Goal: Task Accomplishment & Management: Manage account settings

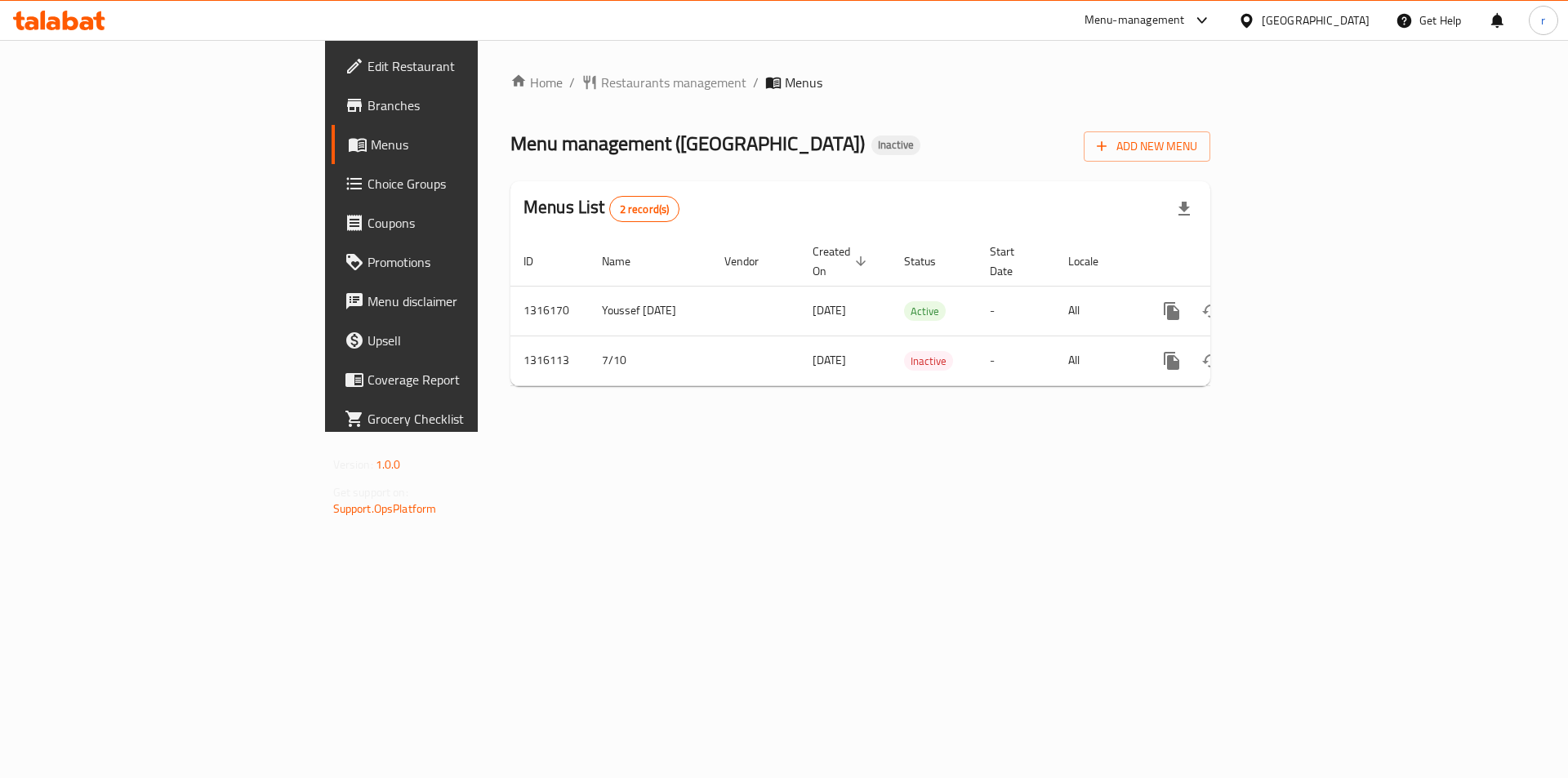
click at [367, 62] on span "Edit Restaurant" at bounding box center [470, 66] width 207 height 19
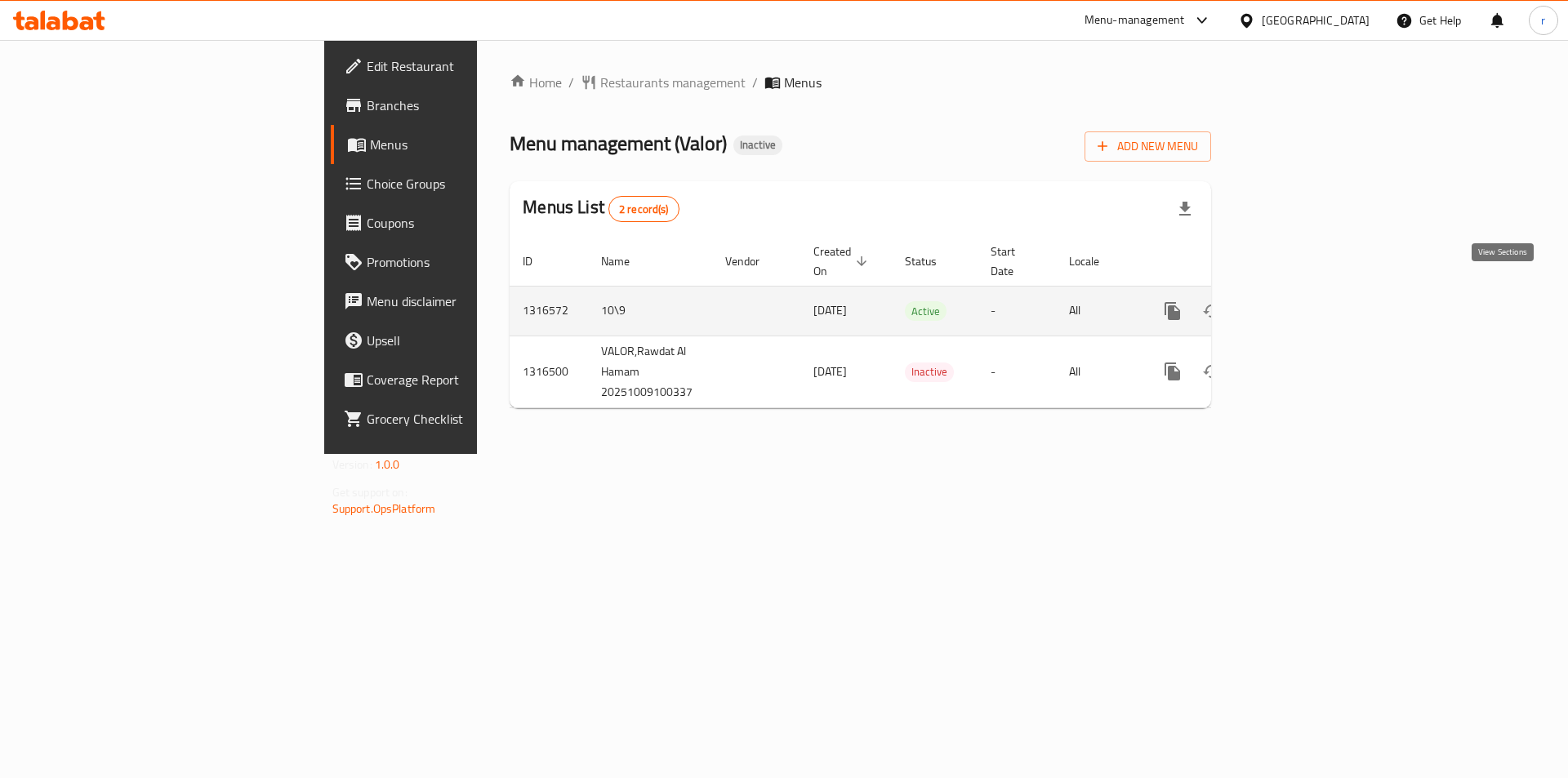
click at [1298, 304] on icon "enhanced table" at bounding box center [1289, 311] width 14 height 14
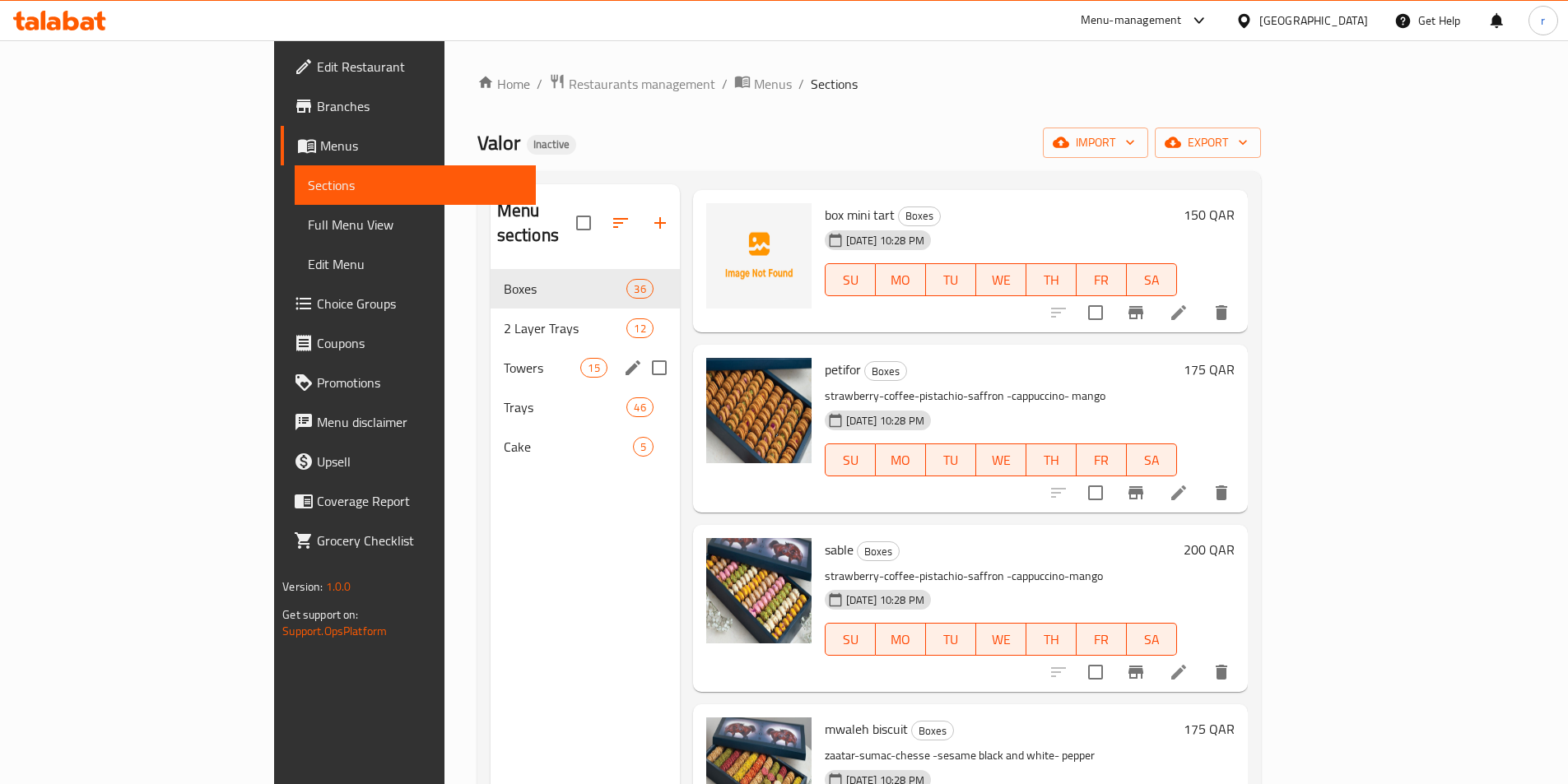
scroll to position [82, 0]
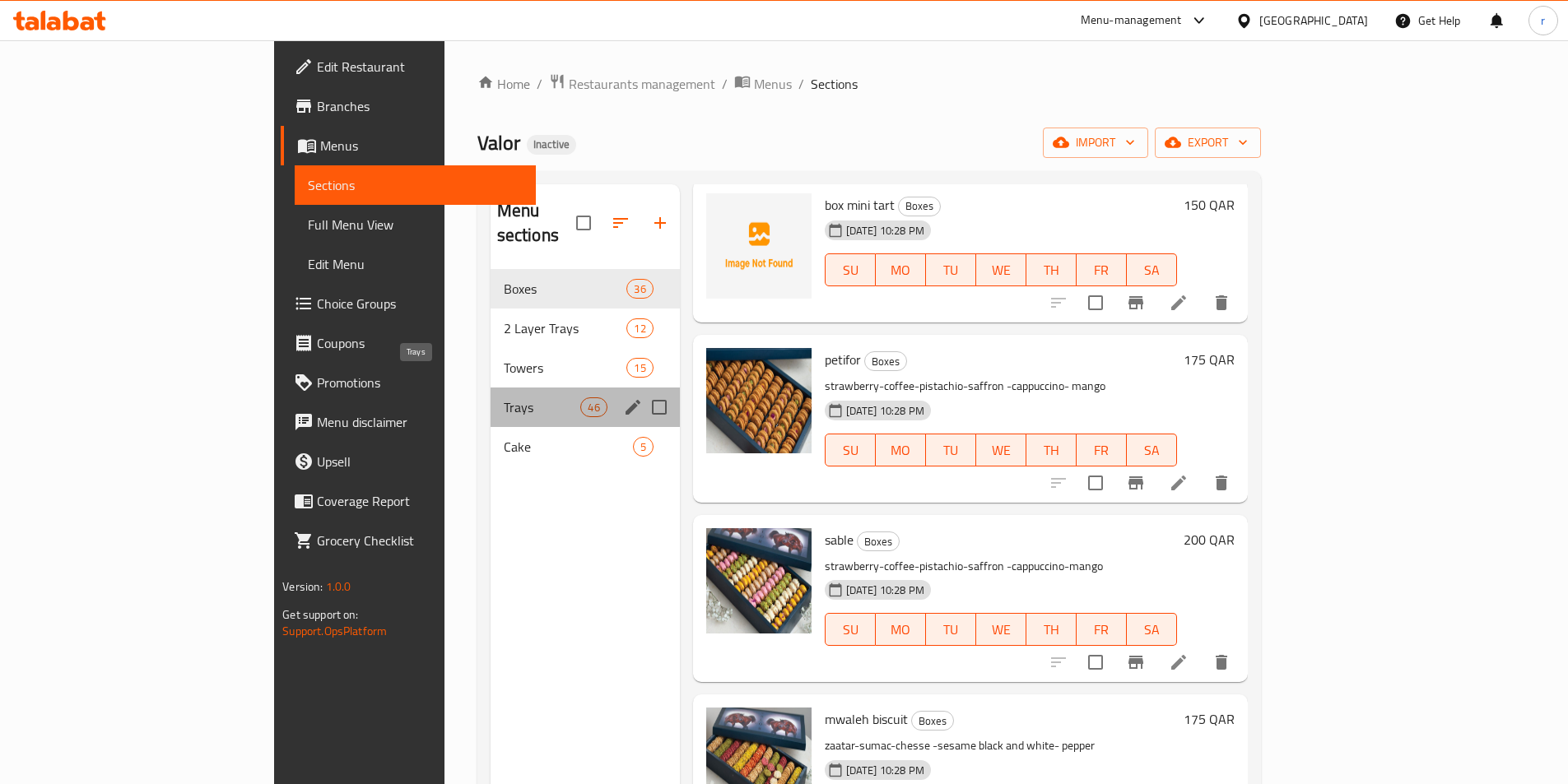
click at [503, 397] on span "Trays" at bounding box center [542, 407] width 78 height 19
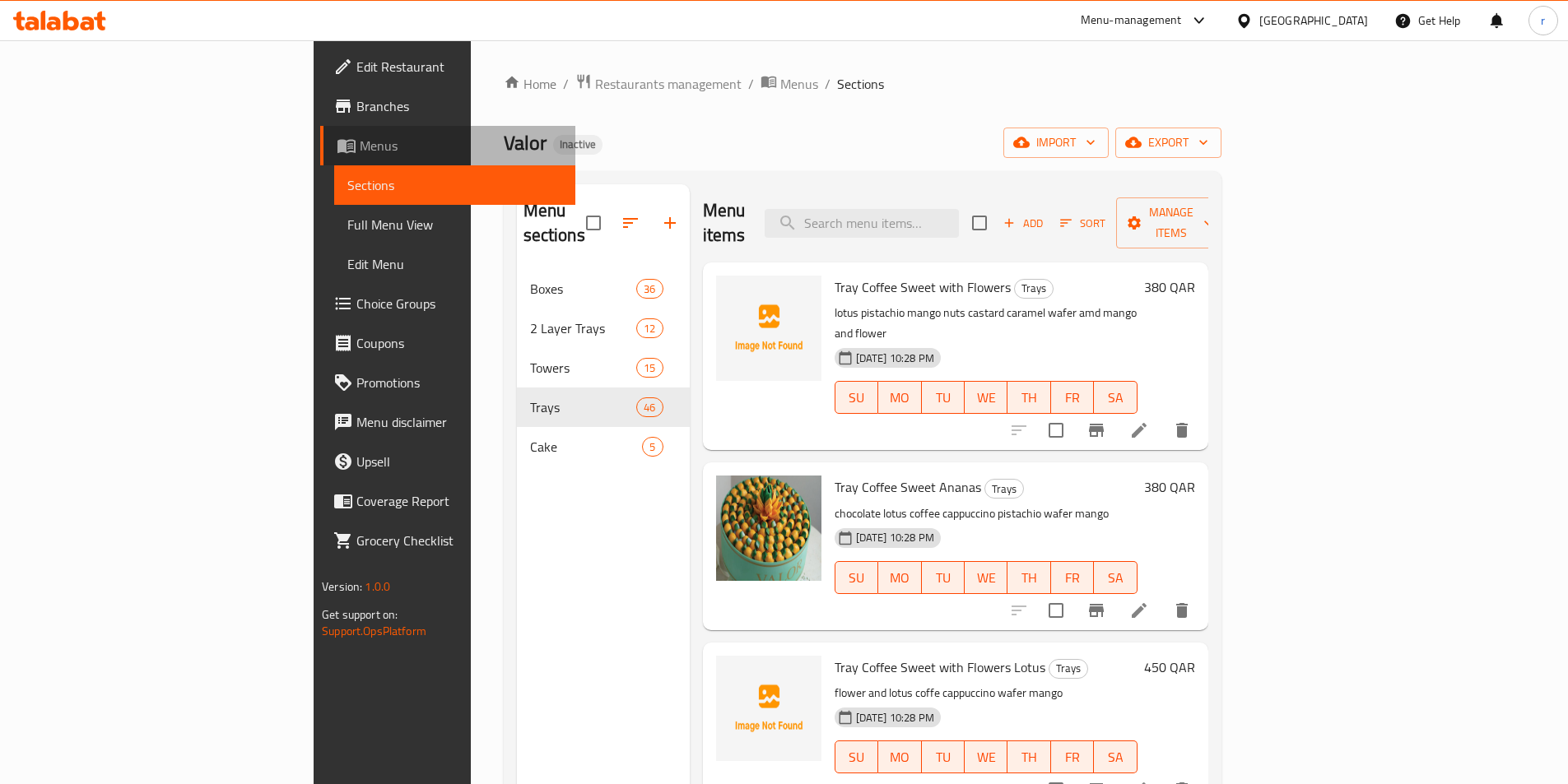
click at [360, 141] on span "Menus" at bounding box center [461, 145] width 203 height 19
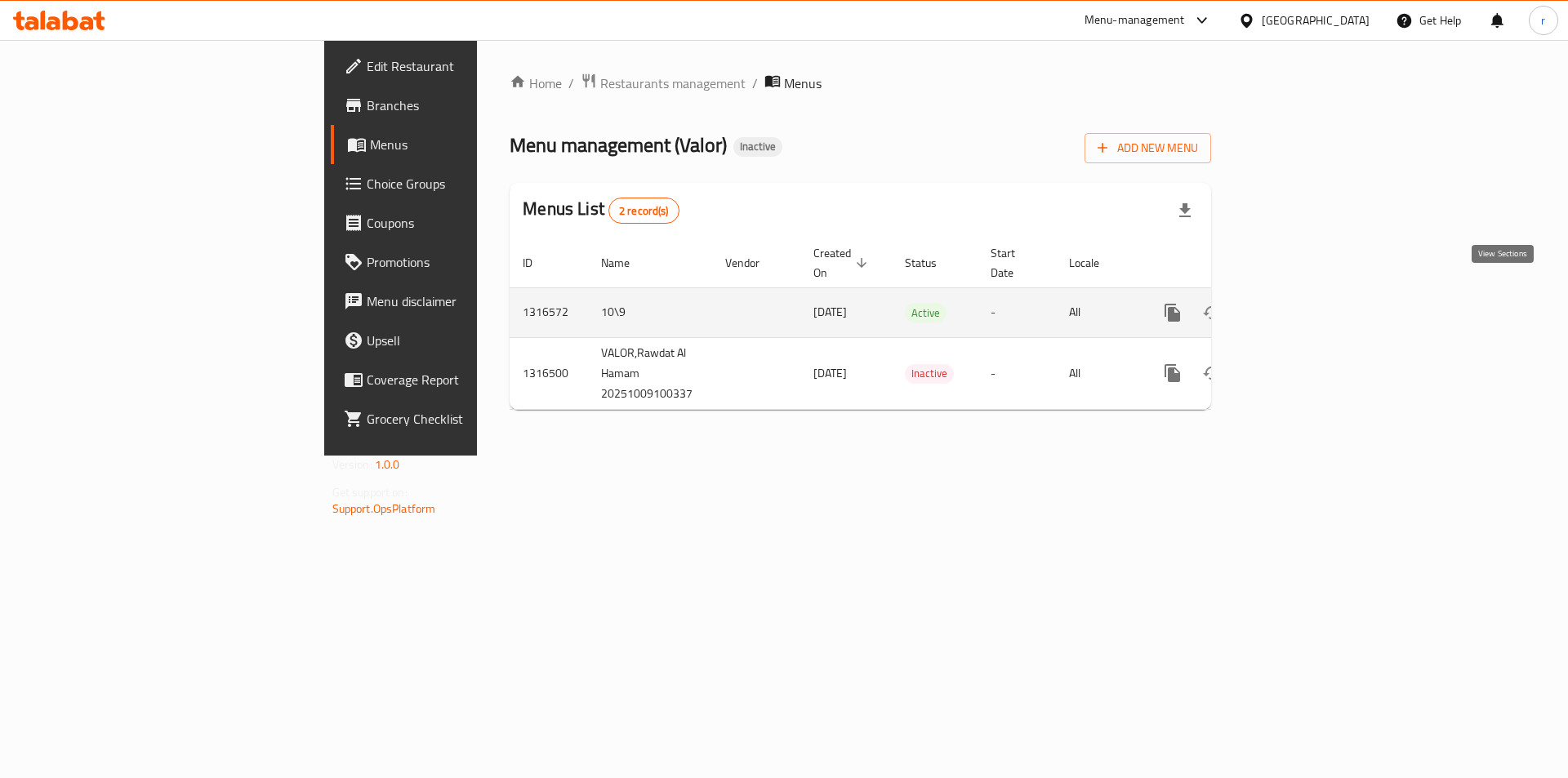
click at [1298, 305] on icon "enhanced table" at bounding box center [1289, 312] width 14 height 14
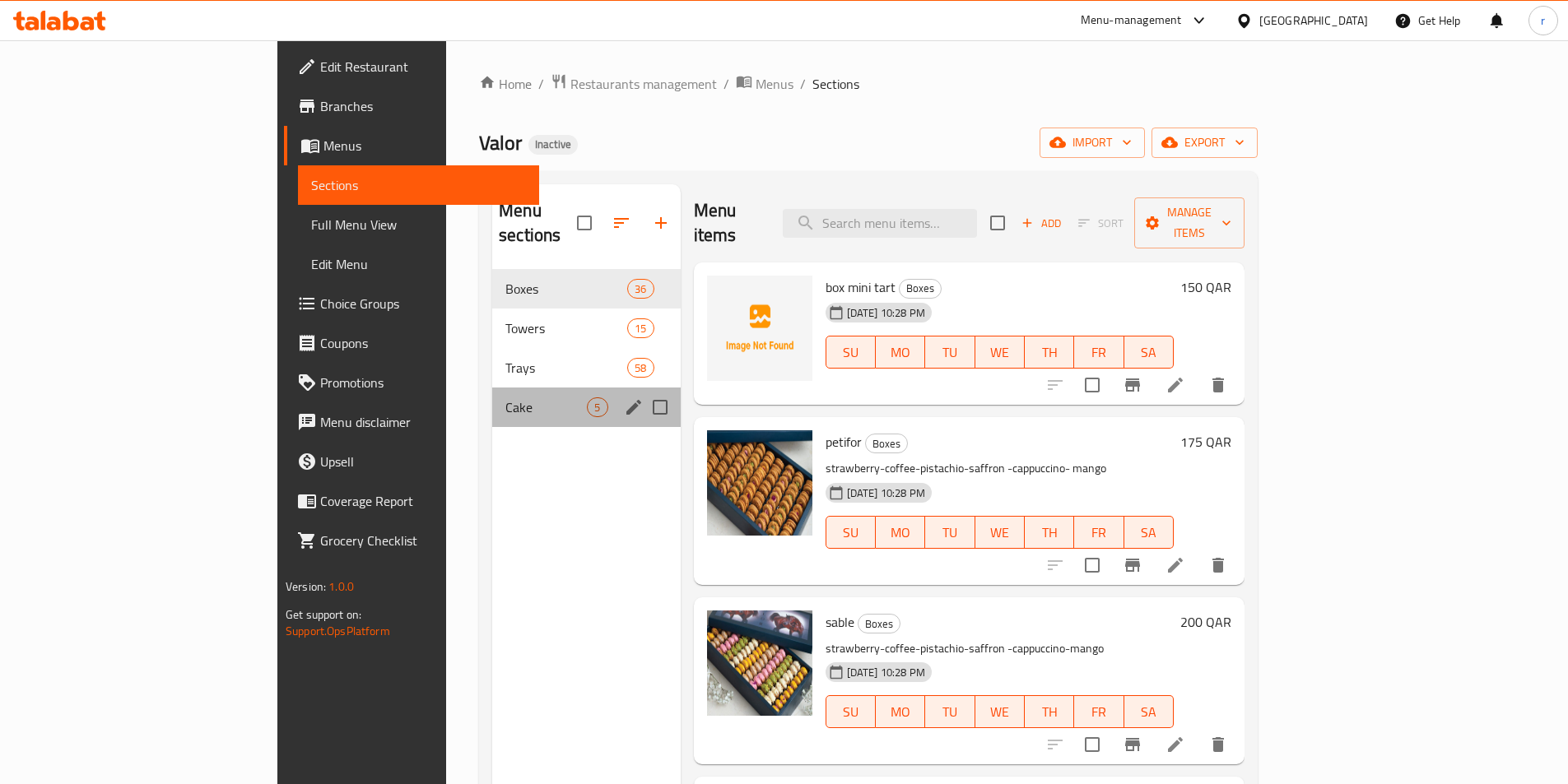
click at [493, 392] on div "Cake 5" at bounding box center [587, 407] width 188 height 40
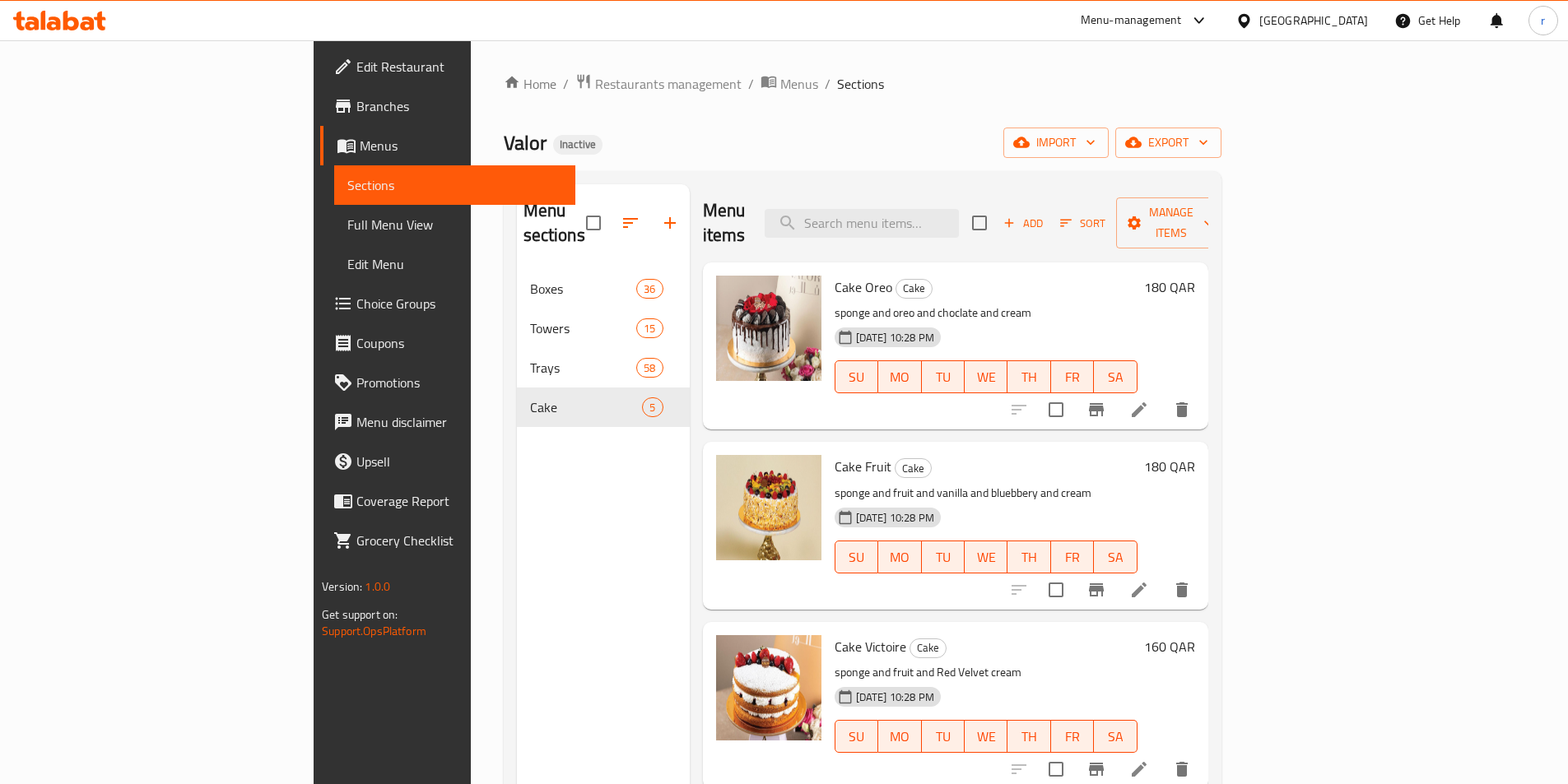
click at [347, 230] on span "Full Menu View" at bounding box center [455, 225] width 215 height 19
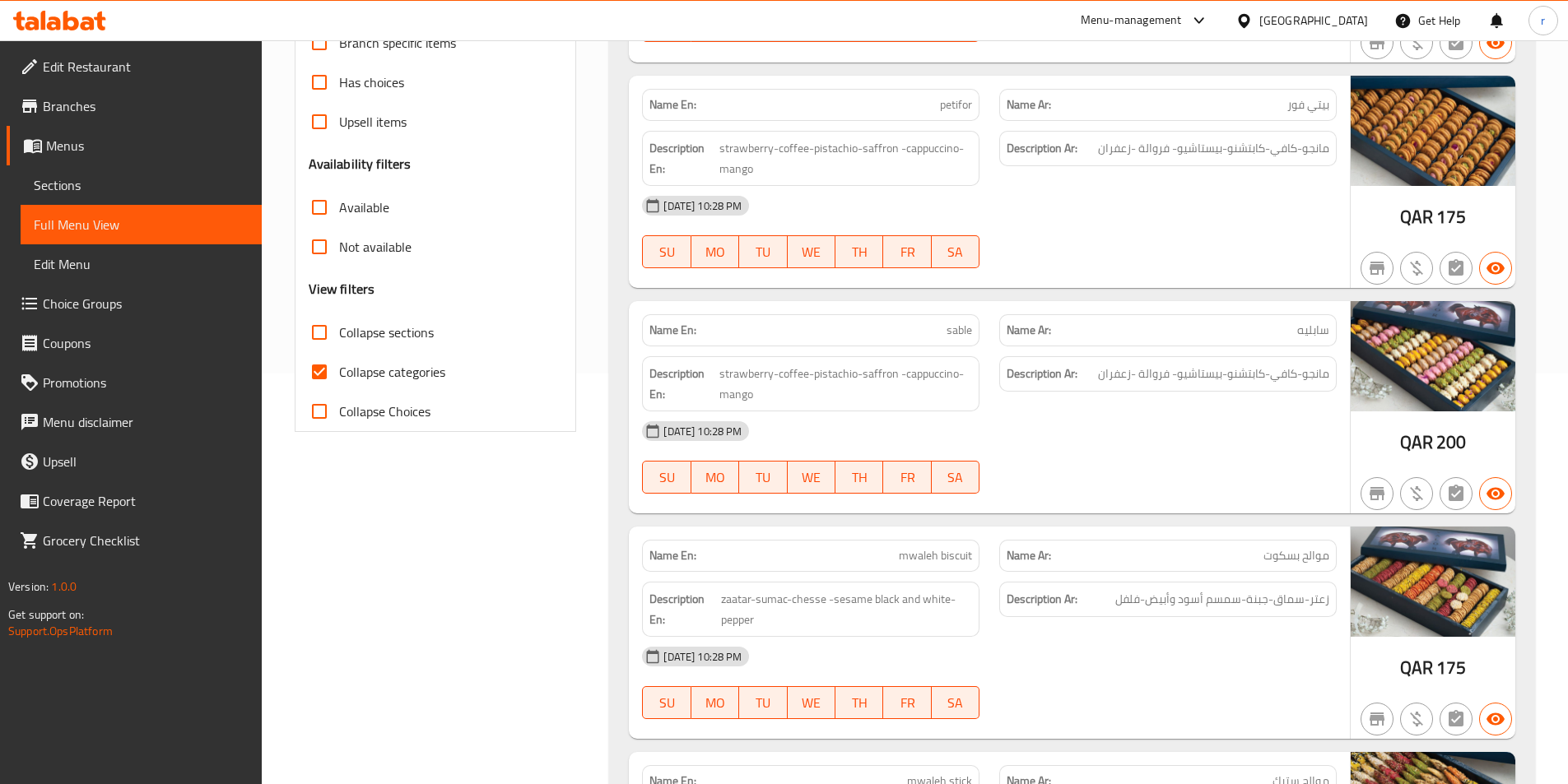
scroll to position [411, 0]
click at [320, 355] on input "Collapse categories" at bounding box center [319, 370] width 40 height 40
checkbox input "false"
click at [313, 329] on input "Collapse sections" at bounding box center [319, 331] width 40 height 40
checkbox input "true"
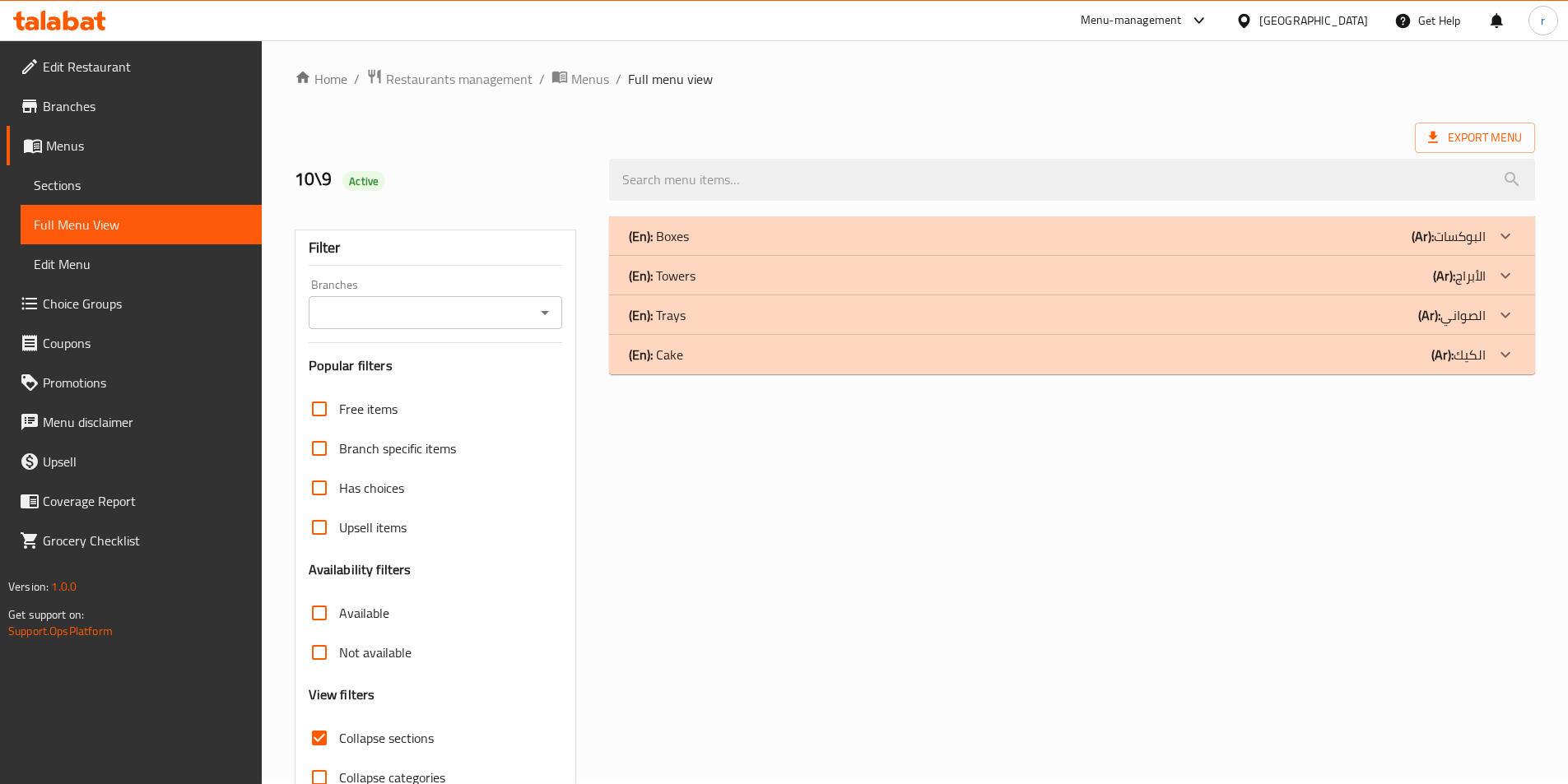
scroll to position [0, 0]
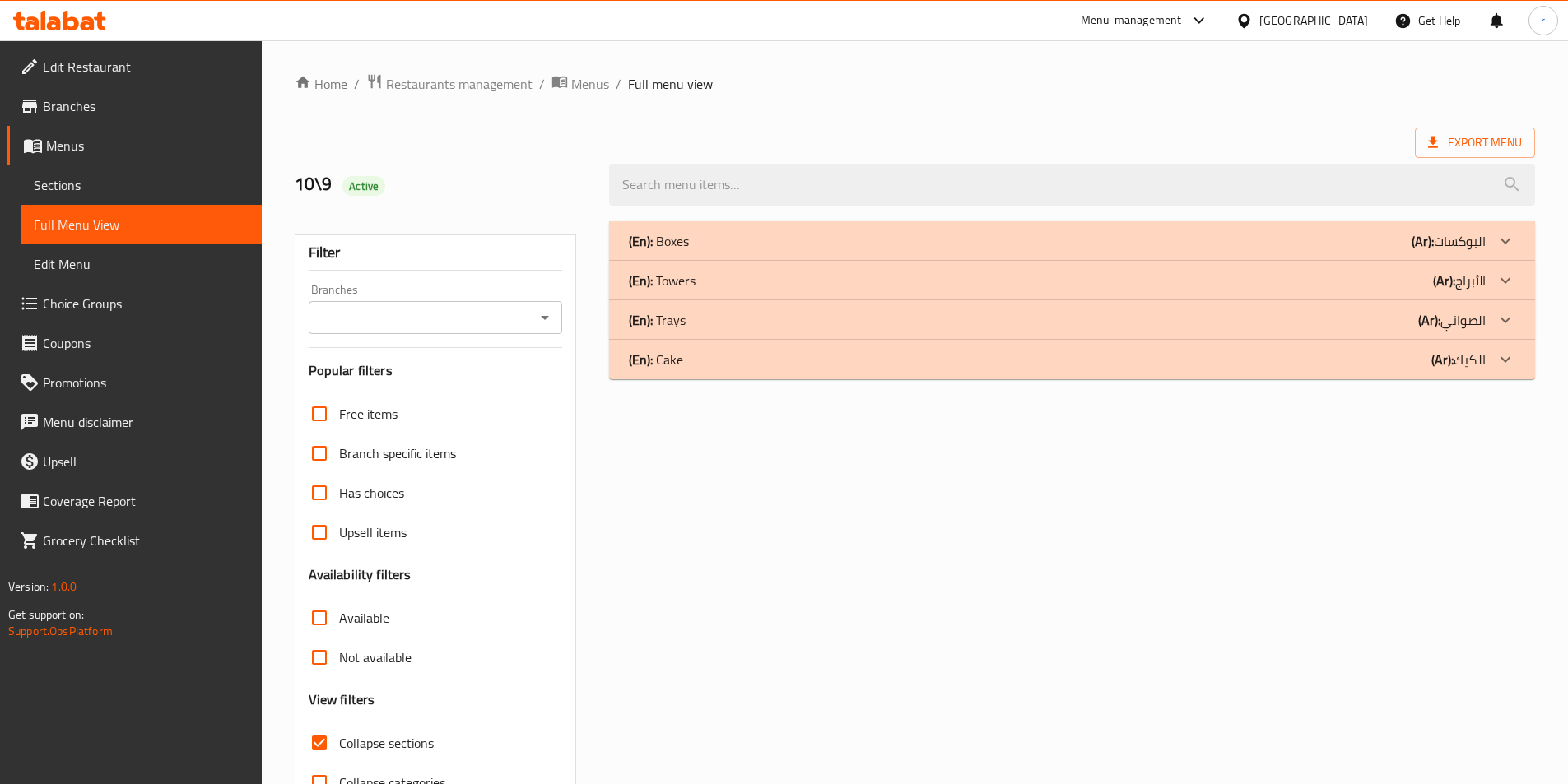
click at [1502, 352] on icon at bounding box center [1505, 360] width 19 height 19
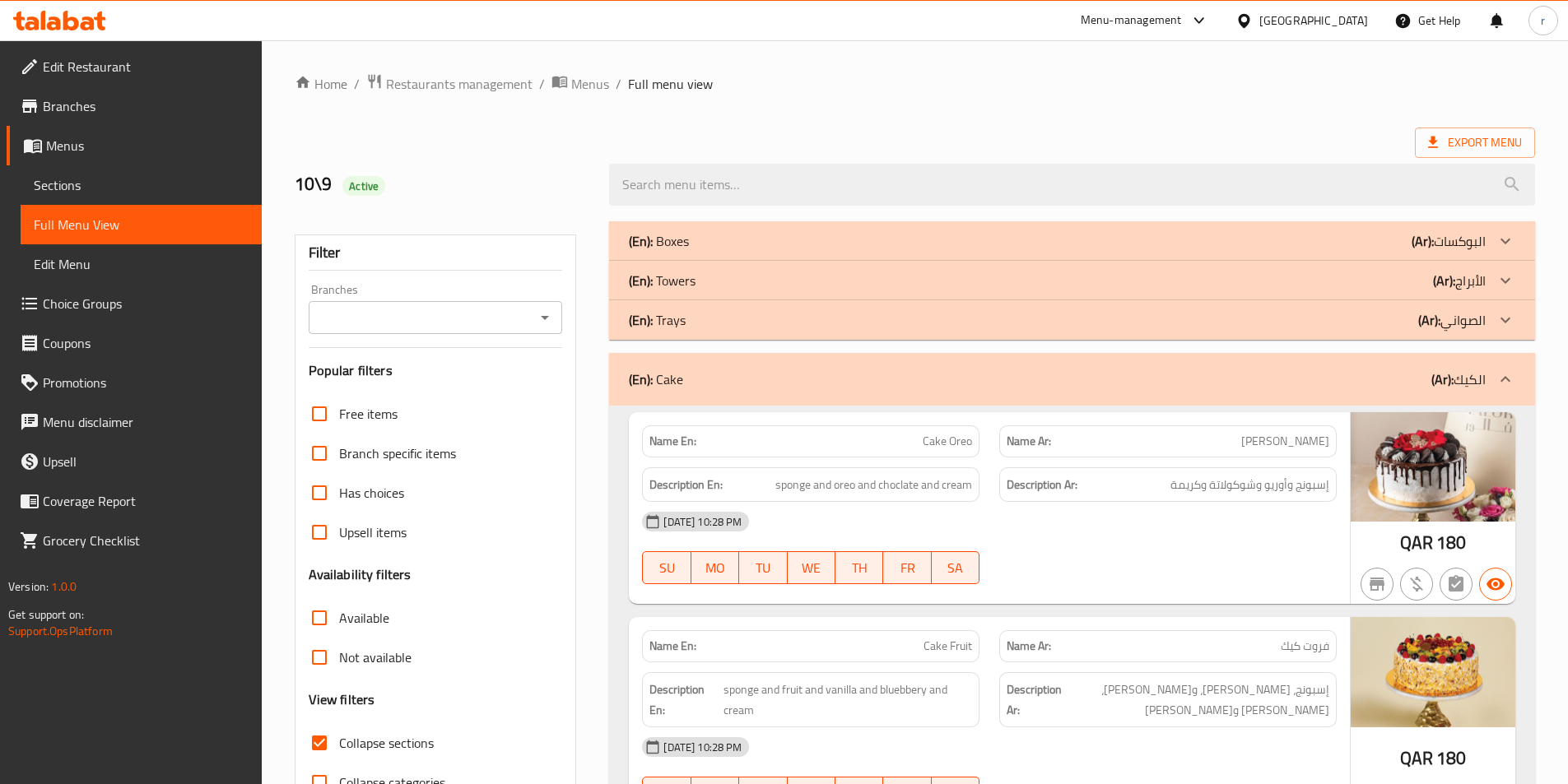
click at [1502, 285] on icon at bounding box center [1505, 280] width 19 height 19
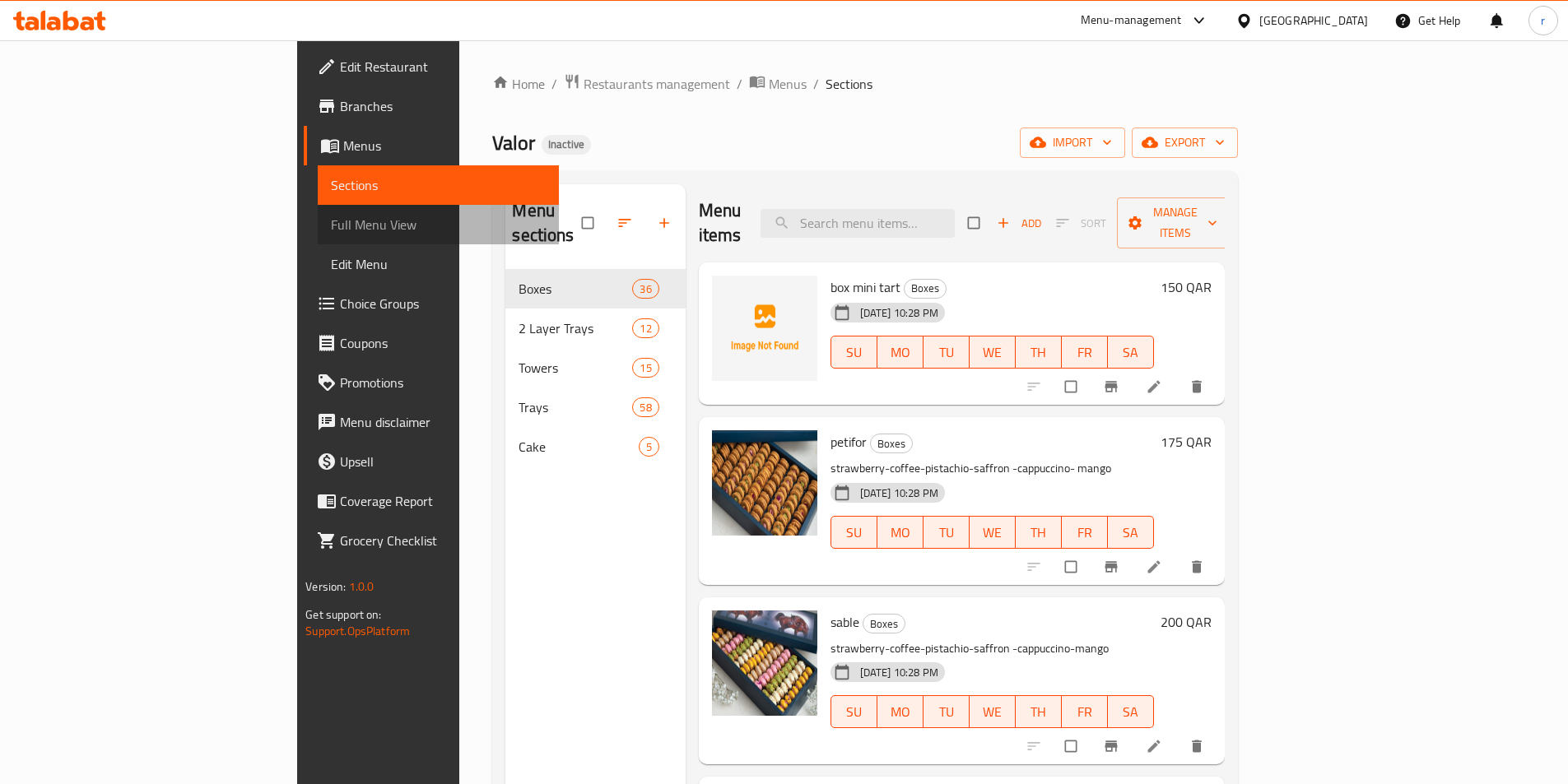
click at [331, 220] on span "Full Menu View" at bounding box center [438, 225] width 215 height 19
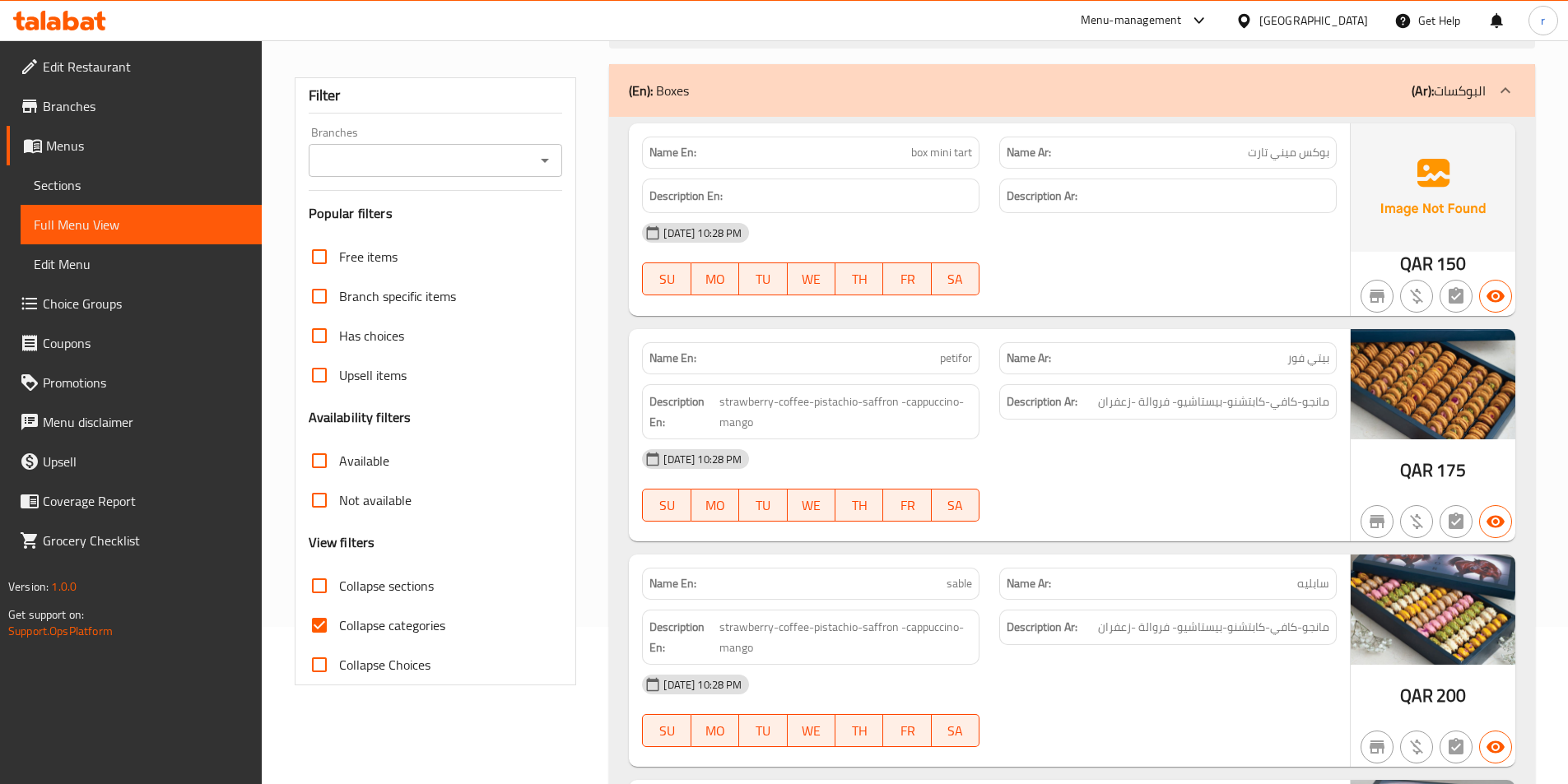
scroll to position [141, 0]
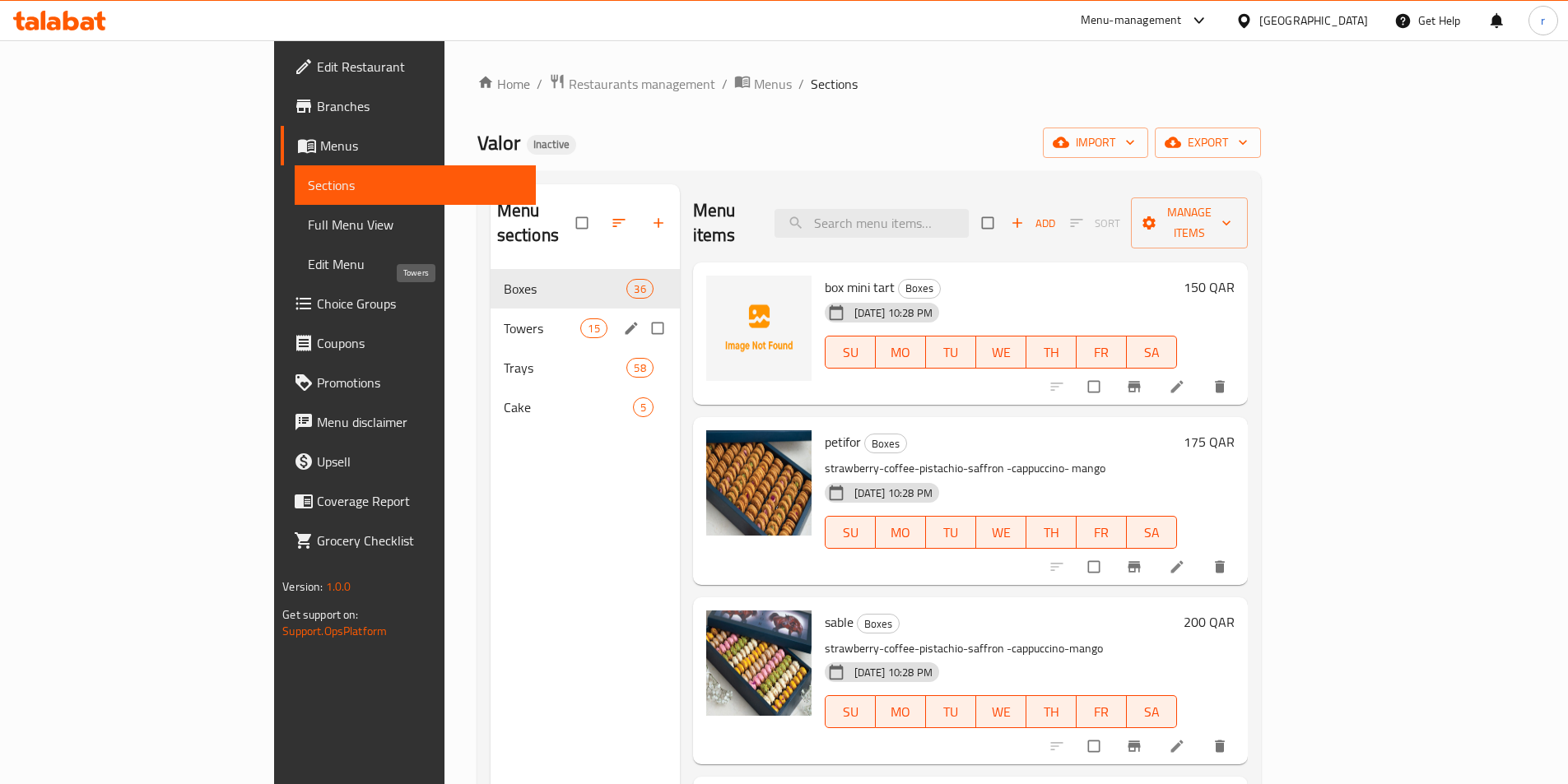
click at [503, 318] on span "Towers" at bounding box center [542, 328] width 78 height 19
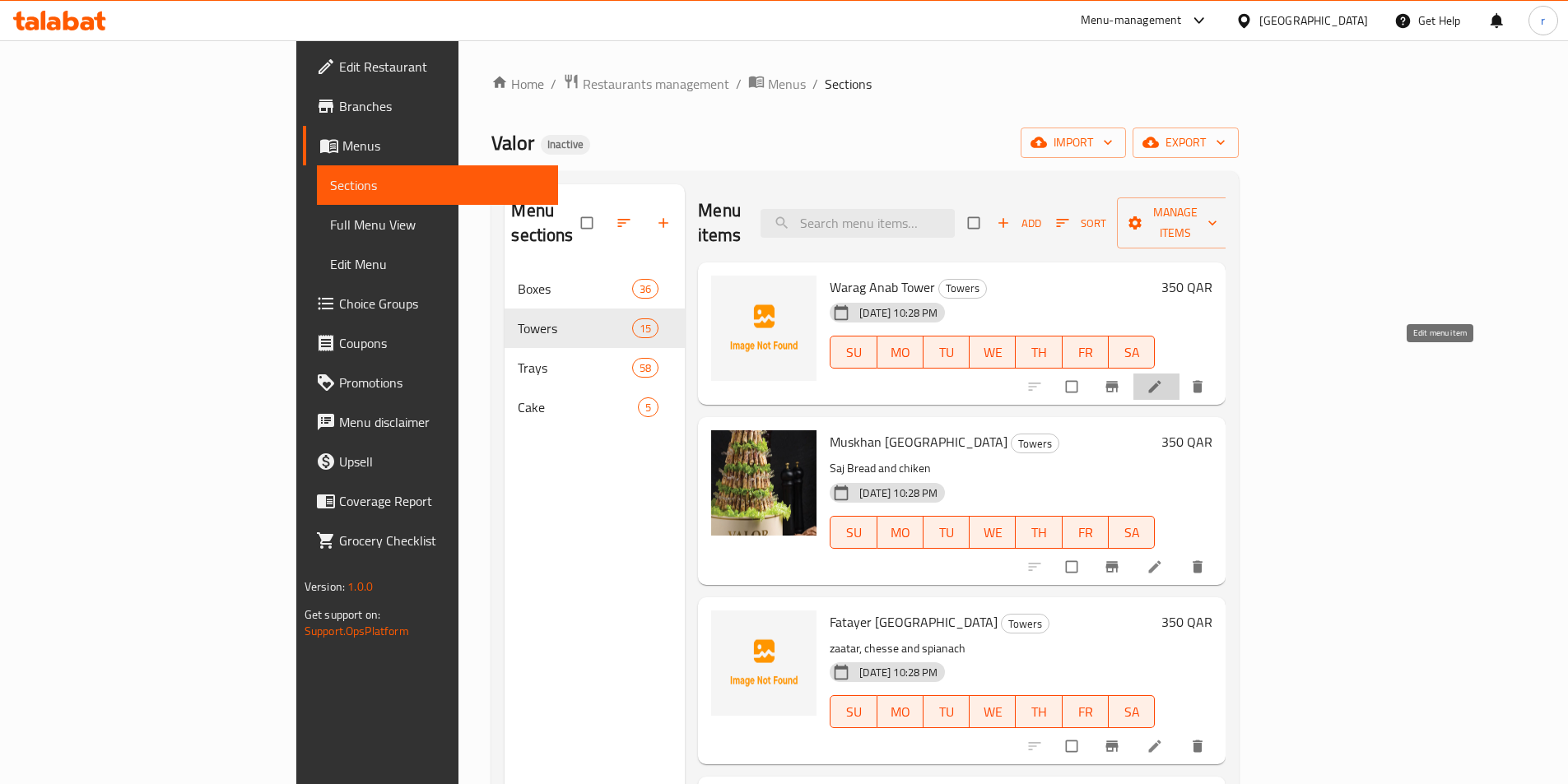
click at [1163, 378] on icon at bounding box center [1154, 386] width 16 height 16
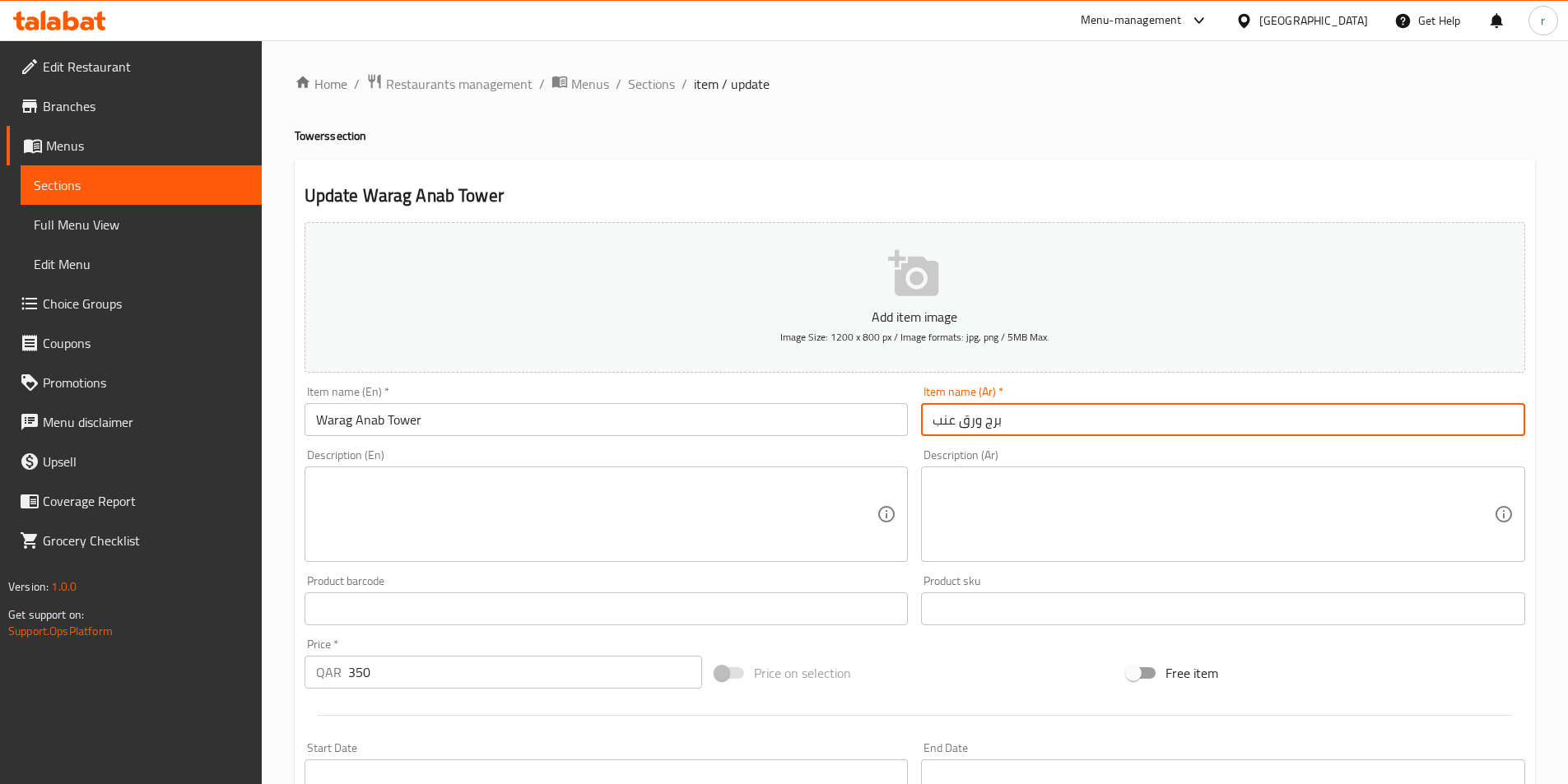
drag, startPoint x: 987, startPoint y: 420, endPoint x: 1008, endPoint y: 422, distance: 21.1
click at [1008, 422] on input "برج ورق عنب" at bounding box center [1223, 420] width 604 height 33
click at [933, 422] on input "ورق عنب" at bounding box center [1223, 420] width 604 height 33
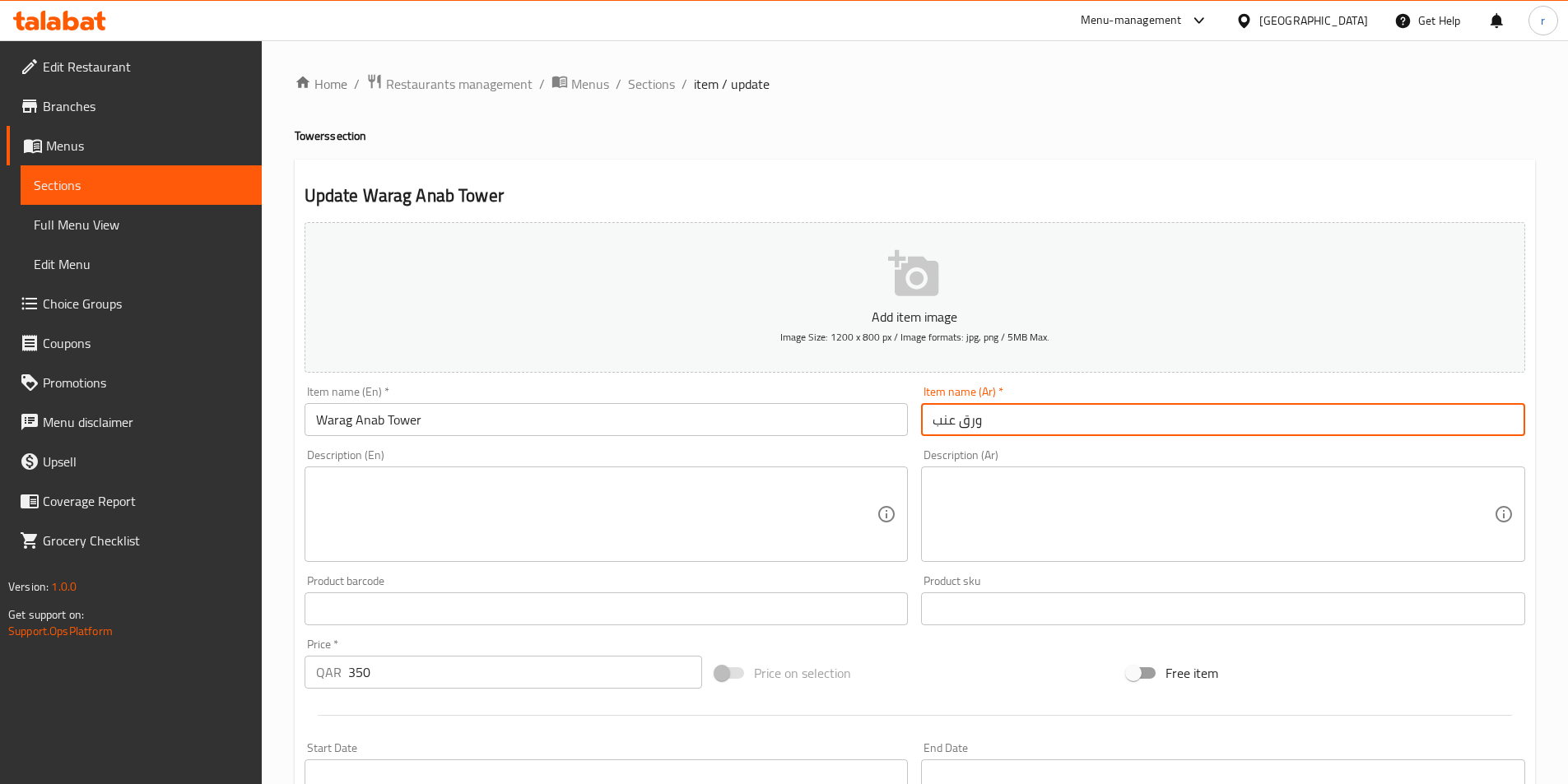
click at [1074, 411] on input "ورق عنب" at bounding box center [1223, 420] width 604 height 33
click at [938, 418] on input "ورق عنب" at bounding box center [1223, 420] width 604 height 33
drag, startPoint x: 1014, startPoint y: 432, endPoint x: 817, endPoint y: 456, distance: 198.5
click at [817, 456] on div "Add item image Image Size: 1200 x 800 px / Image formats: jpg, png / 5MB Max. I…" at bounding box center [914, 570] width 1233 height 709
type input "ت"
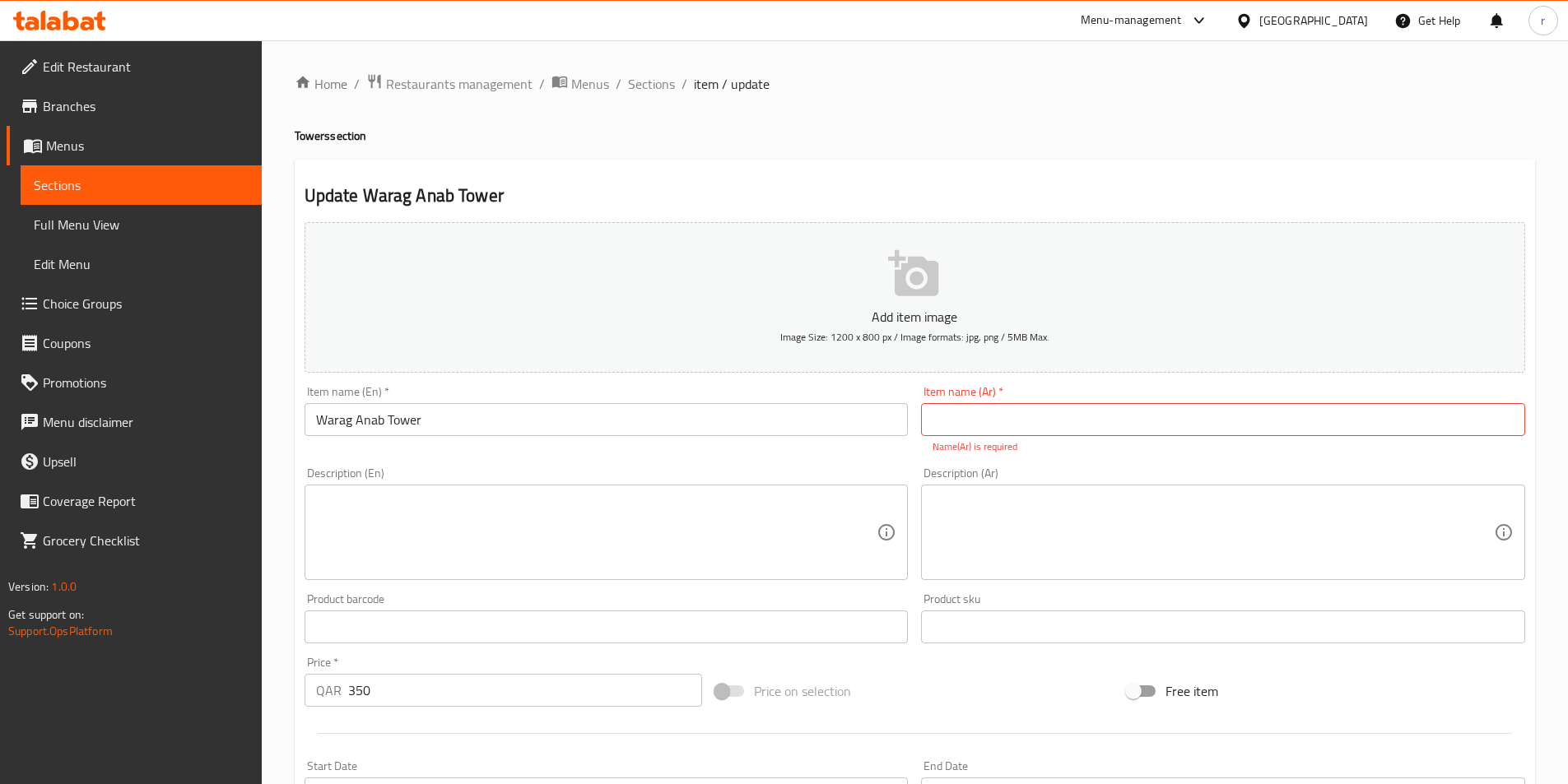
click at [1038, 422] on input "text" at bounding box center [1223, 420] width 604 height 33
paste input "ورق عنب"
type input "ورق عنب تاور"
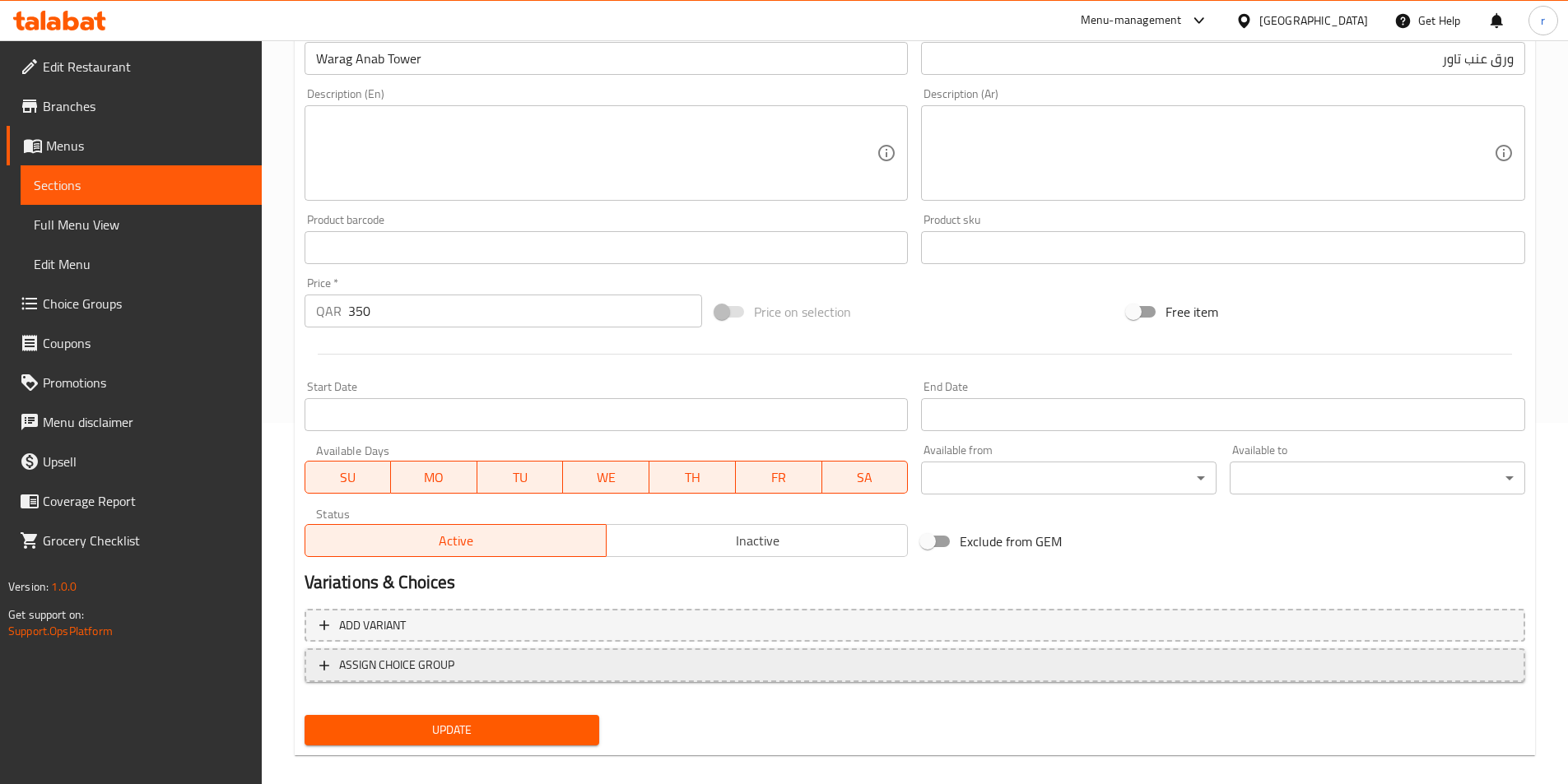
scroll to position [378, 0]
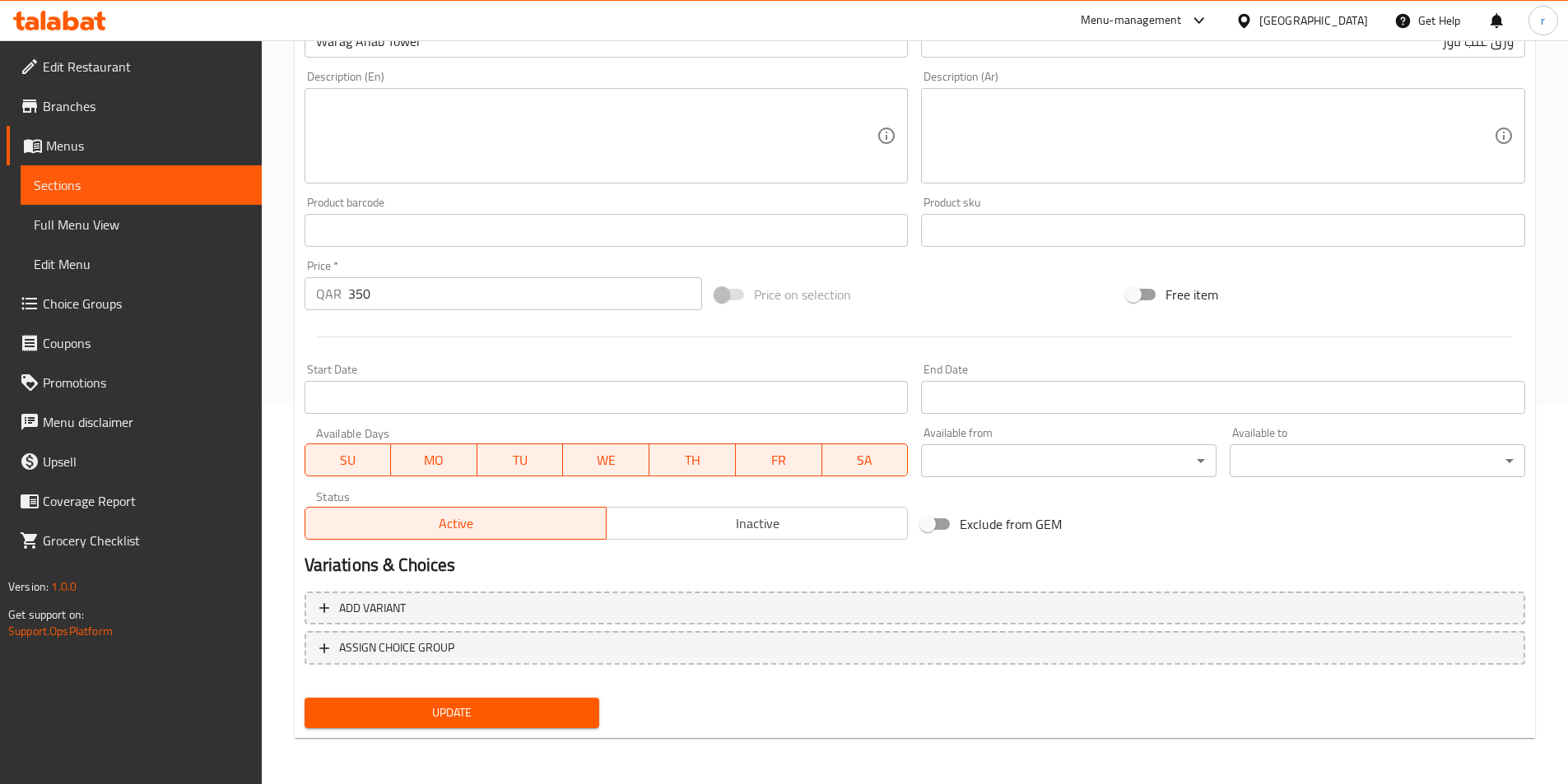
click at [531, 705] on span "Update" at bounding box center [453, 712] width 270 height 20
click at [181, 190] on span "Sections" at bounding box center [142, 185] width 215 height 19
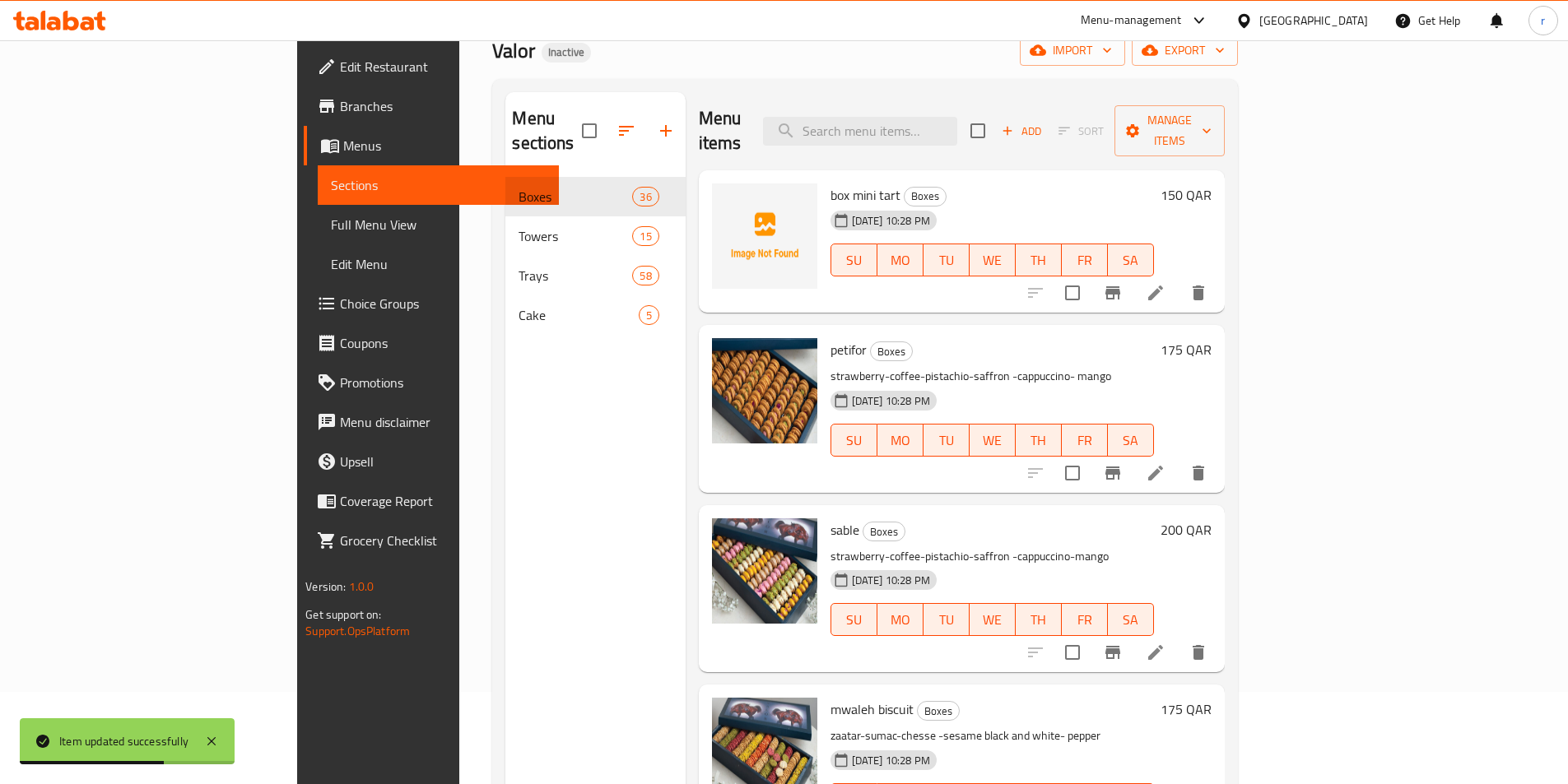
scroll to position [66, 0]
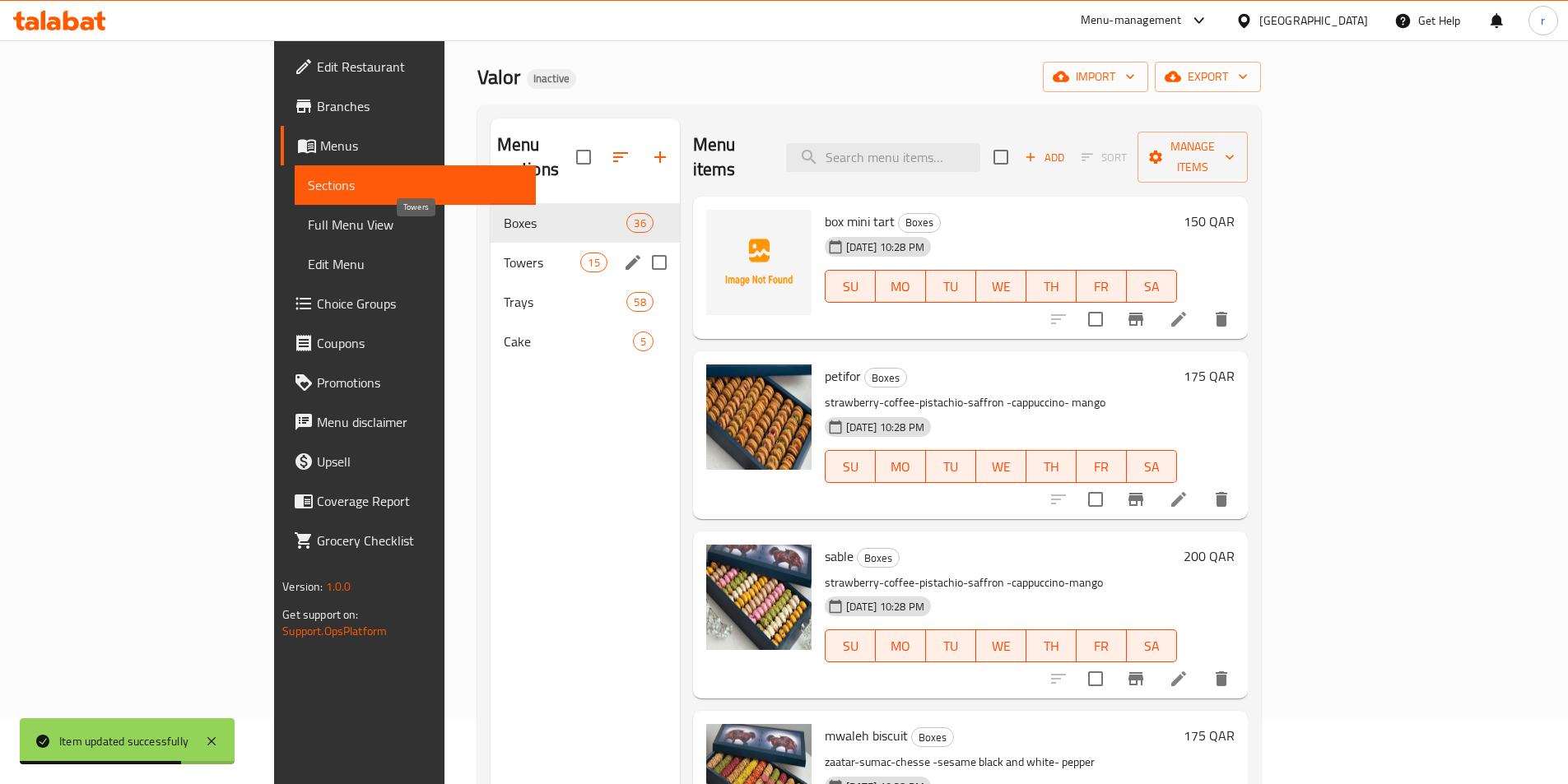
click at [503, 253] on span "Towers" at bounding box center [542, 263] width 78 height 19
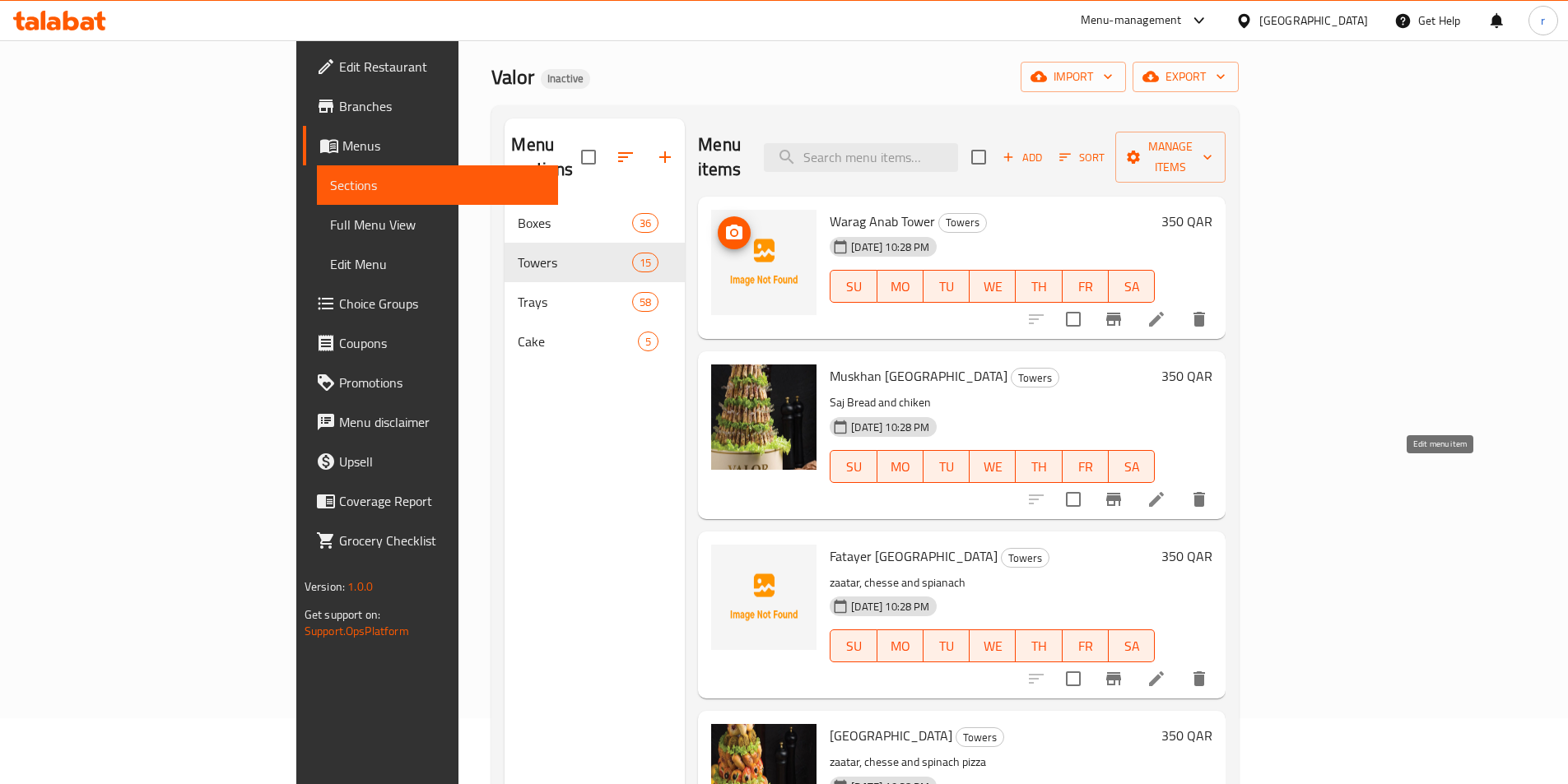
click at [1167, 489] on icon at bounding box center [1156, 499] width 19 height 19
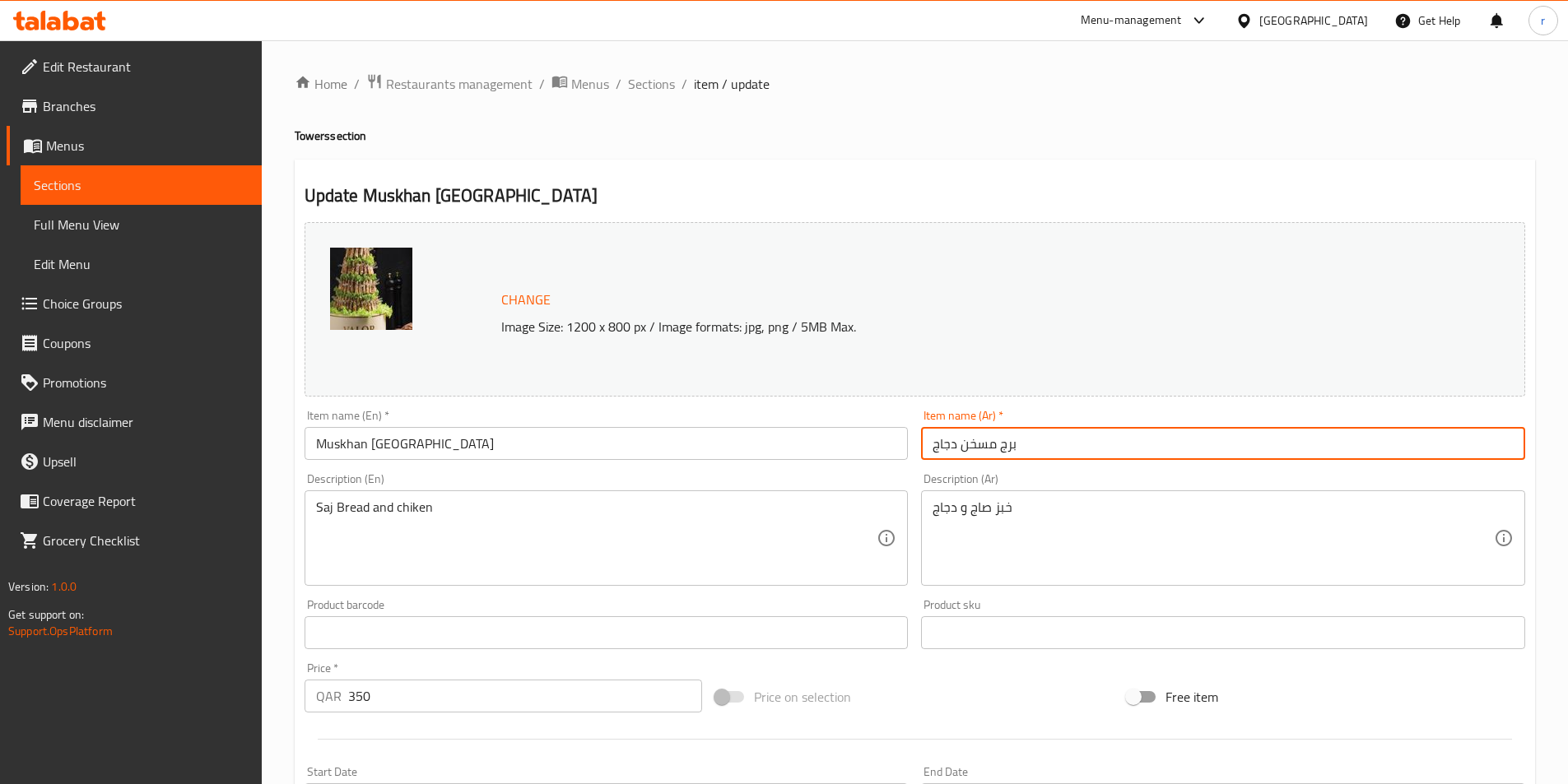
drag, startPoint x: 1042, startPoint y: 443, endPoint x: 996, endPoint y: 470, distance: 53.3
click at [996, 470] on div "Change Image Size: 1200 x 800 px / Image formats: jpg, png / 5MB Max. Item name…" at bounding box center [914, 581] width 1233 height 733
type input "مسخن دجاج"
click at [935, 444] on input "مسخن دجاج" at bounding box center [1223, 443] width 604 height 33
type input "مسخن دجاج"
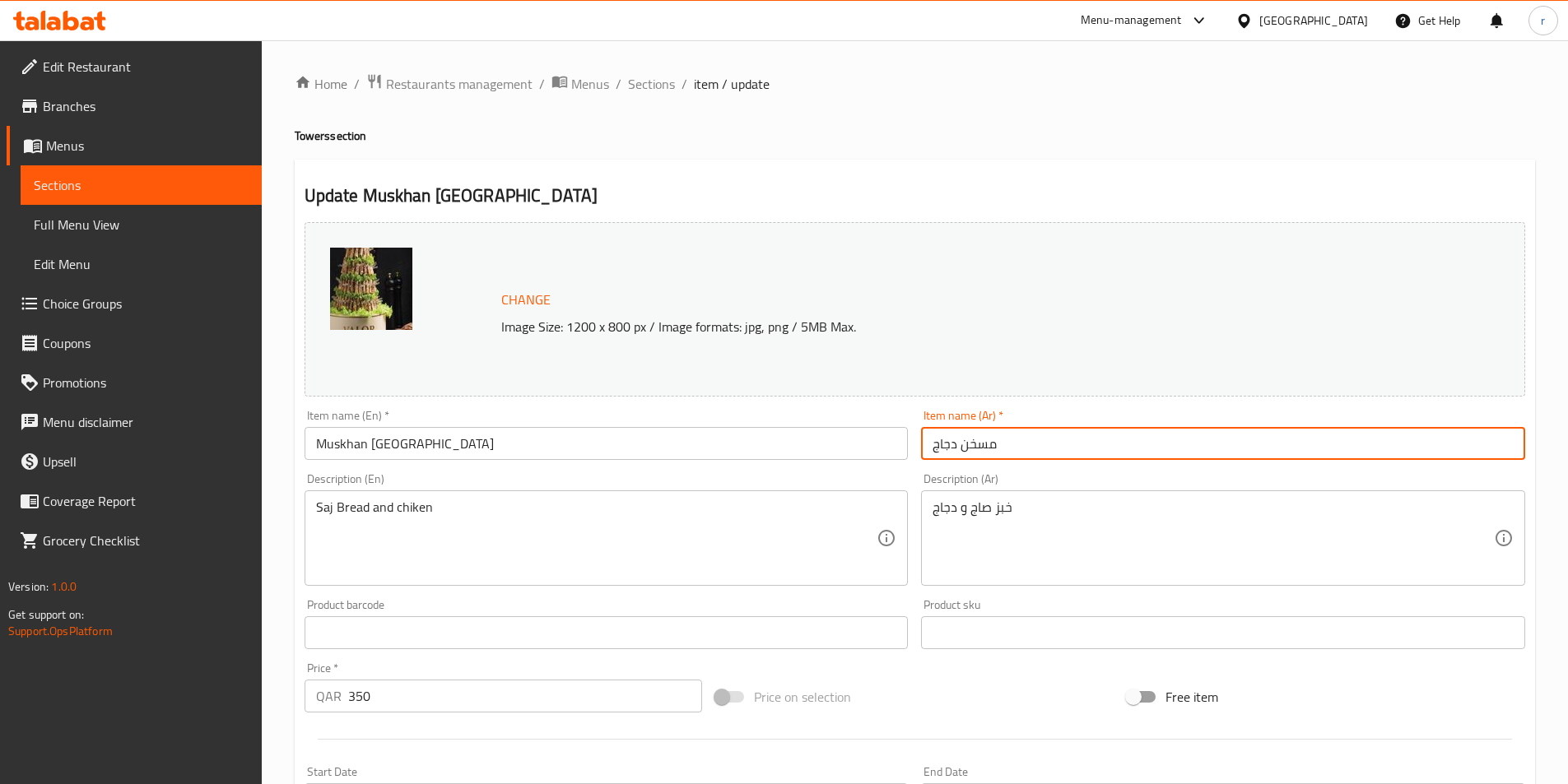
click at [1045, 440] on input "مسخن دجاج" at bounding box center [1223, 443] width 604 height 33
drag, startPoint x: 1031, startPoint y: 446, endPoint x: 933, endPoint y: 450, distance: 98.1
click at [933, 450] on input "مسخن دجاج" at bounding box center [1223, 443] width 604 height 33
paste input "مسخن دجاج"
click at [1037, 448] on input "مسخن دجاج" at bounding box center [1223, 443] width 604 height 33
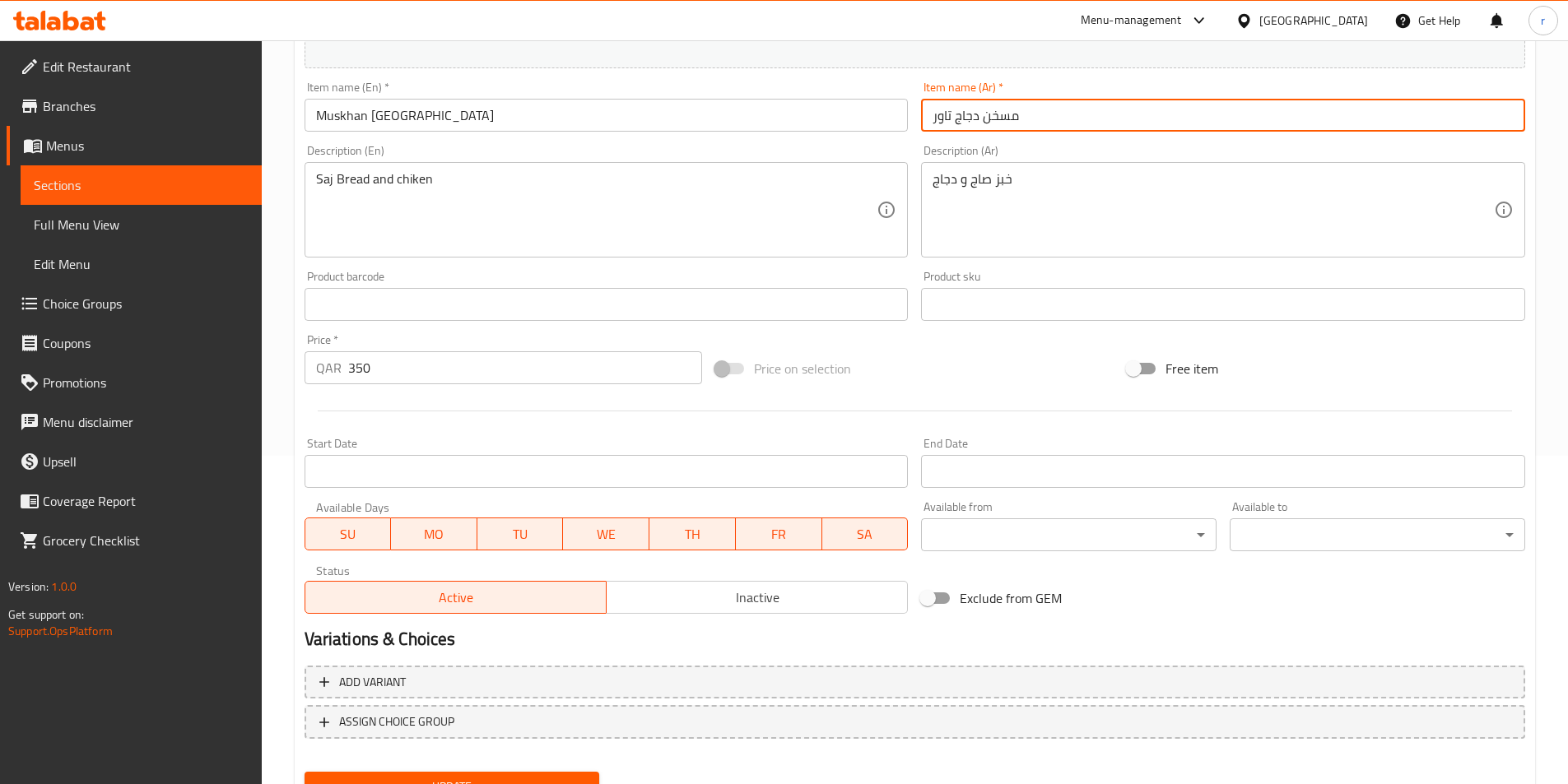
scroll to position [329, 0]
type input "مسخن دجاج تاور"
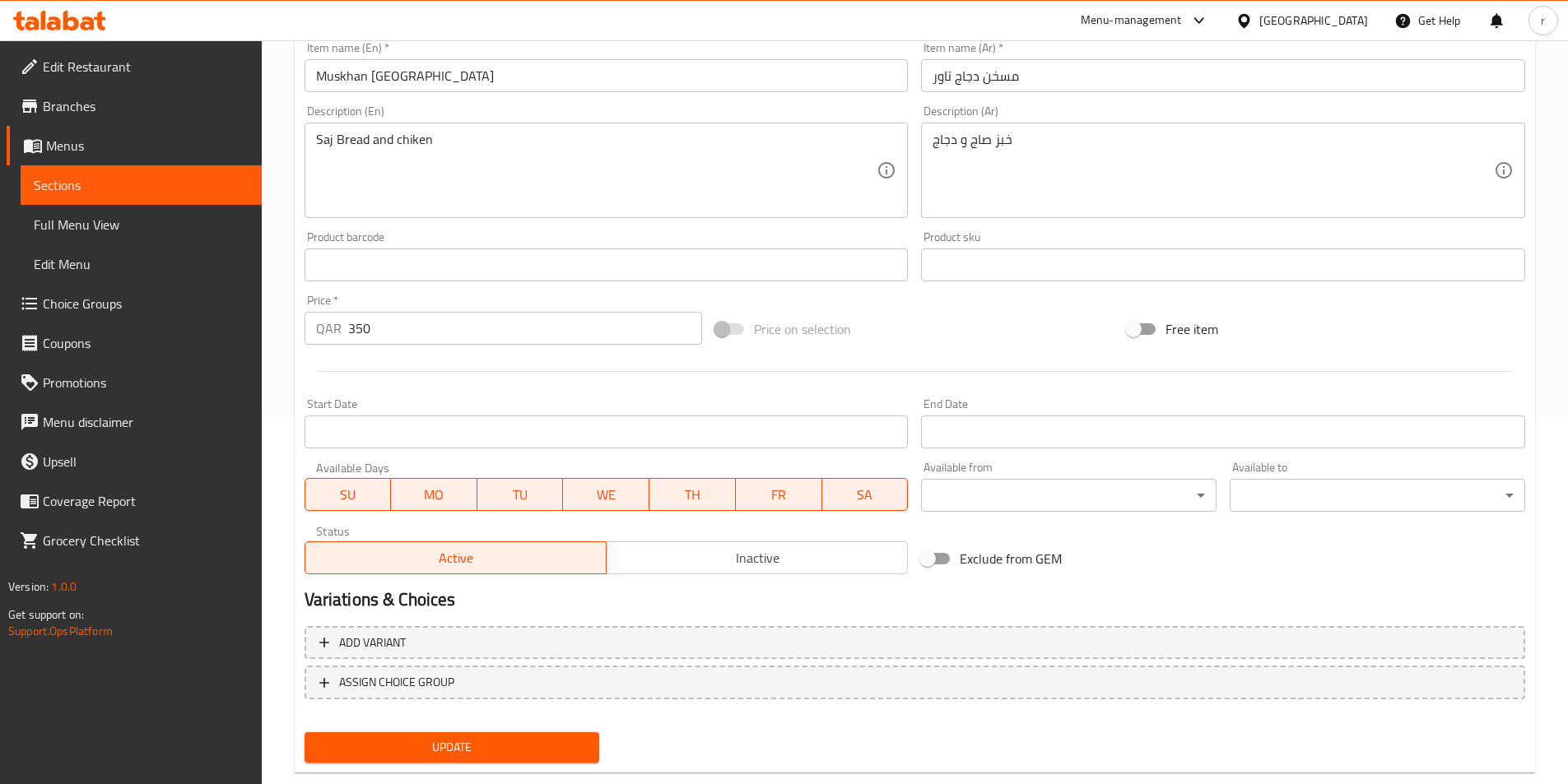
scroll to position [402, 0]
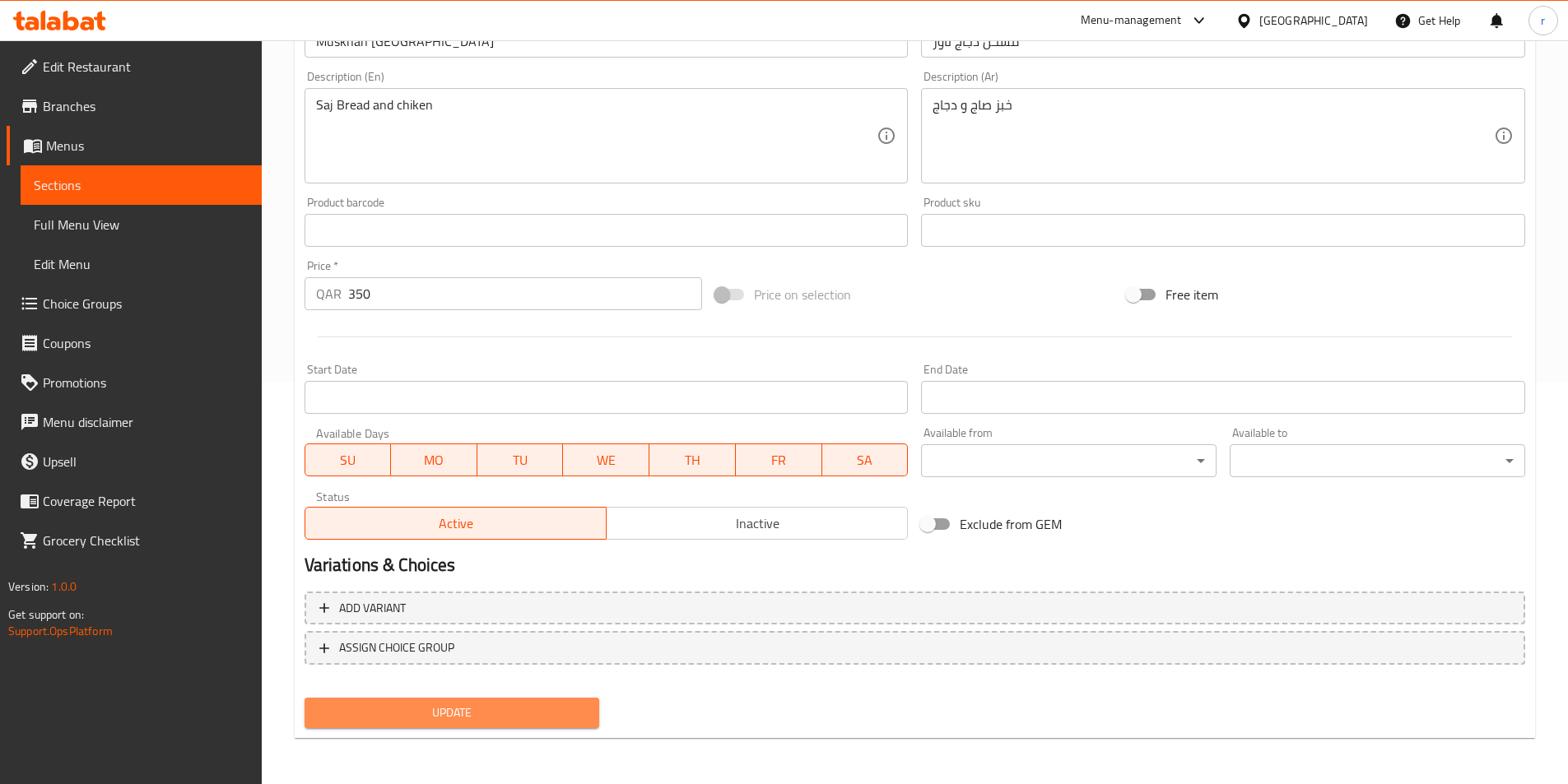
click at [555, 715] on span "Update" at bounding box center [453, 712] width 270 height 20
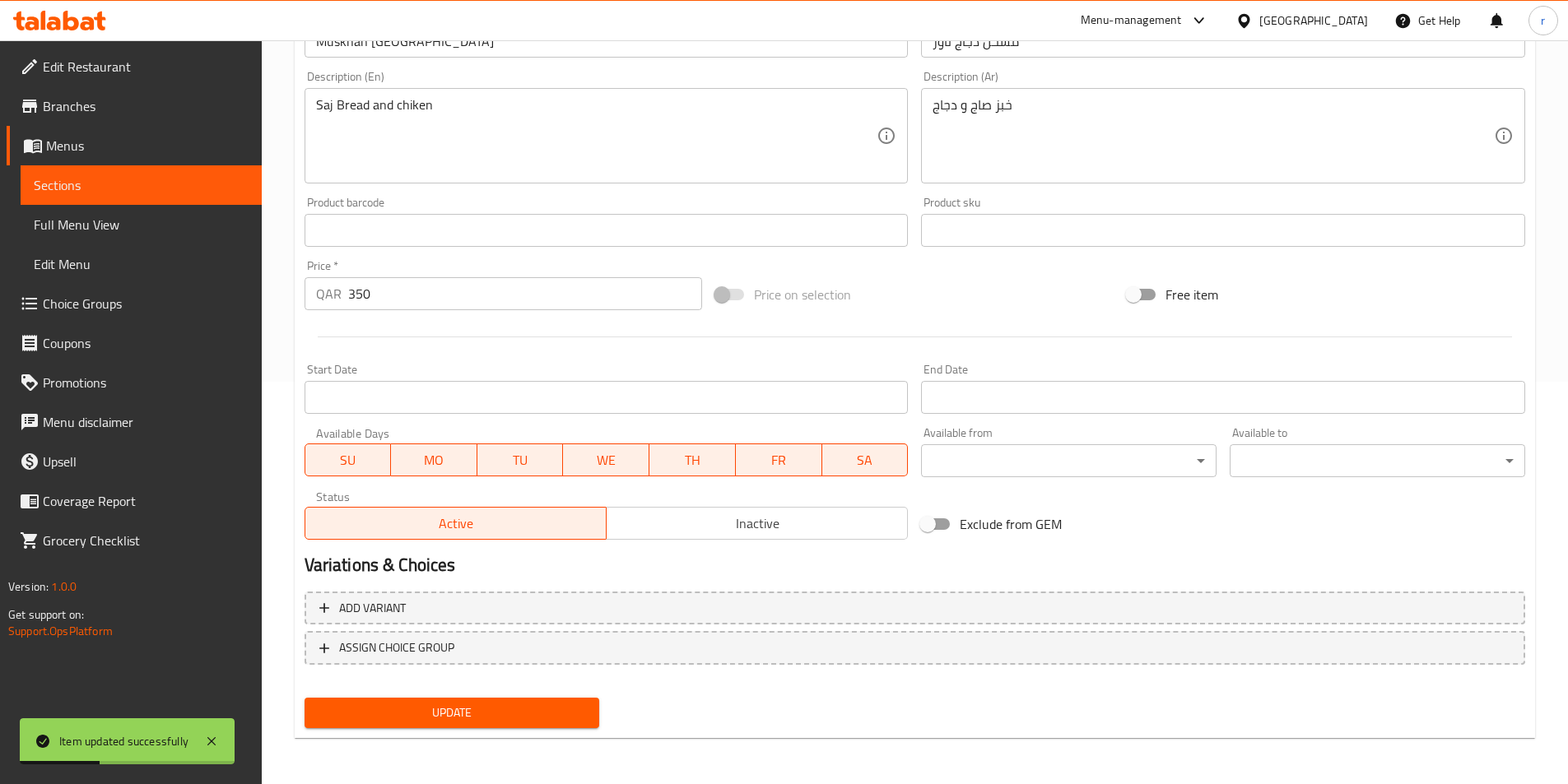
drag, startPoint x: 157, startPoint y: 182, endPoint x: 283, endPoint y: 182, distance: 126.0
click at [157, 182] on span "Sections" at bounding box center [142, 185] width 215 height 19
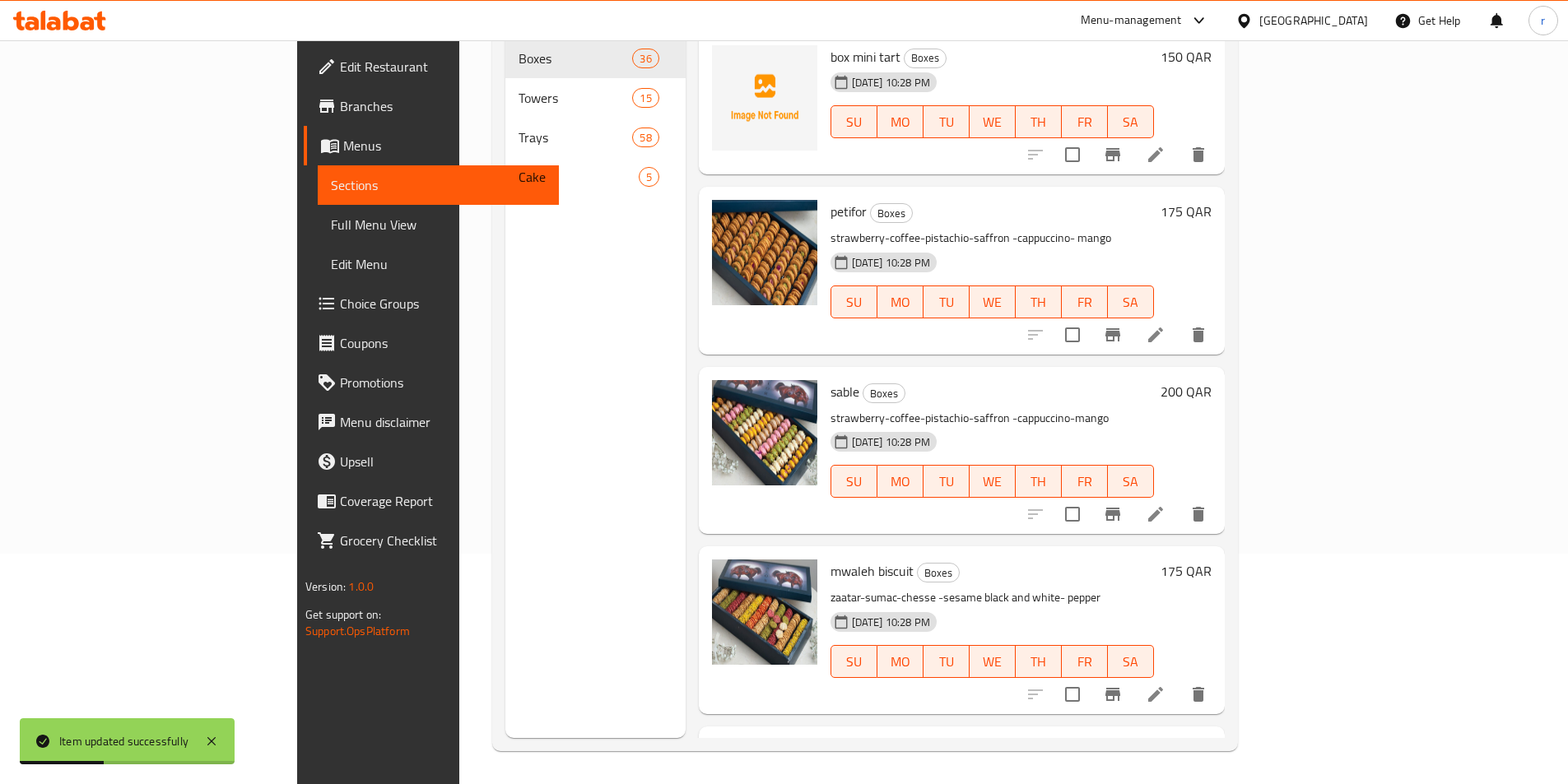
scroll to position [231, 0]
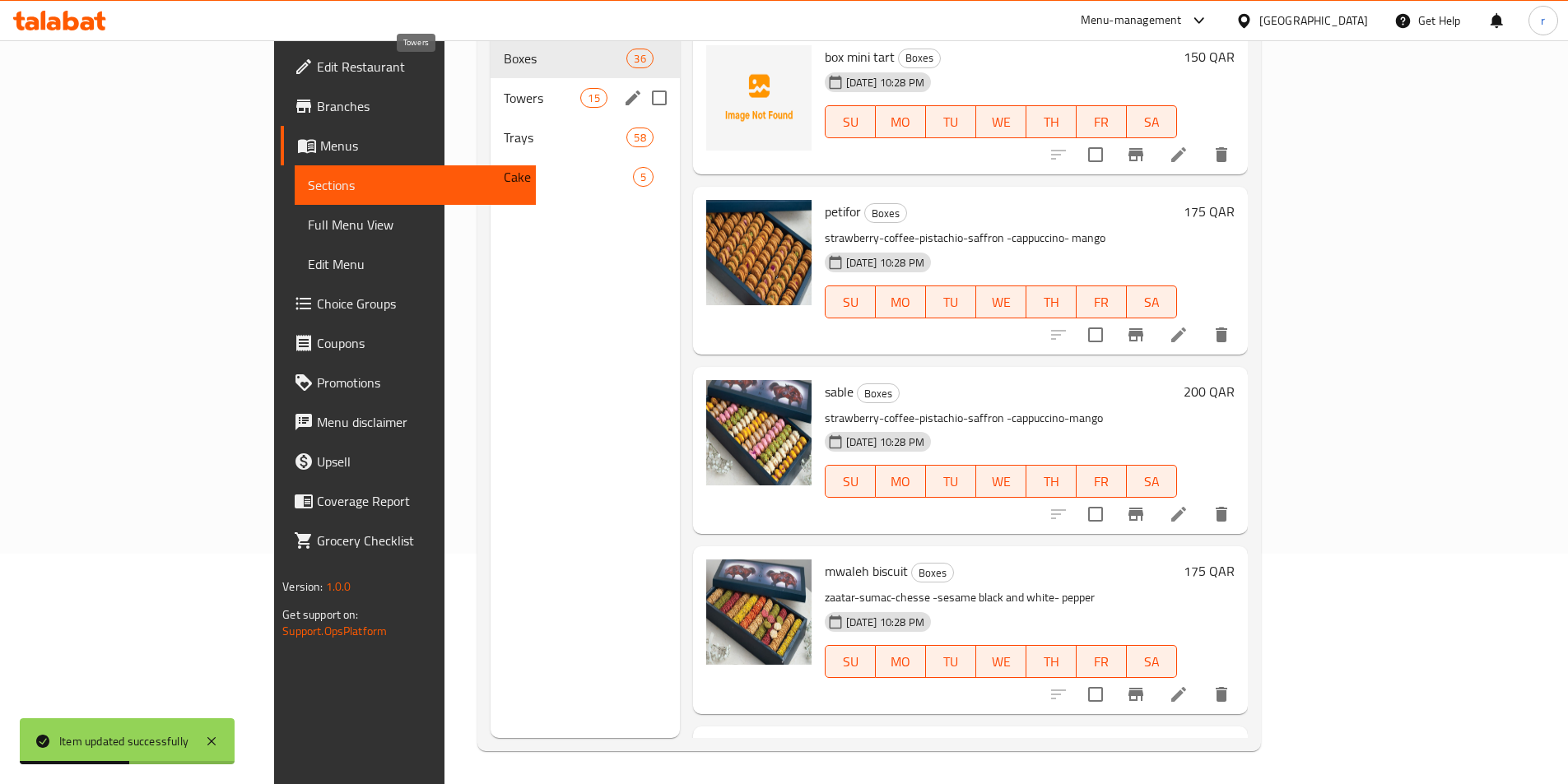
click at [503, 88] on span "Towers" at bounding box center [542, 98] width 78 height 19
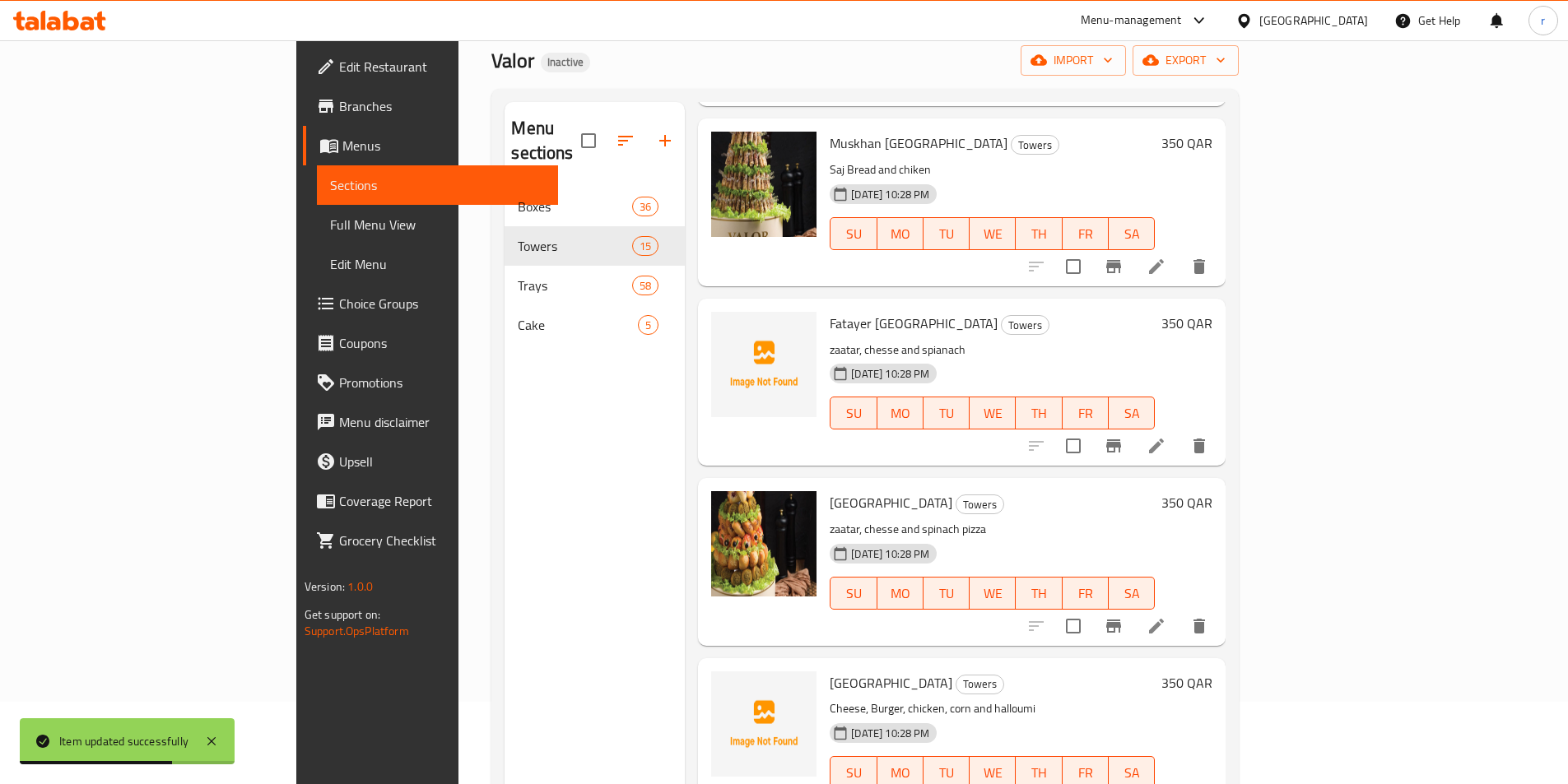
scroll to position [247, 0]
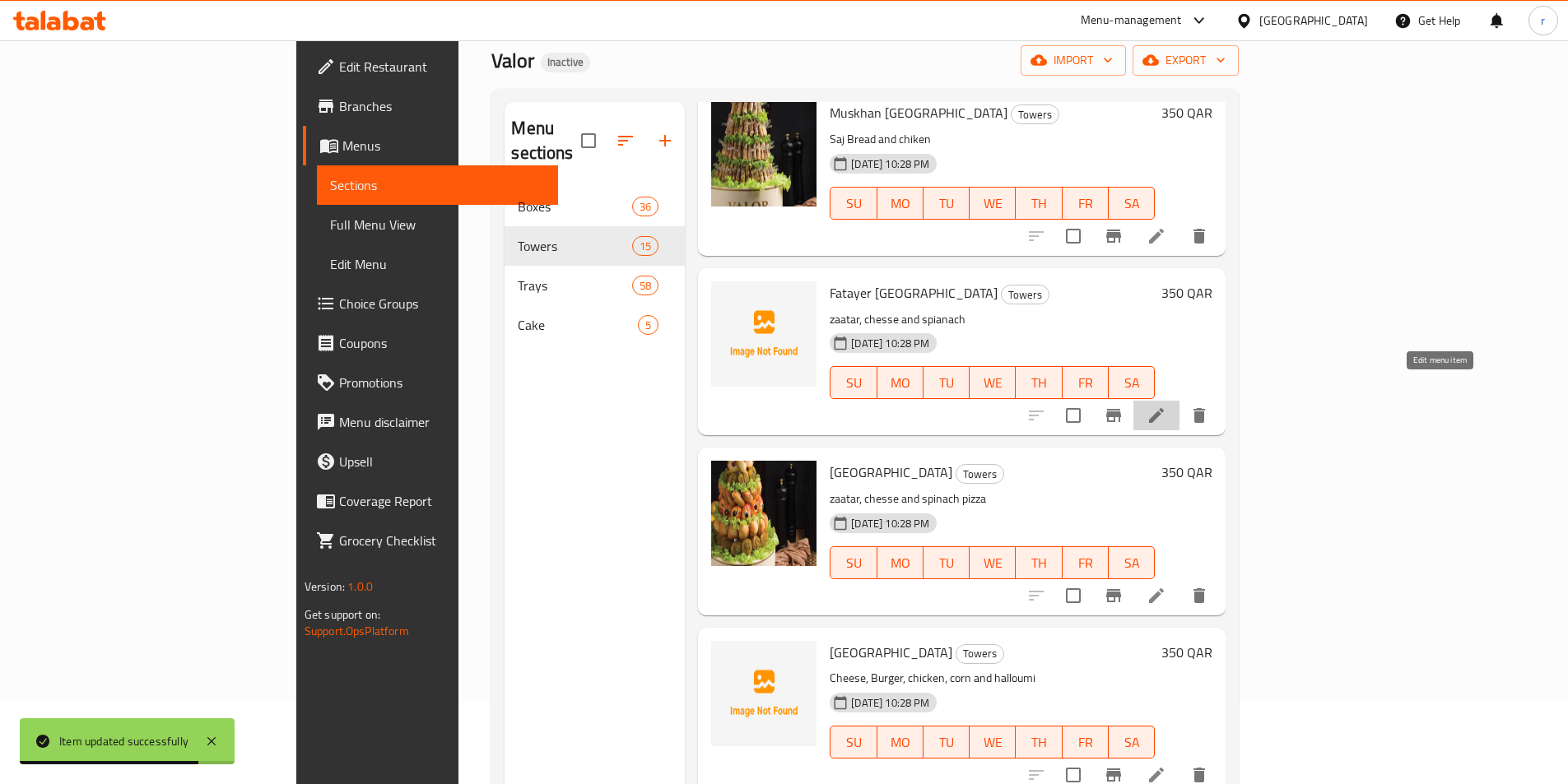
click at [1167, 405] on icon at bounding box center [1156, 415] width 19 height 19
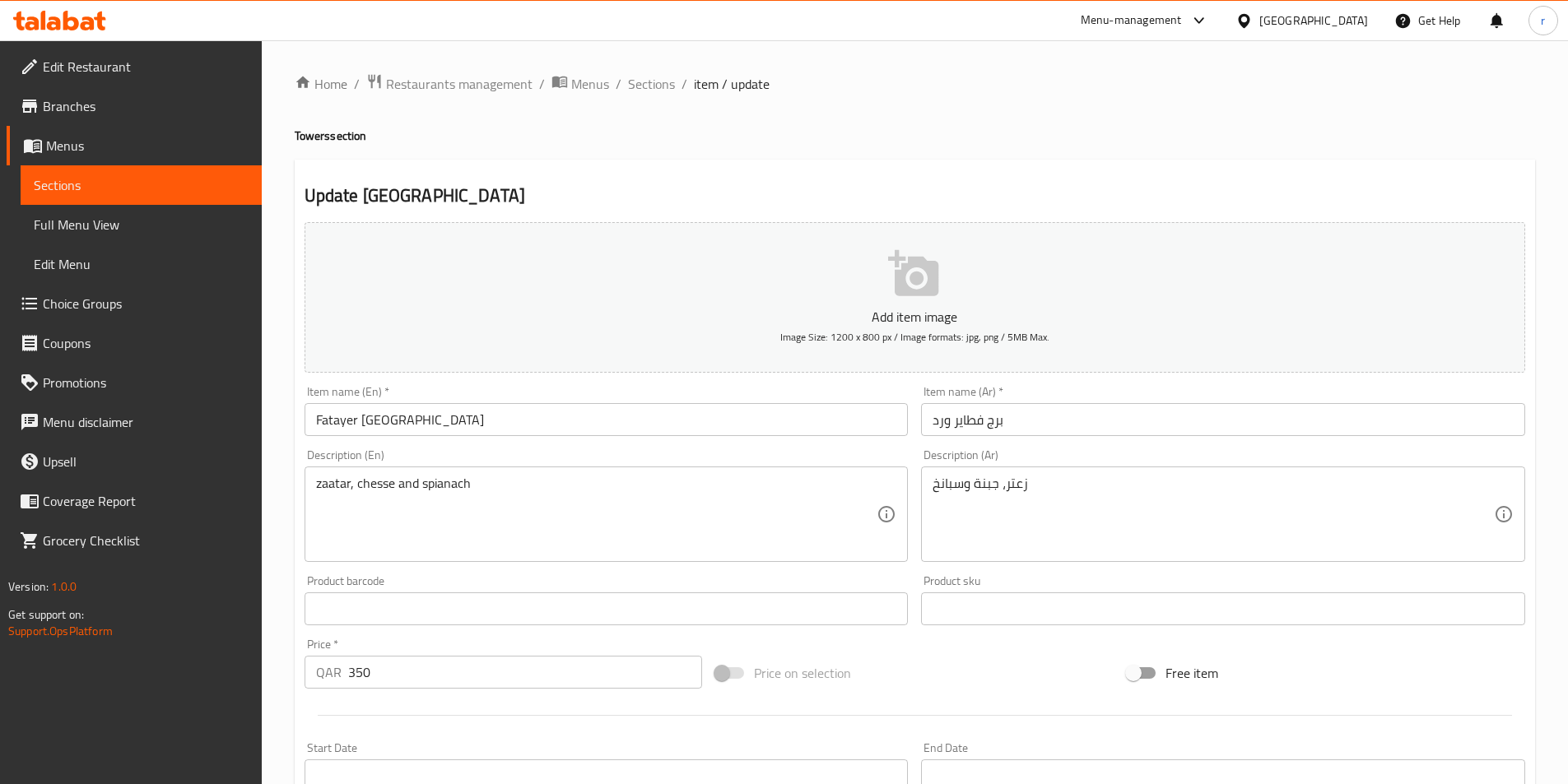
click at [992, 420] on input "برج فطاير ورد" at bounding box center [1223, 420] width 604 height 33
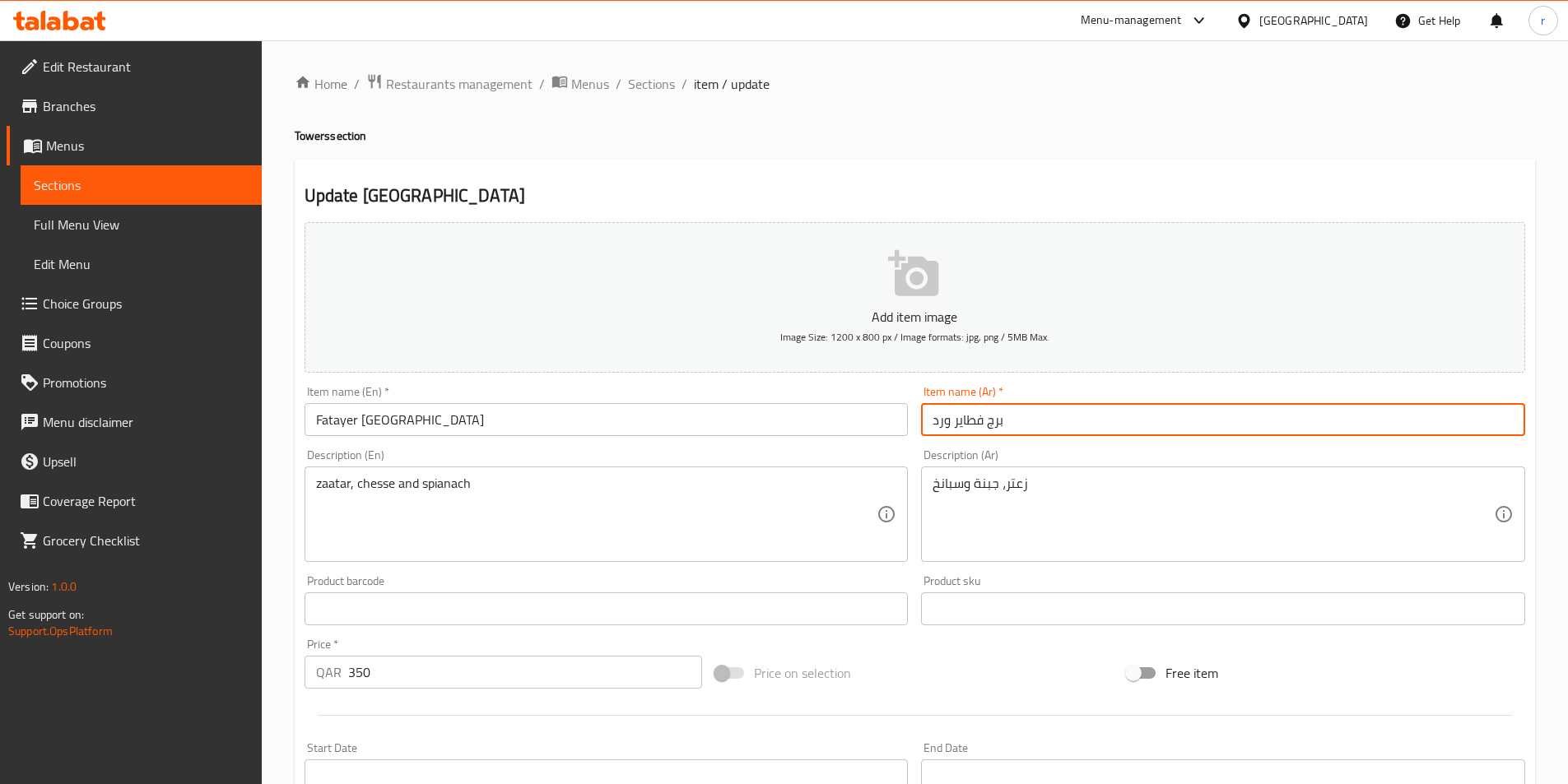
click at [992, 420] on input "برج فطاير ورد" at bounding box center [1223, 420] width 604 height 33
click at [1001, 419] on input "برج فطاير ورد" at bounding box center [1223, 420] width 604 height 33
drag, startPoint x: 1016, startPoint y: 417, endPoint x: 906, endPoint y: 432, distance: 111.0
click at [906, 432] on div "Add item image Image Size: 1200 x 800 px / Image formats: jpg, png / 5MB Max. I…" at bounding box center [914, 570] width 1233 height 709
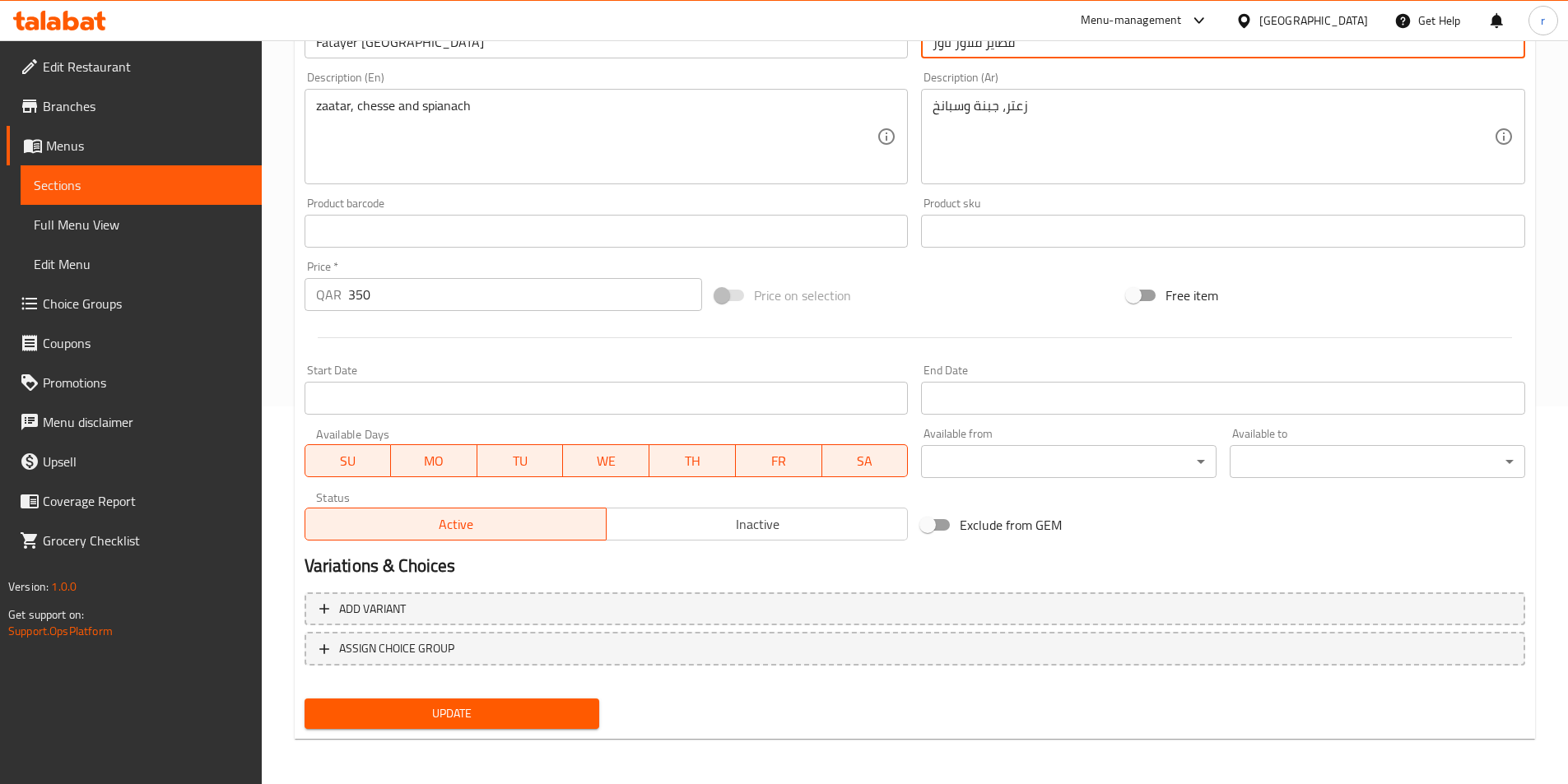
scroll to position [378, 0]
type input "فطاير فلاور تاور"
click at [492, 715] on span "Update" at bounding box center [453, 712] width 270 height 20
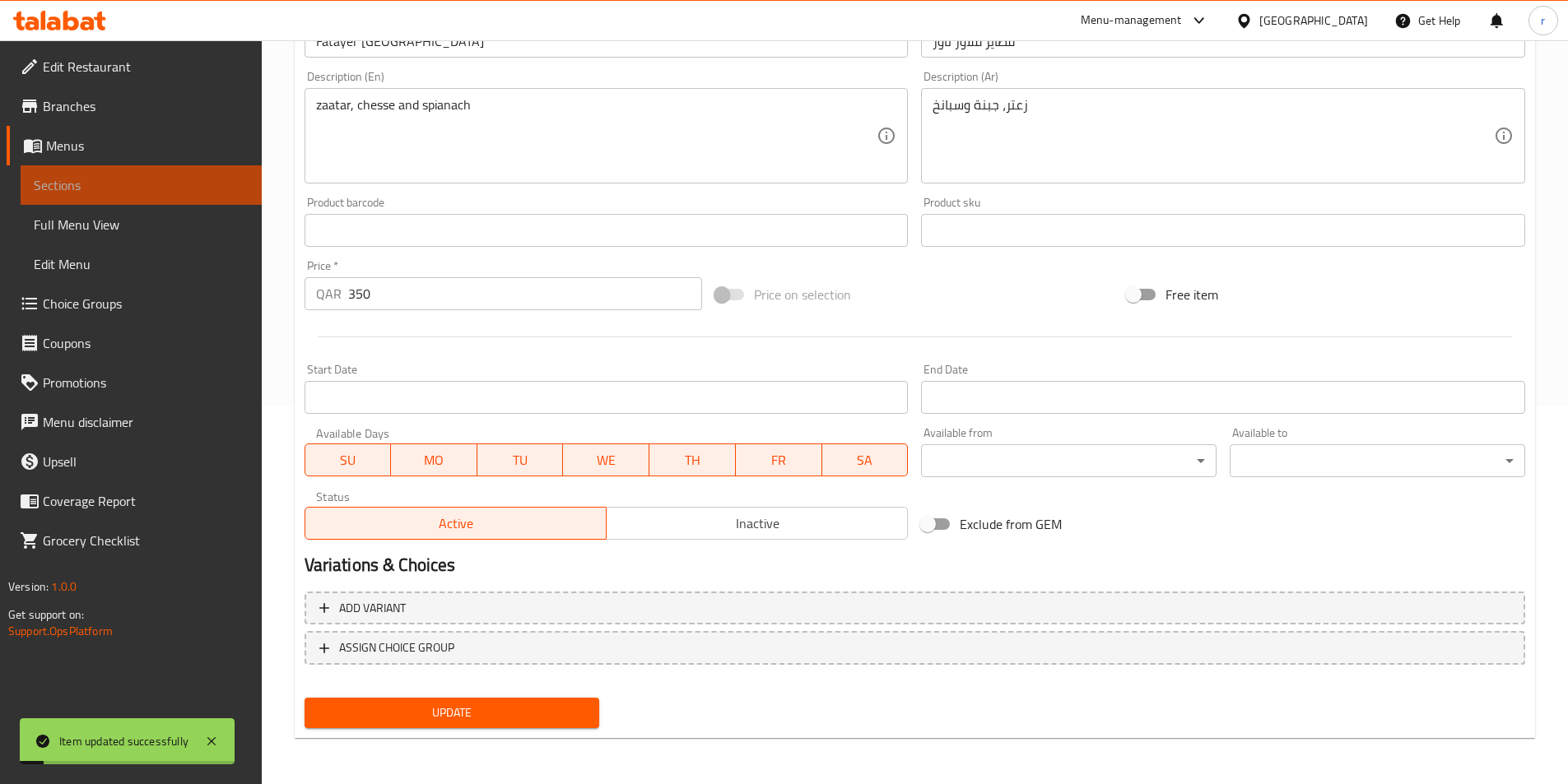
click at [92, 179] on span "Sections" at bounding box center [142, 185] width 215 height 19
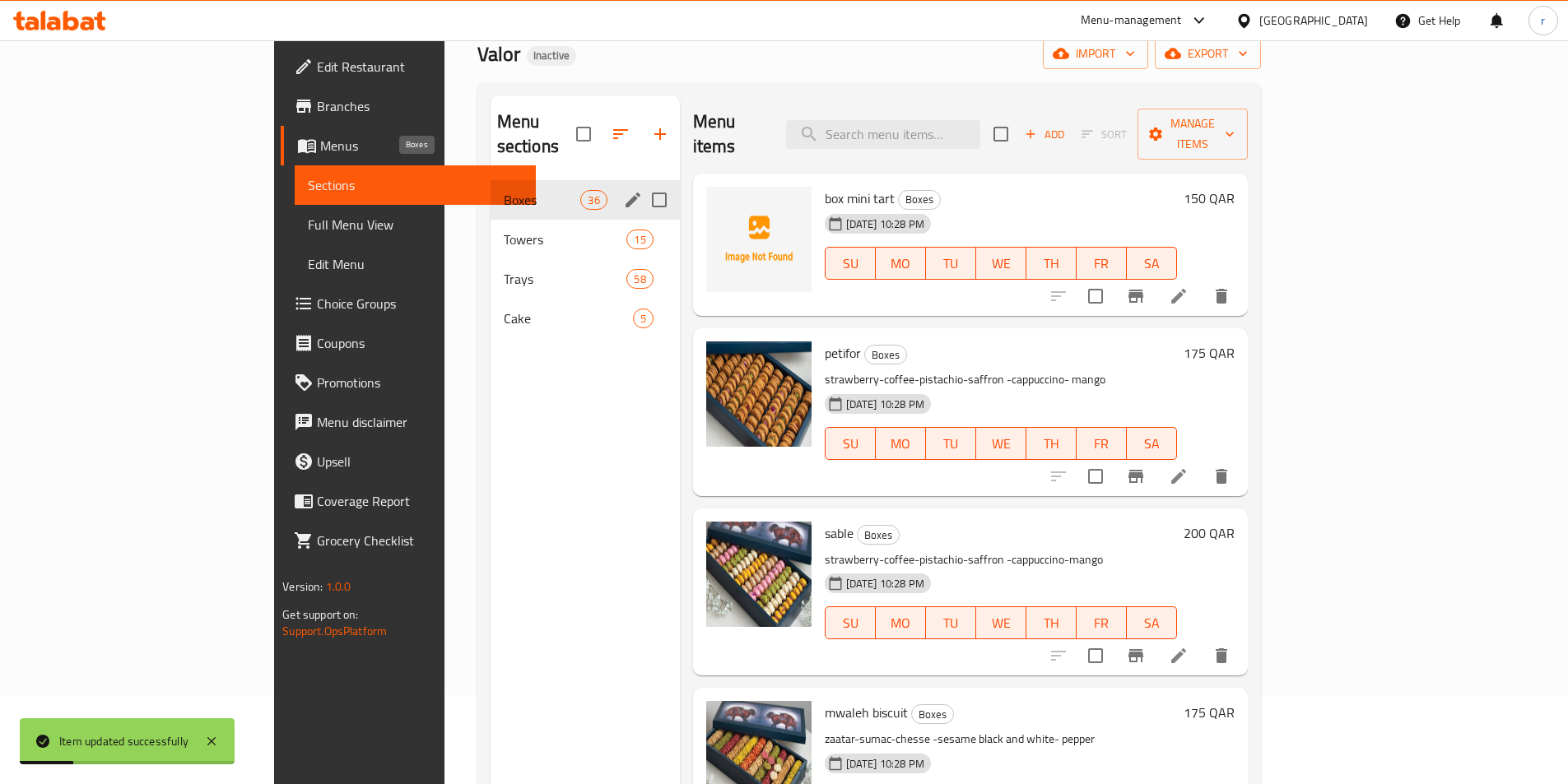
scroll to position [66, 0]
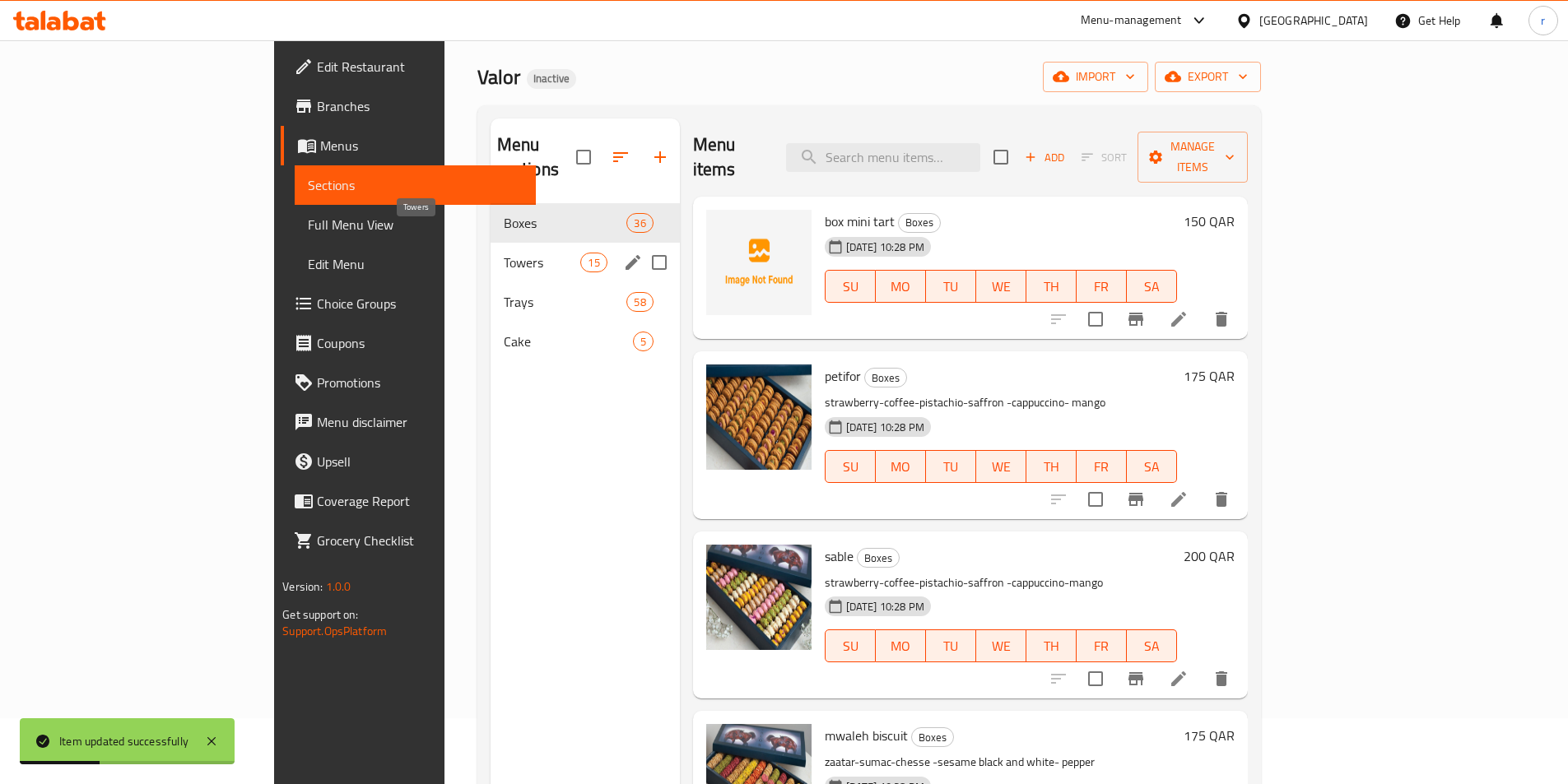
click at [503, 253] on span "Towers" at bounding box center [542, 263] width 78 height 19
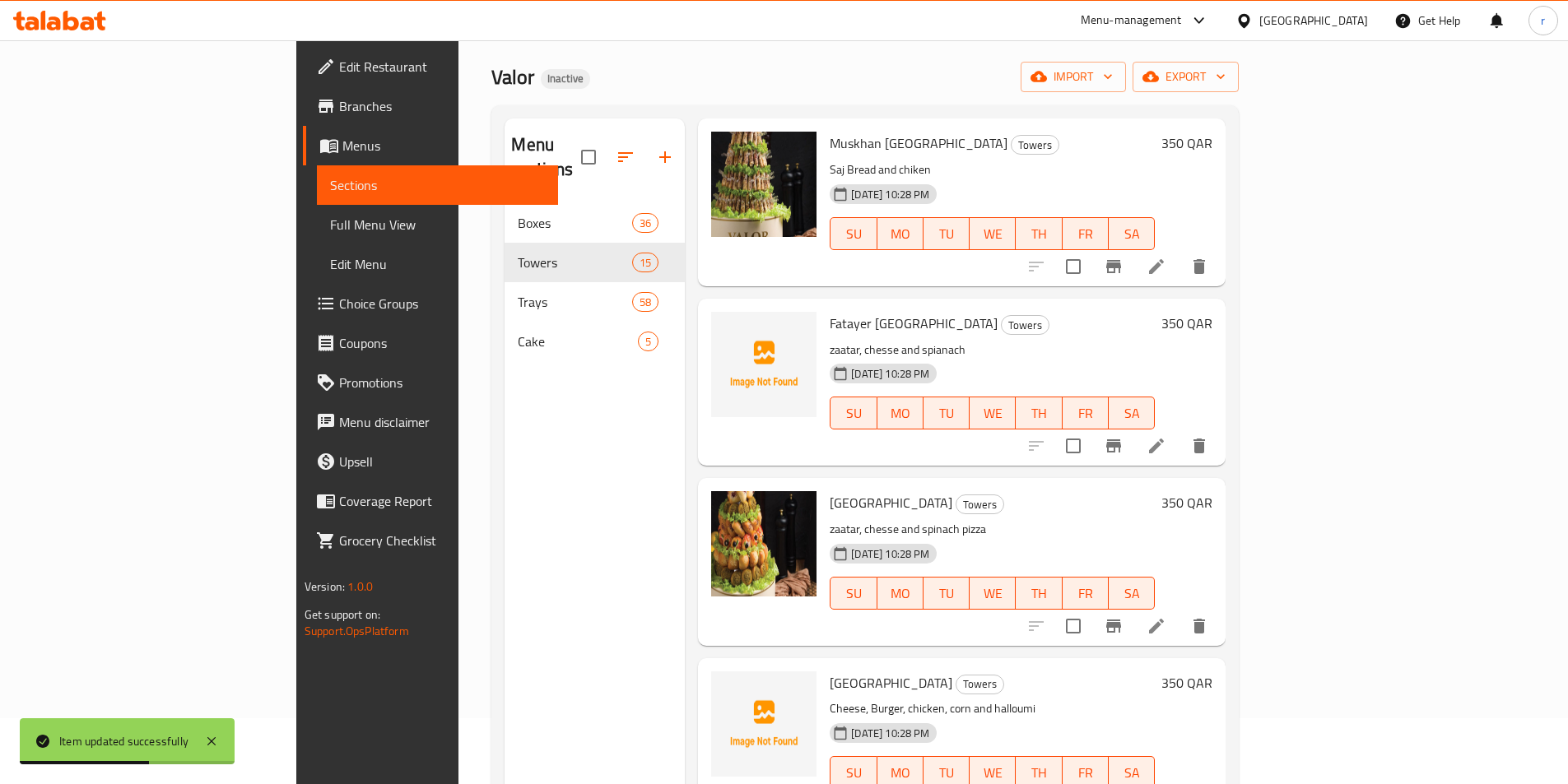
scroll to position [247, 0]
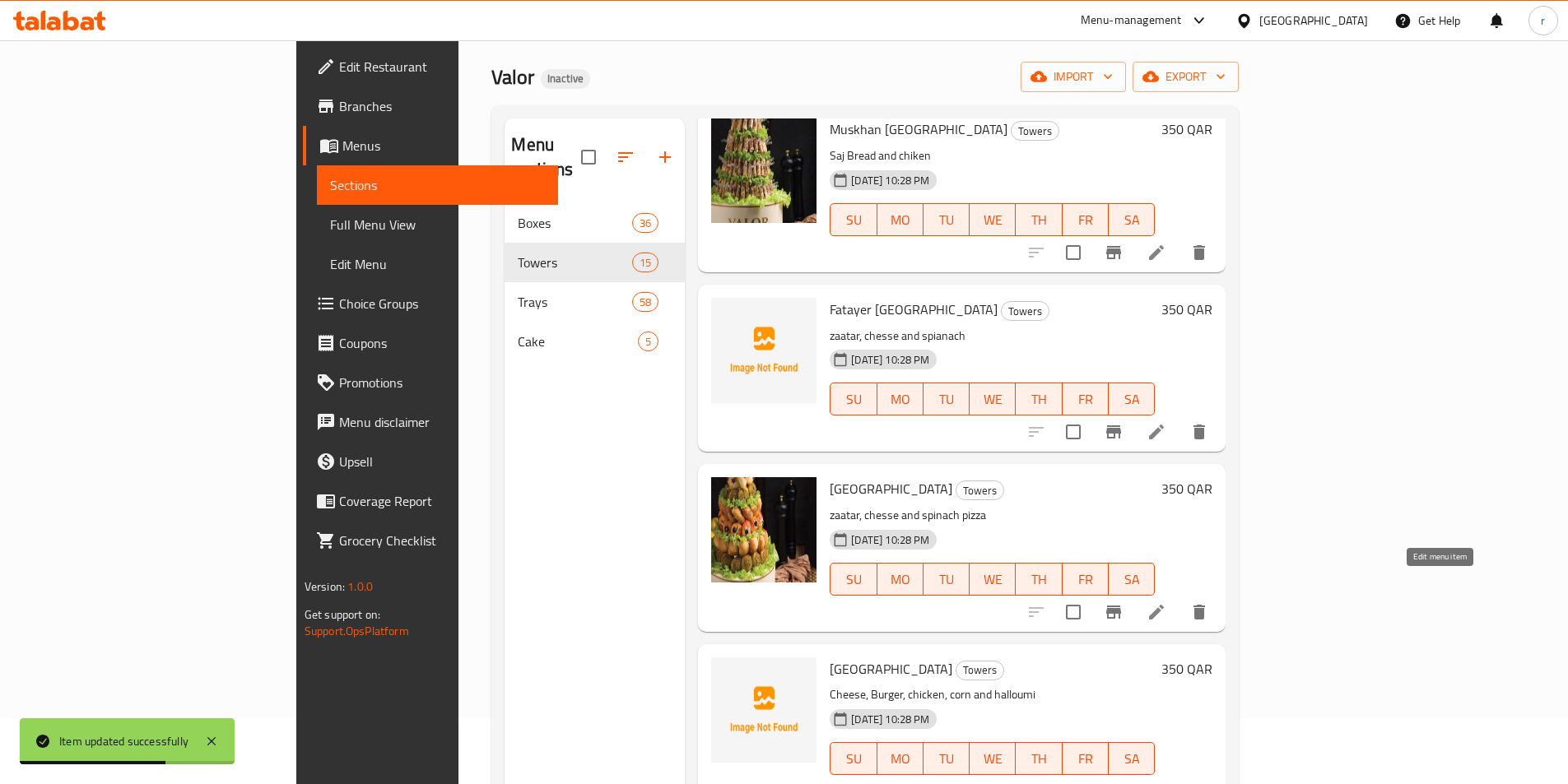
click at [1167, 602] on icon at bounding box center [1156, 612] width 19 height 19
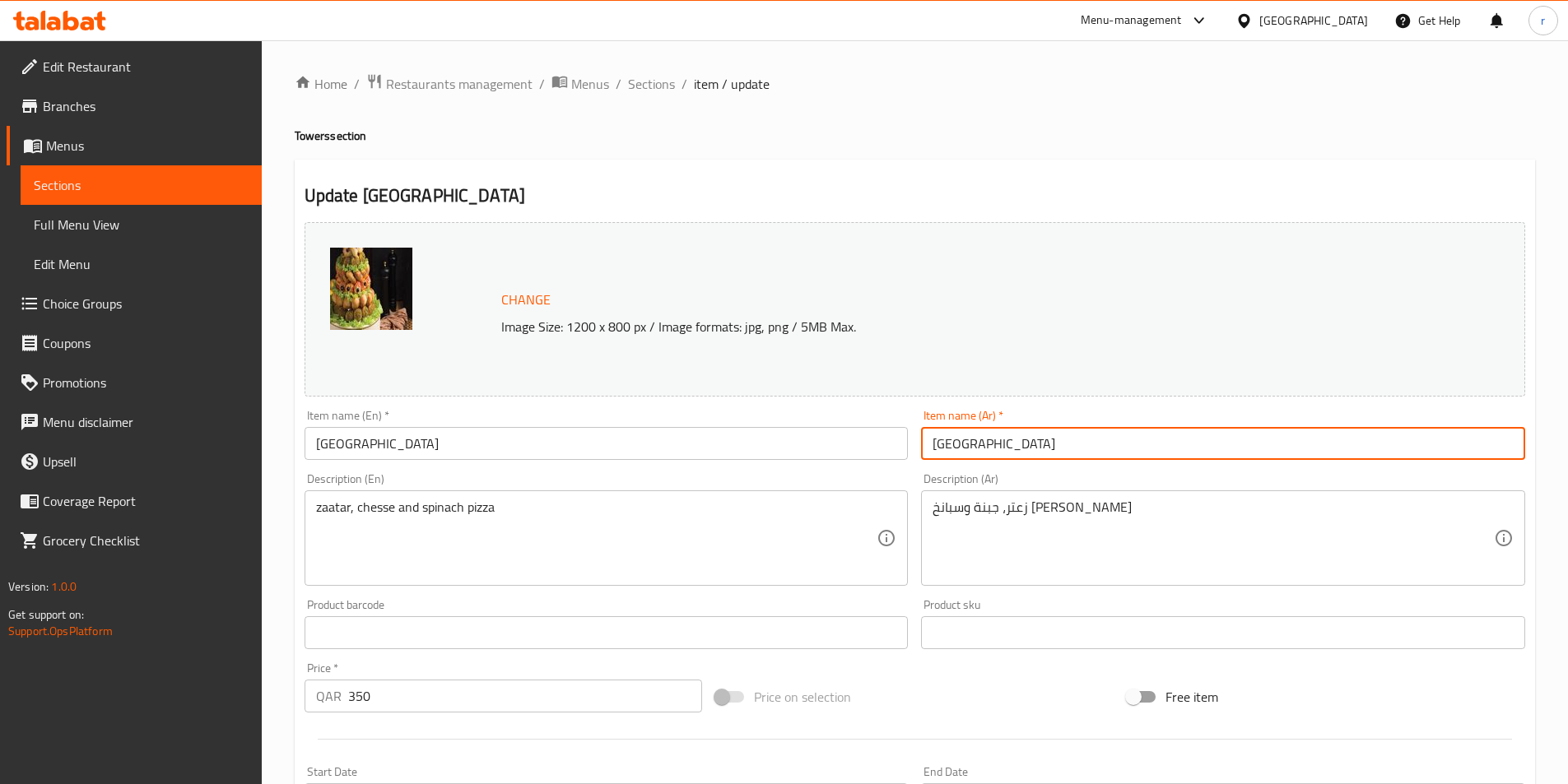
drag, startPoint x: 967, startPoint y: 448, endPoint x: 991, endPoint y: 448, distance: 24.0
click at [991, 448] on input "برج فطاير" at bounding box center [1223, 443] width 604 height 33
click at [981, 443] on input "فطاير" at bounding box center [1223, 443] width 604 height 33
click at [935, 443] on input "فطاير" at bounding box center [1223, 443] width 604 height 33
click at [981, 438] on input "فطاير" at bounding box center [1223, 443] width 604 height 33
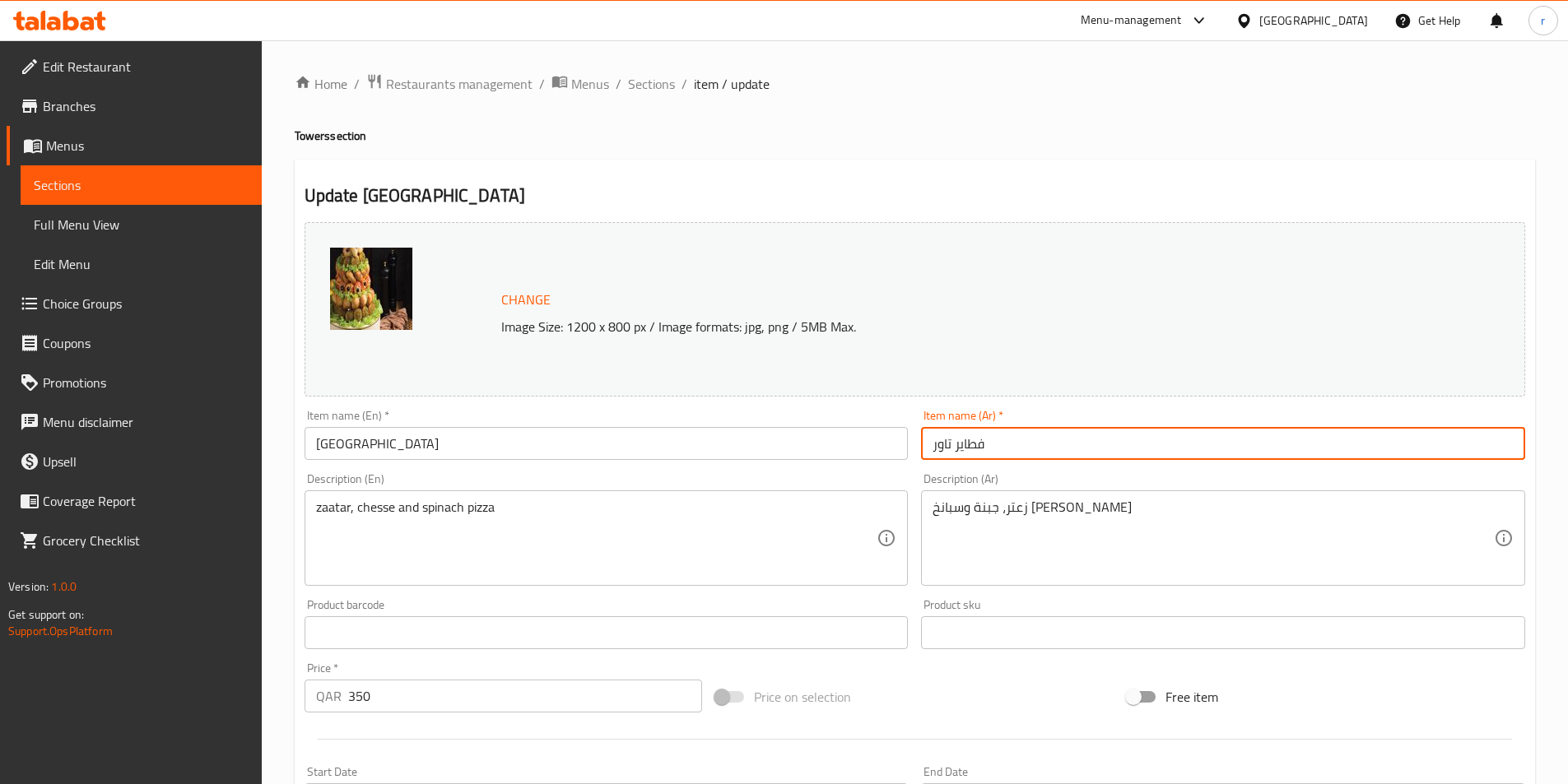
drag, startPoint x: 935, startPoint y: 445, endPoint x: 916, endPoint y: 455, distance: 21.5
click at [916, 455] on div "Item name (Ar)   * فطاير تاور Item name (Ar) *" at bounding box center [1223, 434] width 618 height 63
drag, startPoint x: 997, startPoint y: 443, endPoint x: 1014, endPoint y: 446, distance: 17.3
click at [1014, 446] on input "فطاير تاور" at bounding box center [1223, 443] width 604 height 33
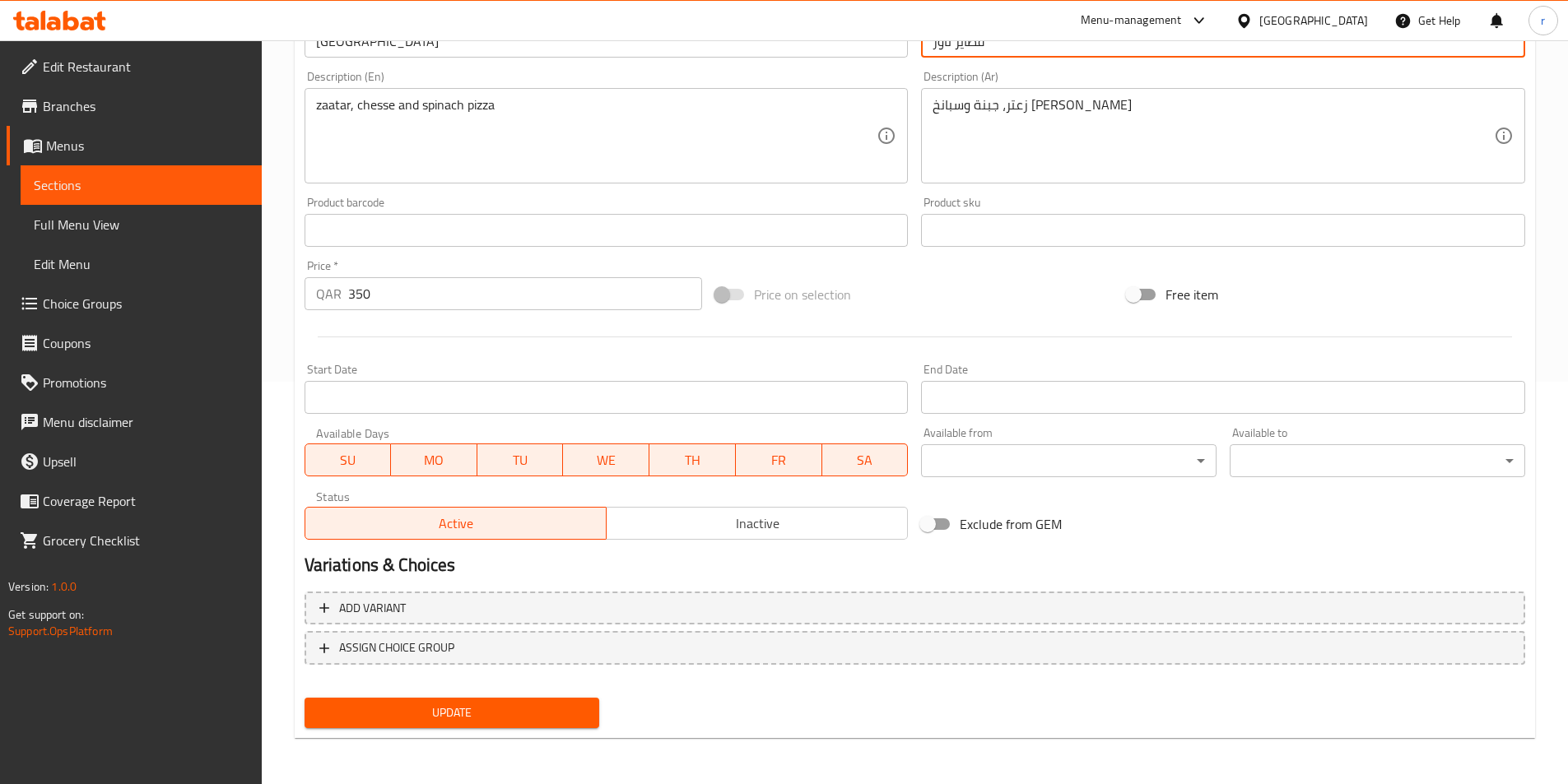
scroll to position [402, 0]
type input "فطاير تاور"
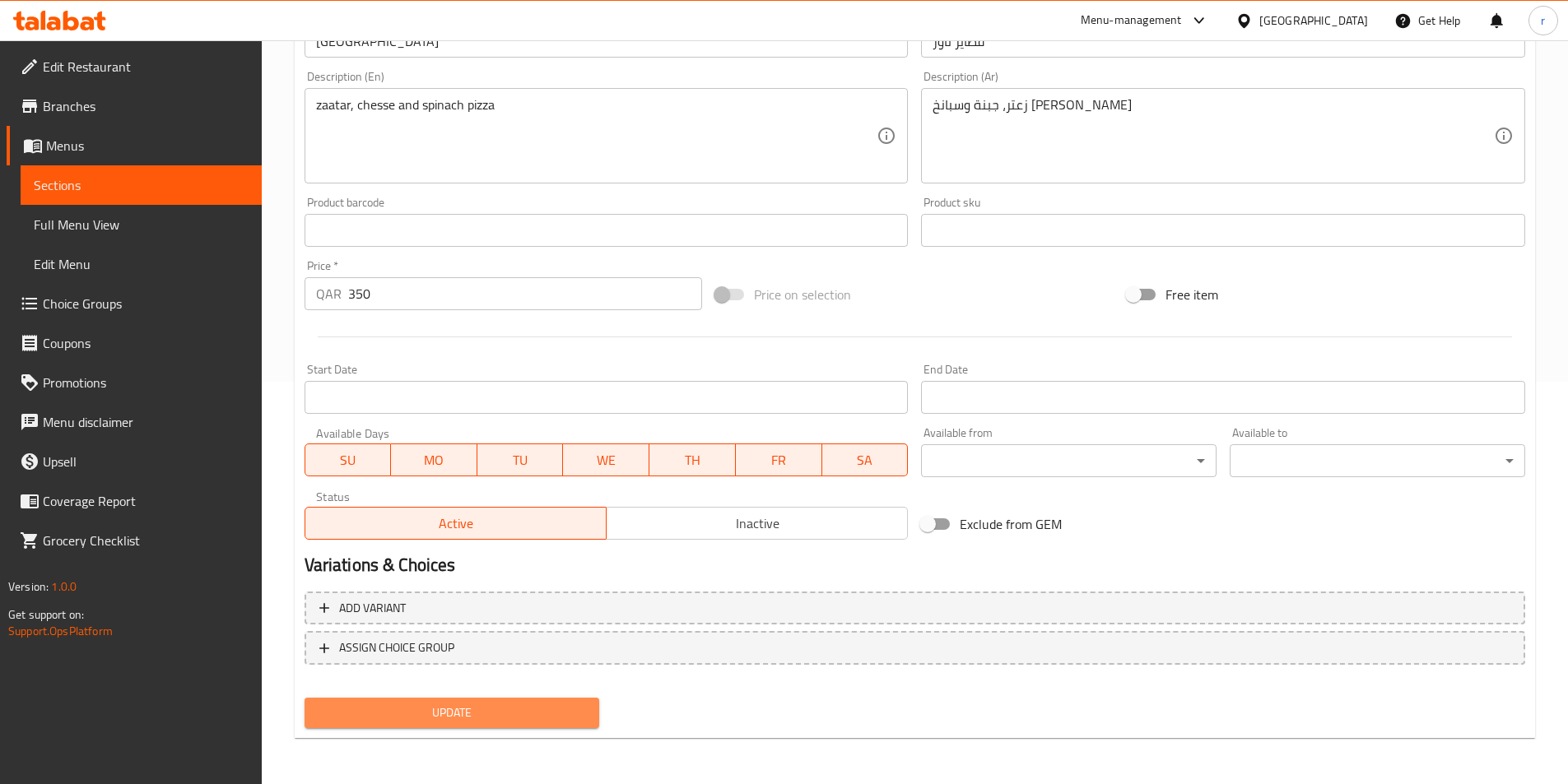
click at [549, 712] on span "Update" at bounding box center [453, 712] width 270 height 20
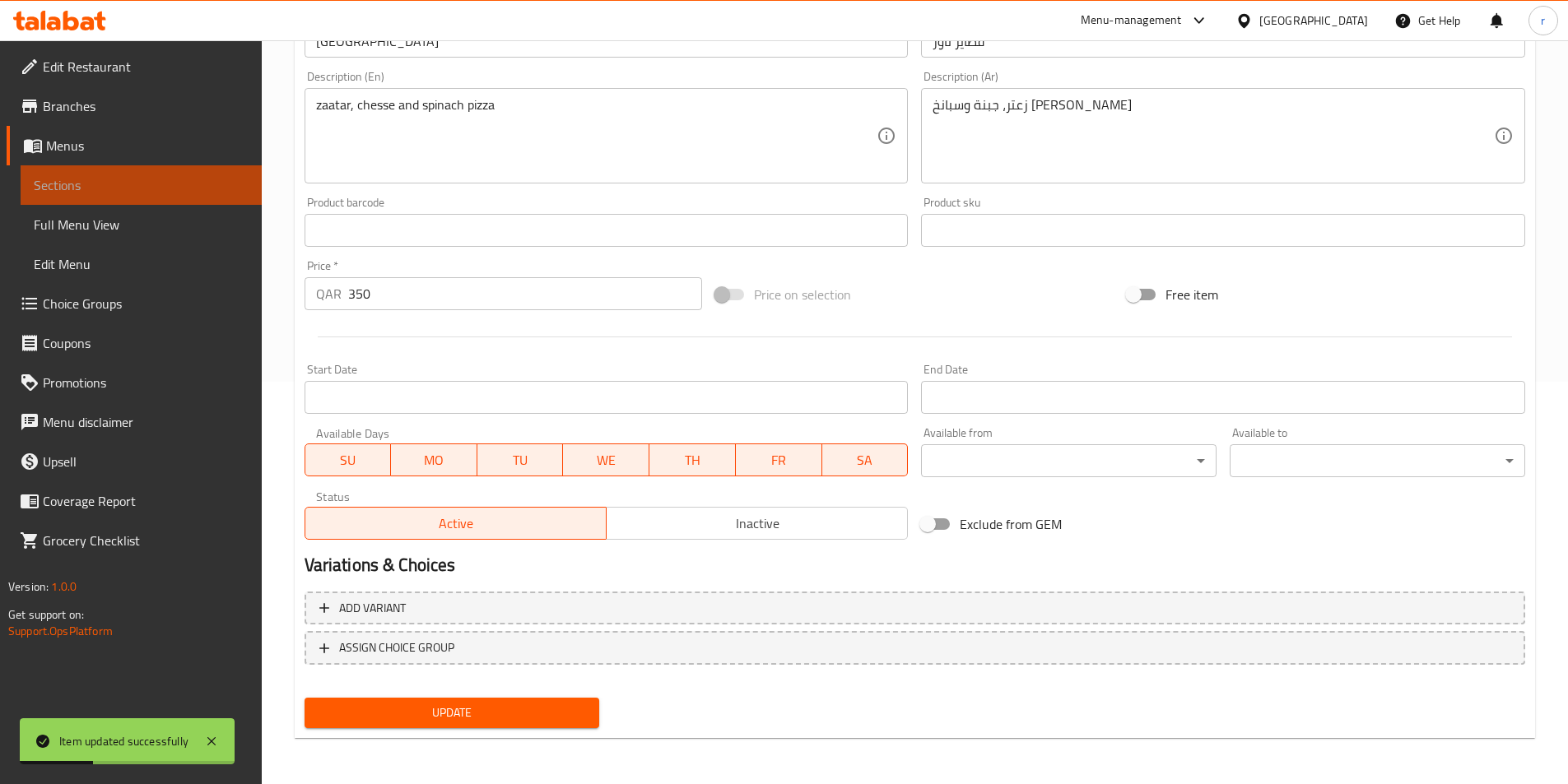
click at [136, 193] on span "Sections" at bounding box center [142, 185] width 215 height 19
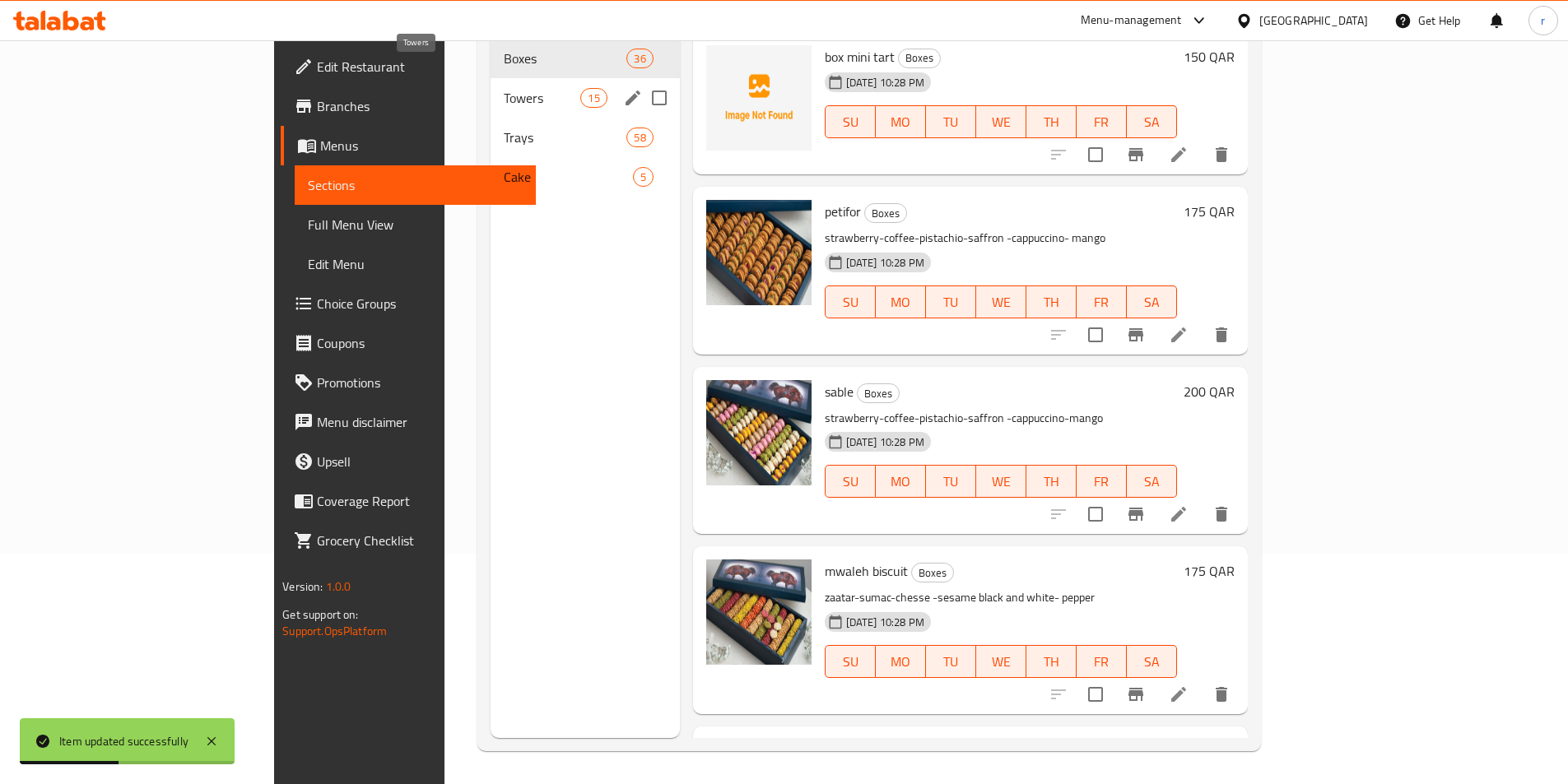
click at [503, 88] on span "Towers" at bounding box center [542, 98] width 78 height 19
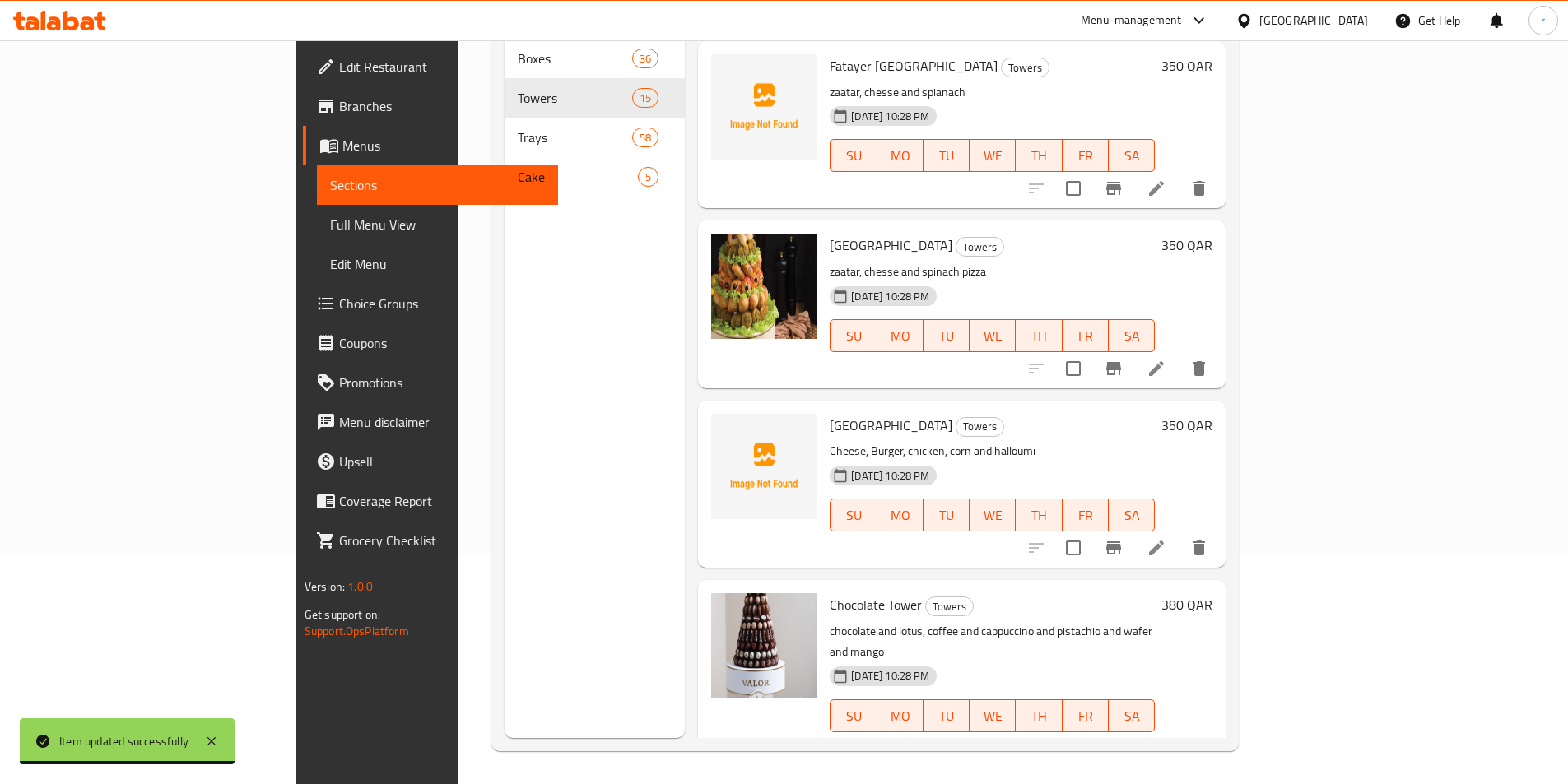
scroll to position [411, 0]
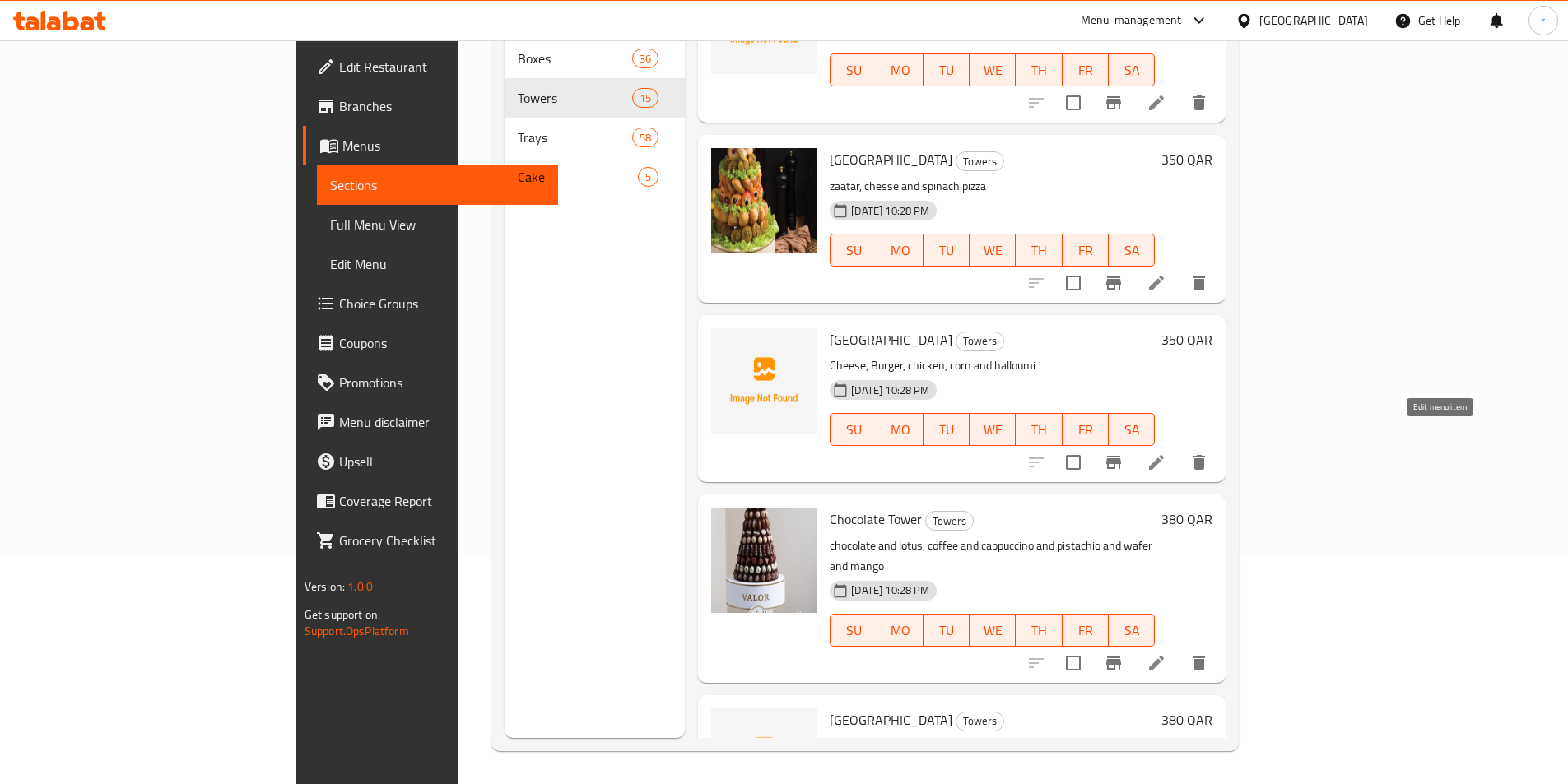
click at [1164, 455] on icon at bounding box center [1156, 461] width 15 height 15
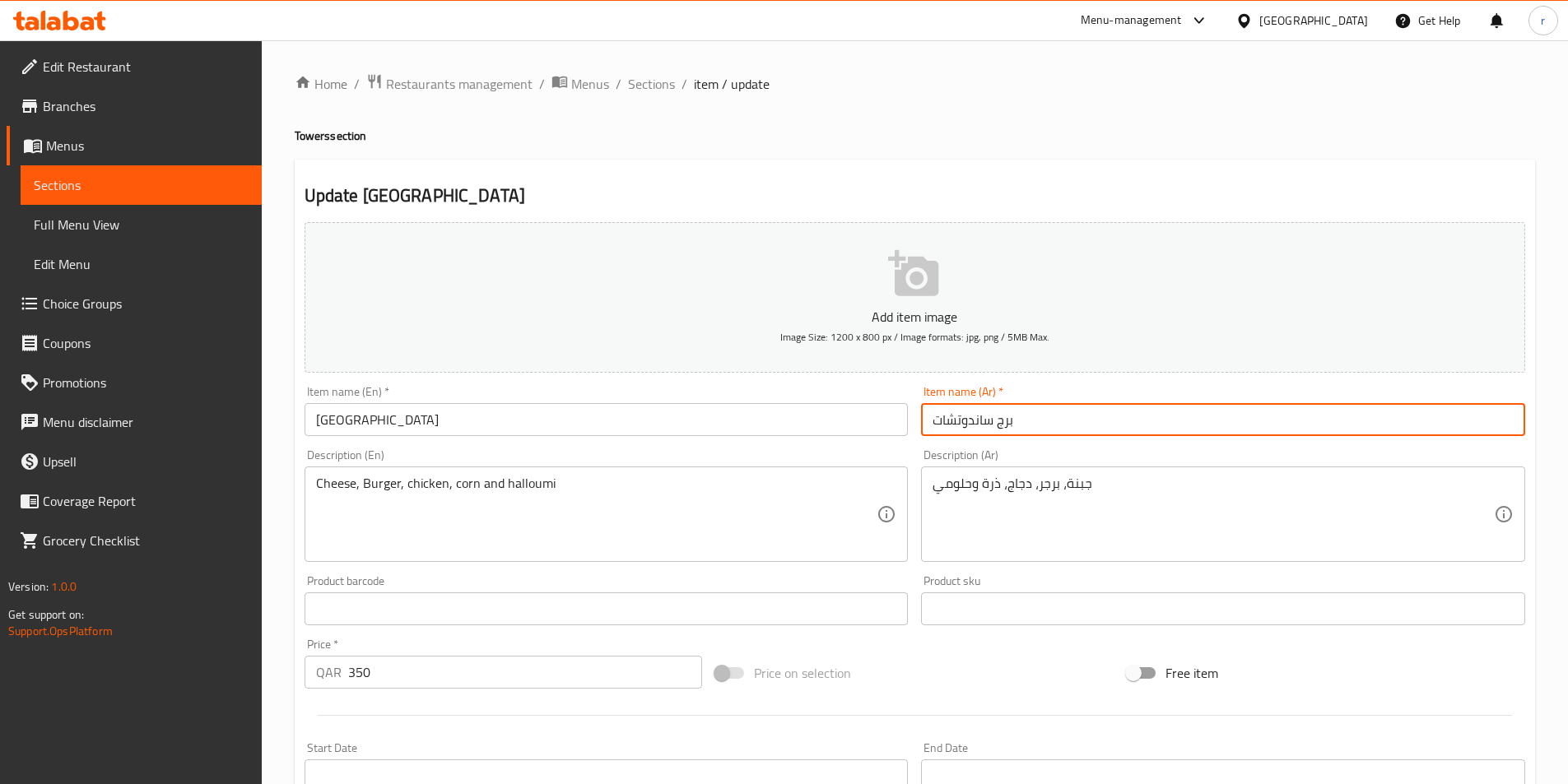
drag, startPoint x: 998, startPoint y: 423, endPoint x: 1037, endPoint y: 422, distance: 39.0
click at [1037, 422] on input "برج ساندوتشات" at bounding box center [1223, 420] width 604 height 33
click at [1004, 422] on input "ساندوتشات" at bounding box center [1223, 420] width 604 height 33
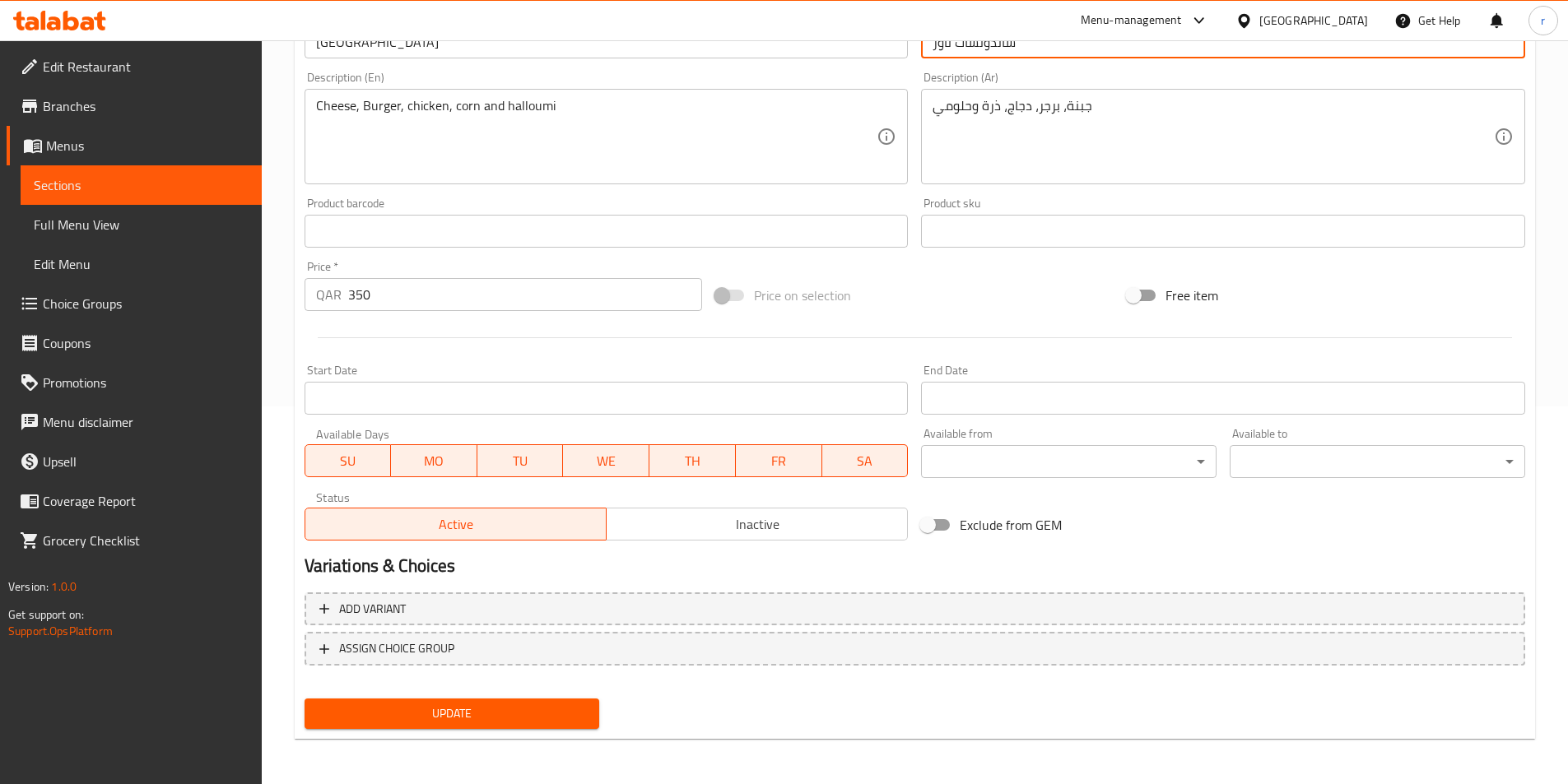
scroll to position [378, 0]
type input "ساندوتشات تاور"
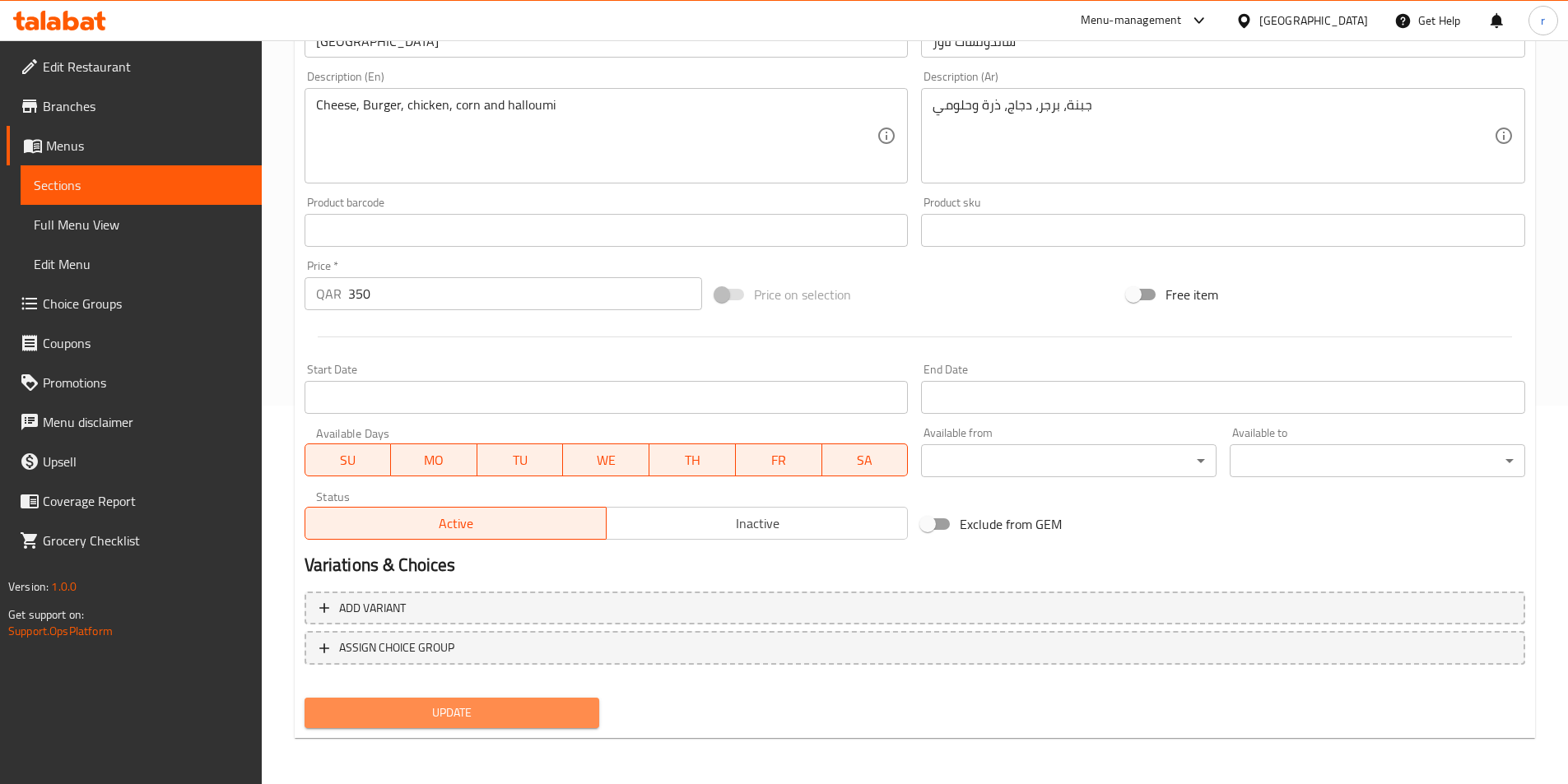
click at [448, 715] on span "Update" at bounding box center [453, 712] width 270 height 20
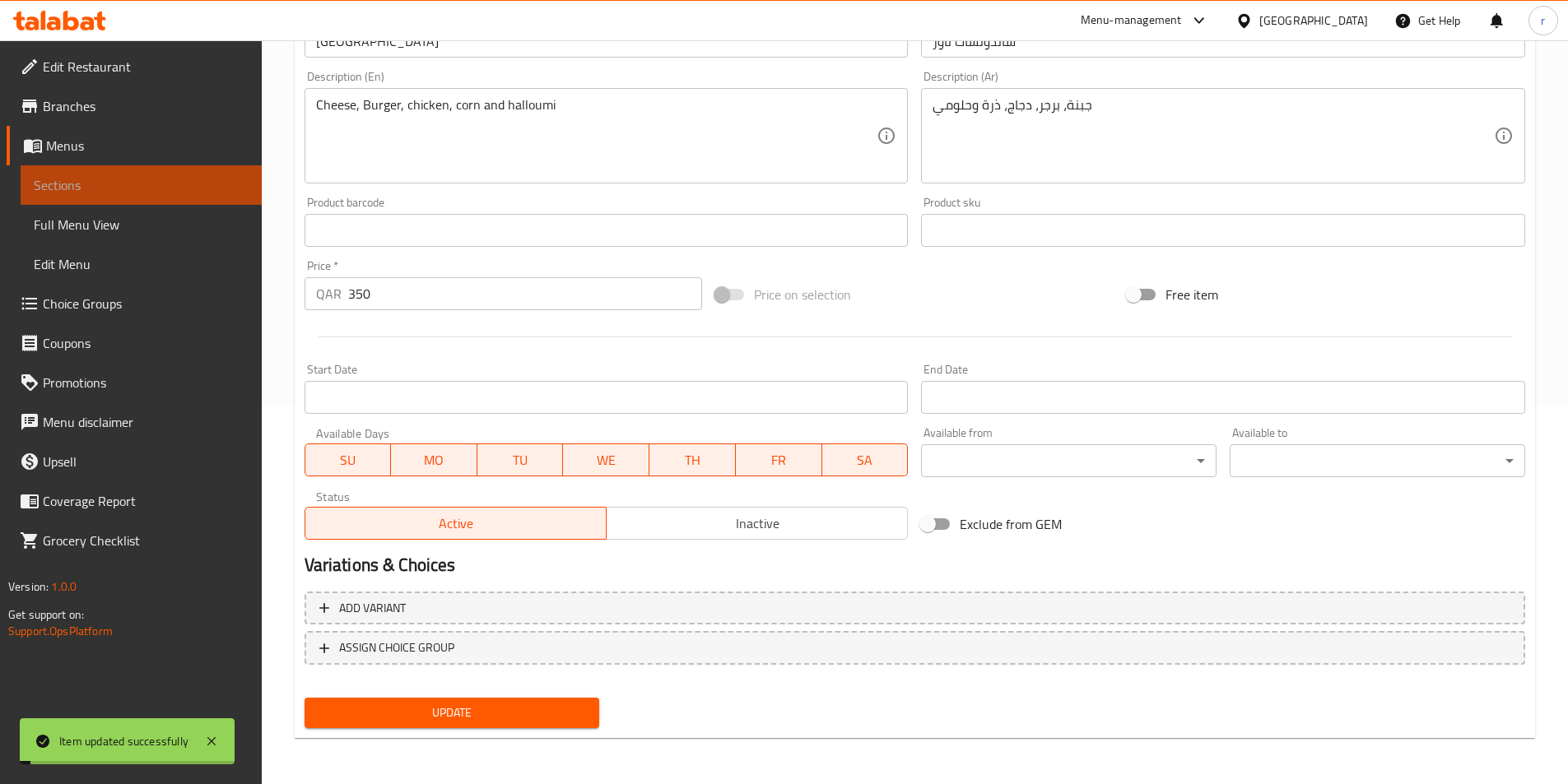
click at [140, 192] on span "Sections" at bounding box center [142, 185] width 215 height 19
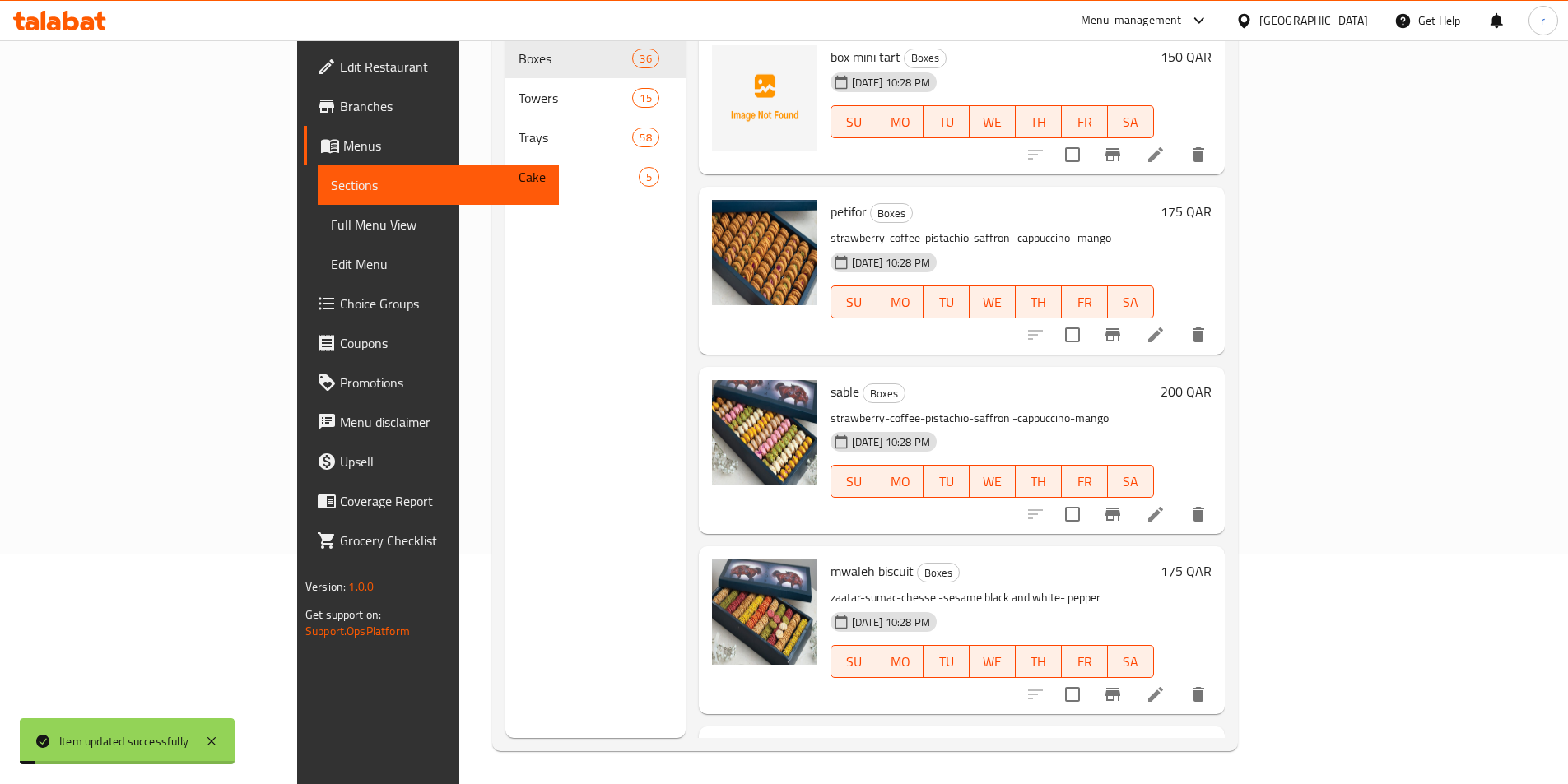
scroll to position [231, 0]
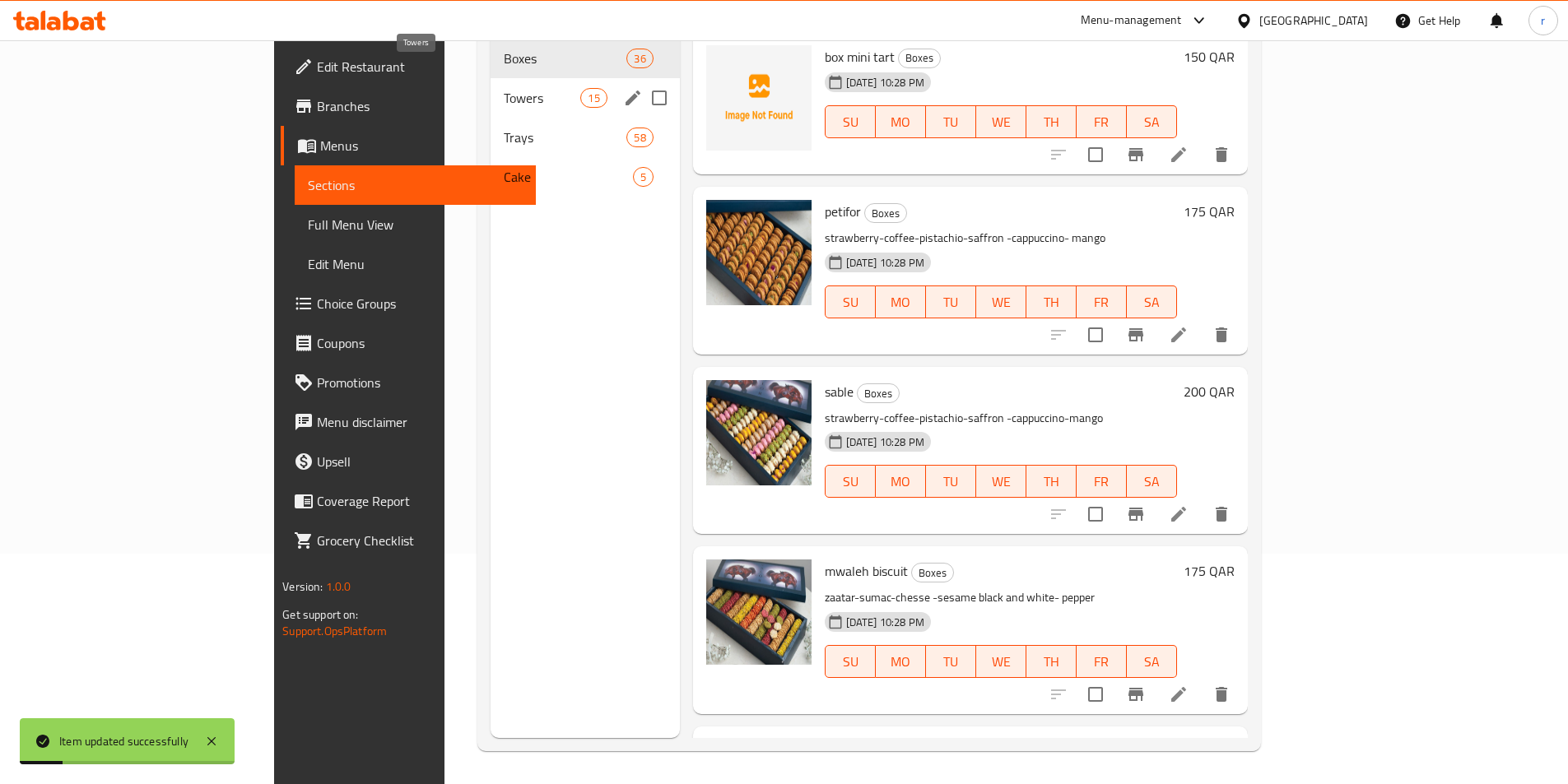
click at [503, 88] on span "Towers" at bounding box center [542, 98] width 78 height 19
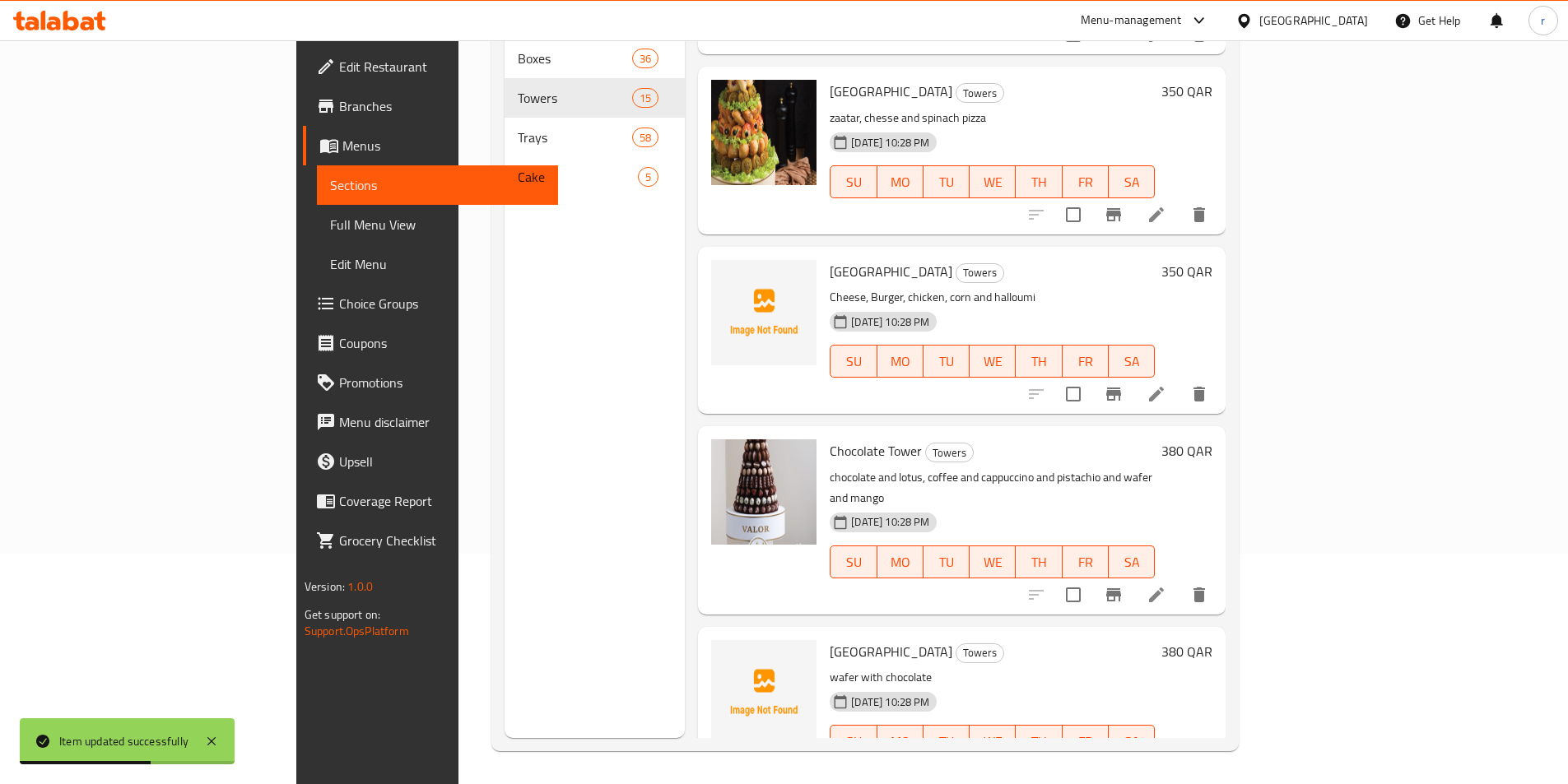
scroll to position [493, 0]
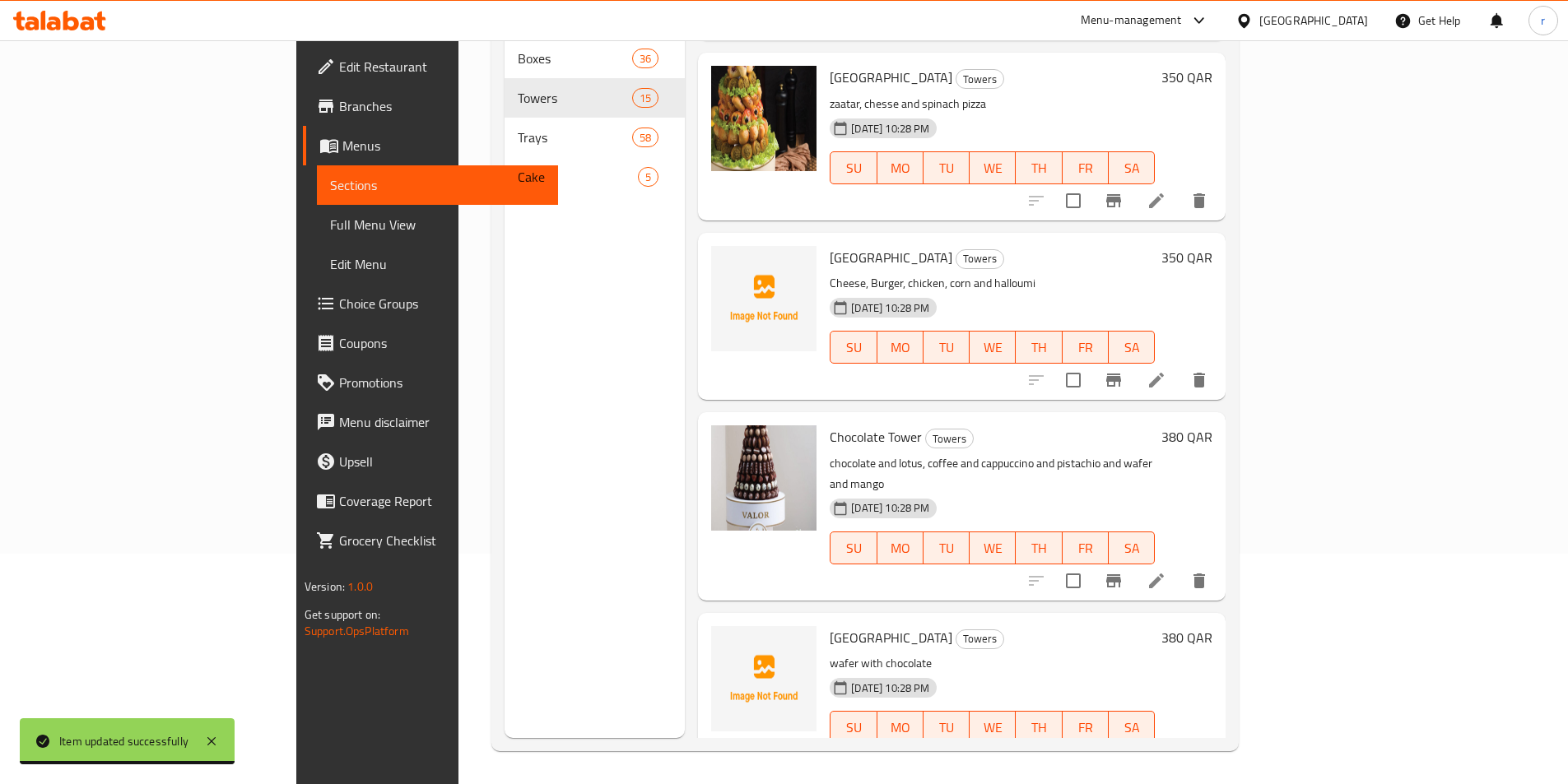
click at [1179, 566] on li at bounding box center [1157, 580] width 47 height 30
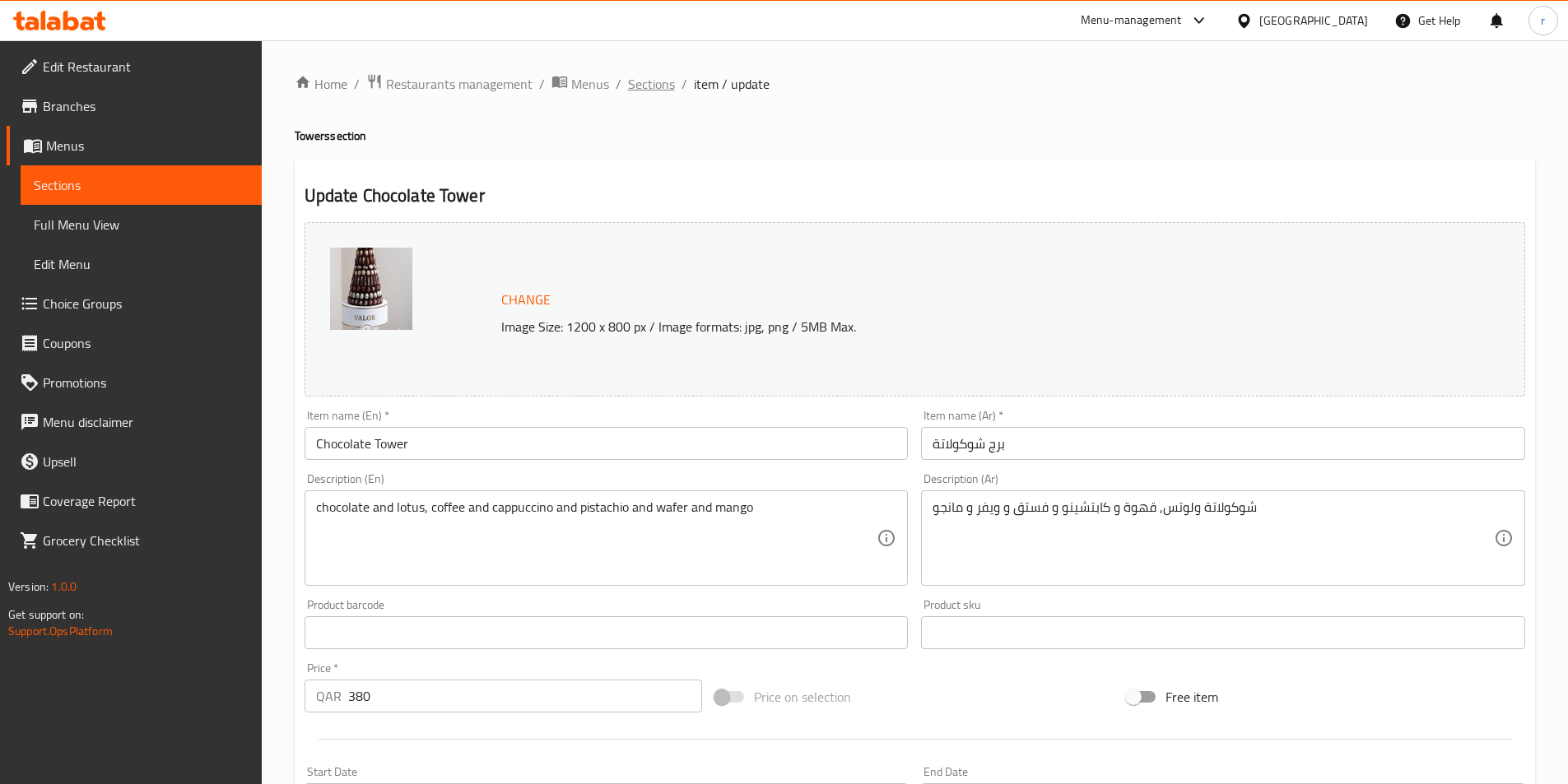
click at [662, 90] on span "Sections" at bounding box center [652, 83] width 47 height 19
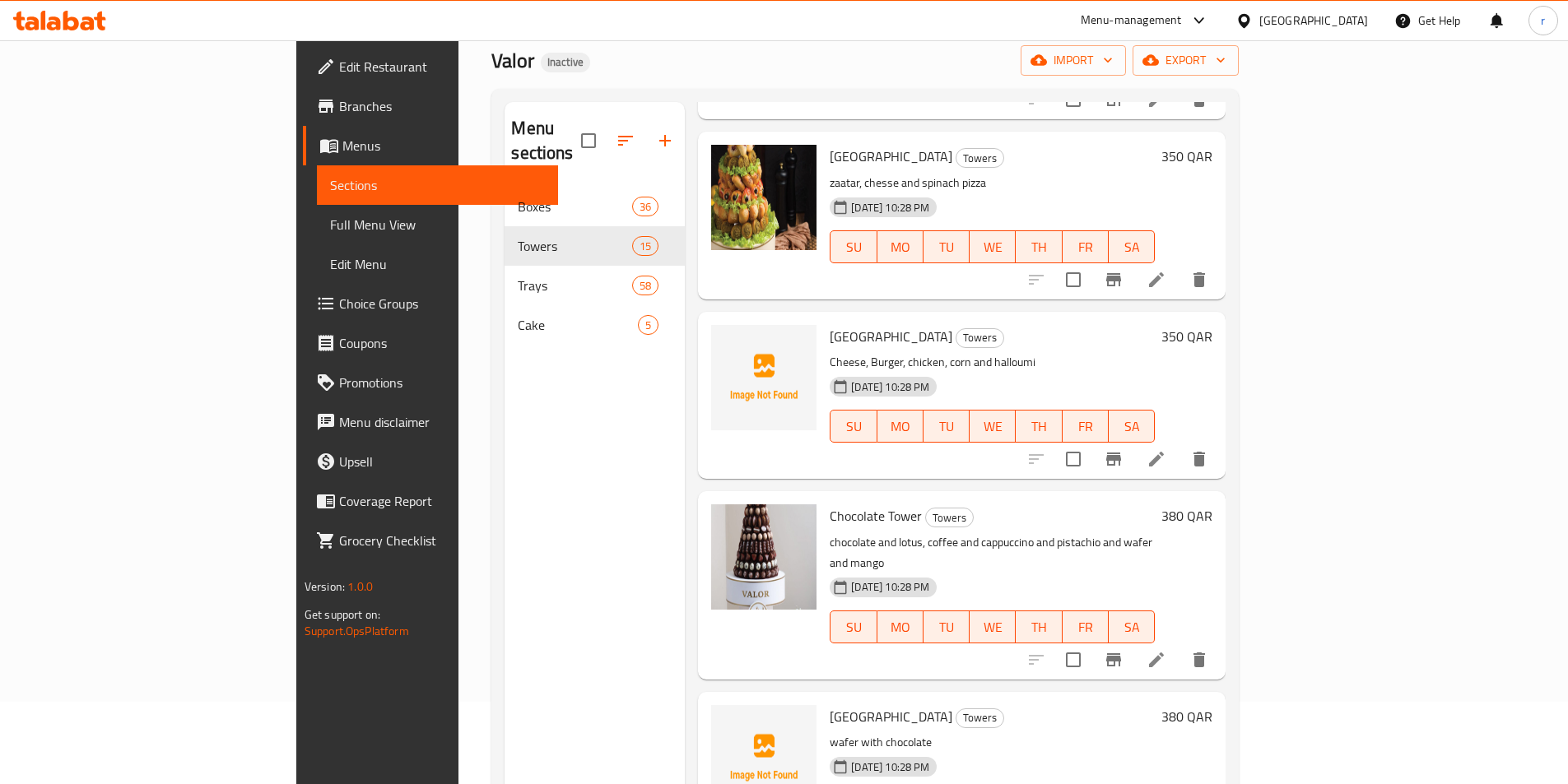
scroll to position [658, 0]
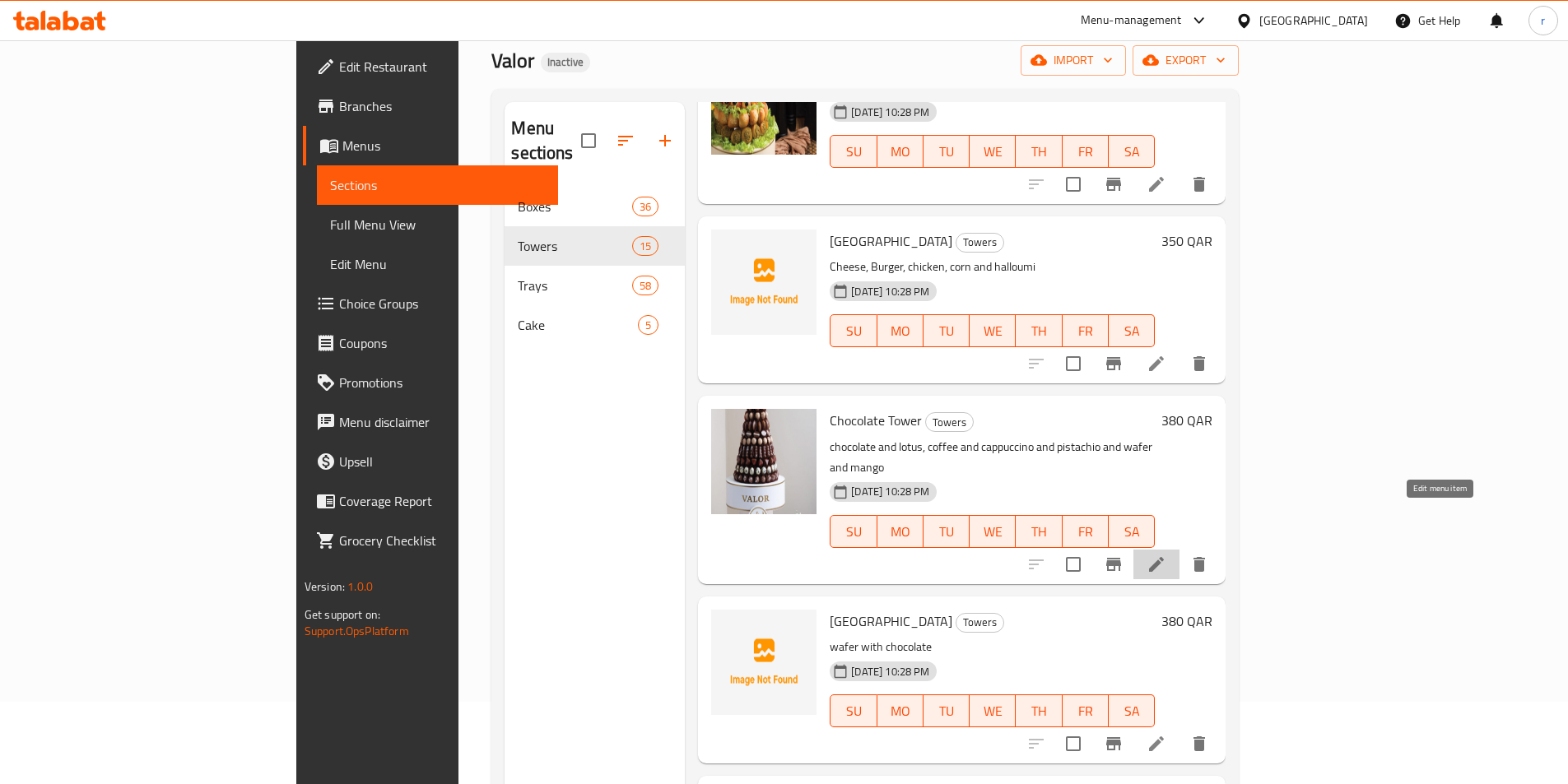
click at [1167, 554] on icon at bounding box center [1156, 564] width 19 height 19
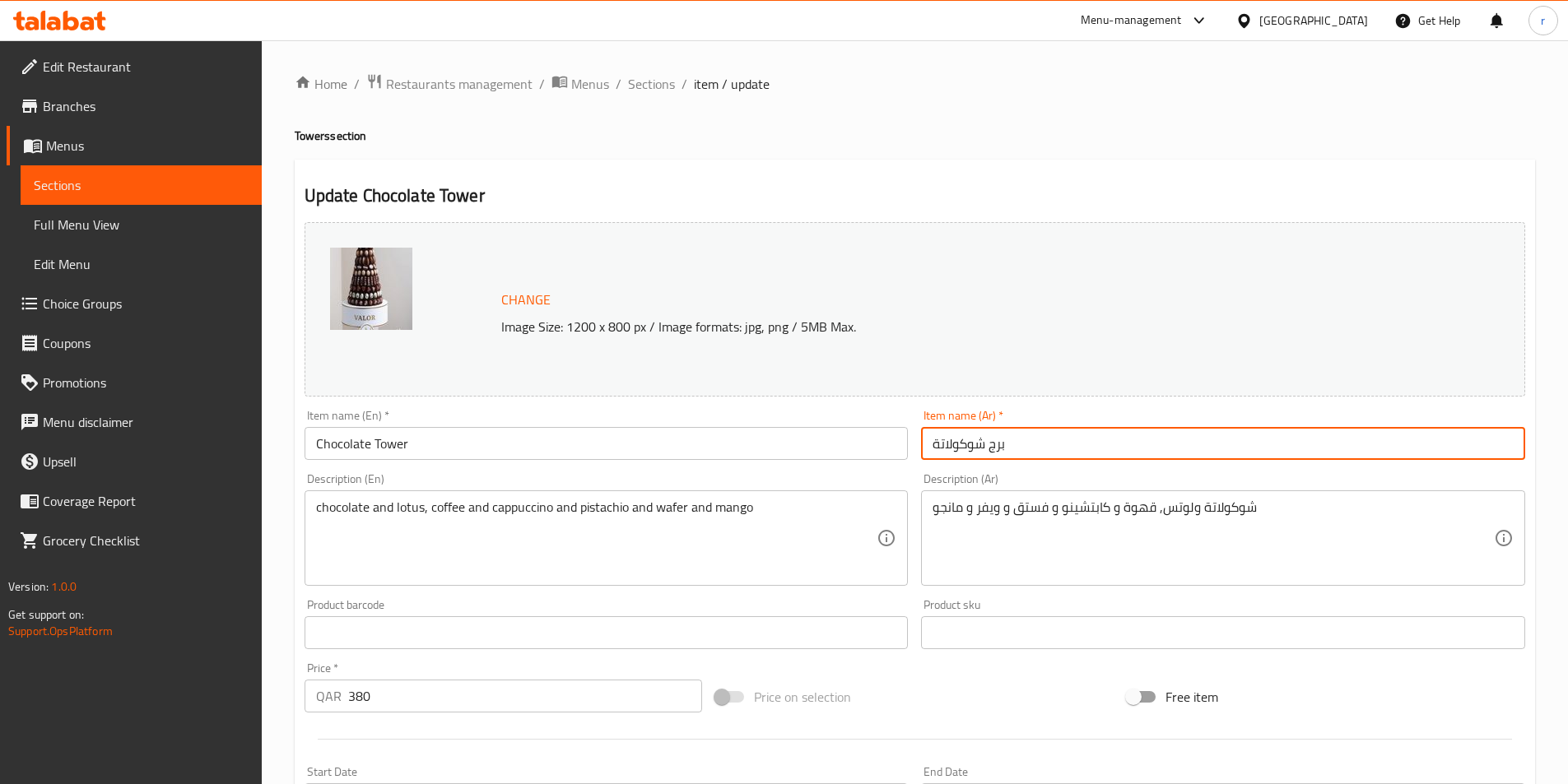
drag, startPoint x: 988, startPoint y: 444, endPoint x: 1009, endPoint y: 449, distance: 21.6
click at [1009, 449] on input "برج شوكولاتة" at bounding box center [1223, 443] width 604 height 33
click at [1000, 443] on input "شوكولاتة" at bounding box center [1223, 443] width 604 height 33
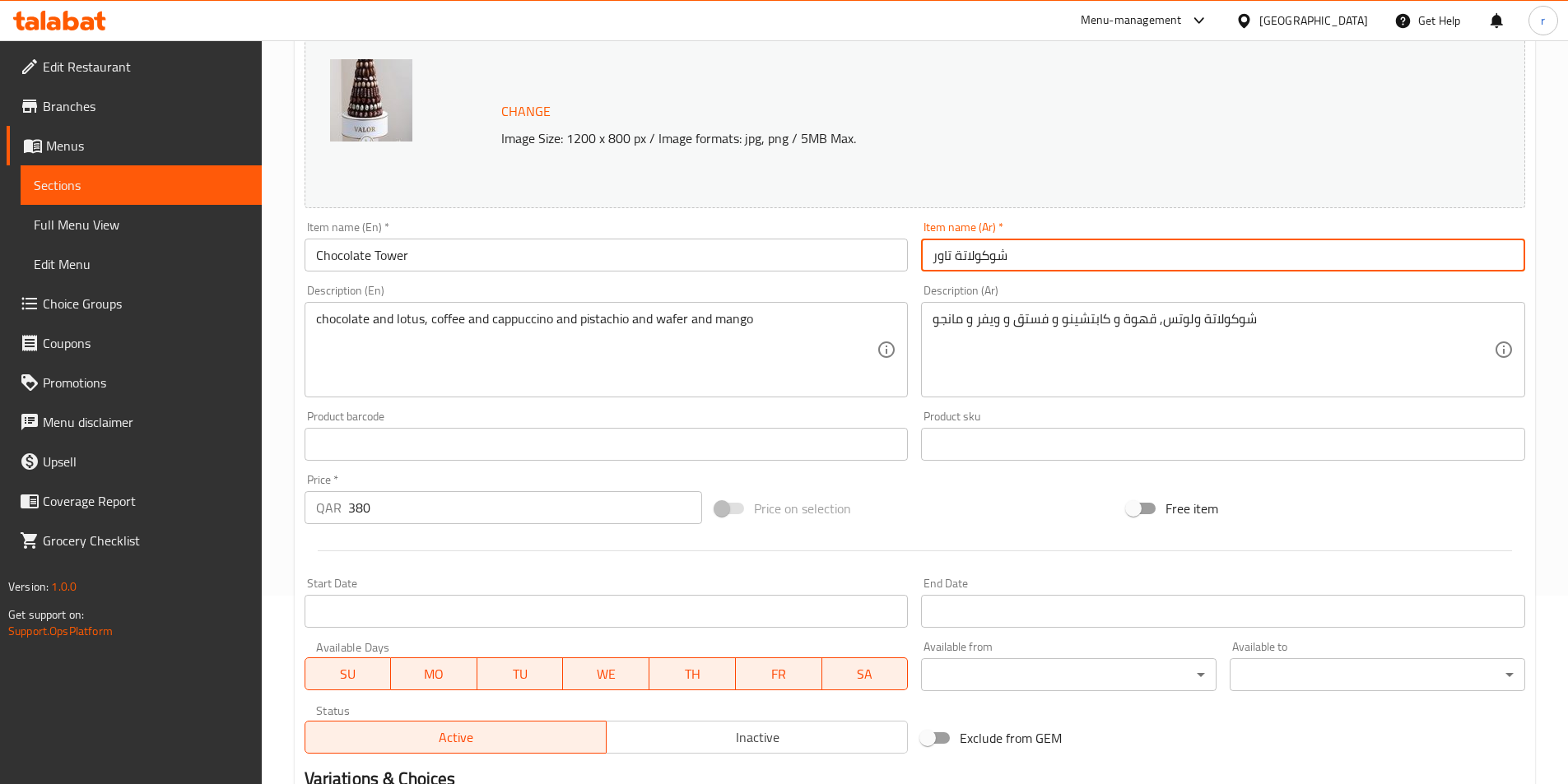
scroll to position [247, 0]
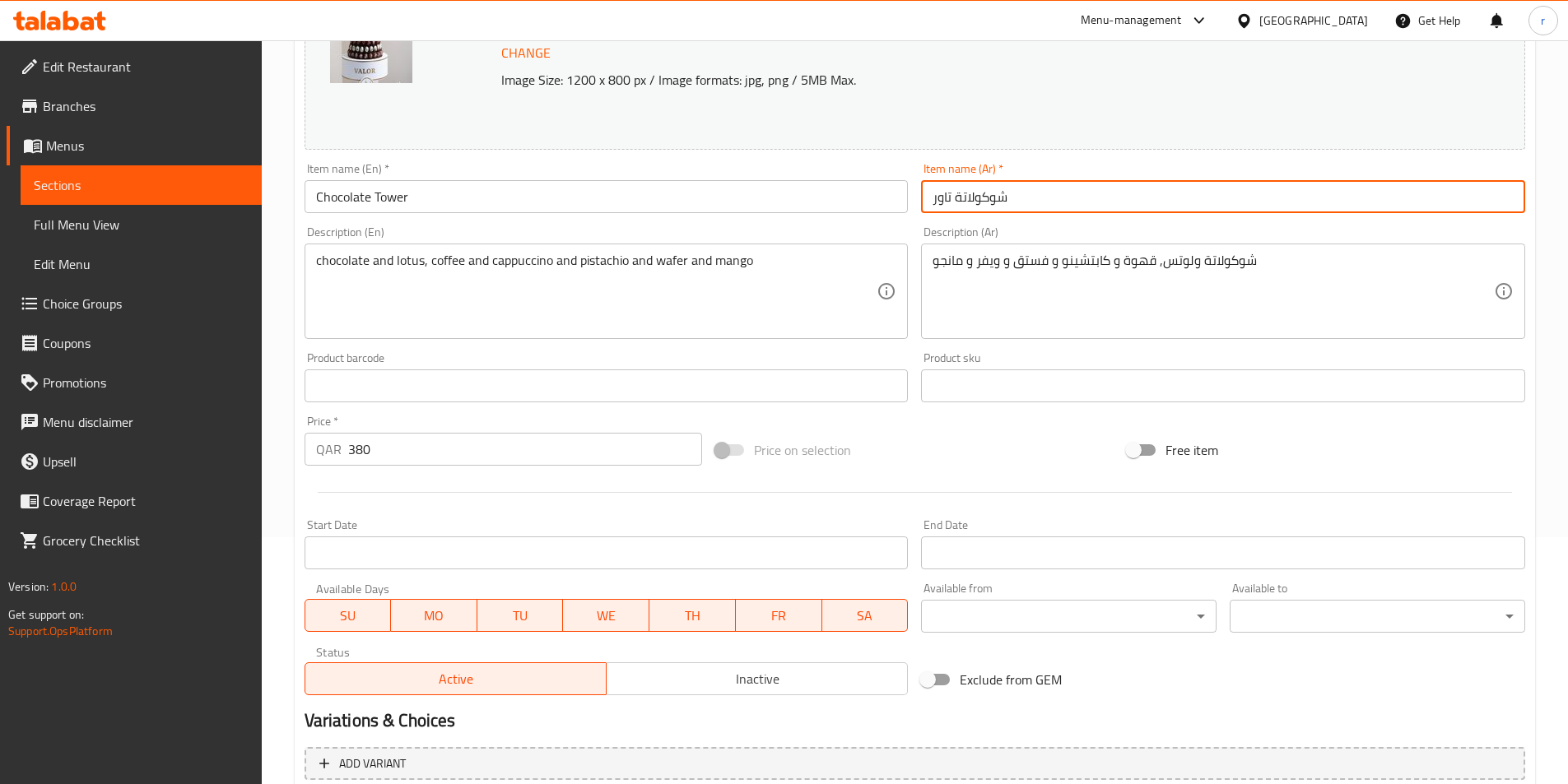
type input "شوكولاتة تاور"
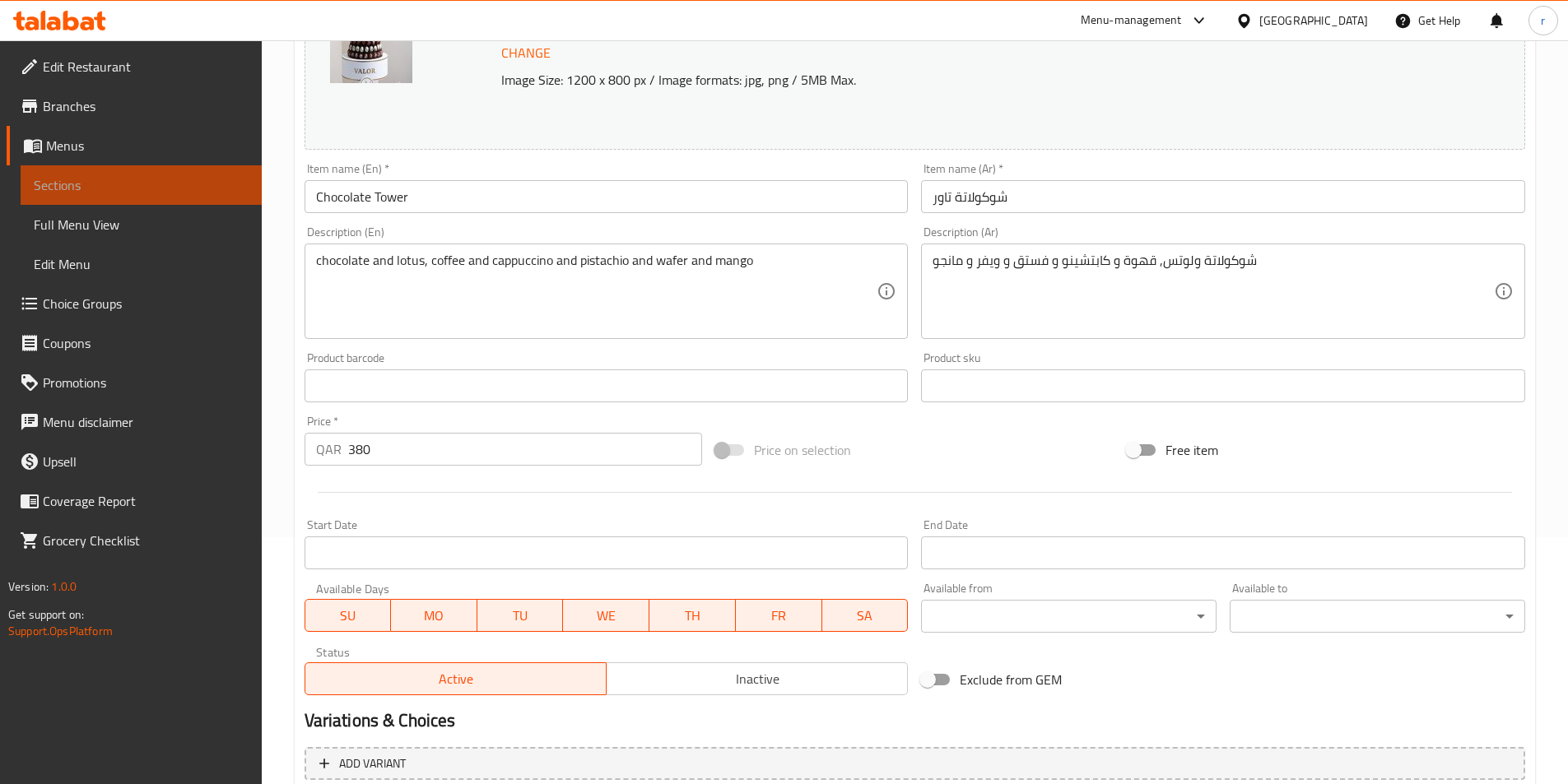
click at [187, 177] on span "Sections" at bounding box center [142, 185] width 215 height 19
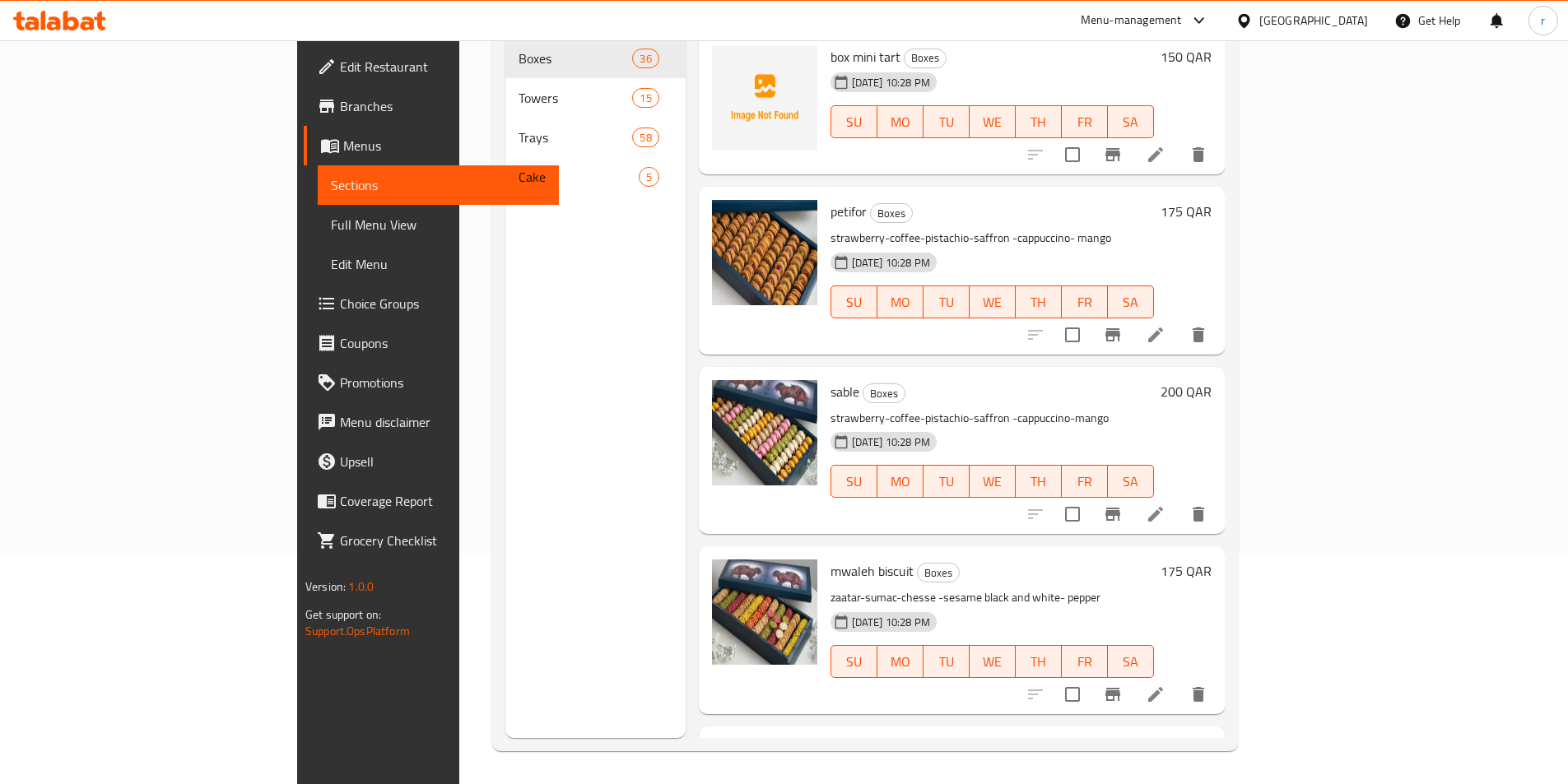
scroll to position [231, 0]
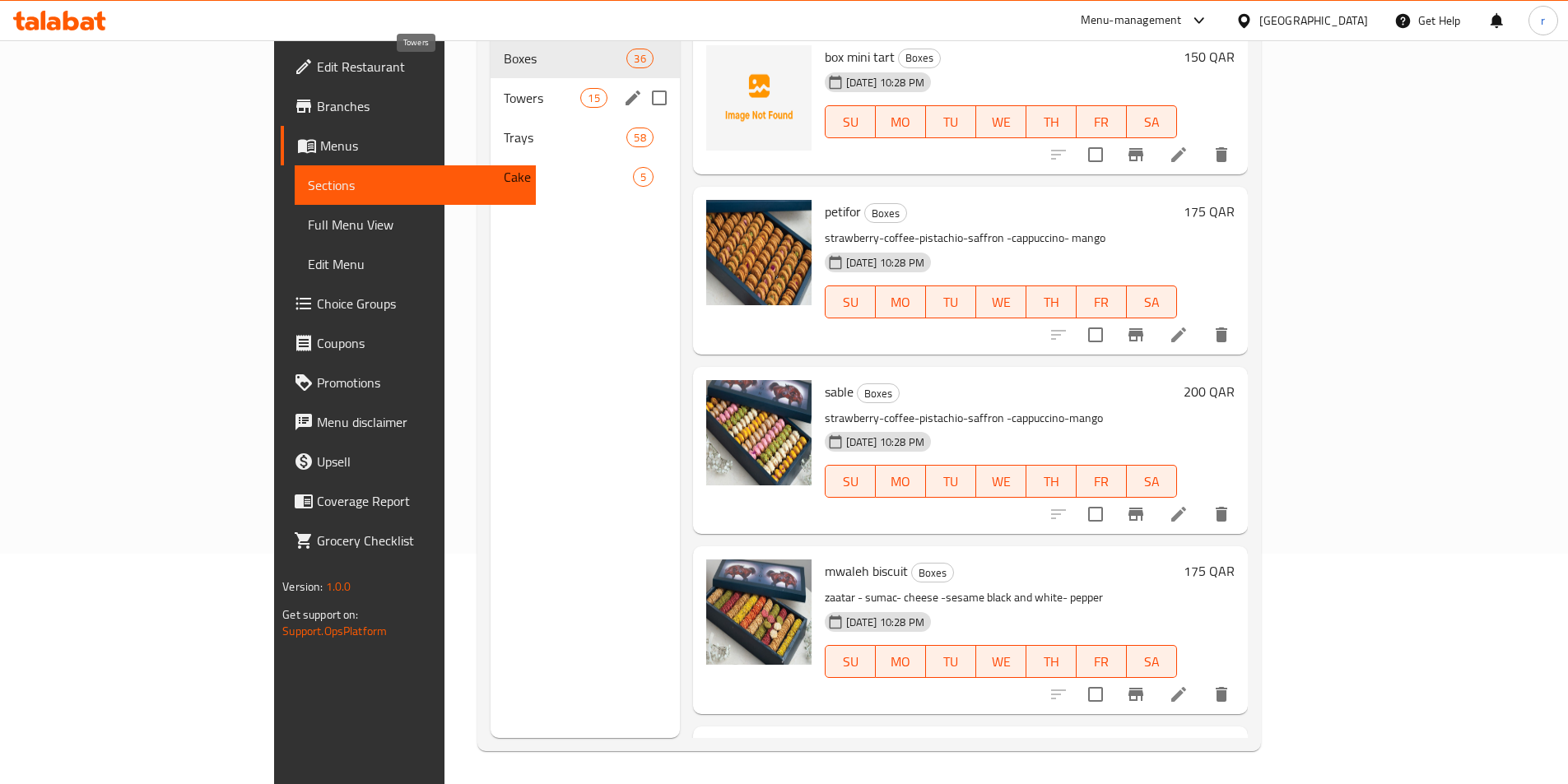
click at [503, 88] on span "Towers" at bounding box center [542, 98] width 78 height 19
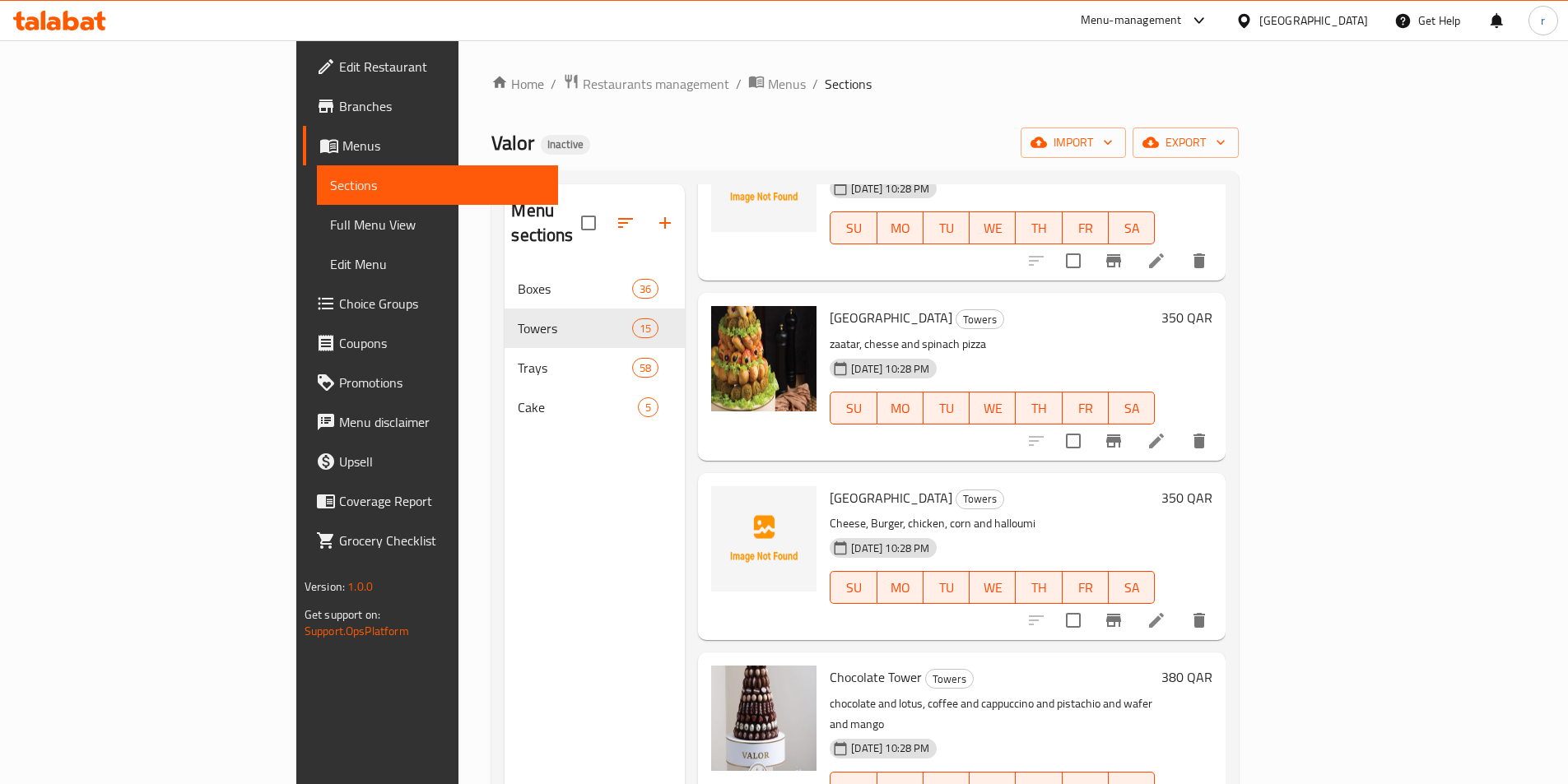
scroll to position [493, 0]
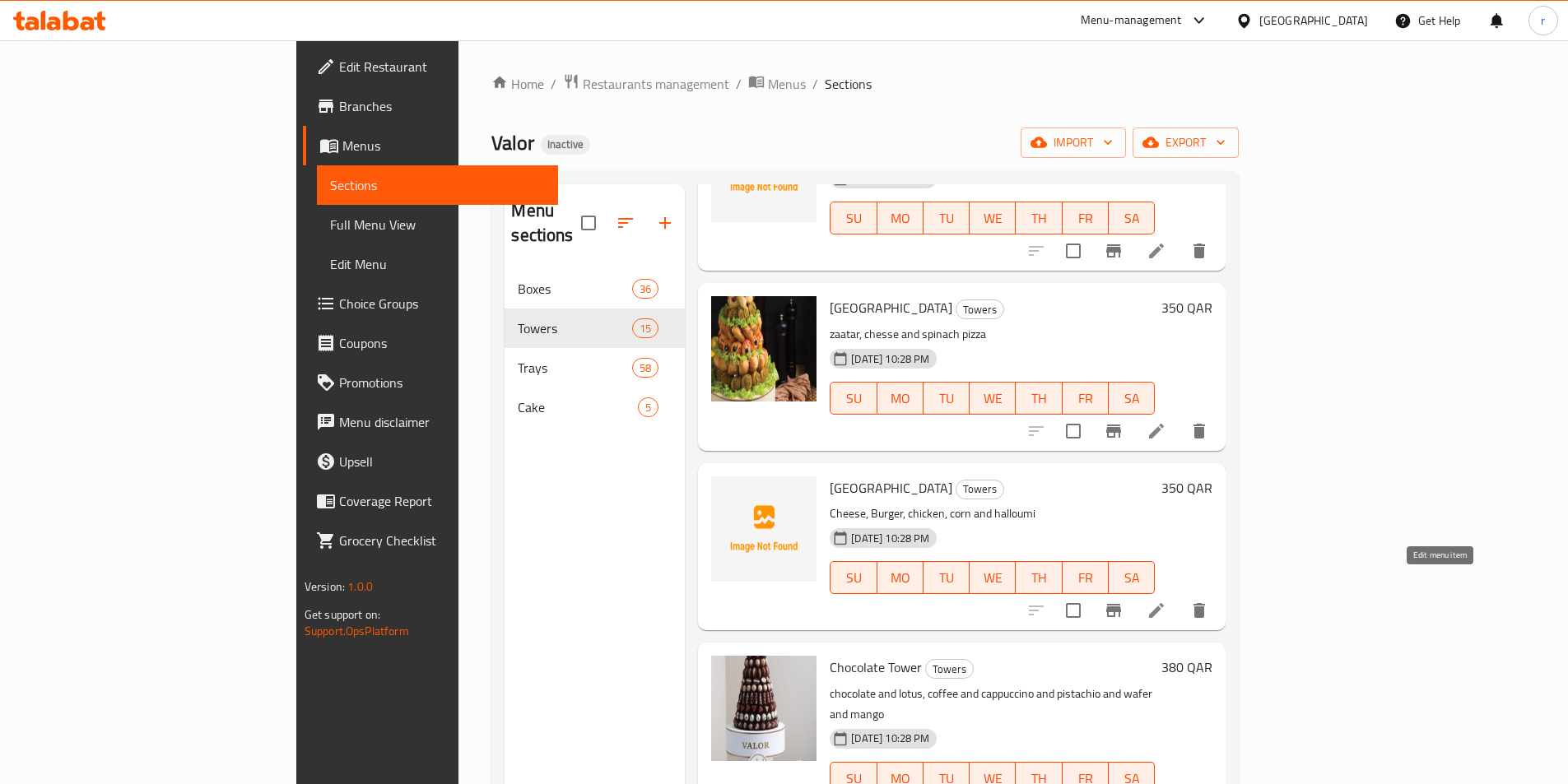
click at [1167, 601] on icon at bounding box center [1156, 611] width 19 height 19
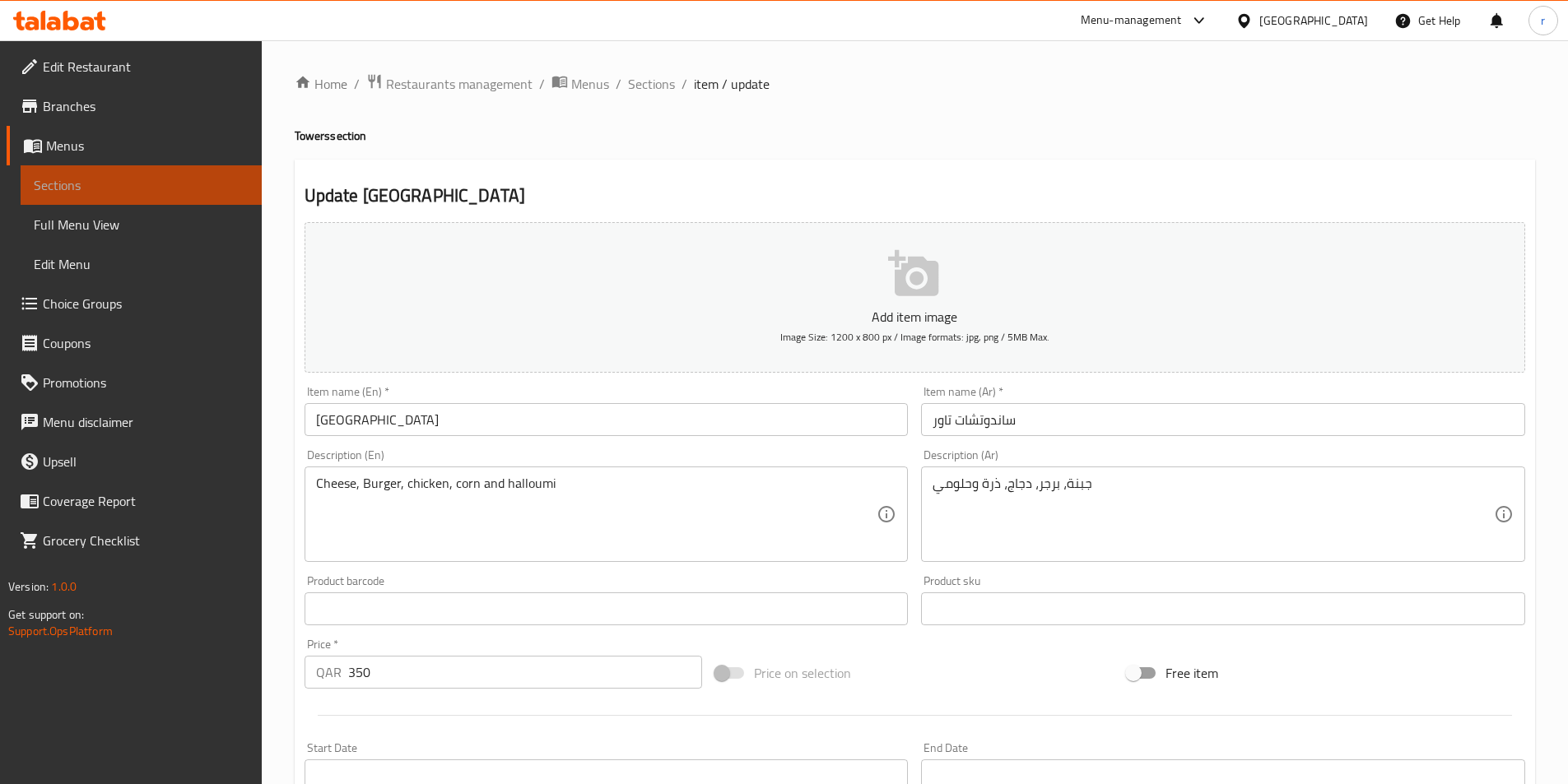
click at [183, 179] on span "Sections" at bounding box center [142, 185] width 215 height 19
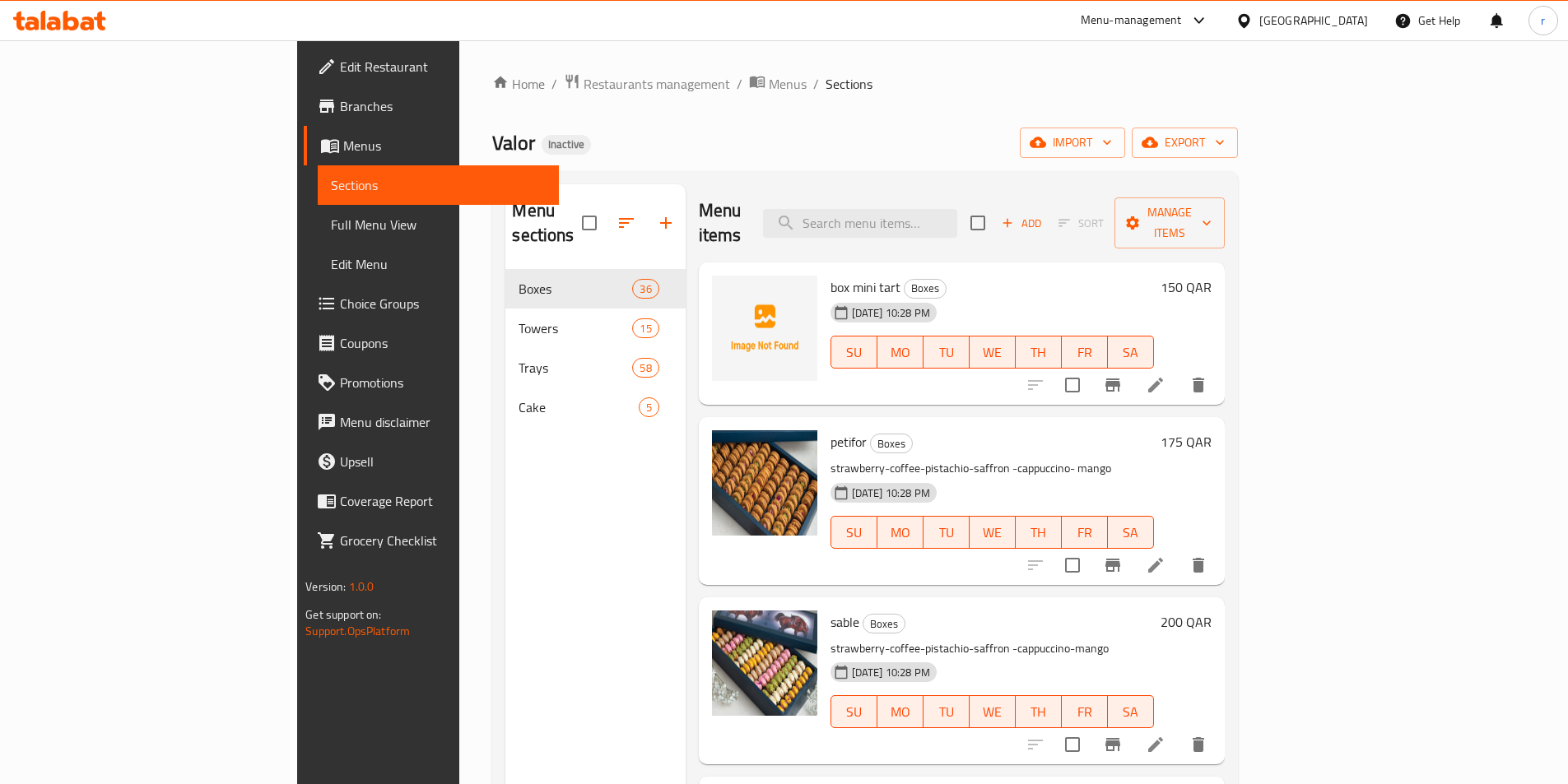
click at [825, 83] on span "Sections" at bounding box center [848, 83] width 47 height 19
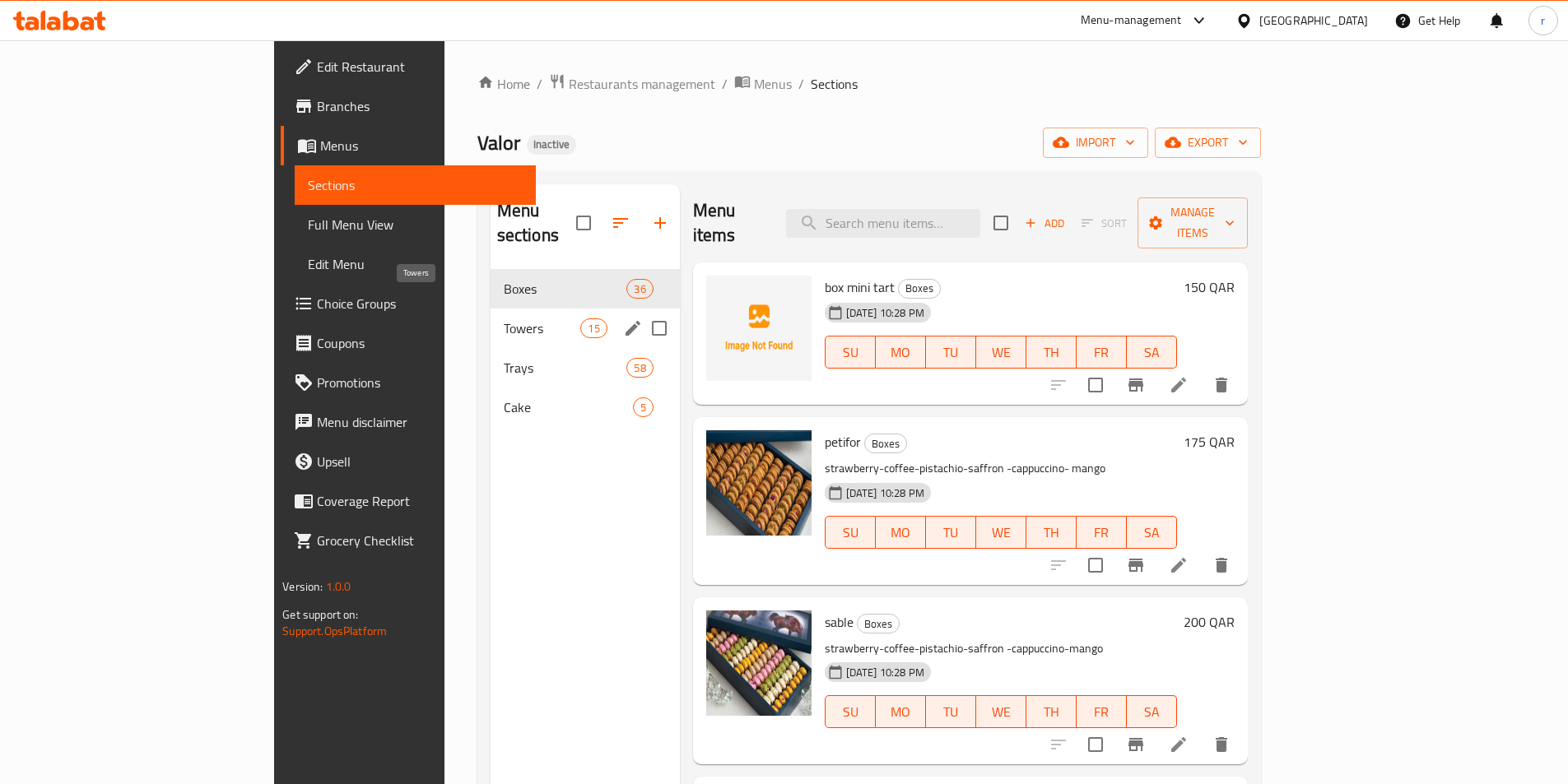
click at [503, 318] on span "Towers" at bounding box center [542, 328] width 78 height 19
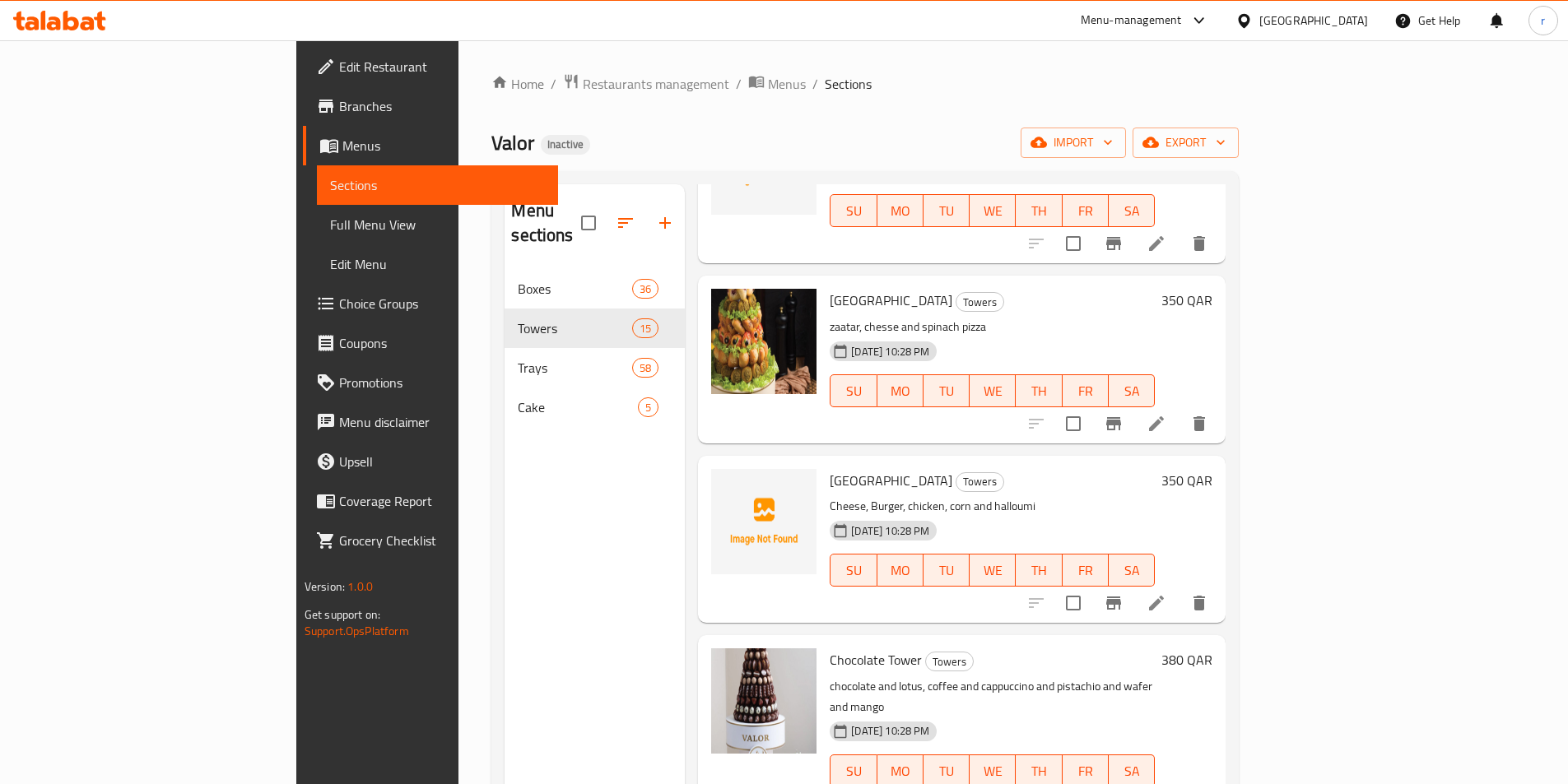
scroll to position [493, 0]
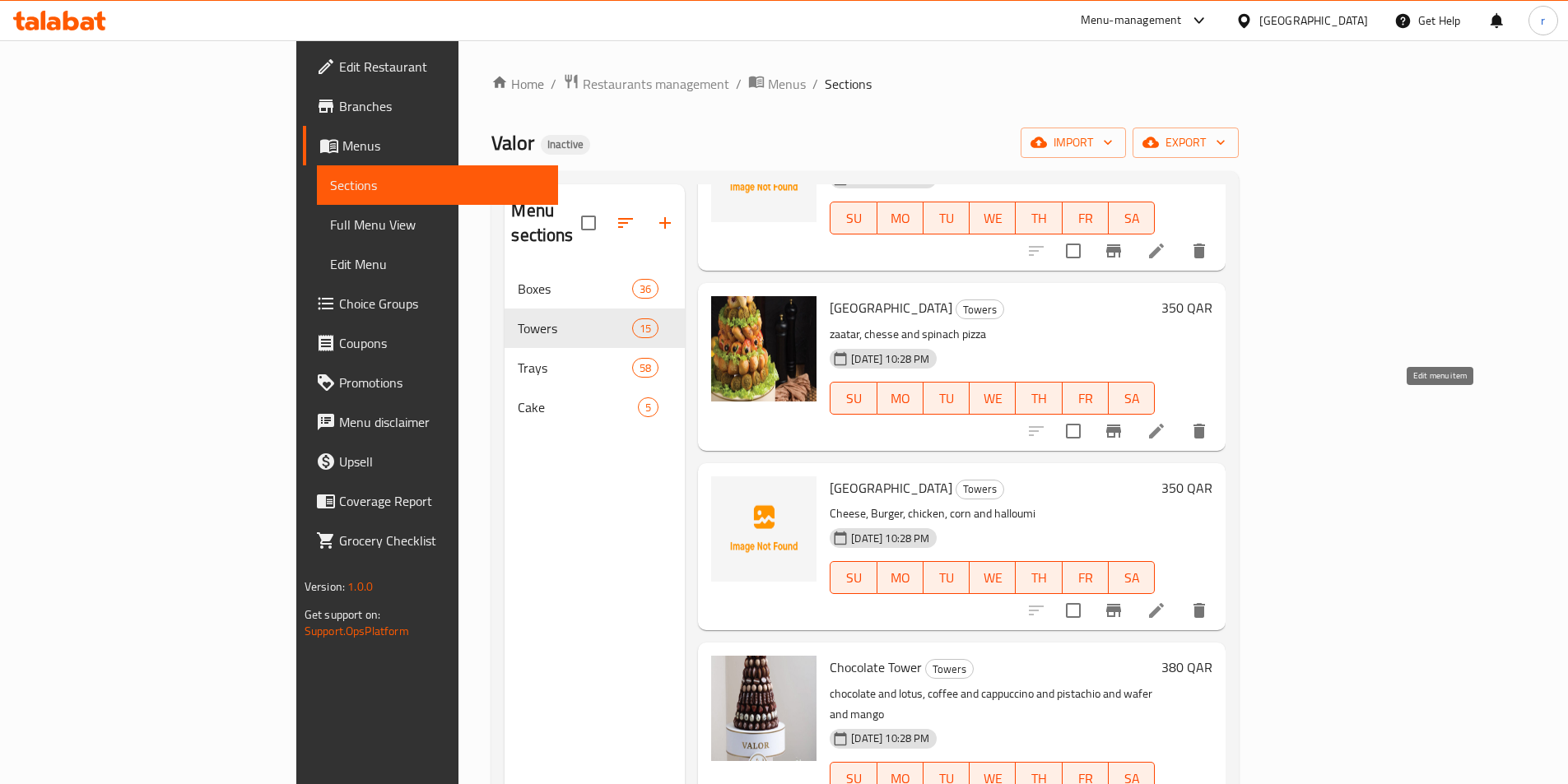
click at [1164, 423] on icon at bounding box center [1156, 430] width 15 height 15
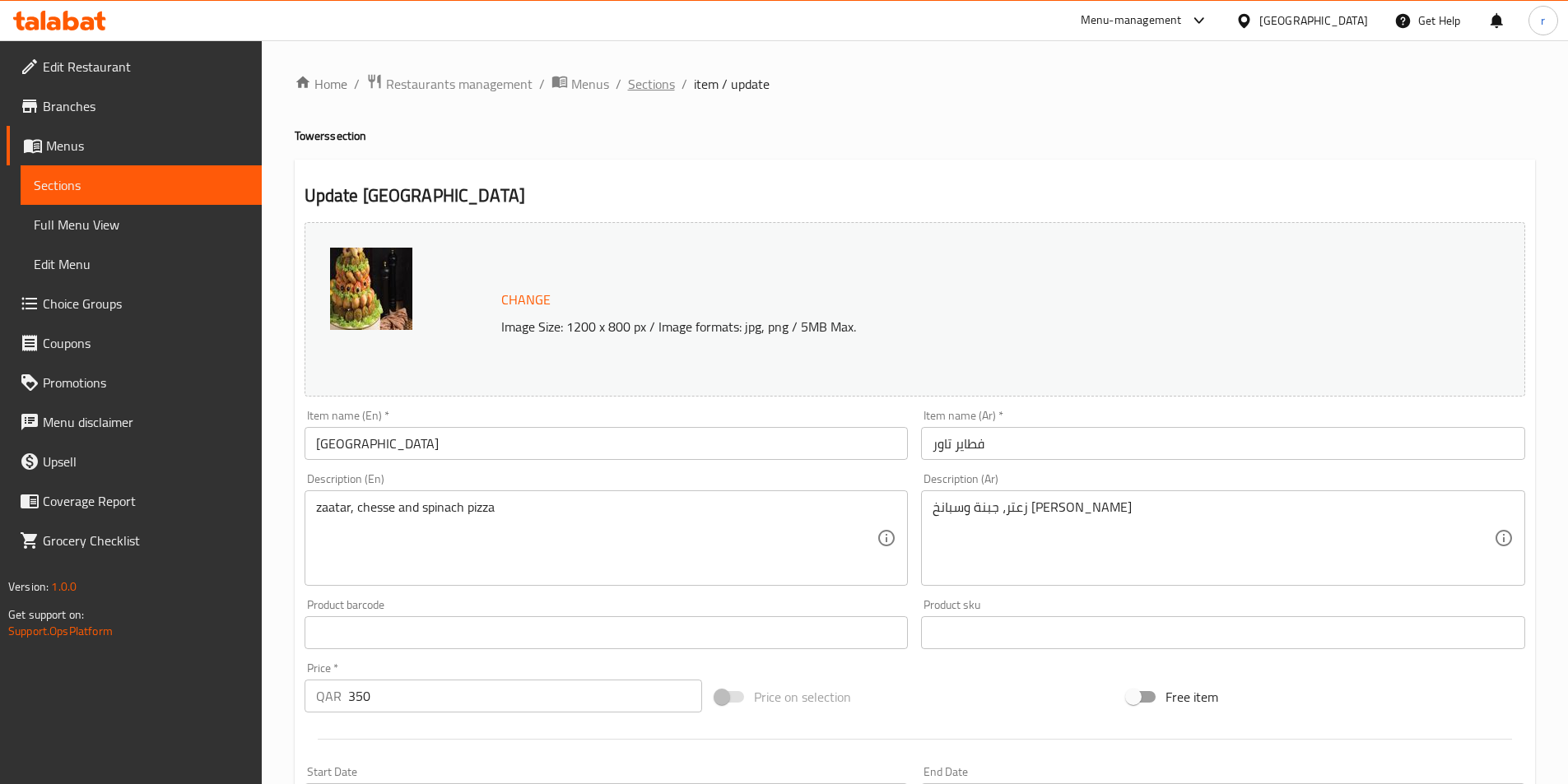
click at [643, 88] on span "Sections" at bounding box center [652, 83] width 47 height 19
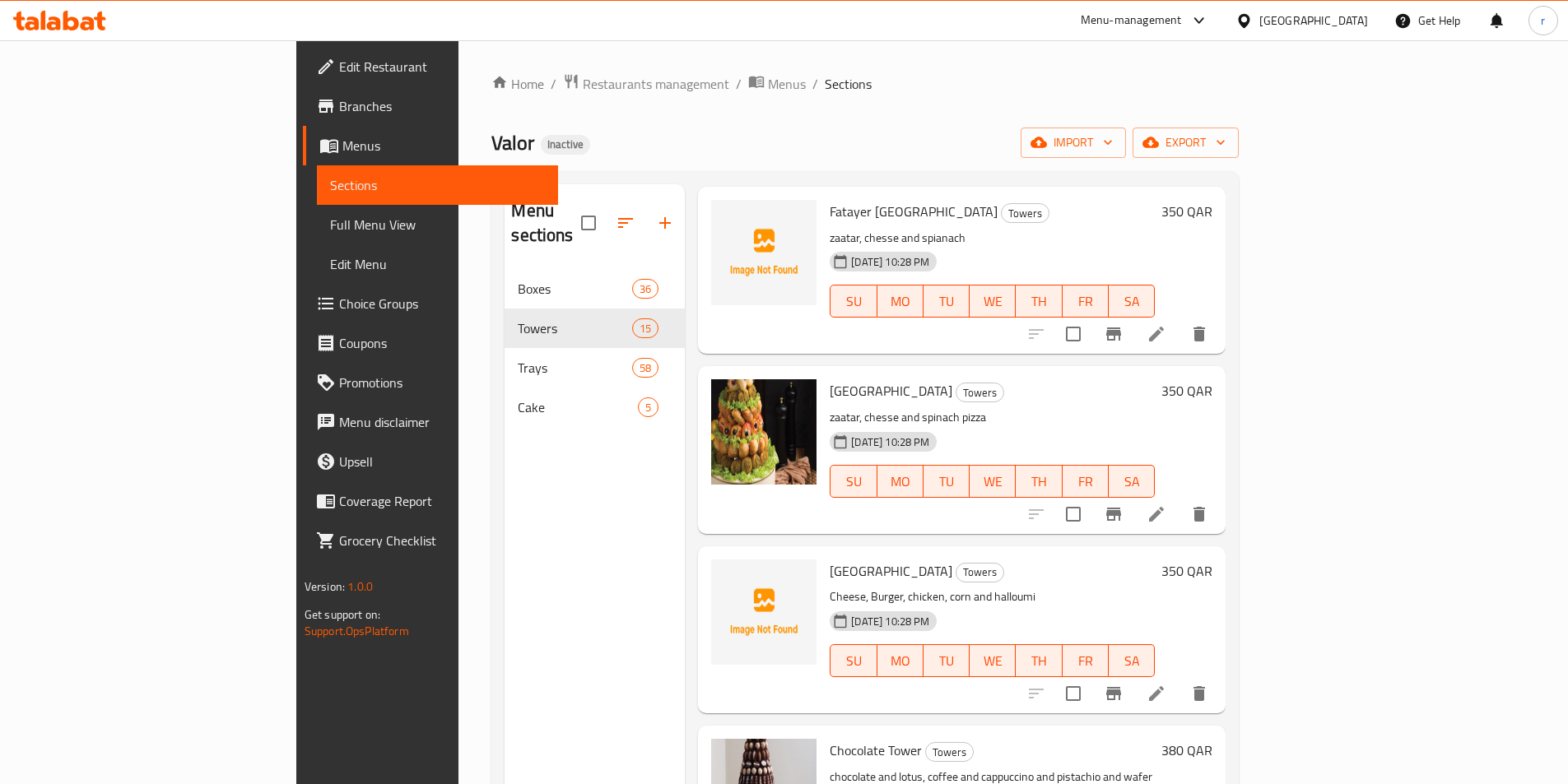
scroll to position [411, 0]
click at [1167, 682] on icon at bounding box center [1156, 692] width 19 height 19
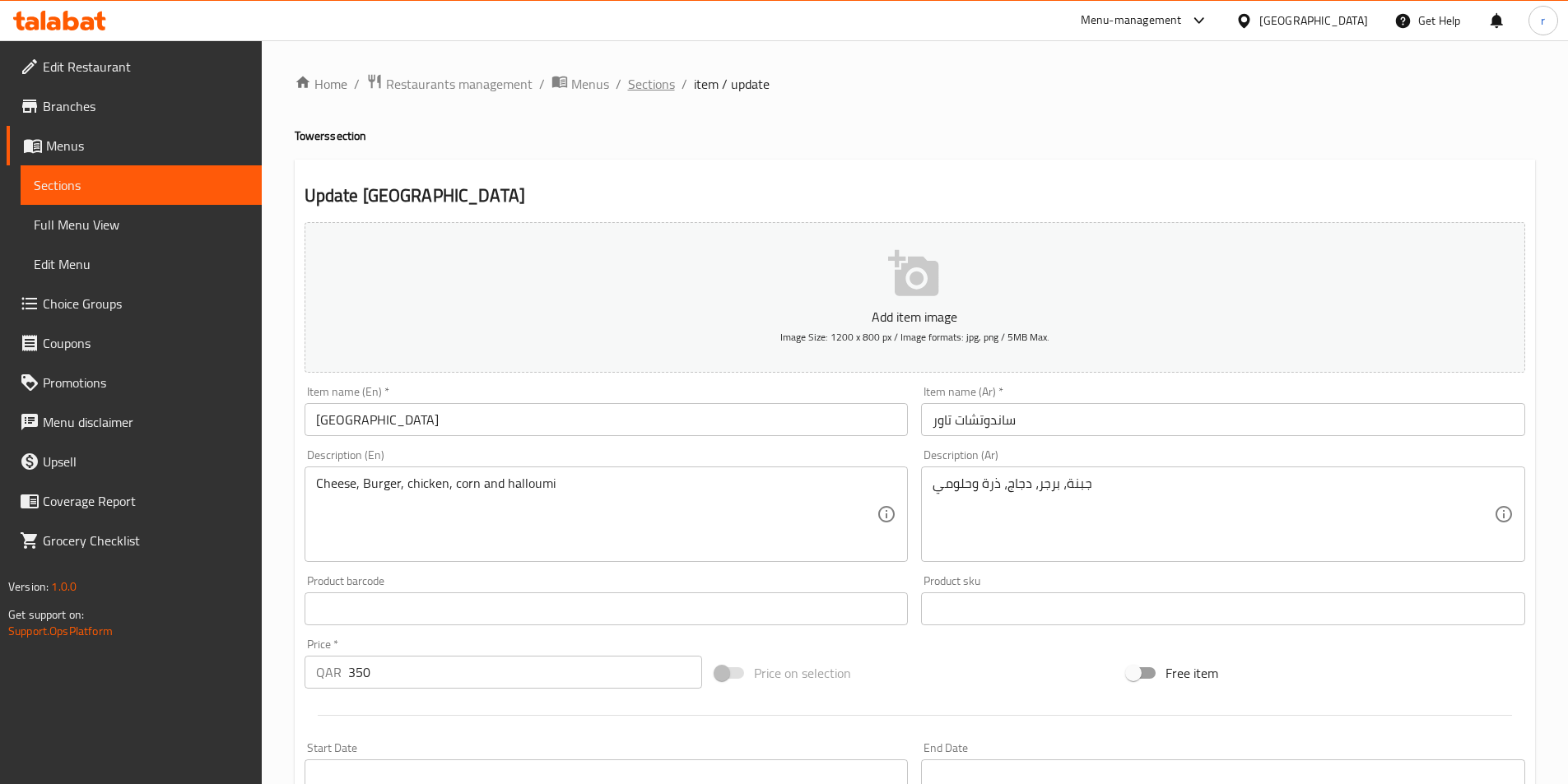
click at [653, 82] on span "Sections" at bounding box center [652, 83] width 47 height 19
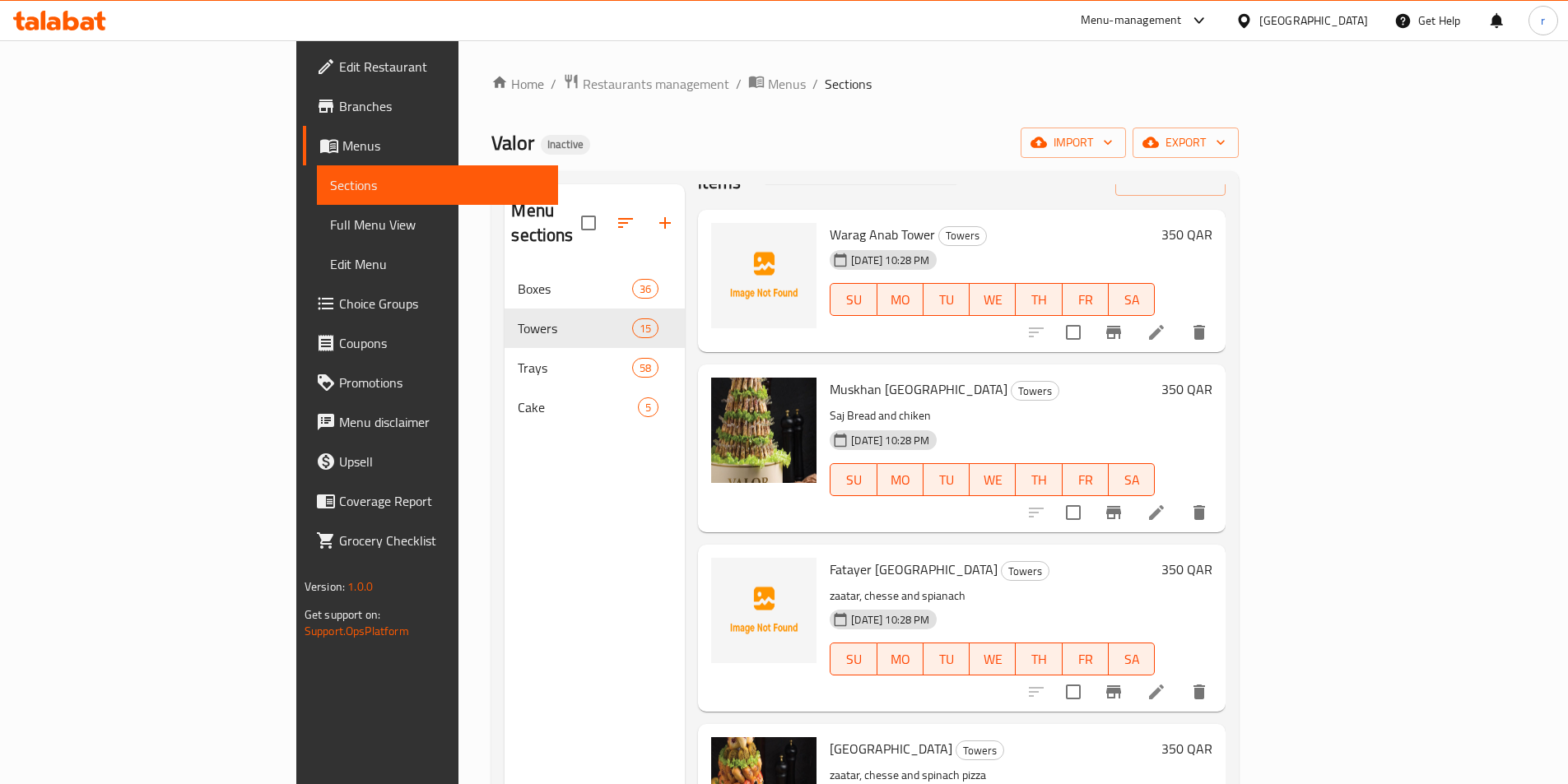
scroll to position [82, 0]
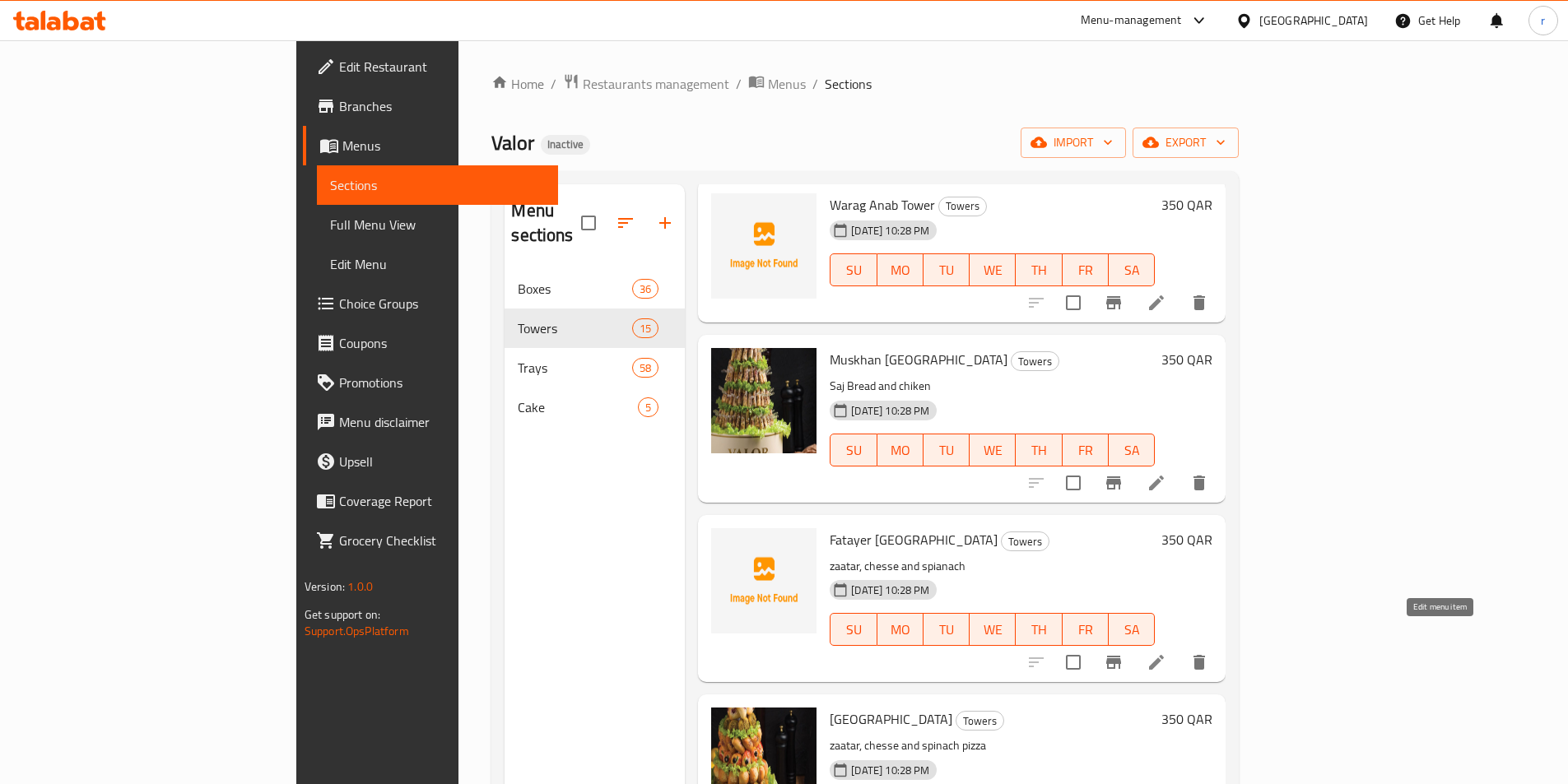
click at [1164, 655] on icon at bounding box center [1156, 662] width 15 height 15
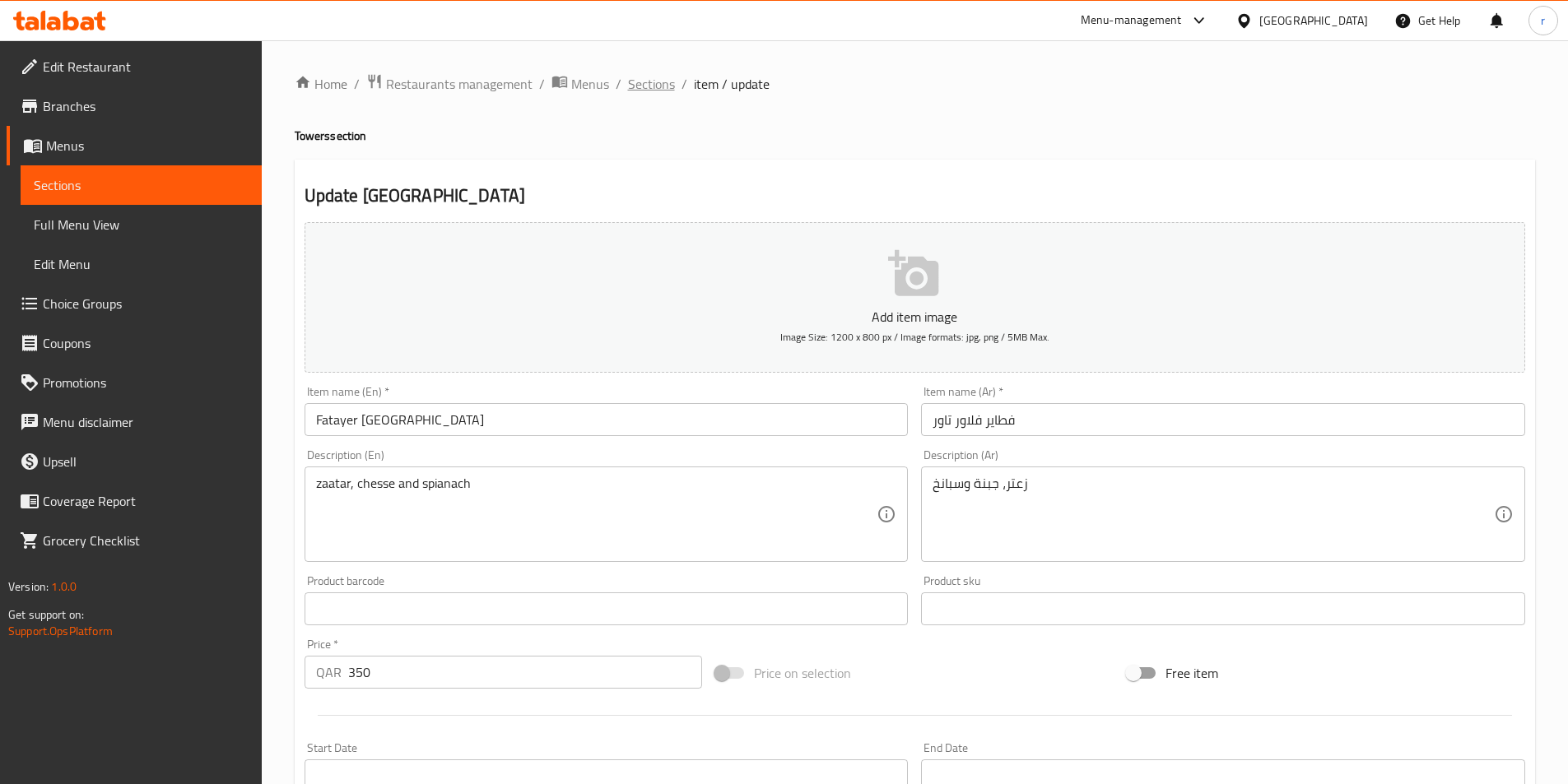
click at [646, 84] on span "Sections" at bounding box center [652, 83] width 47 height 19
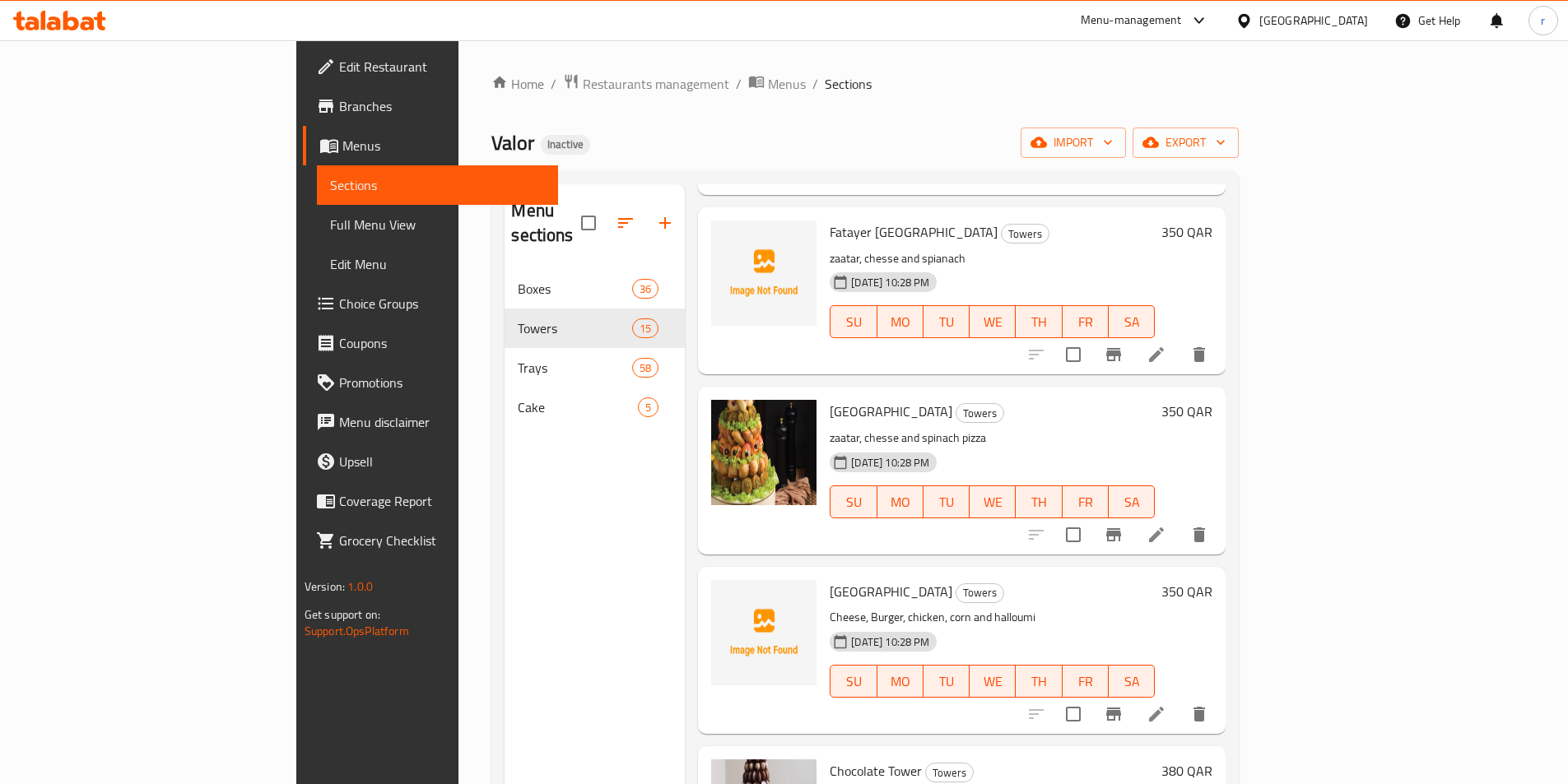
scroll to position [411, 0]
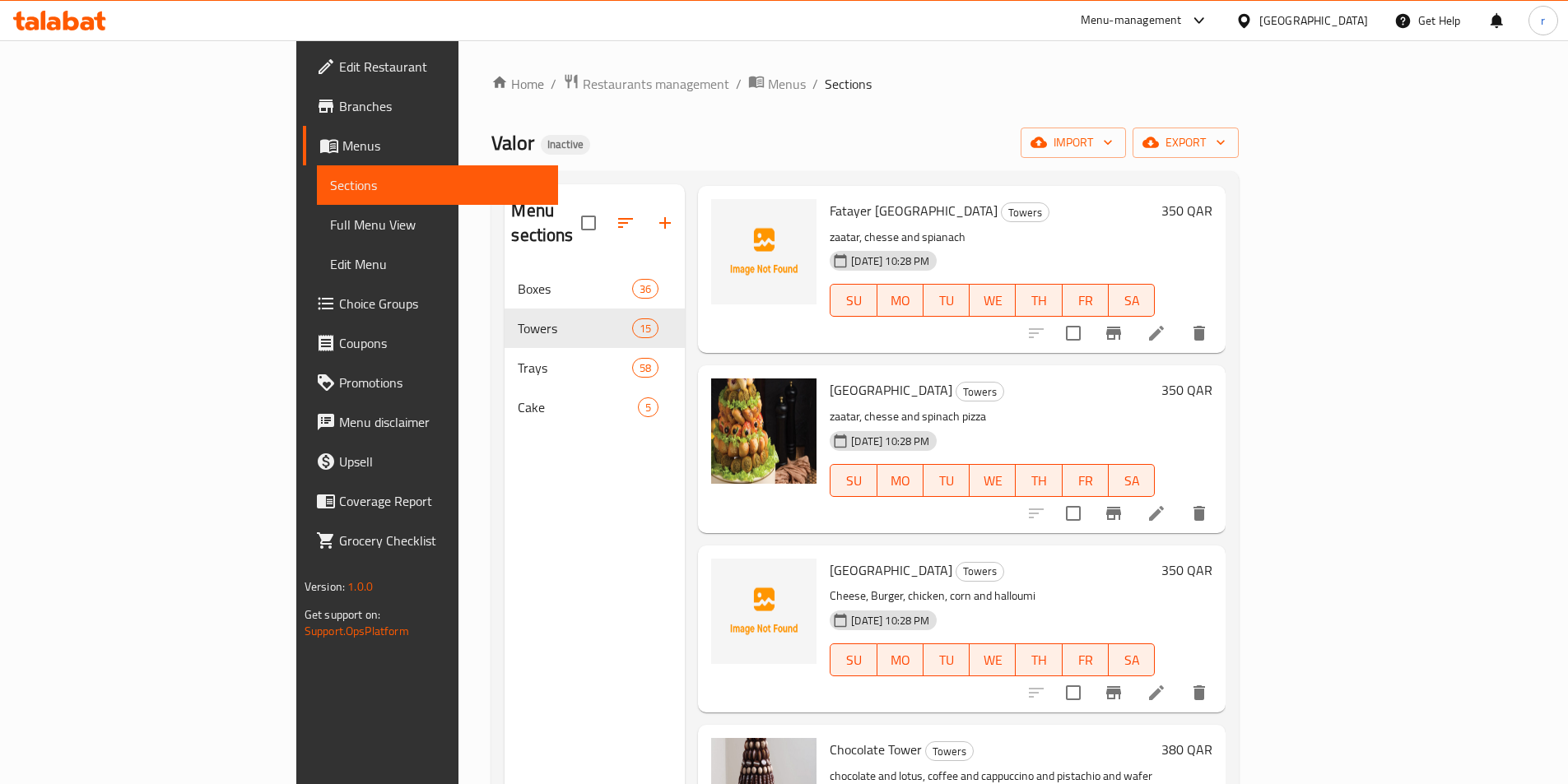
click at [1179, 498] on li at bounding box center [1157, 513] width 47 height 30
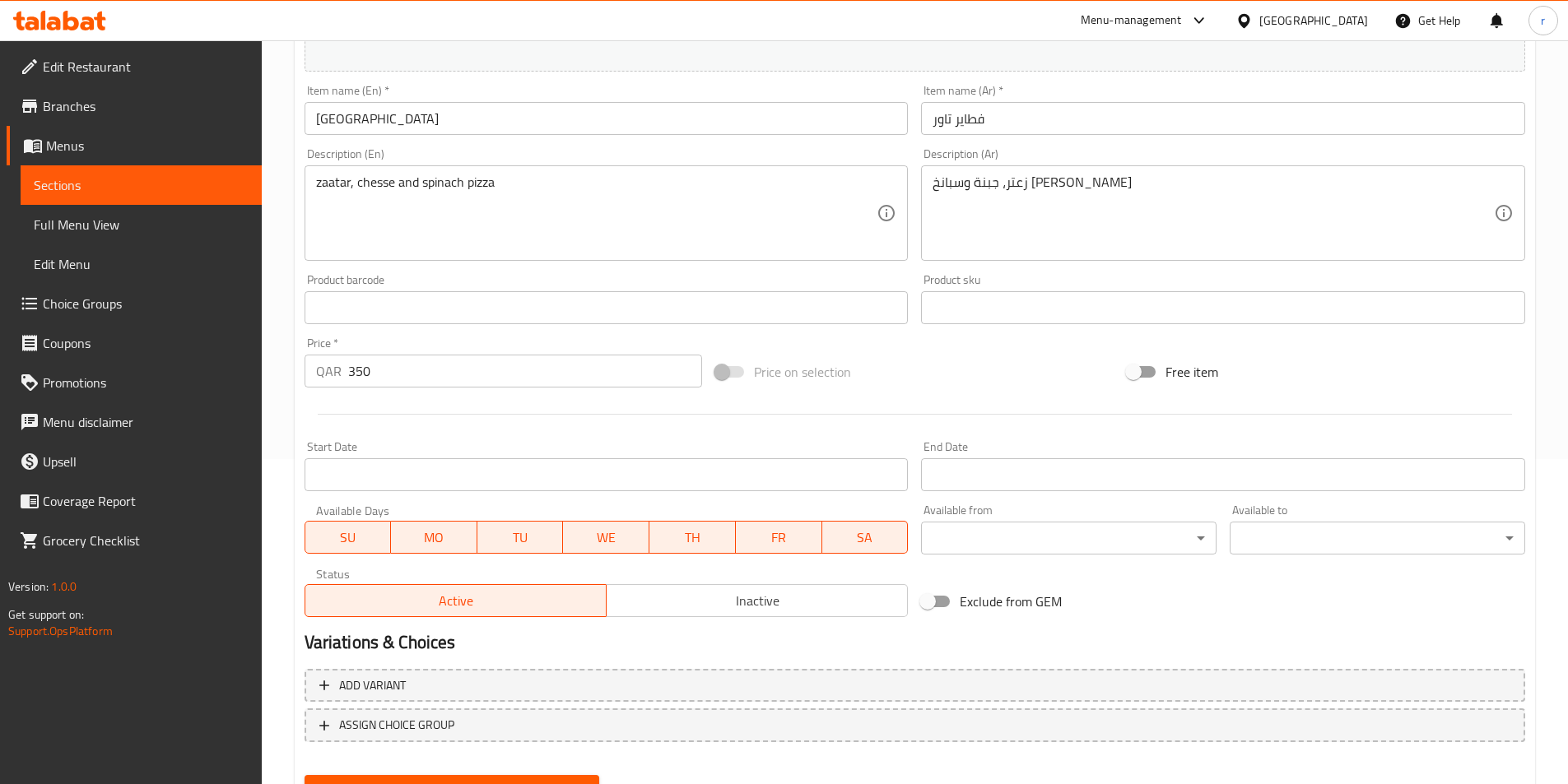
scroll to position [402, 0]
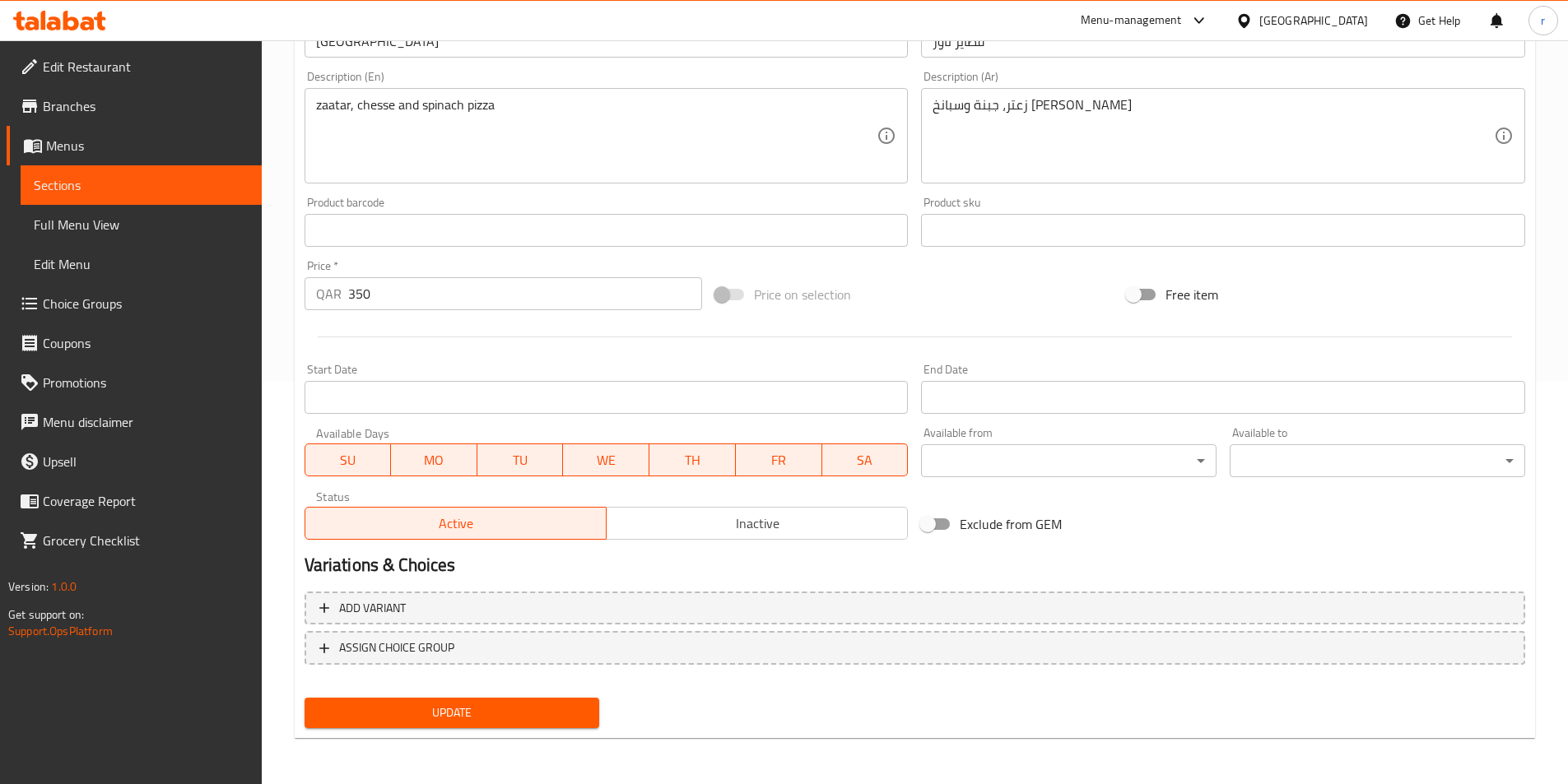
click at [498, 715] on span "Update" at bounding box center [453, 712] width 270 height 20
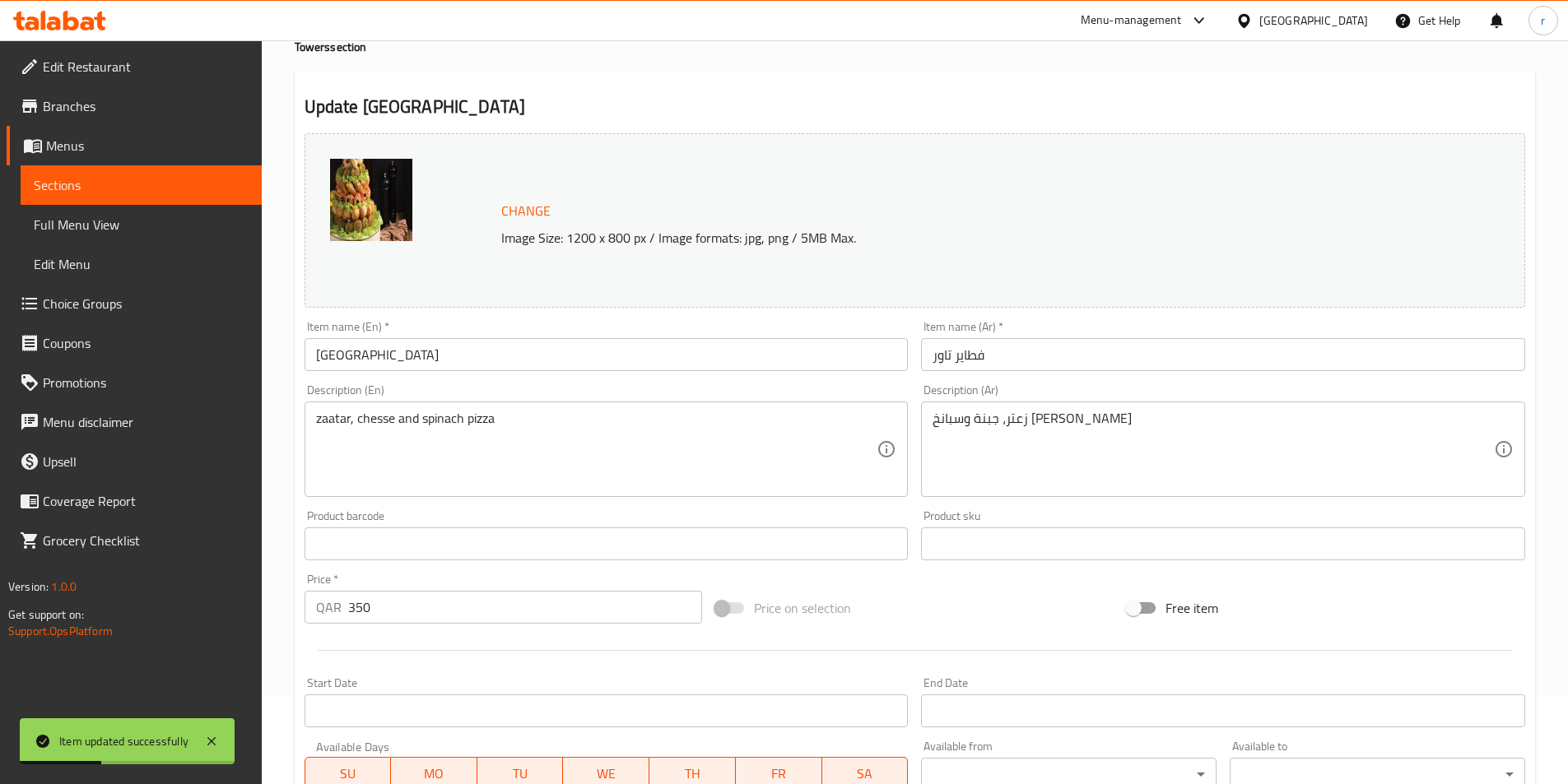
scroll to position [0, 0]
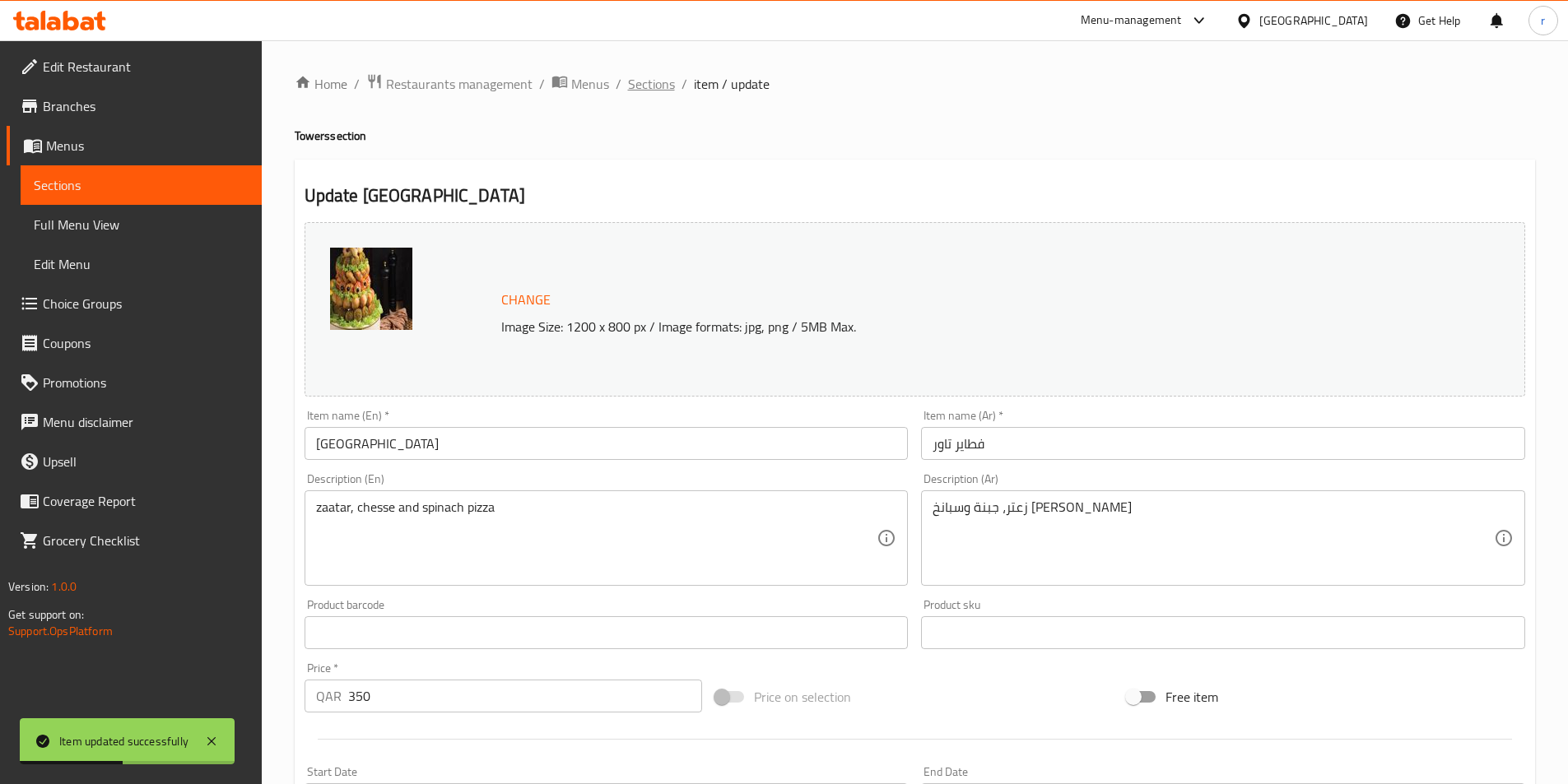
click at [656, 84] on span "Sections" at bounding box center [652, 83] width 47 height 19
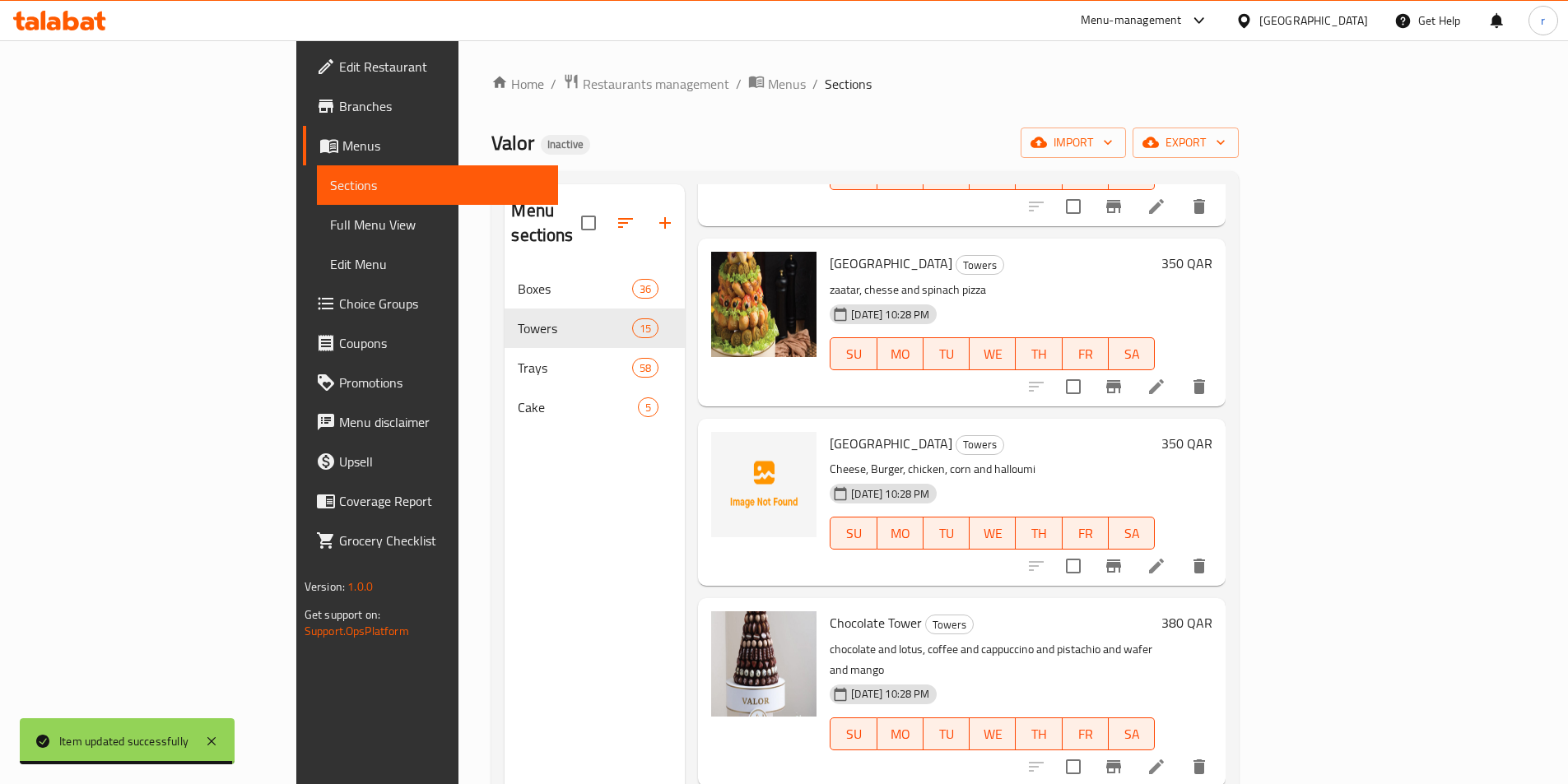
scroll to position [576, 0]
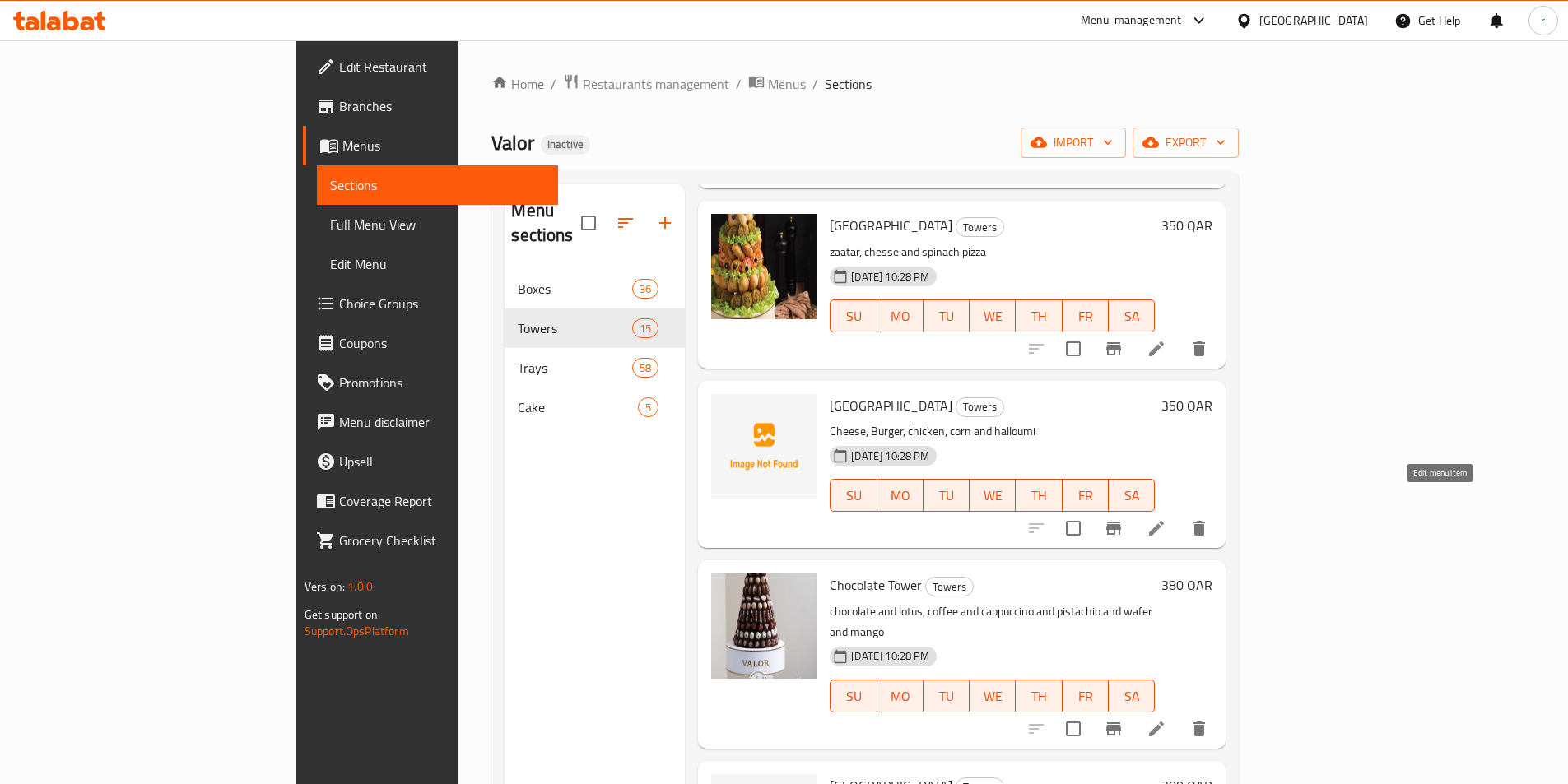
click at [1167, 518] on icon at bounding box center [1156, 528] width 19 height 19
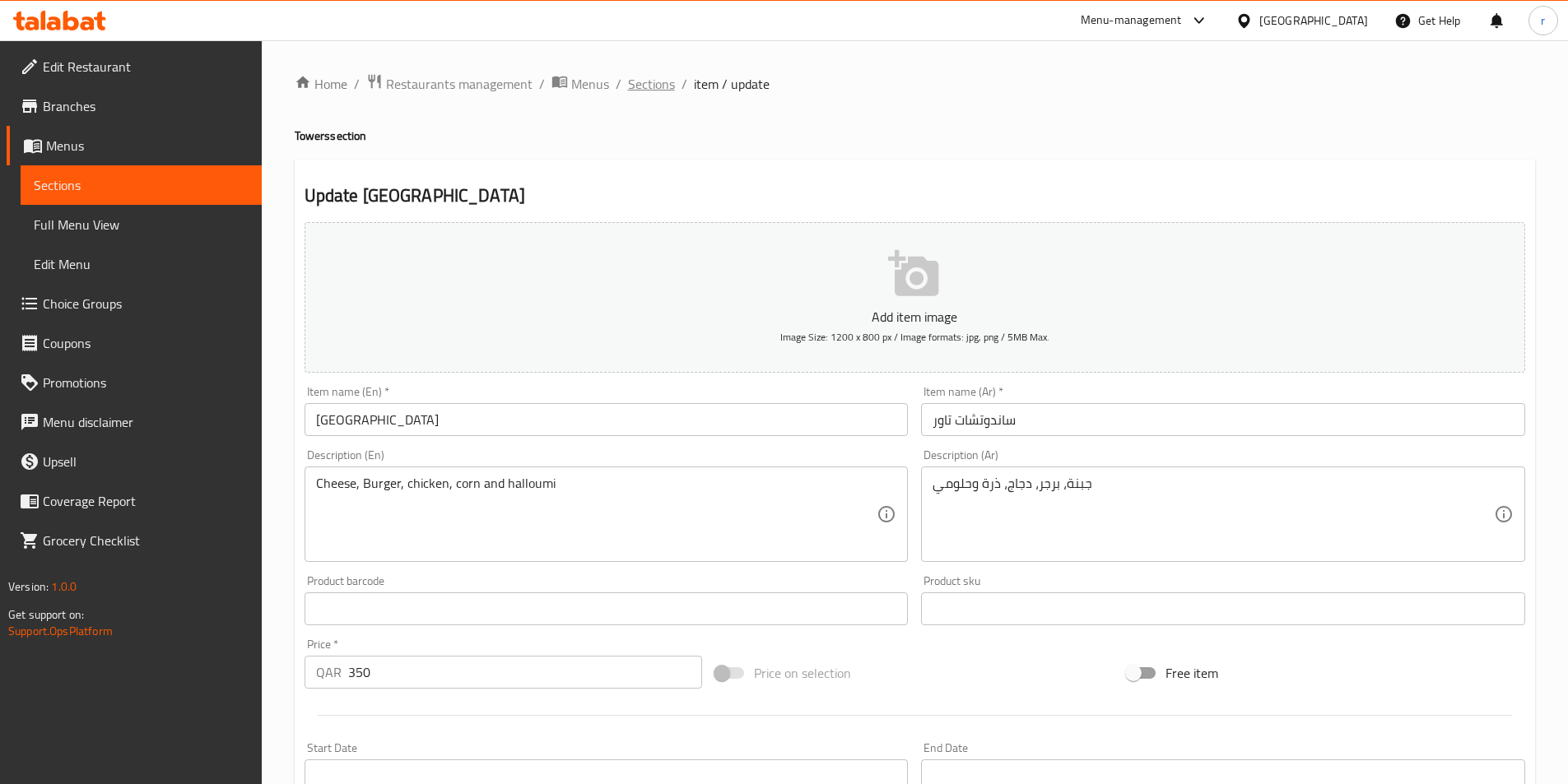
click at [661, 90] on span "Sections" at bounding box center [652, 83] width 47 height 19
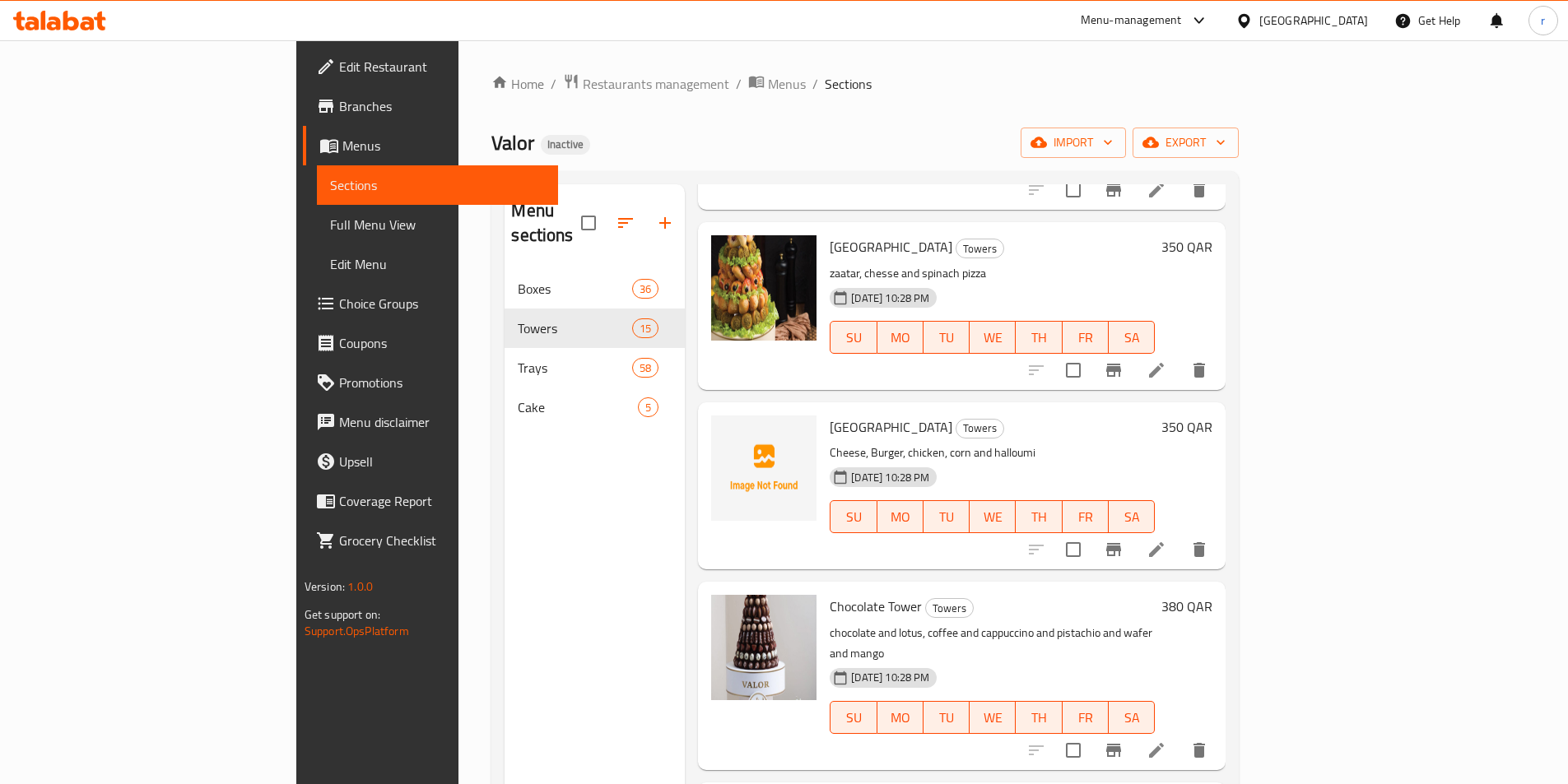
scroll to position [658, 0]
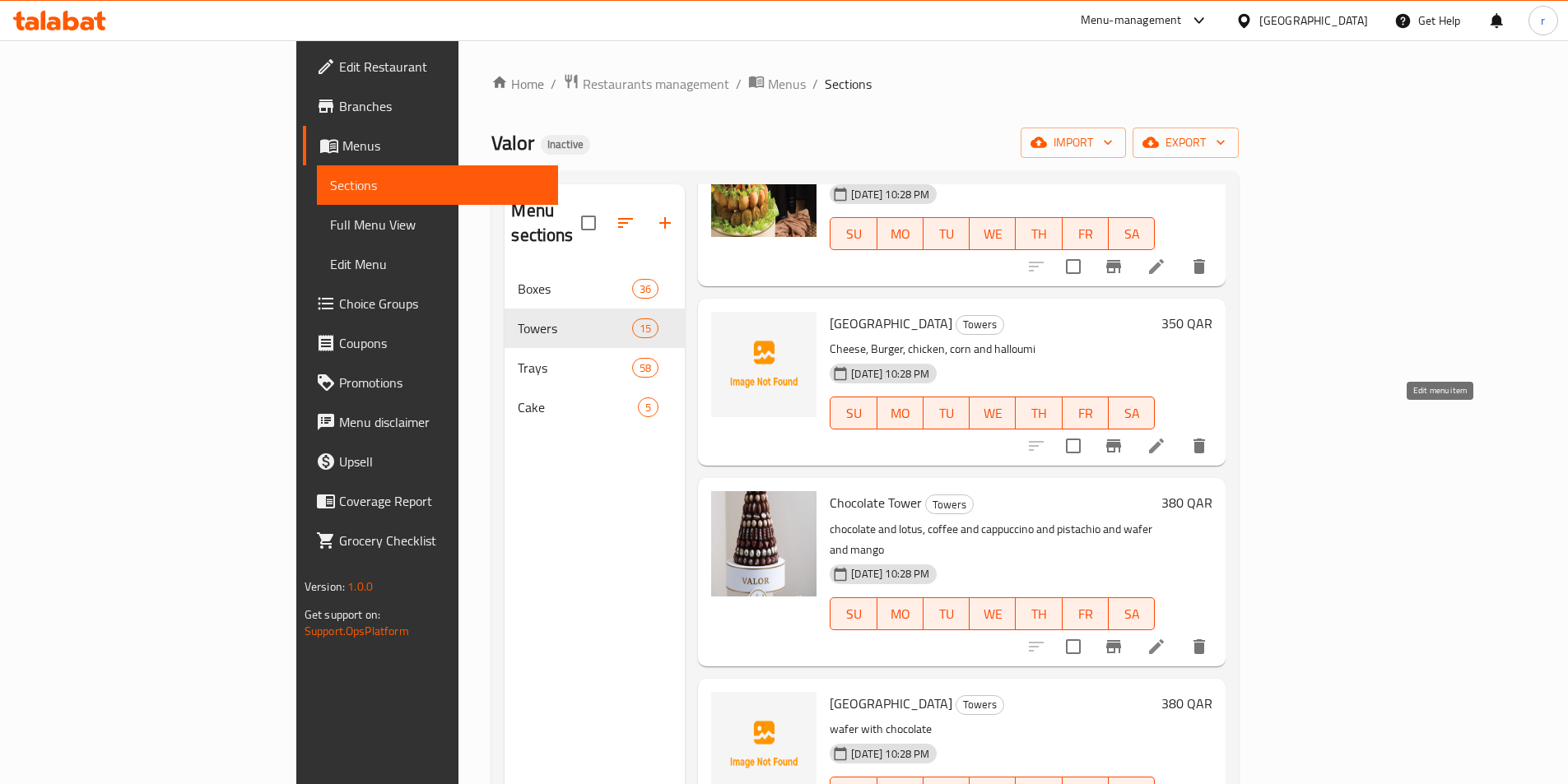
click at [1167, 436] on icon at bounding box center [1156, 446] width 19 height 19
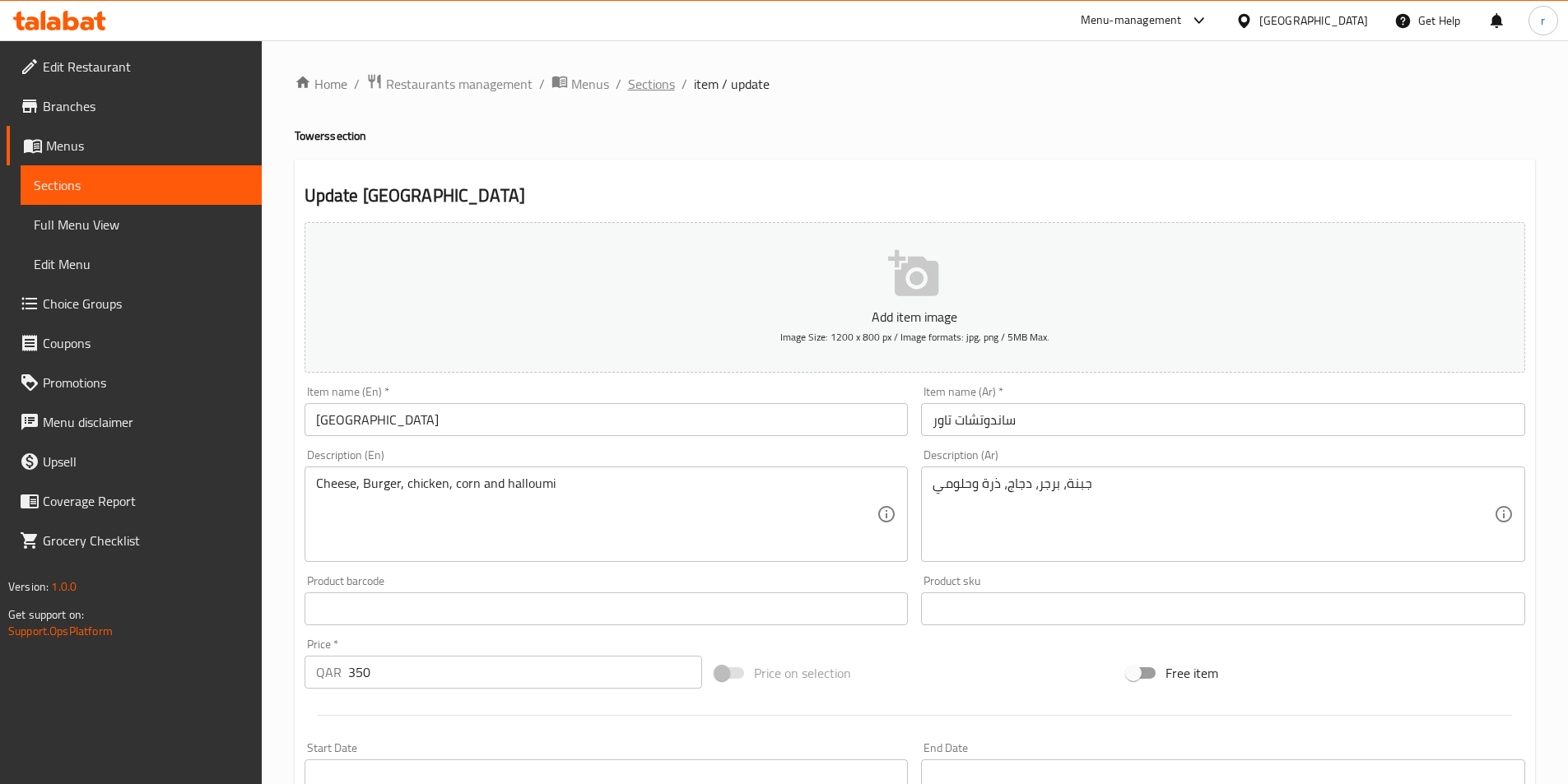
click at [665, 90] on span "Sections" at bounding box center [652, 83] width 47 height 19
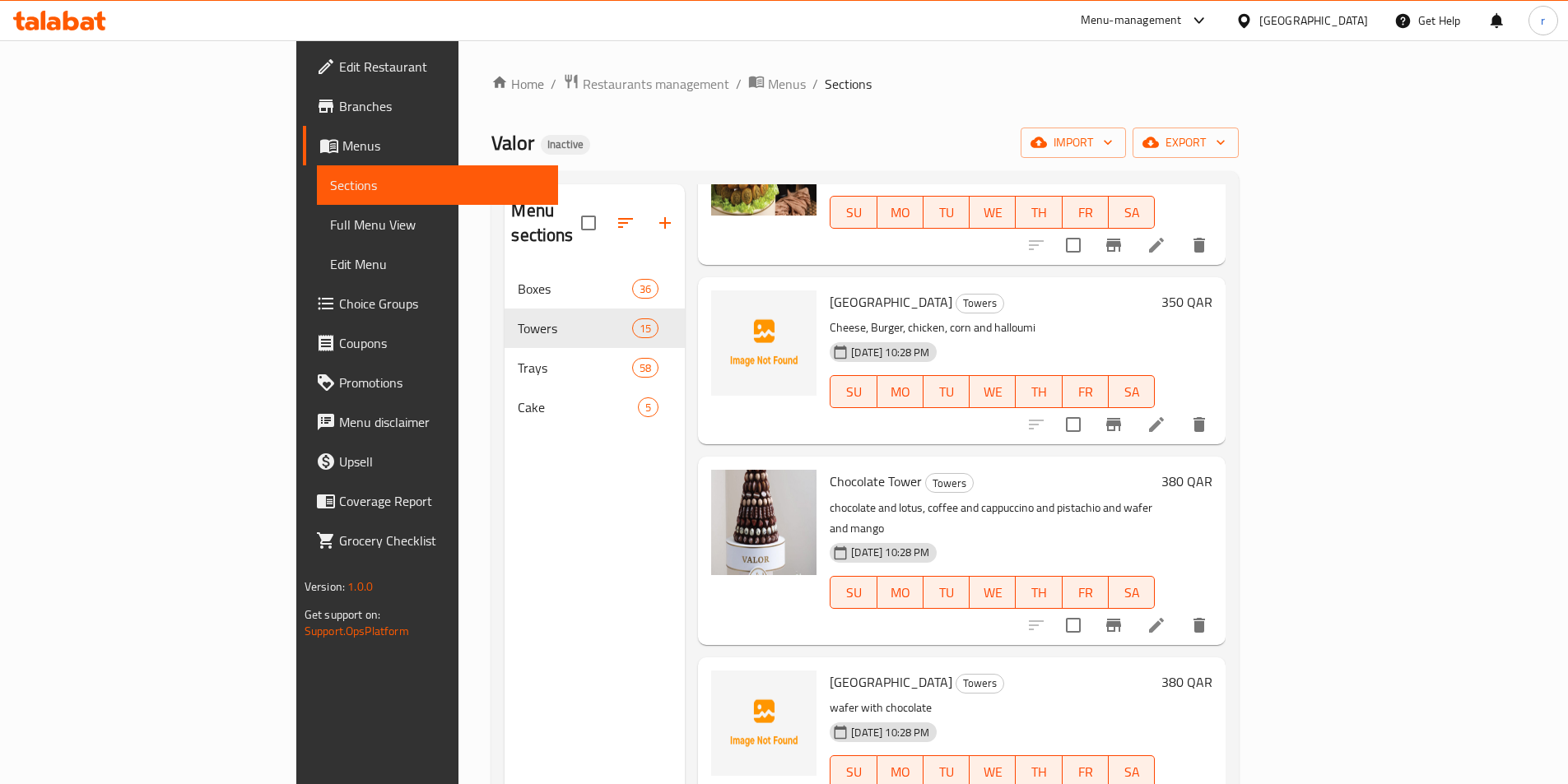
scroll to position [740, 0]
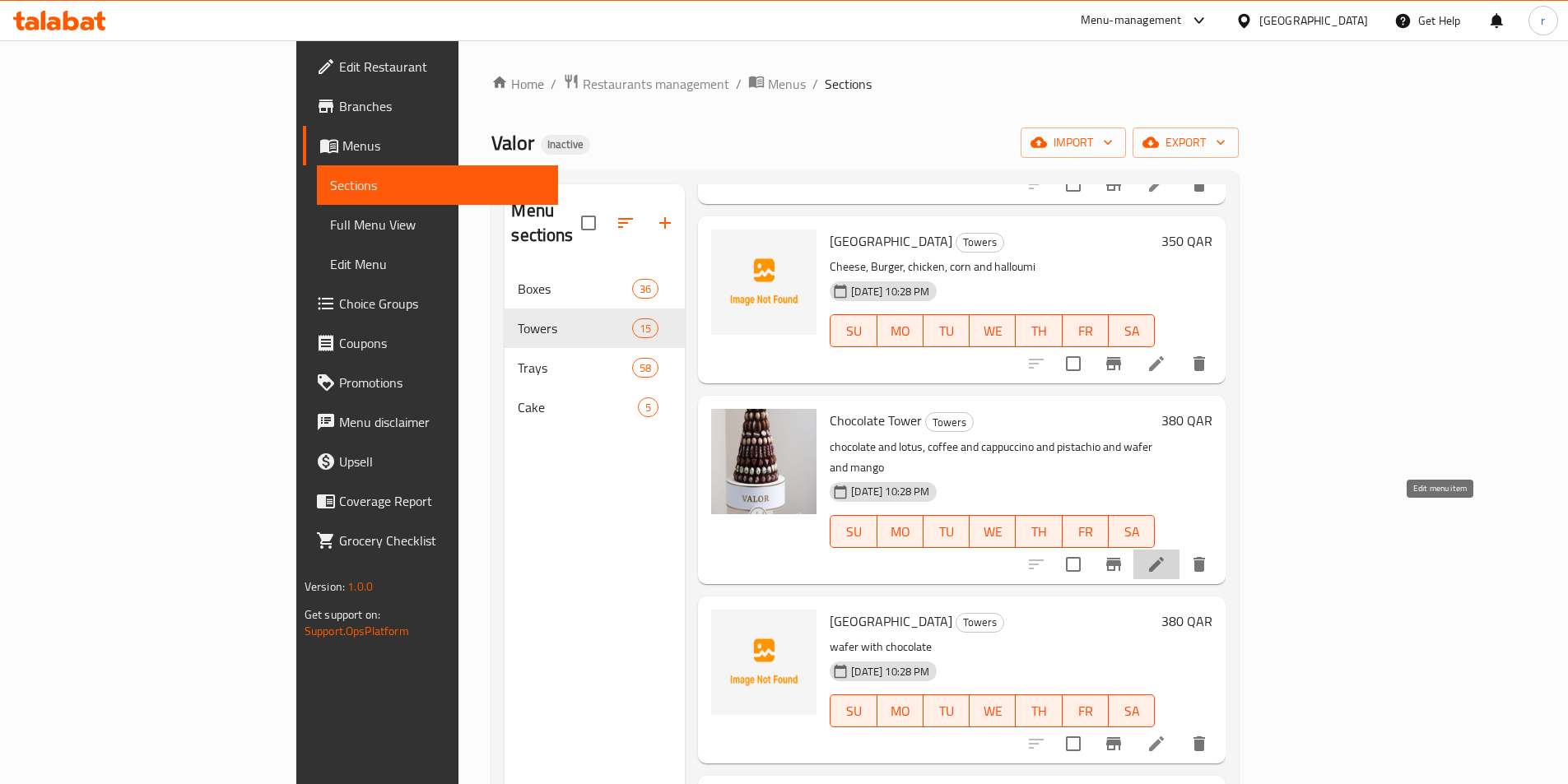
click at [1167, 554] on icon at bounding box center [1156, 564] width 19 height 19
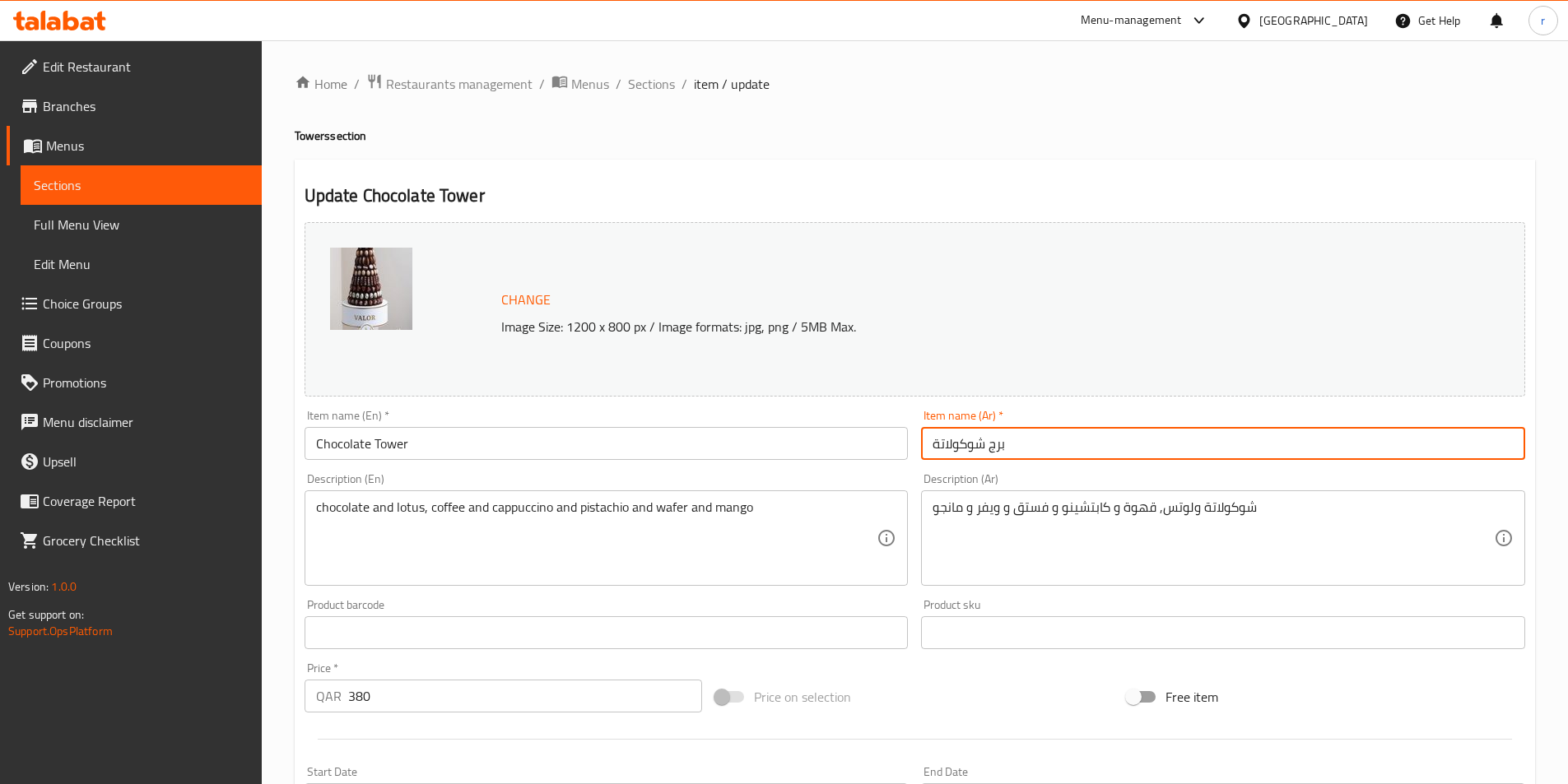
drag, startPoint x: 981, startPoint y: 442, endPoint x: 1022, endPoint y: 456, distance: 43.3
click at [1022, 456] on input "برج شوكولاتة" at bounding box center [1223, 443] width 604 height 33
click at [1019, 457] on input "شوكولاتة" at bounding box center [1223, 443] width 604 height 33
type input "شوكولاتة تاور"
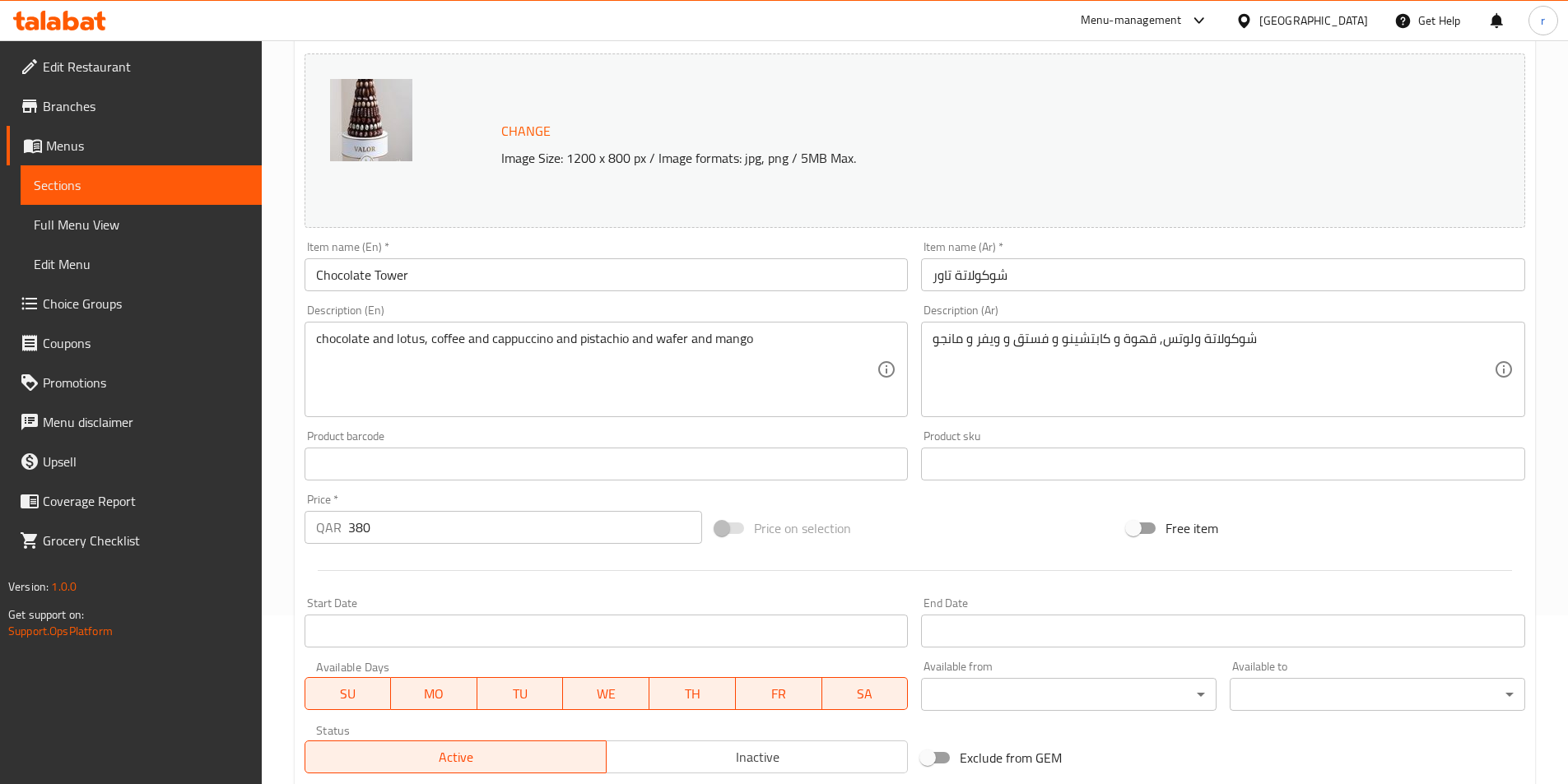
scroll to position [155, 0]
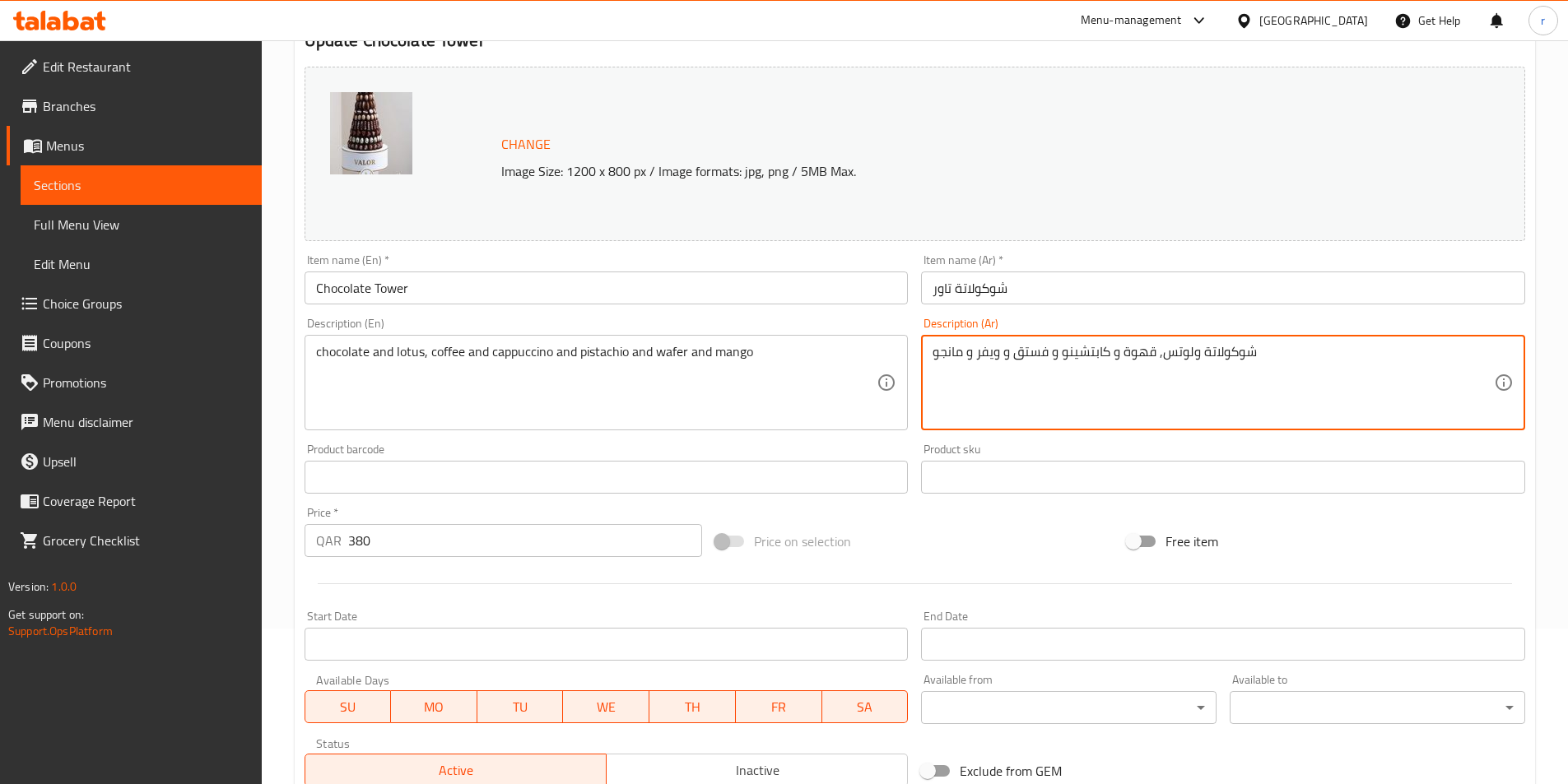
drag, startPoint x: 1310, startPoint y: 370, endPoint x: 907, endPoint y: 394, distance: 403.7
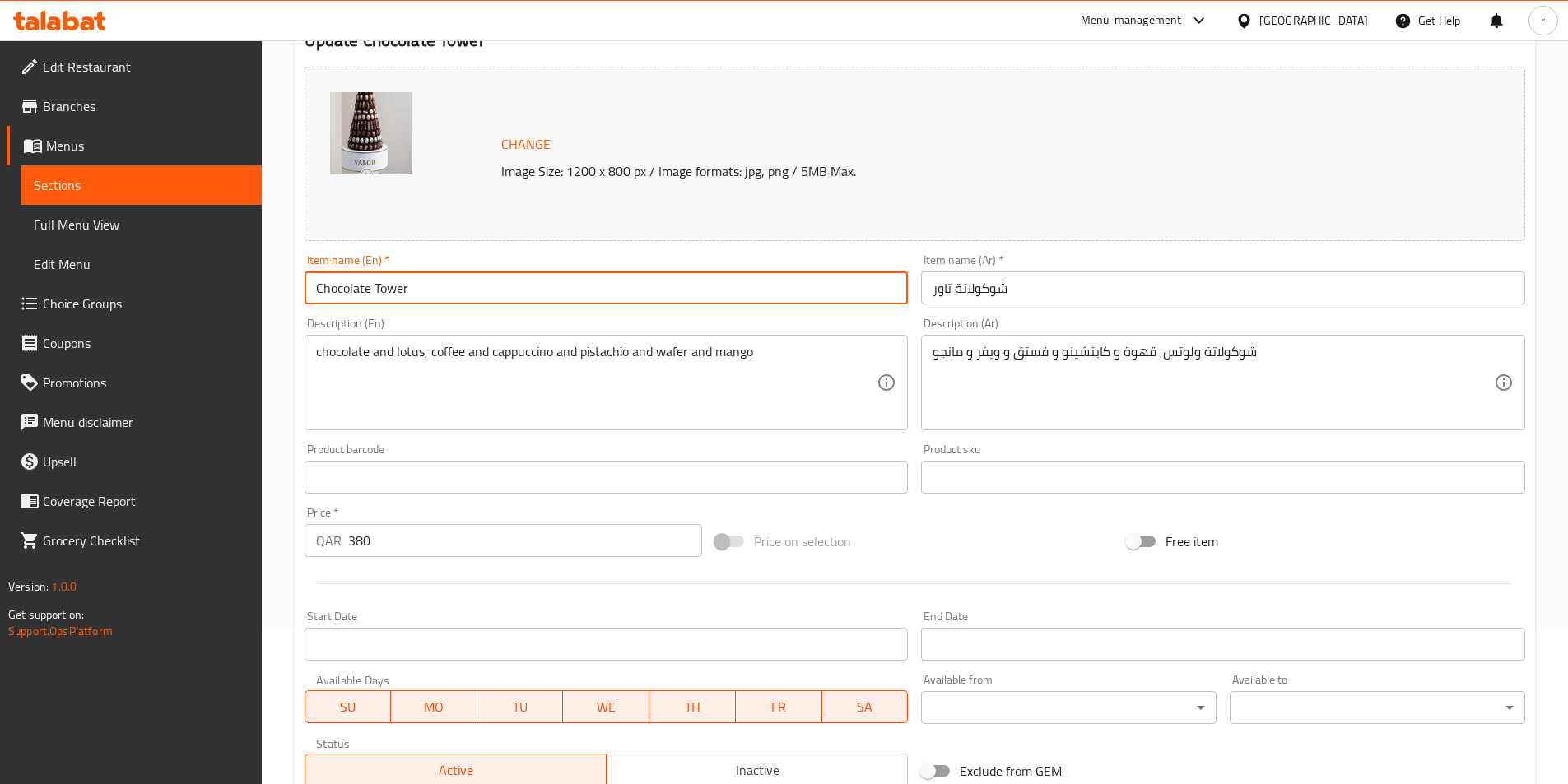
drag, startPoint x: 454, startPoint y: 286, endPoint x: 253, endPoint y: 312, distance: 202.7
click at [253, 312] on div "Edit Restaurant Branches Menus Sections Full Menu View Edit Menu Choice Groups …" at bounding box center [784, 457] width 1568 height 1145
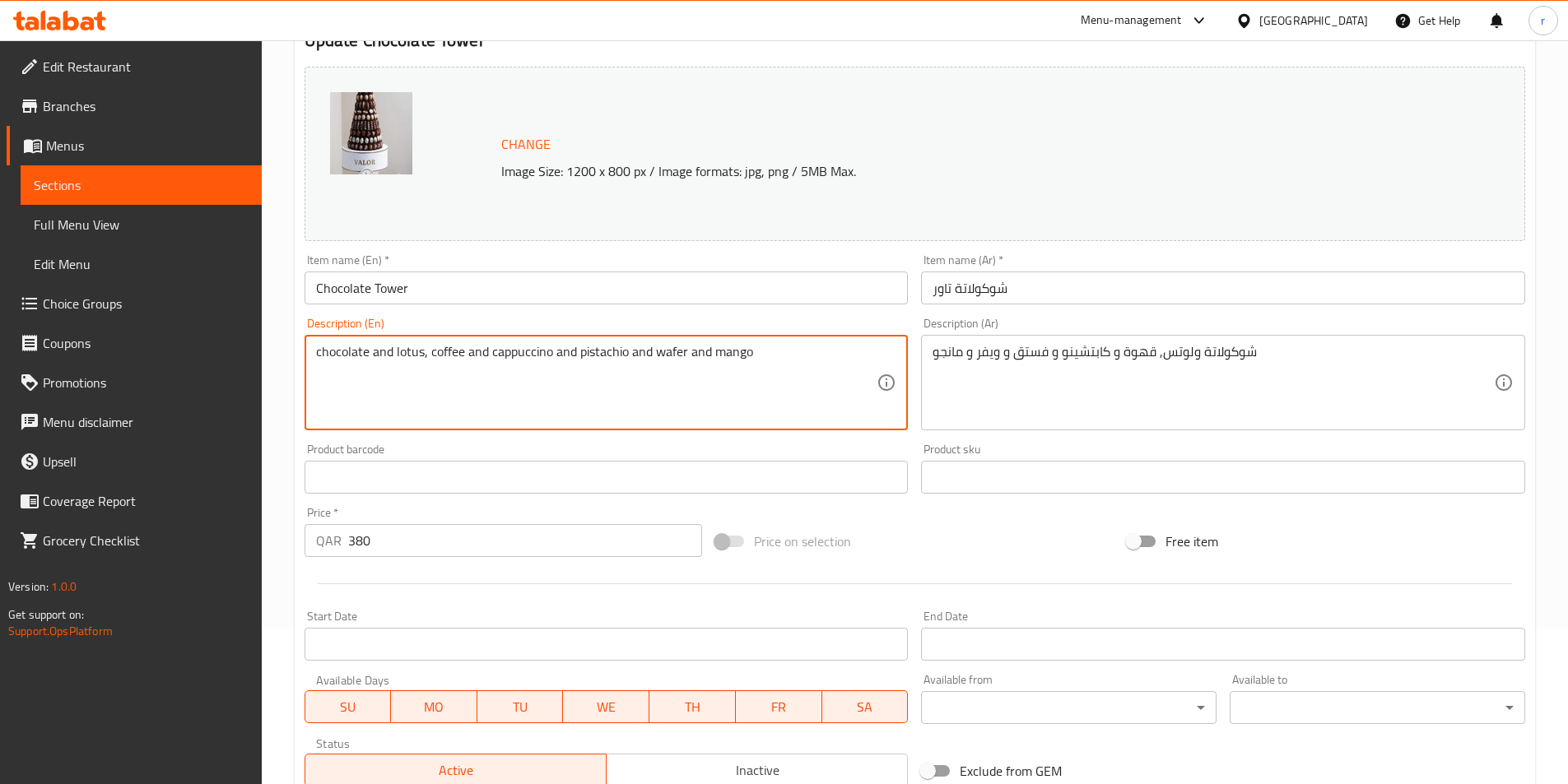
drag, startPoint x: 779, startPoint y: 359, endPoint x: 308, endPoint y: 382, distance: 471.6
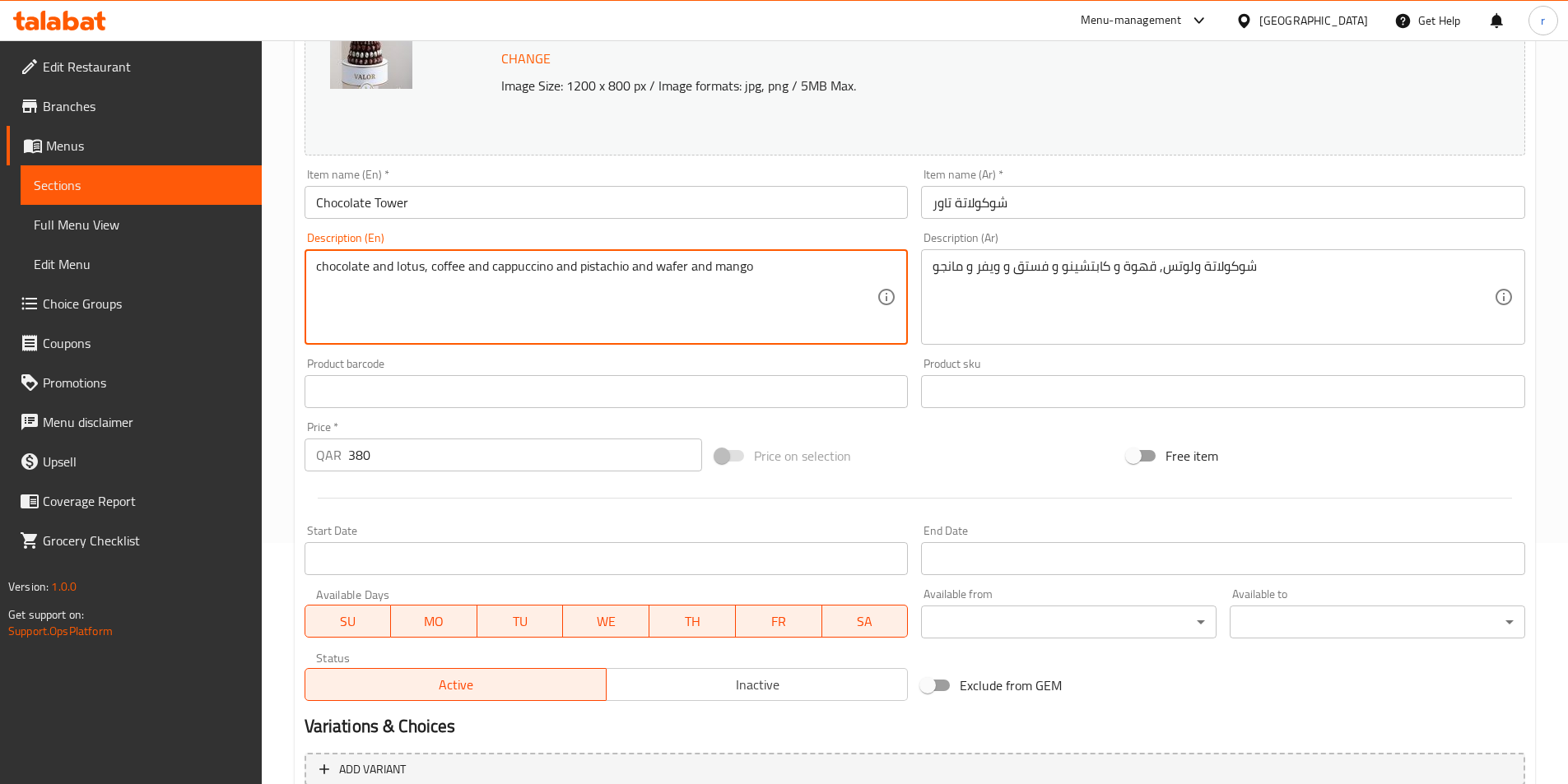
scroll to position [402, 0]
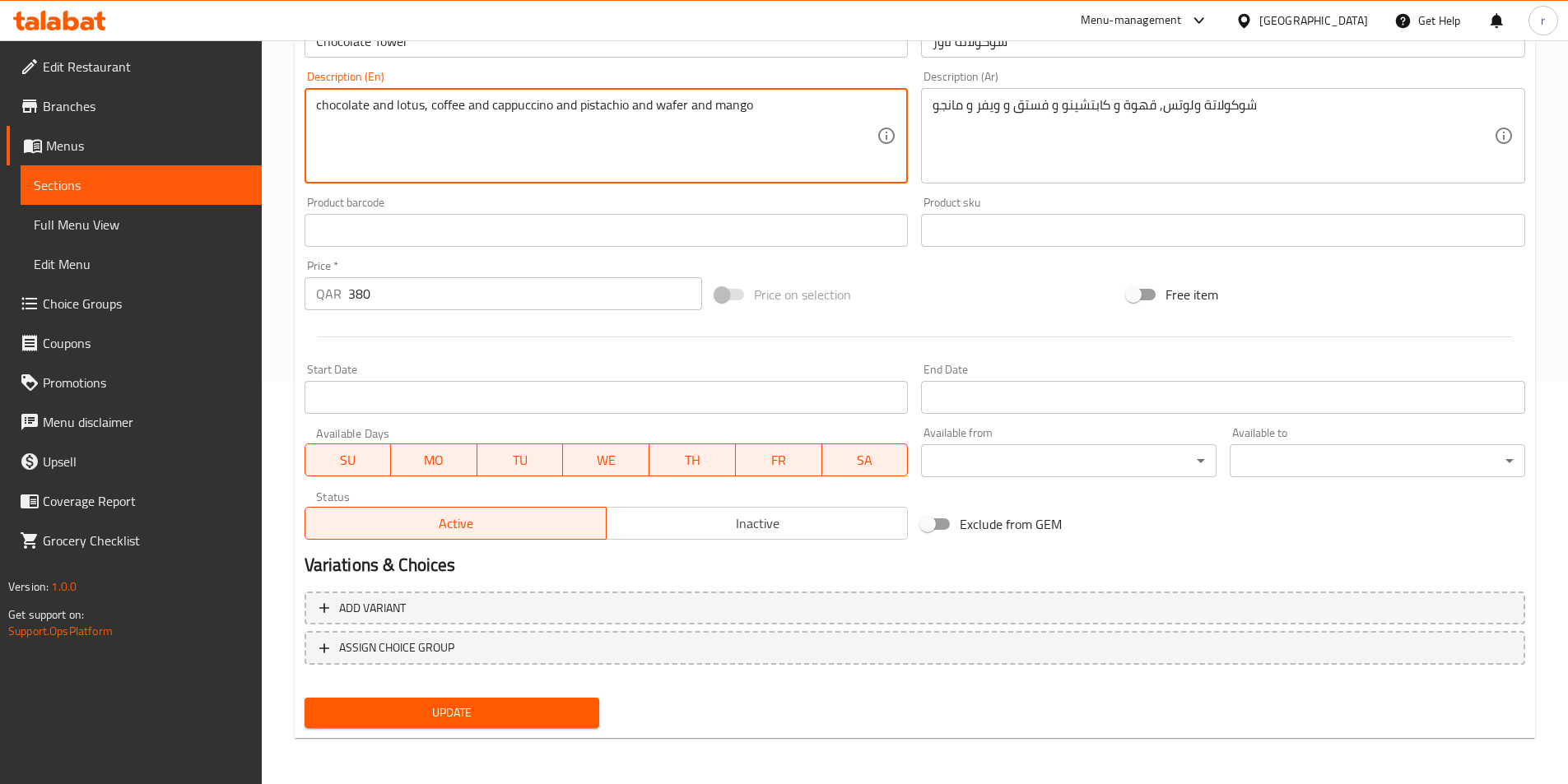
click at [470, 709] on span "Update" at bounding box center [453, 712] width 270 height 20
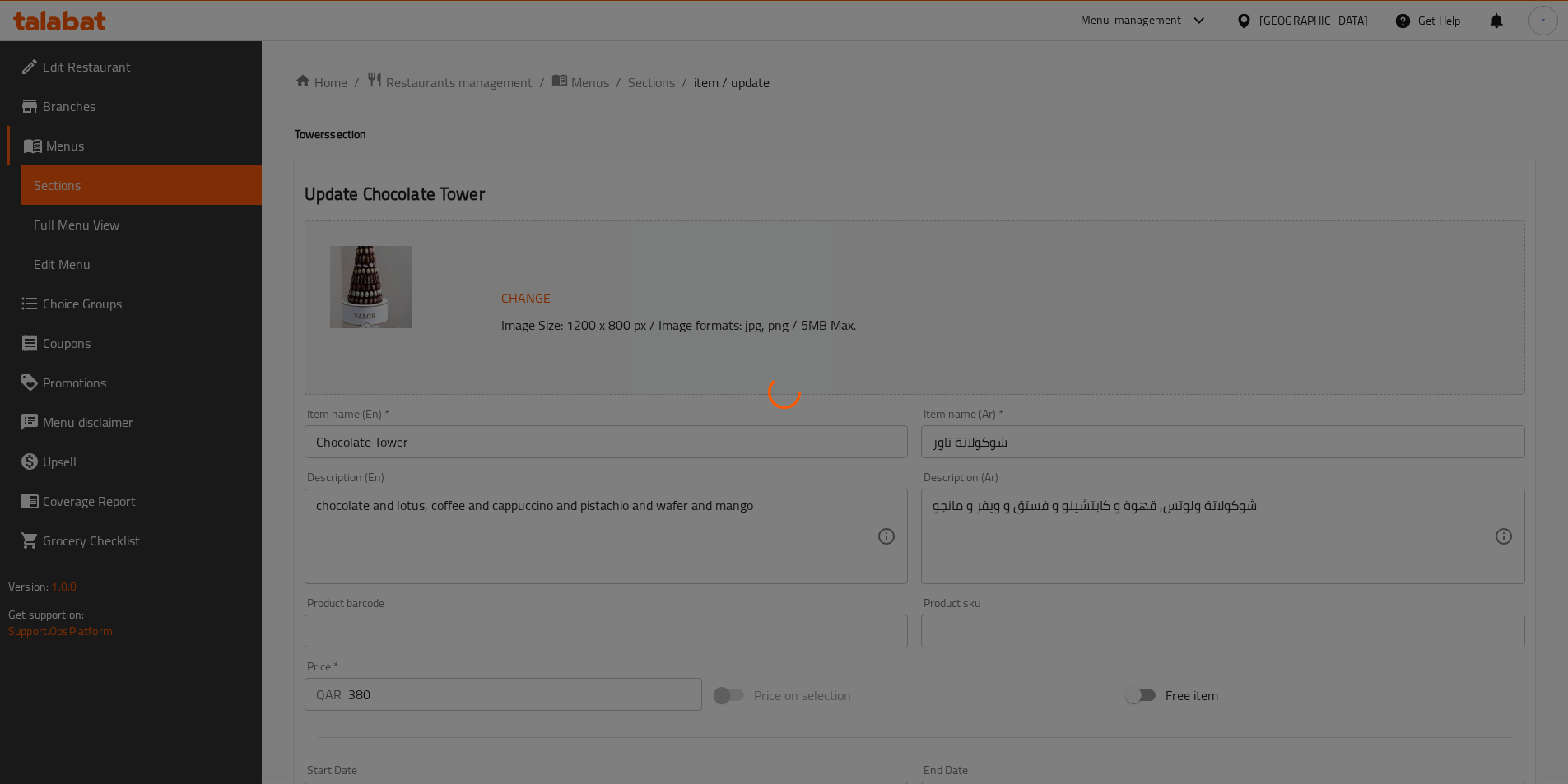
scroll to position [0, 0]
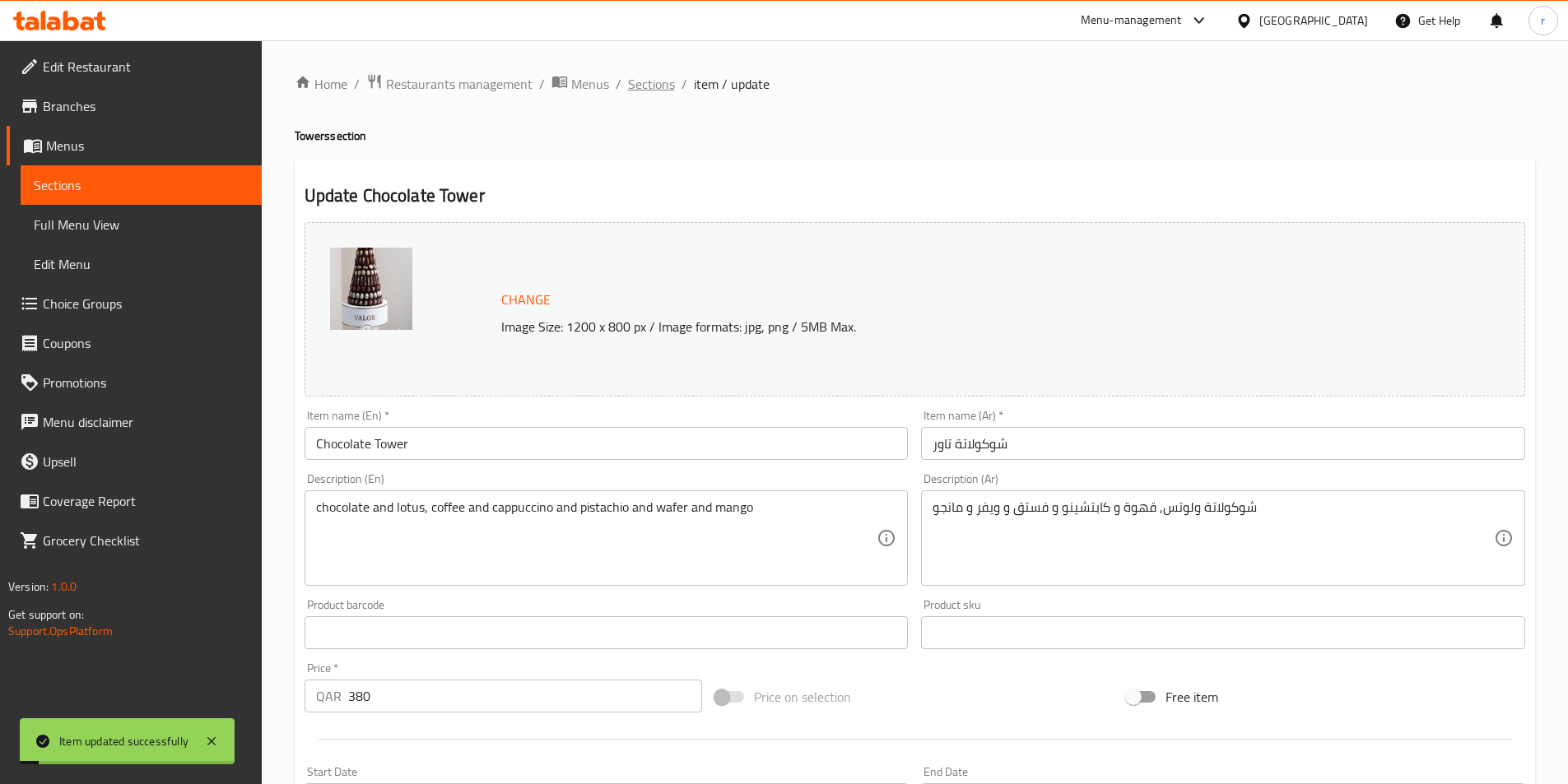
click at [650, 87] on span "Sections" at bounding box center [652, 83] width 47 height 19
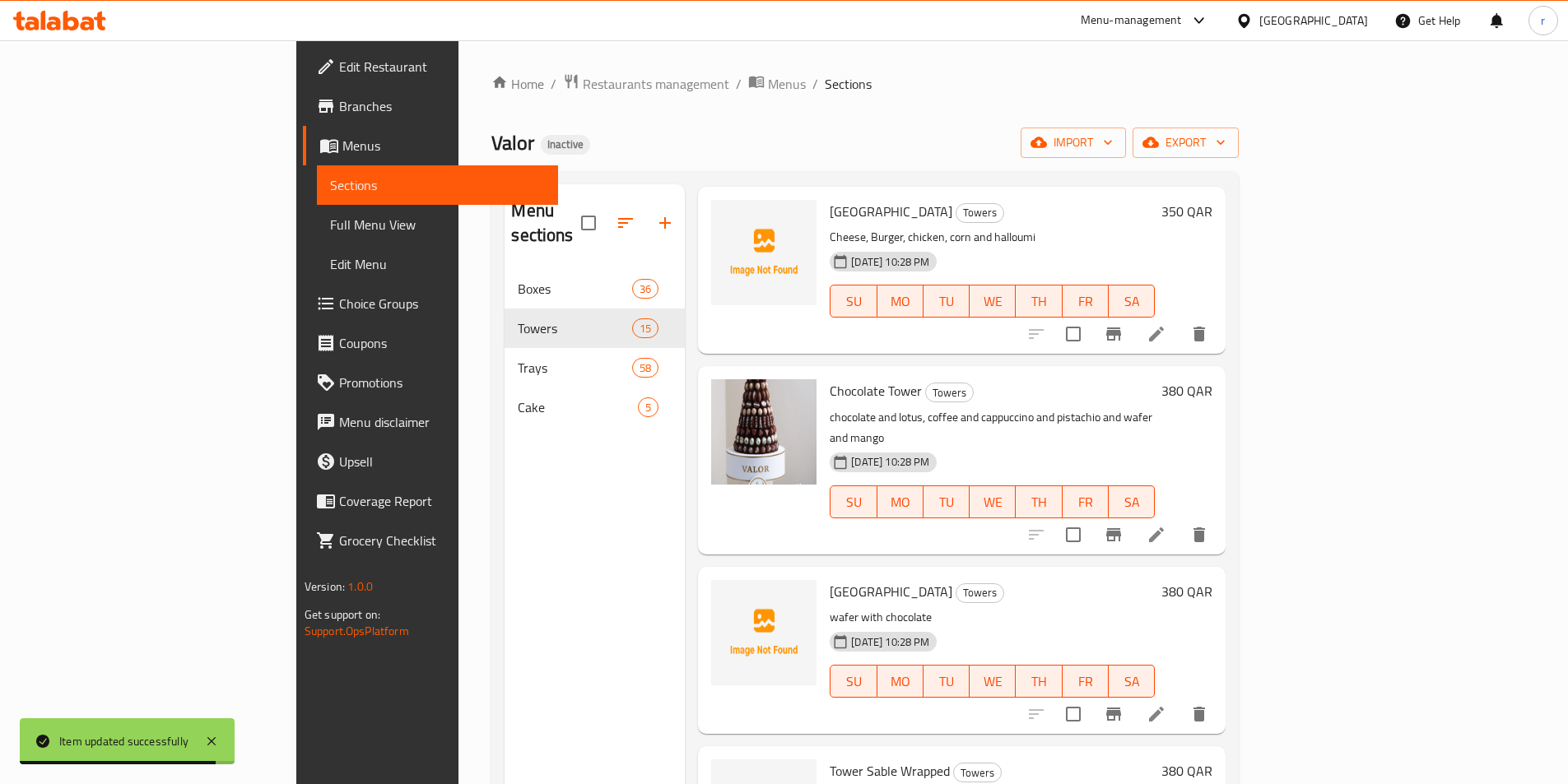
scroll to position [823, 0]
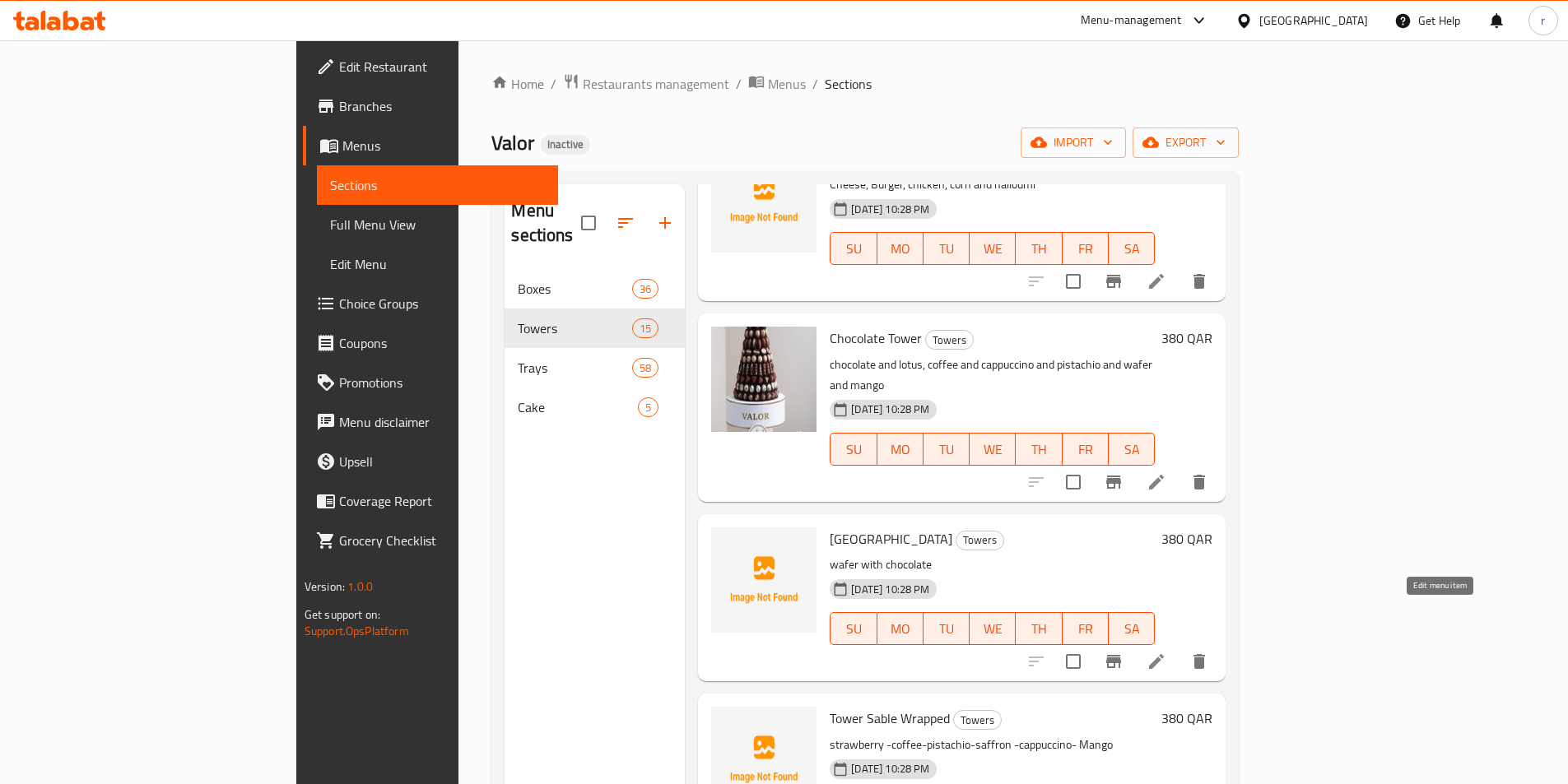
click at [1167, 651] on icon at bounding box center [1156, 661] width 19 height 19
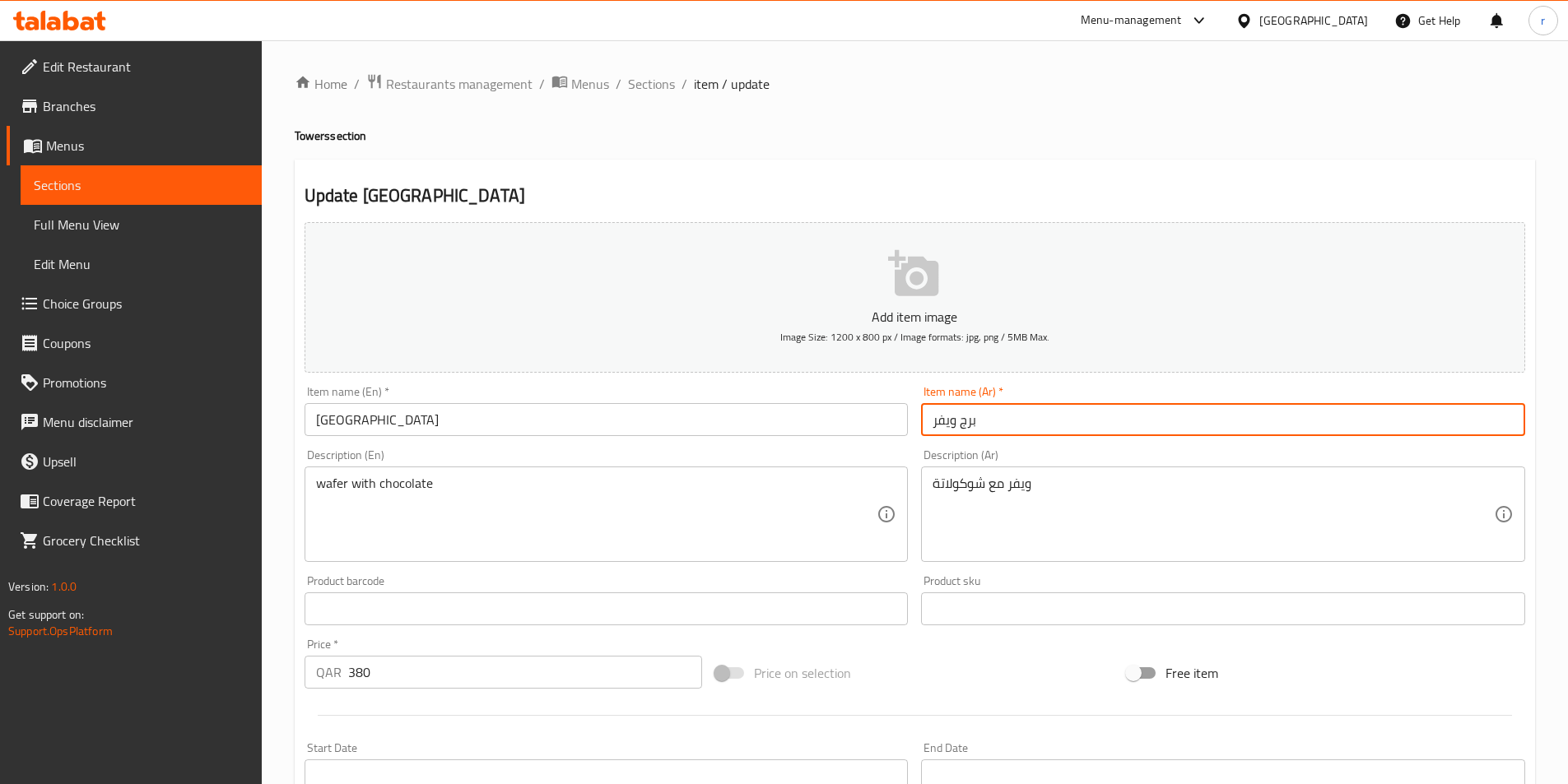
drag, startPoint x: 963, startPoint y: 422, endPoint x: 995, endPoint y: 422, distance: 32.0
click at [995, 422] on input "برج ويفر" at bounding box center [1223, 420] width 604 height 33
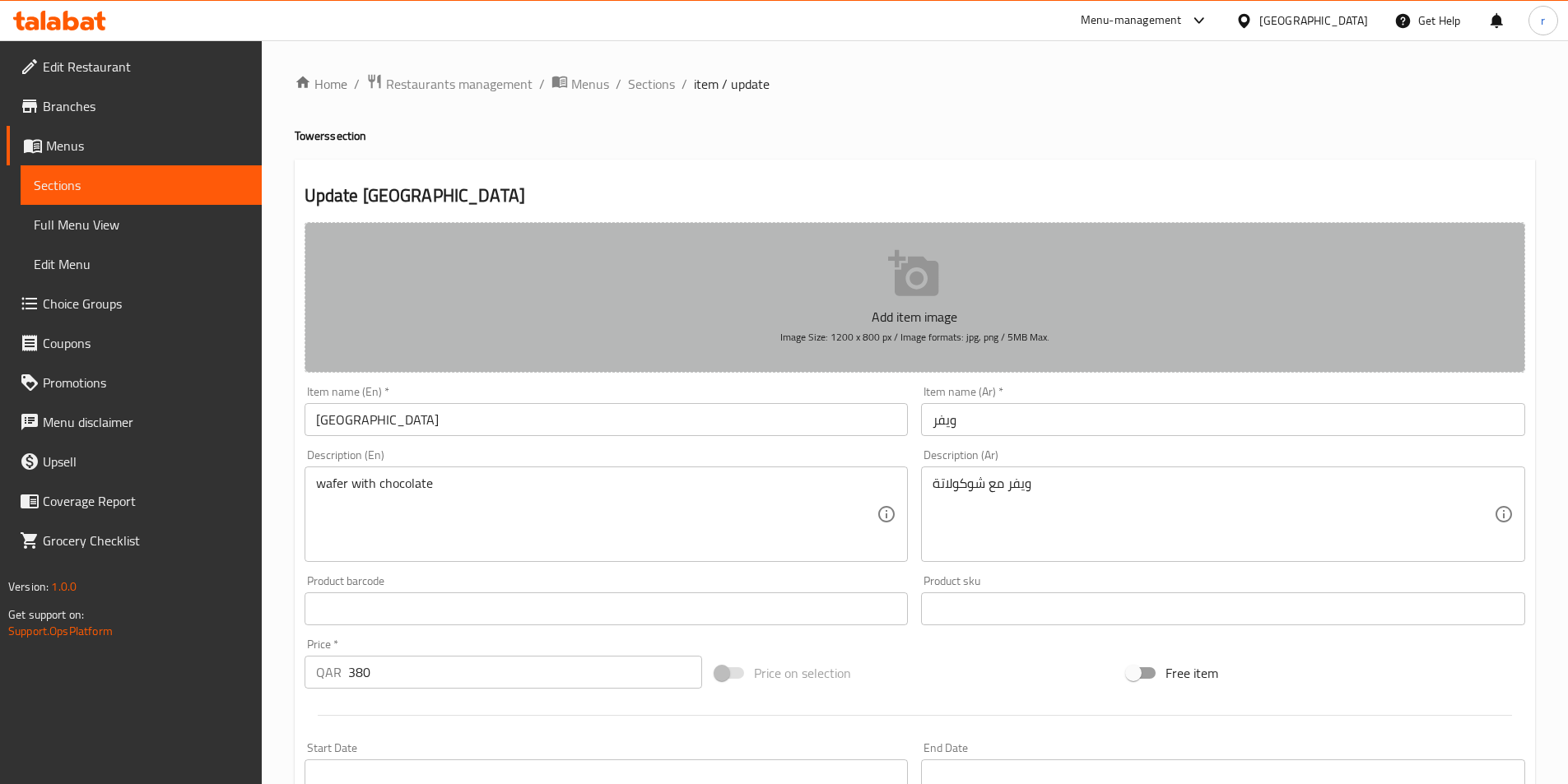
click at [966, 318] on p "Add item image" at bounding box center [914, 317] width 1169 height 19
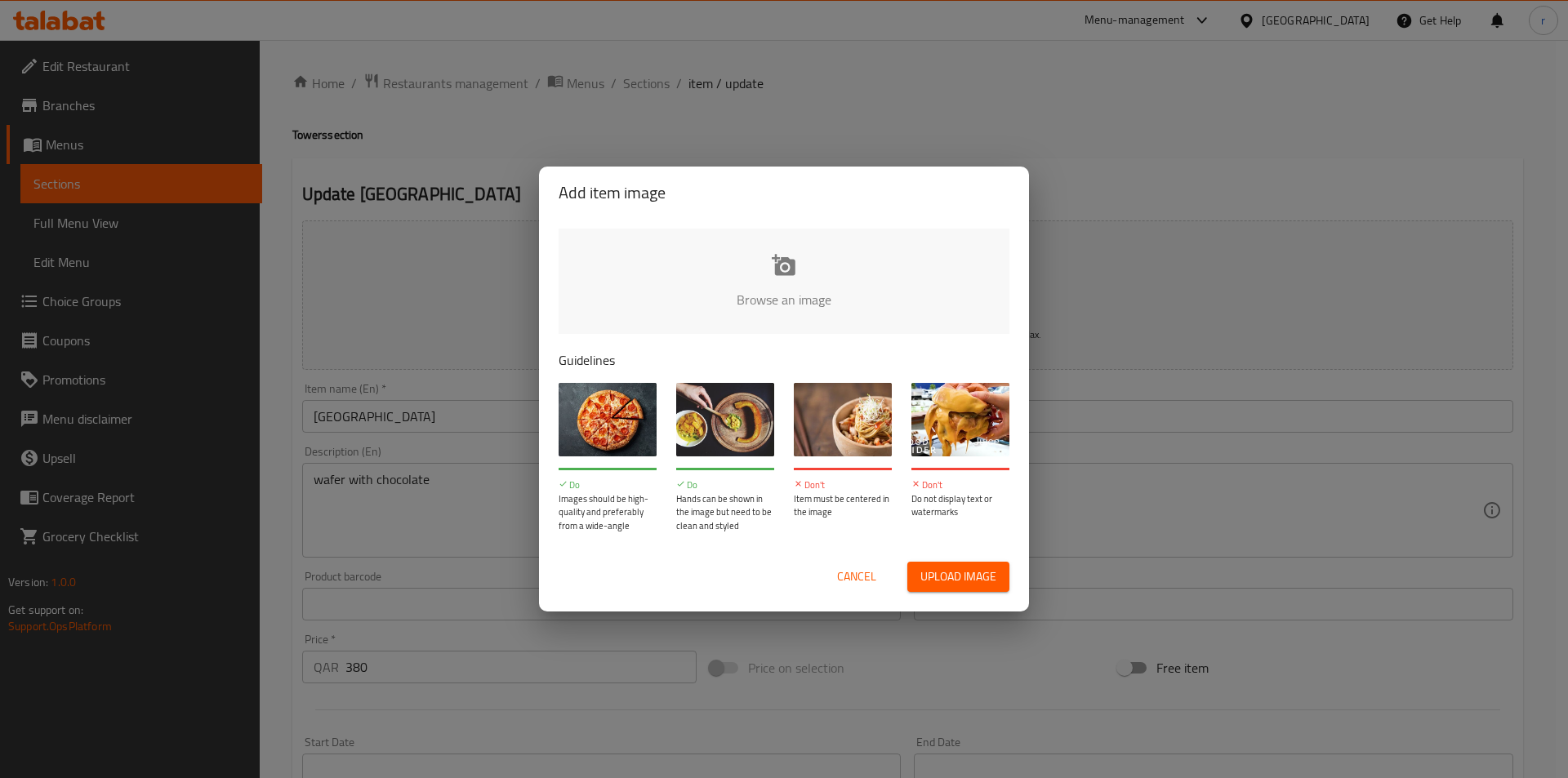
click at [875, 581] on span "Cancel" at bounding box center [856, 576] width 39 height 20
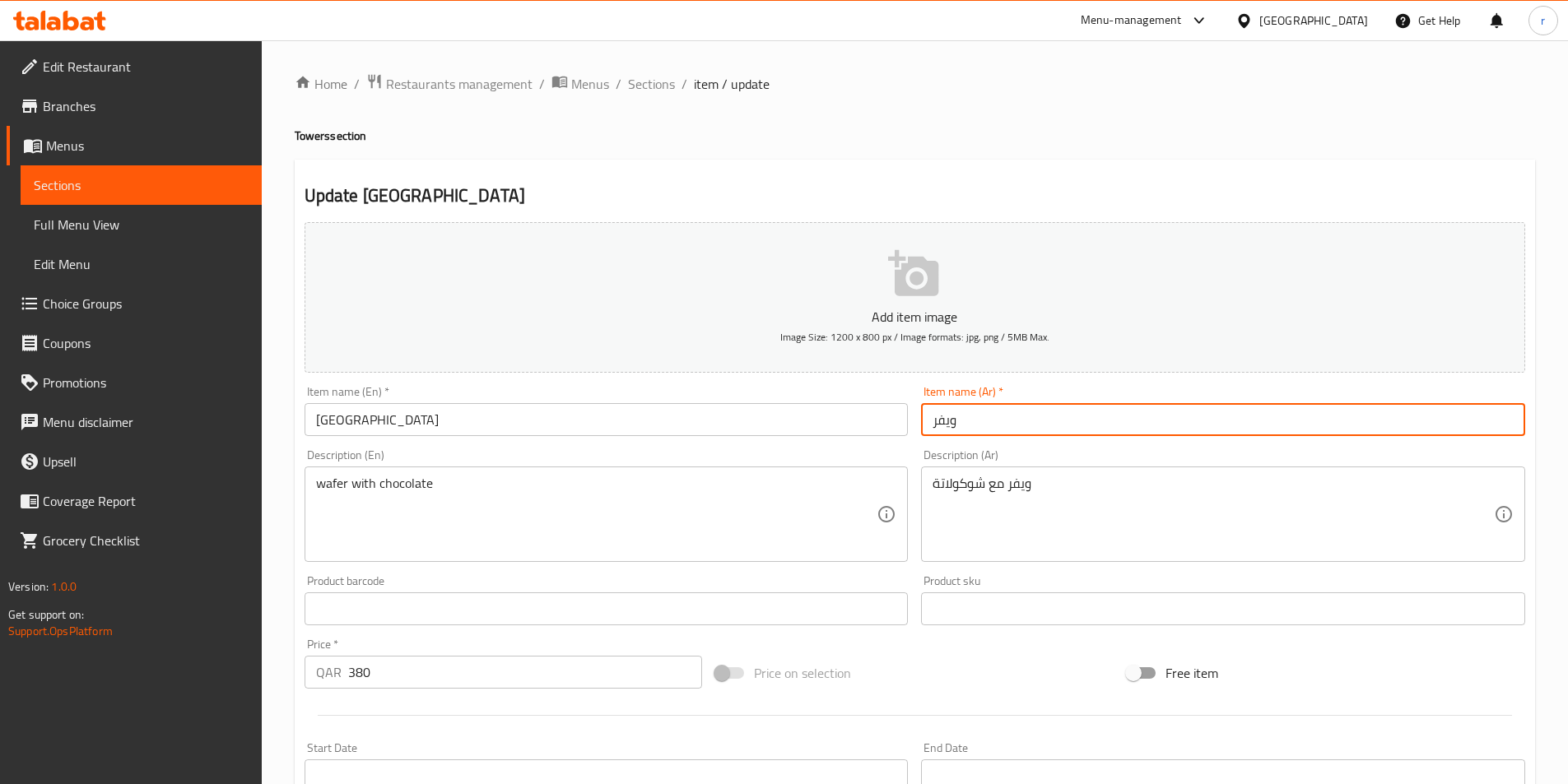
click at [990, 433] on input "ويفر" at bounding box center [1223, 420] width 604 height 33
type input "[PERSON_NAME]"
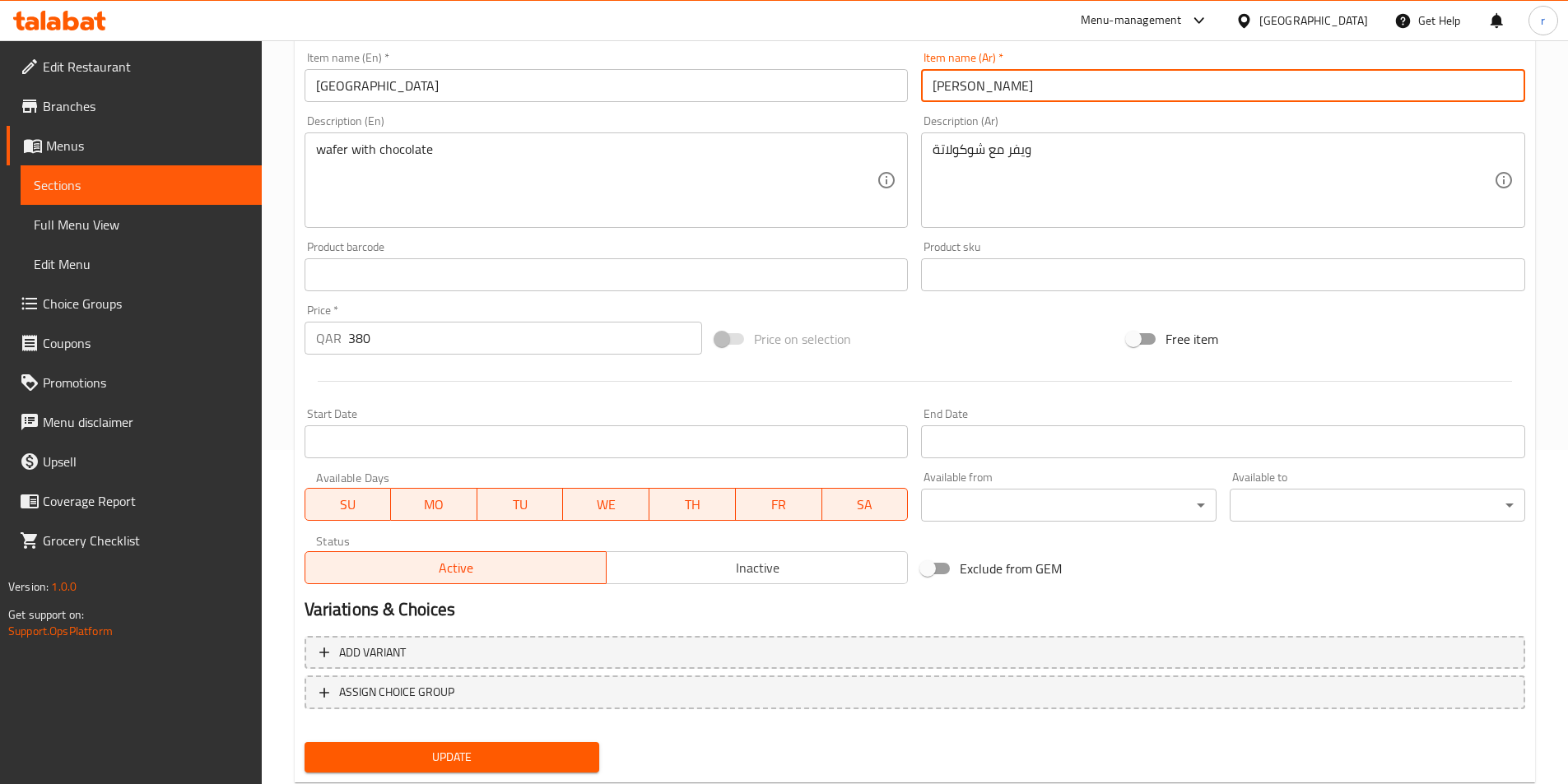
scroll to position [378, 0]
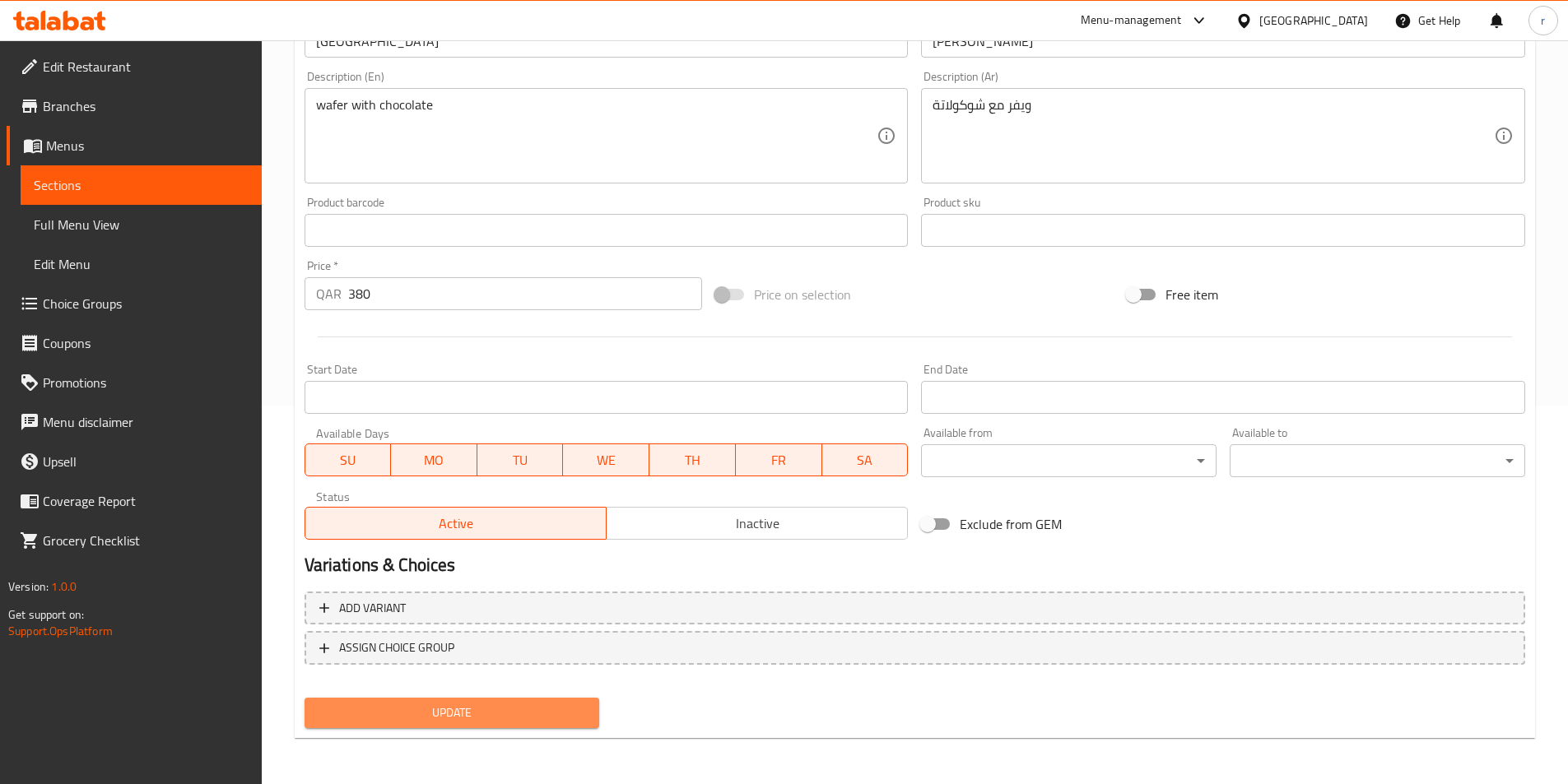
click at [543, 707] on span "Update" at bounding box center [453, 712] width 270 height 20
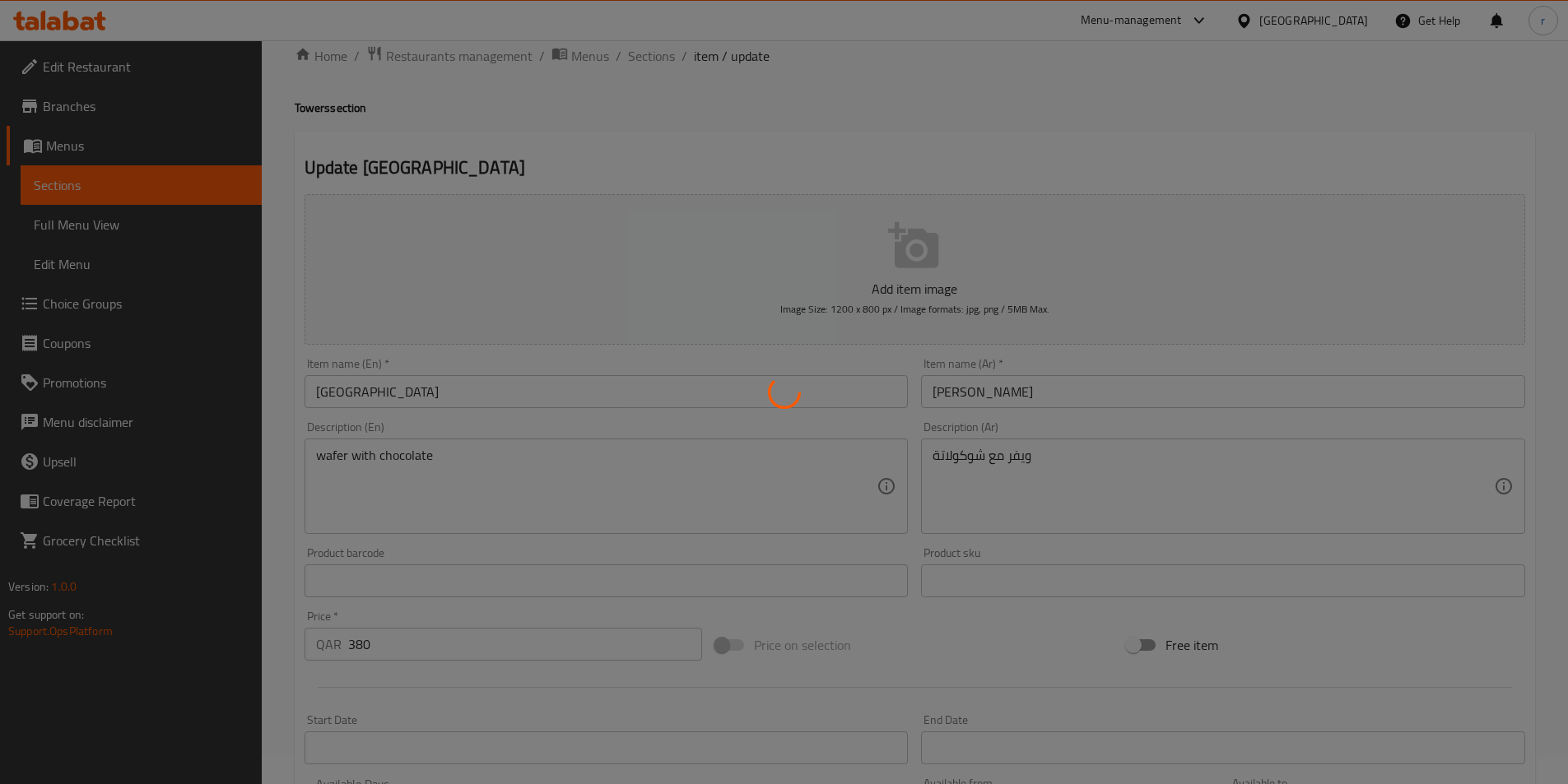
scroll to position [0, 0]
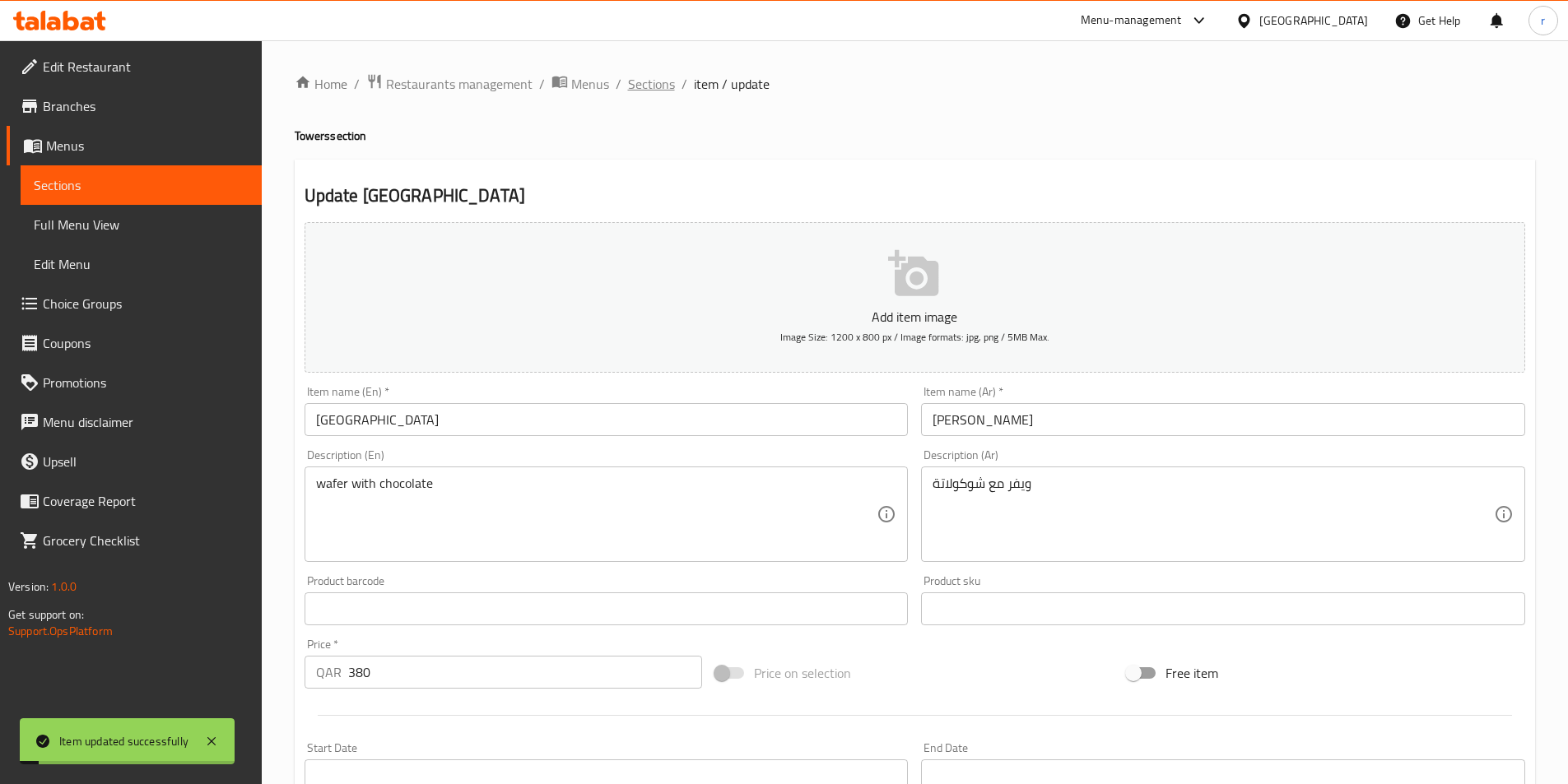
click at [638, 84] on span "Sections" at bounding box center [652, 83] width 47 height 19
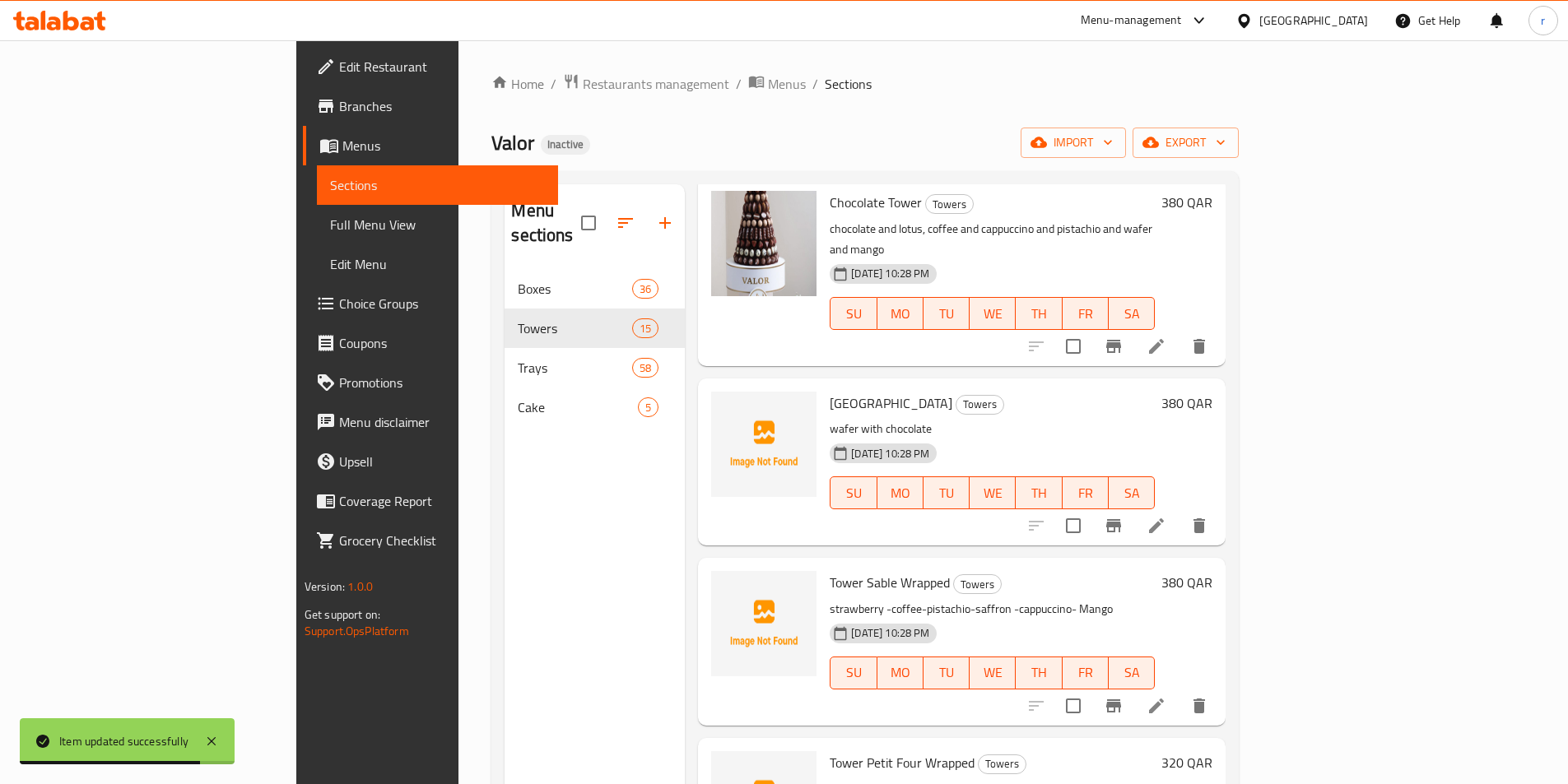
scroll to position [987, 0]
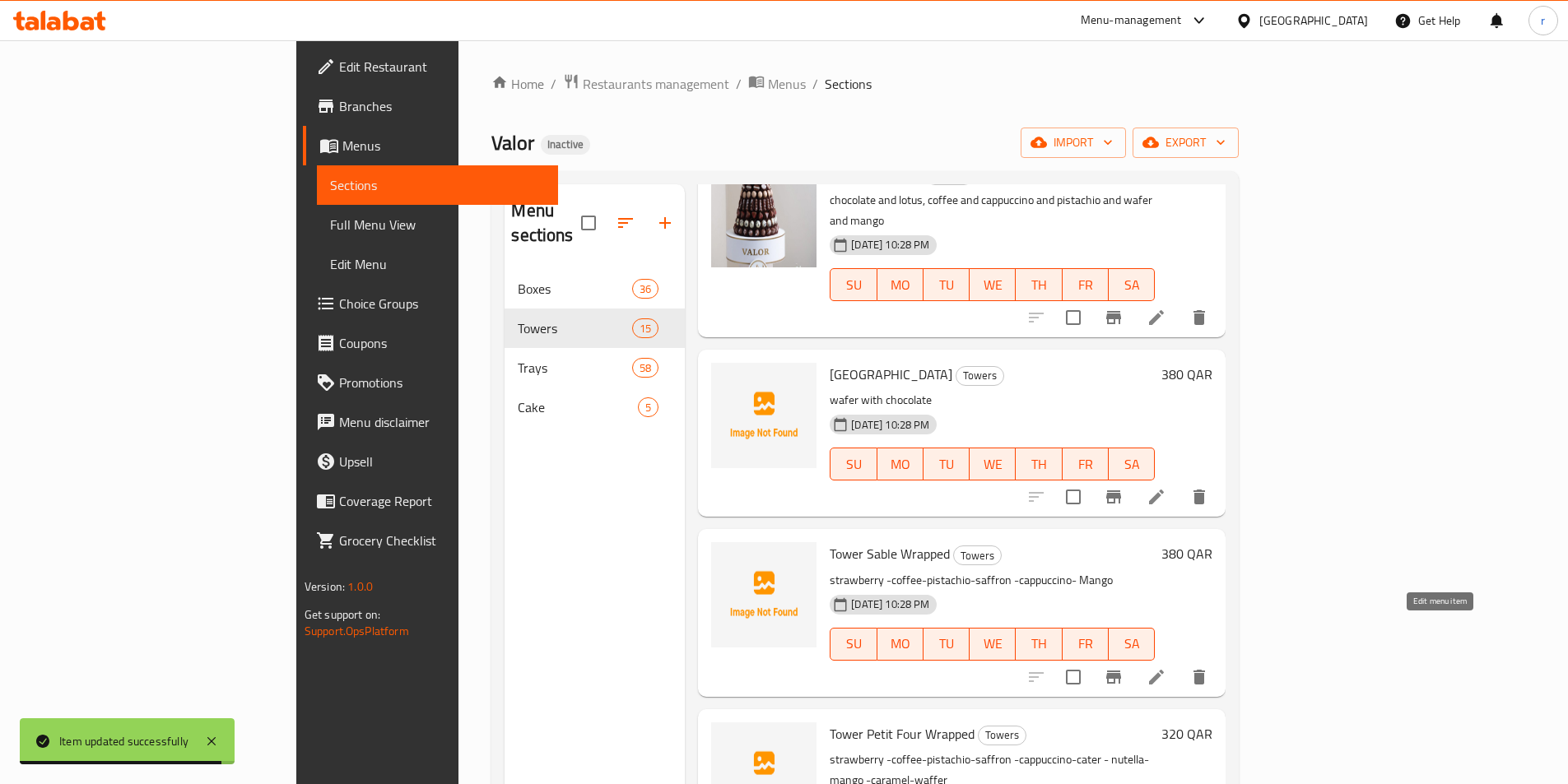
click at [1164, 670] on icon at bounding box center [1156, 676] width 15 height 15
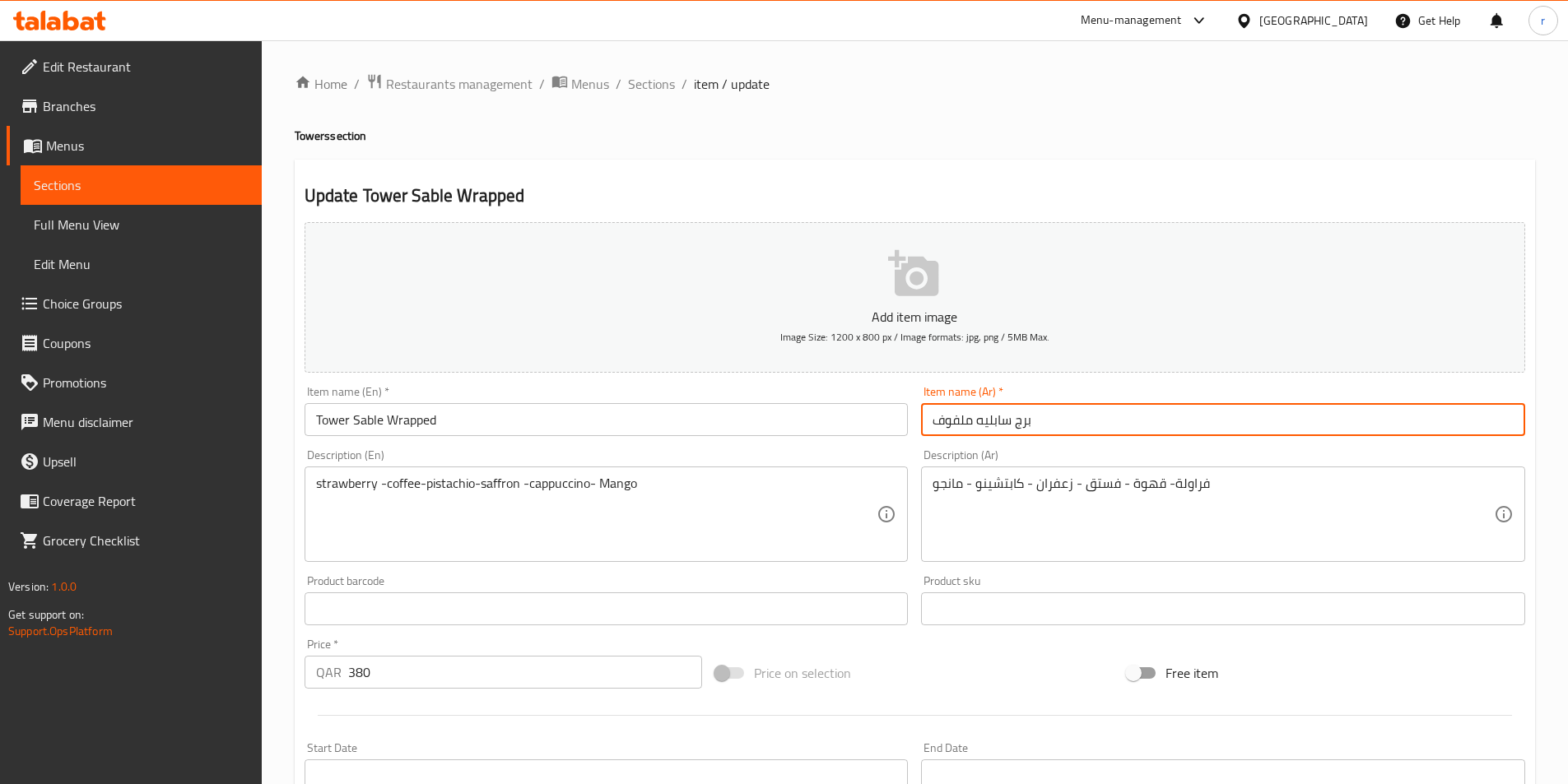
drag, startPoint x: 1014, startPoint y: 423, endPoint x: 1062, endPoint y: 422, distance: 48.0
click at [1062, 422] on input "برج سابليه ملفوف" at bounding box center [1223, 420] width 604 height 33
click at [1021, 419] on input "سابليه ملفوف" at bounding box center [1223, 420] width 604 height 33
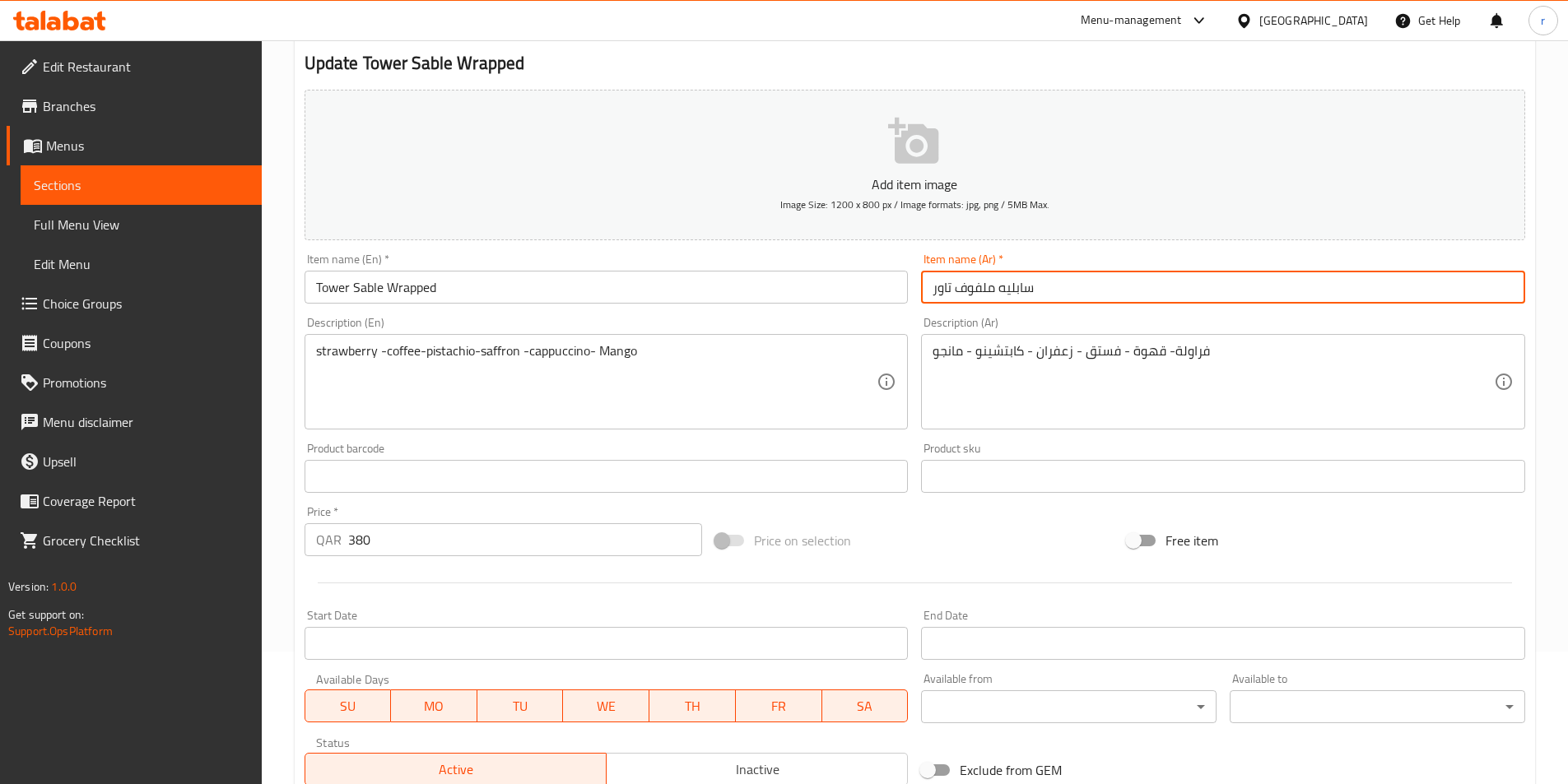
scroll to position [165, 0]
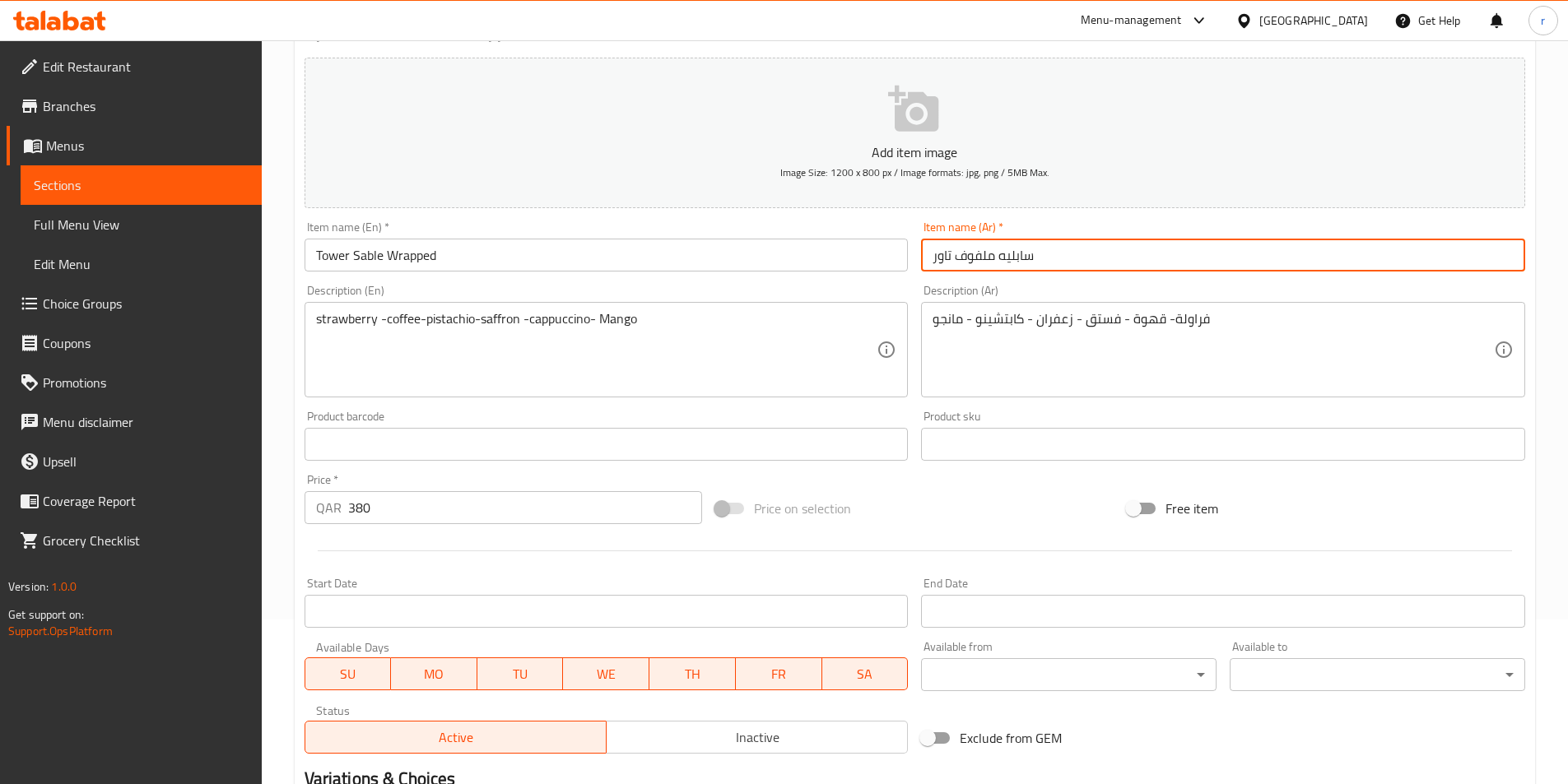
type input "سابليه ملفوف تاور"
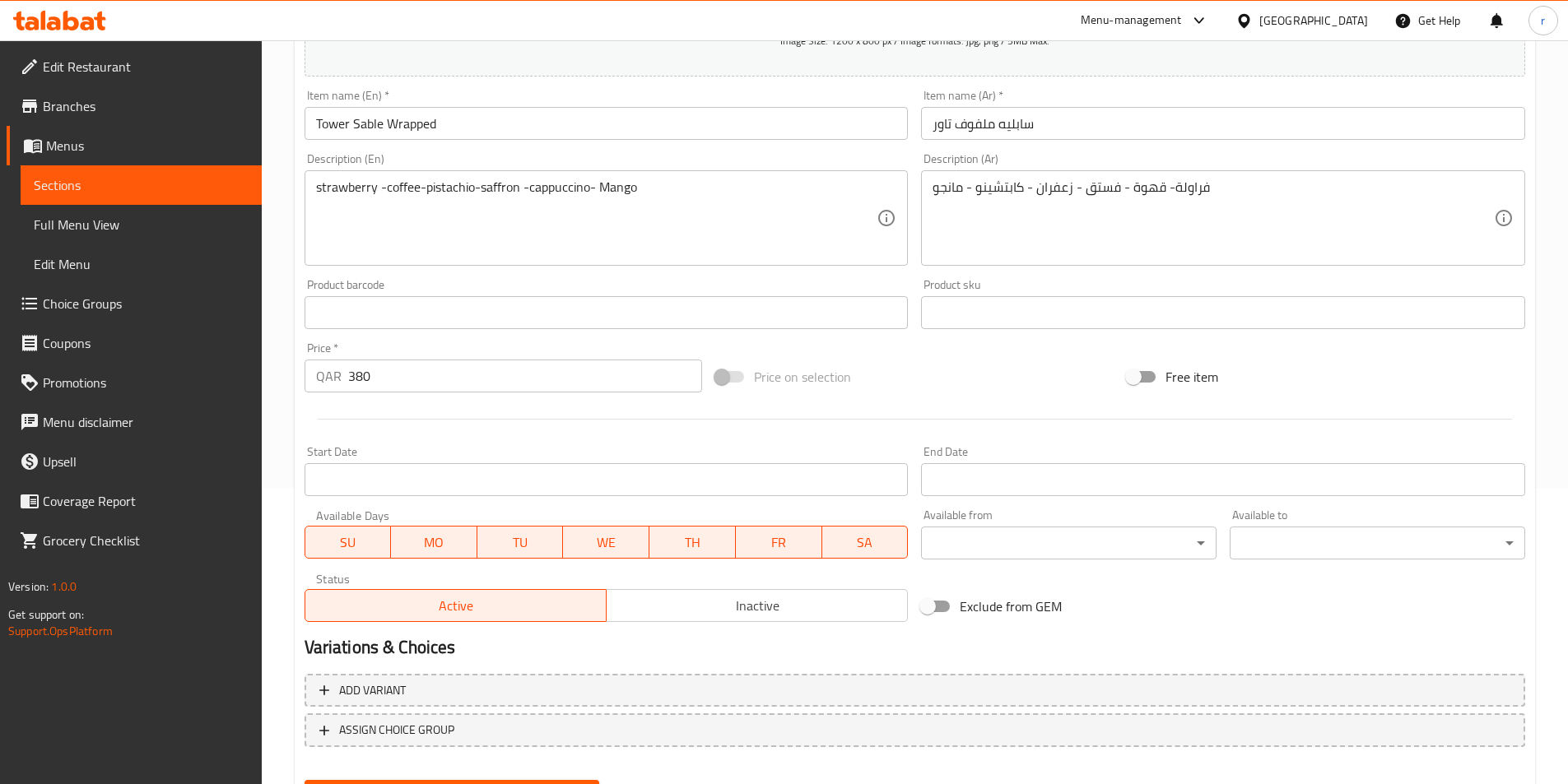
scroll to position [378, 0]
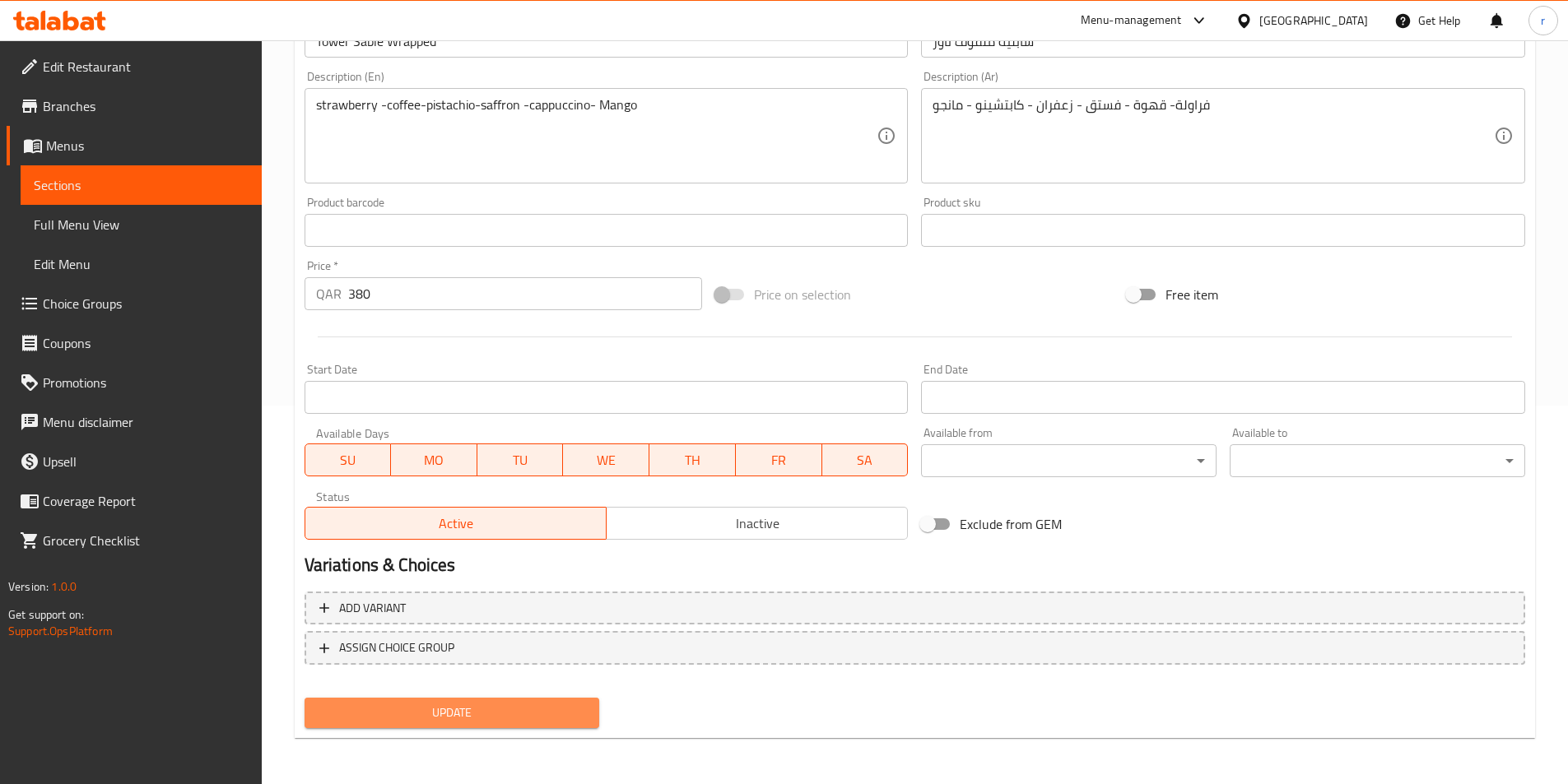
click at [460, 710] on span "Update" at bounding box center [453, 712] width 270 height 20
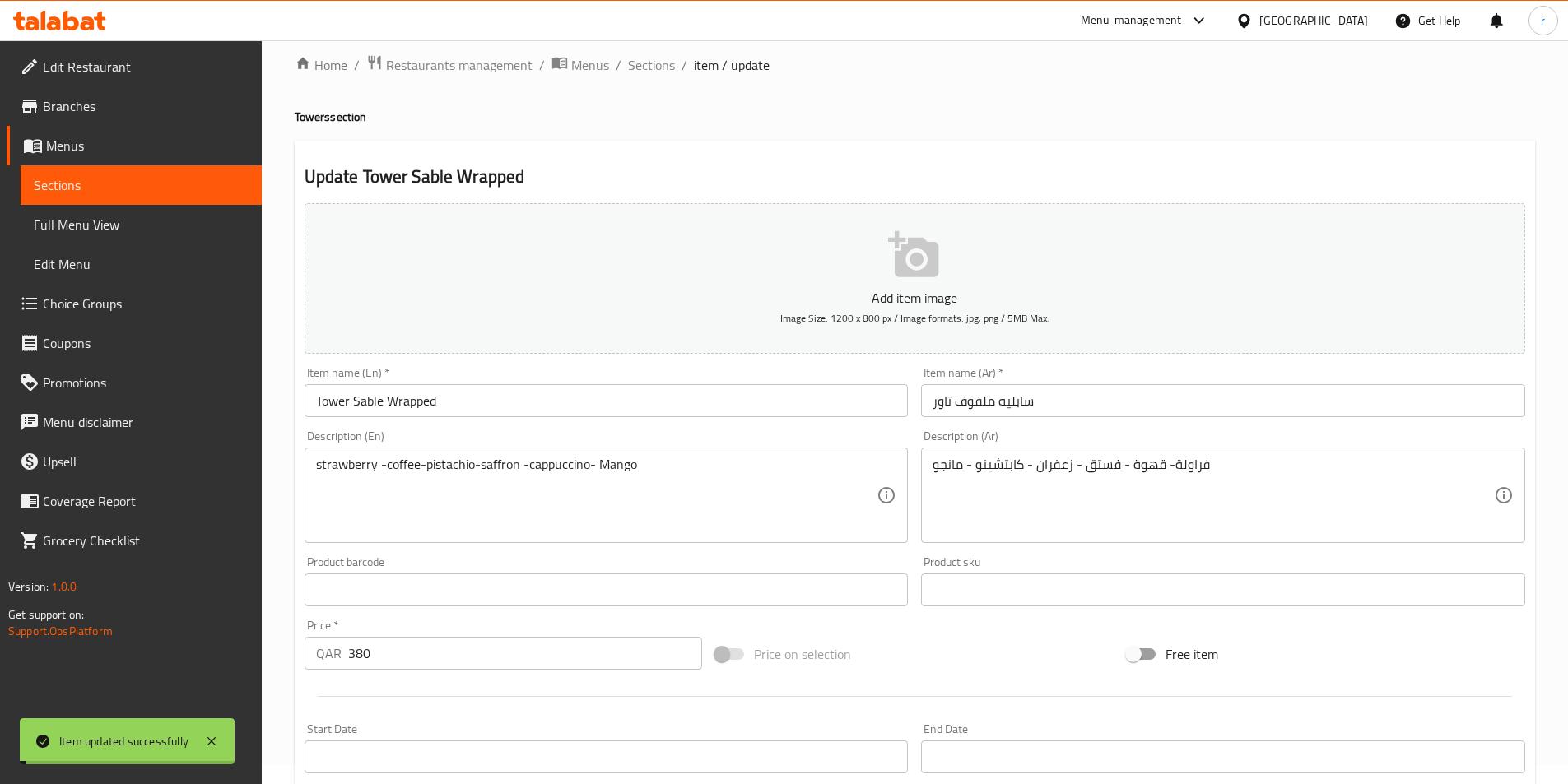
scroll to position [0, 0]
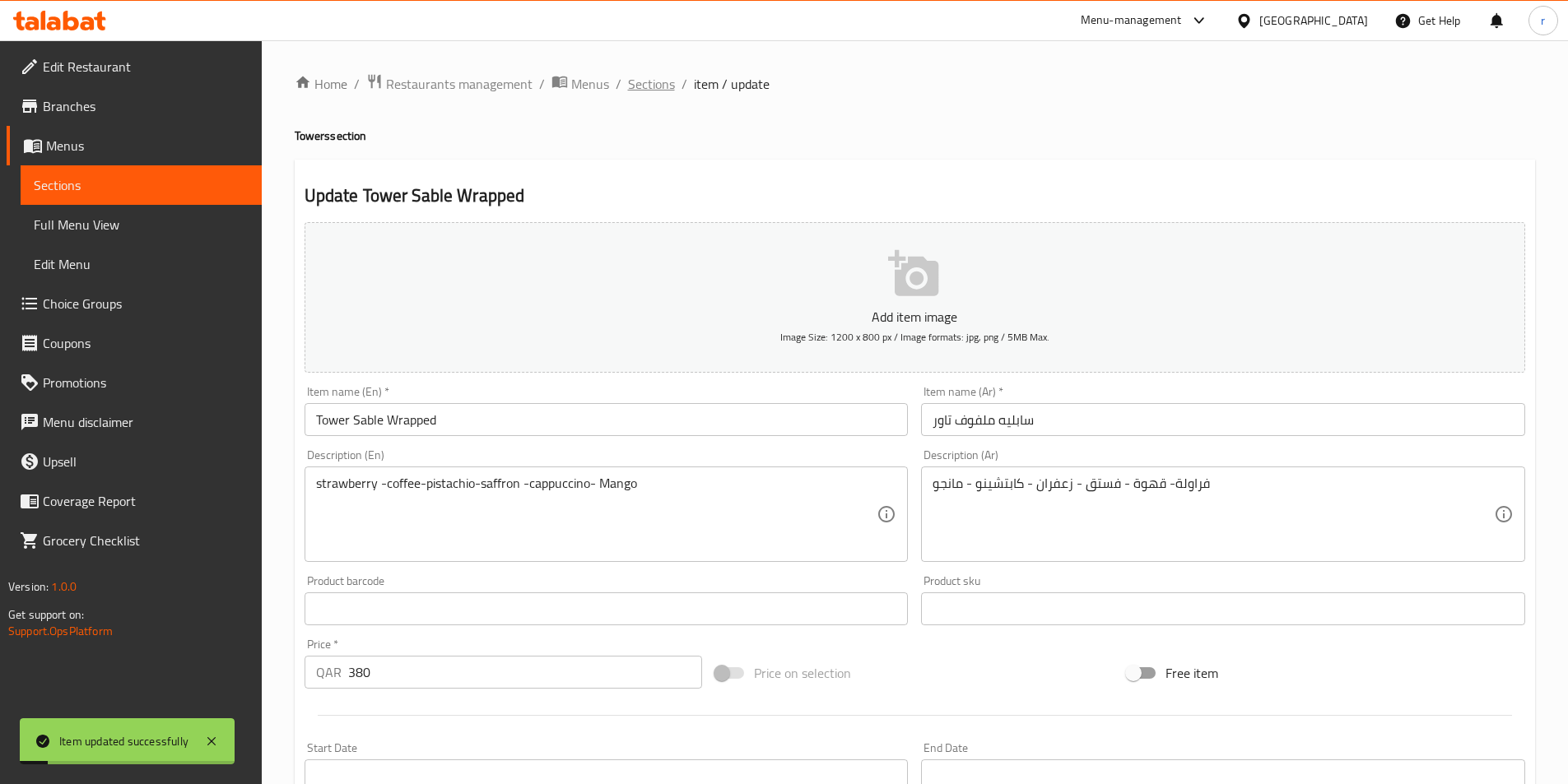
click at [639, 92] on span "Sections" at bounding box center [652, 83] width 47 height 19
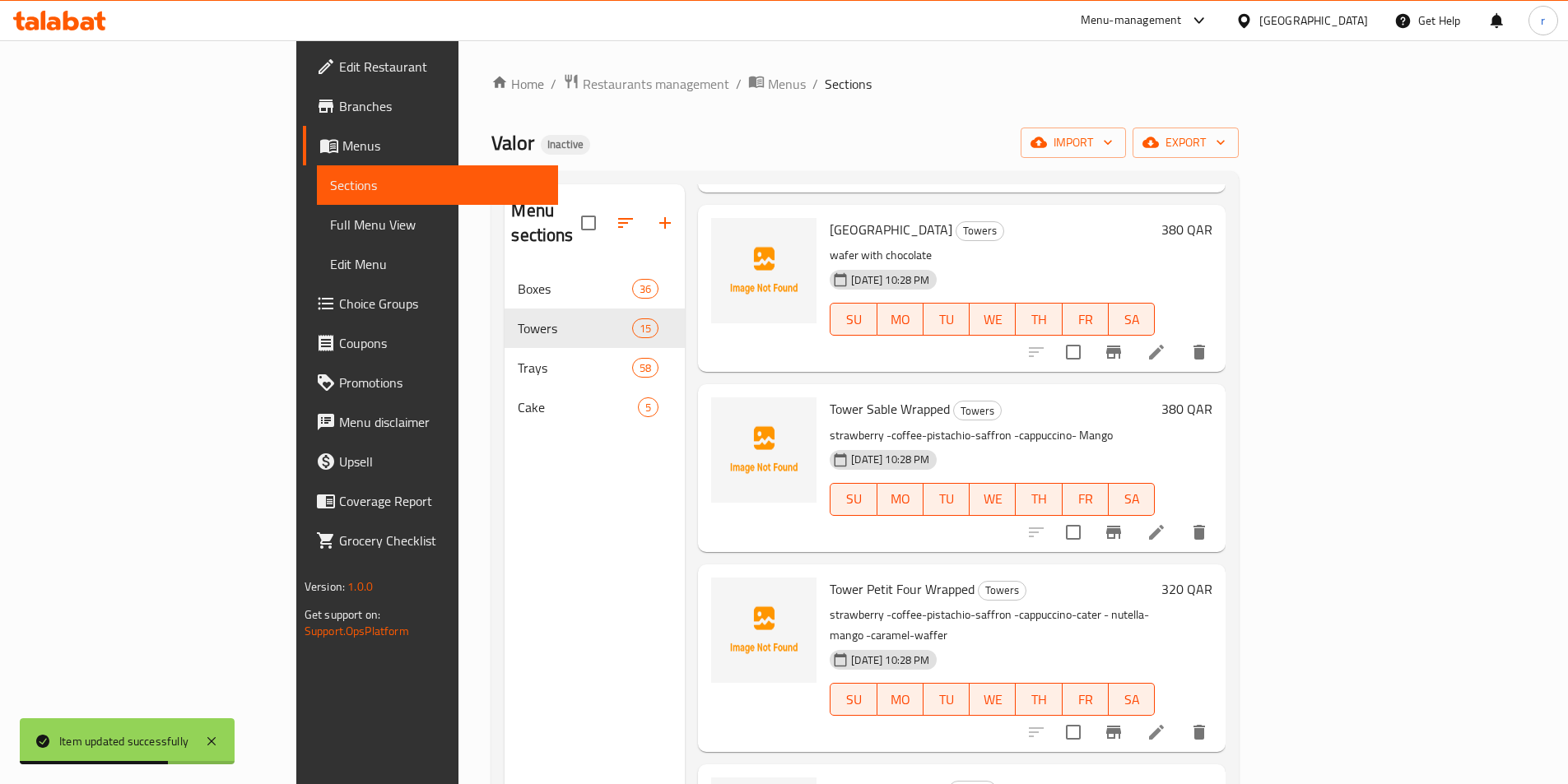
scroll to position [1234, 0]
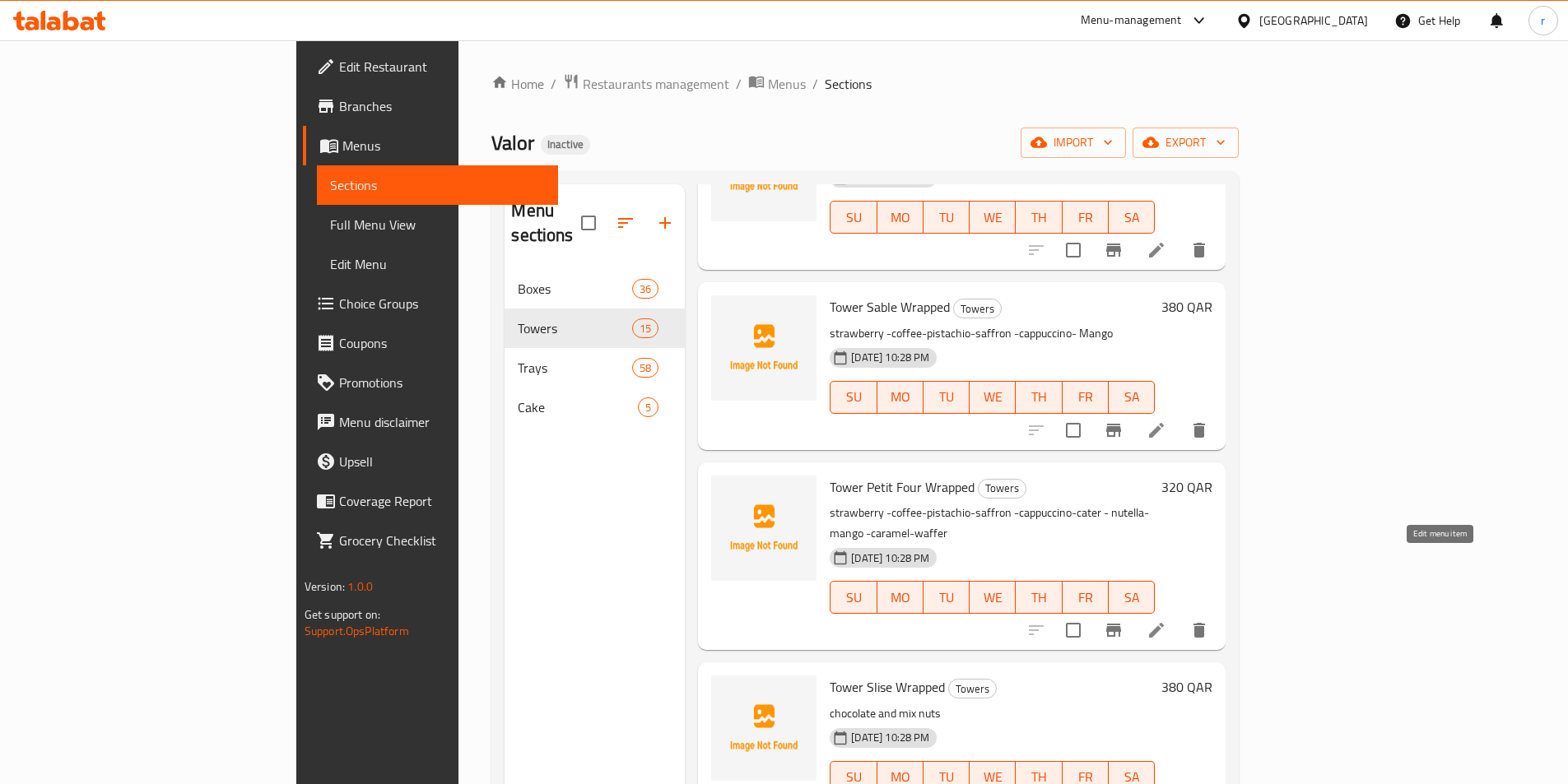
click at [1164, 622] on icon at bounding box center [1156, 629] width 15 height 15
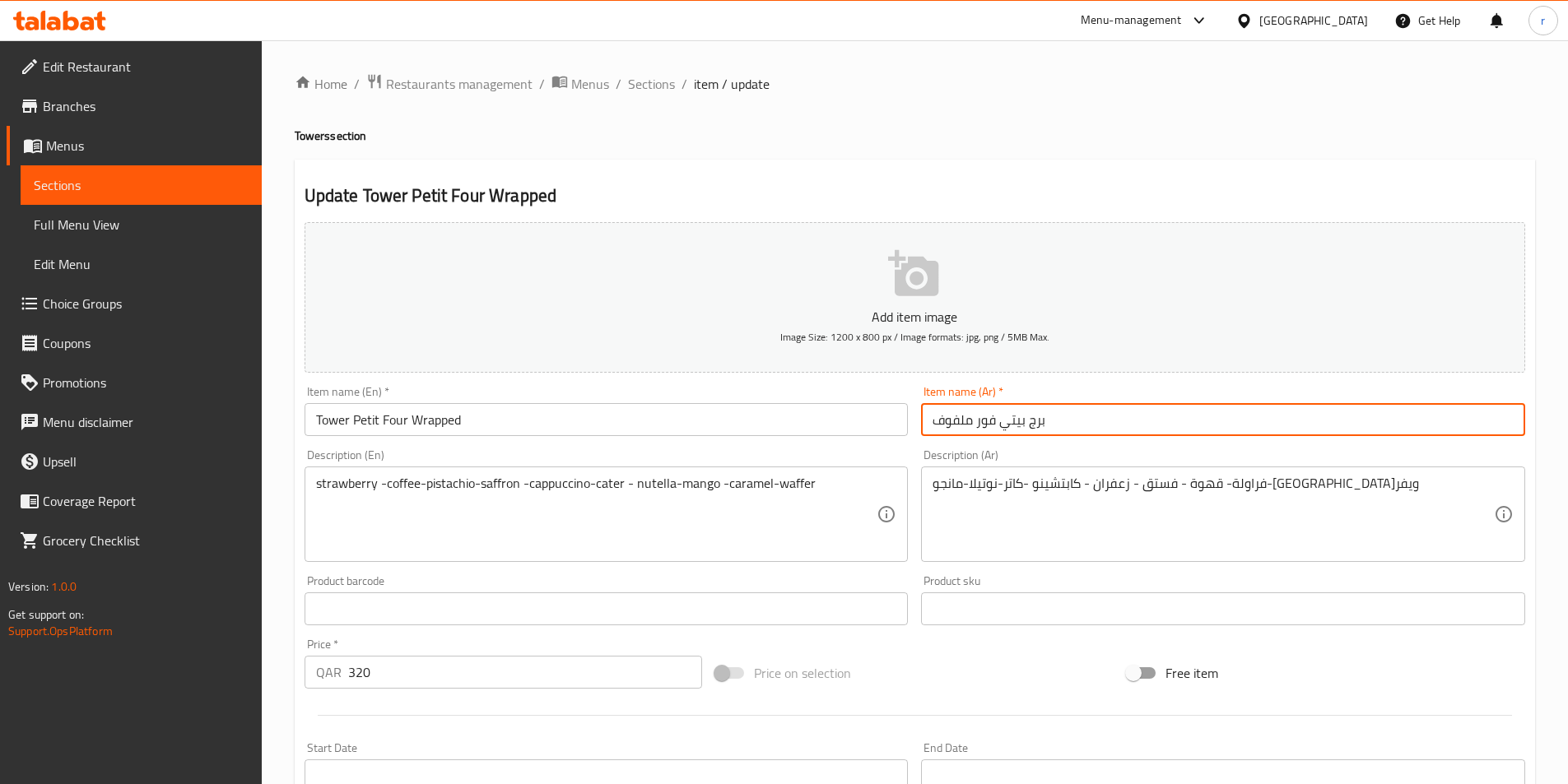
drag, startPoint x: 1030, startPoint y: 416, endPoint x: 1070, endPoint y: 418, distance: 40.0
click at [1070, 418] on input "برج بيتي فور ملفوف" at bounding box center [1223, 420] width 604 height 33
click at [933, 423] on input "بيتي فور ملفوف" at bounding box center [1223, 420] width 604 height 33
click at [1065, 420] on input "بيتي فور ملفوف" at bounding box center [1223, 420] width 604 height 33
click at [1039, 418] on input "بيتي فور ملفوف" at bounding box center [1223, 420] width 604 height 33
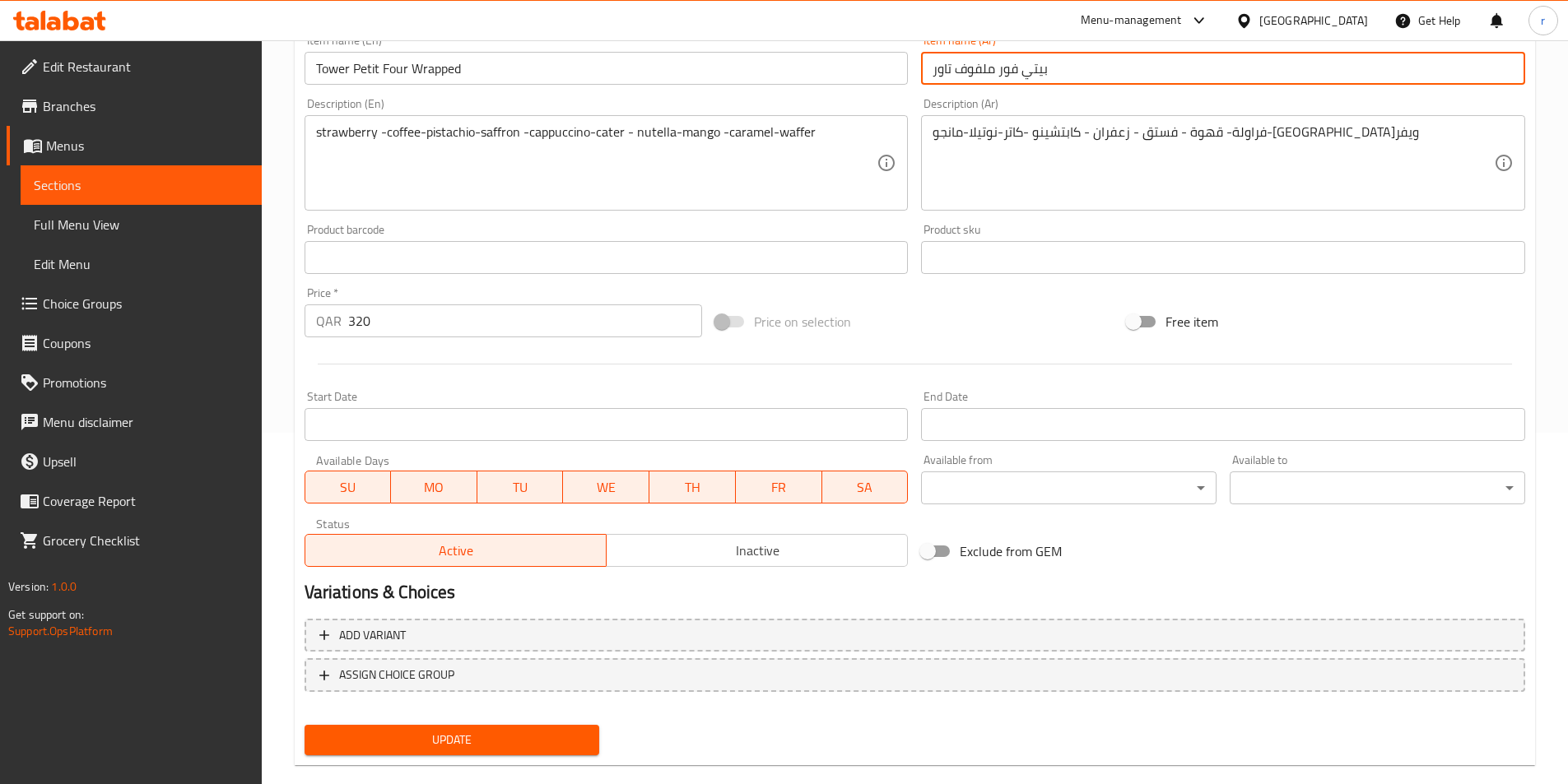
scroll to position [378, 0]
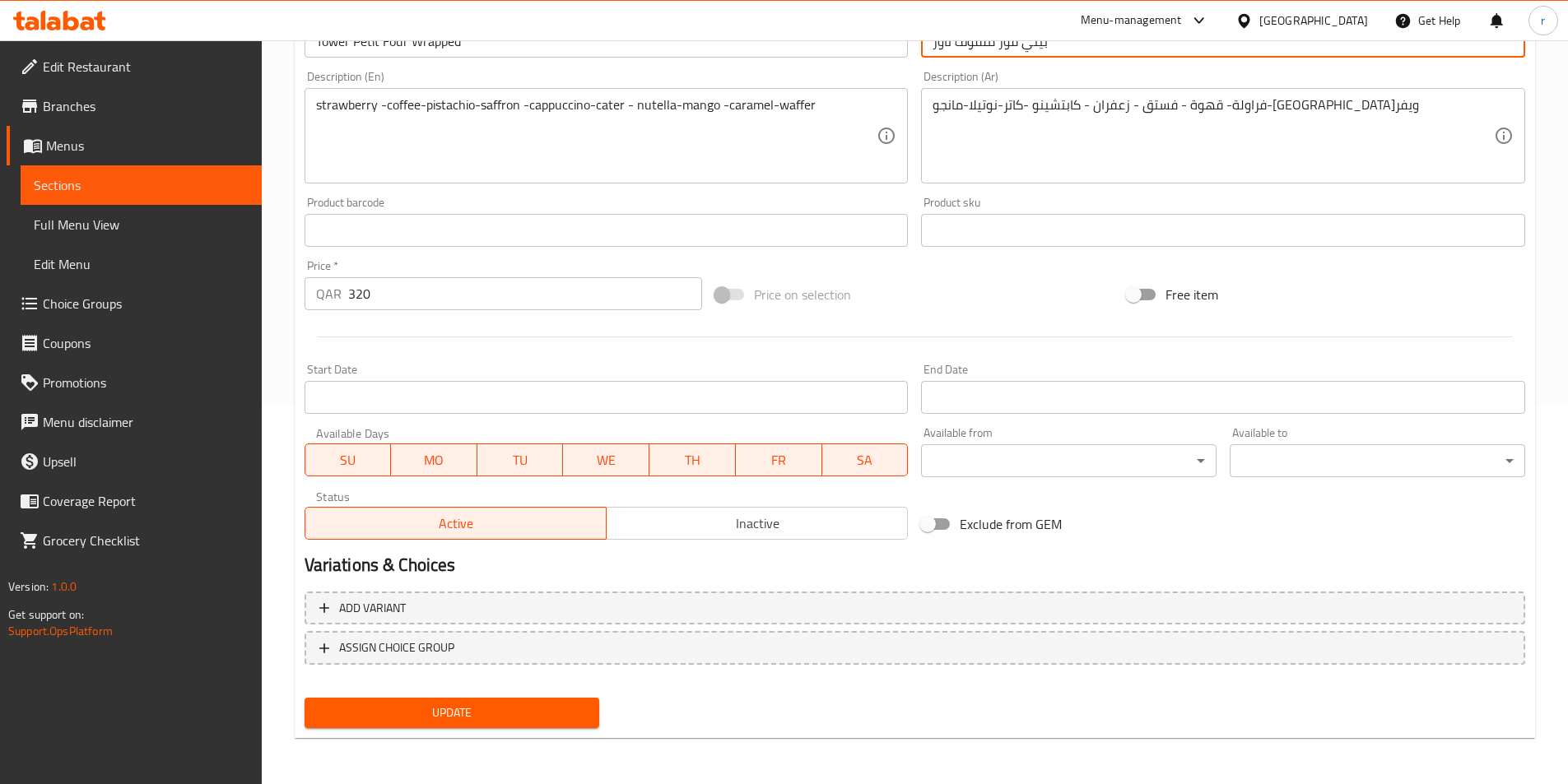
type input "بيتي فور ملفوف تاور"
click at [497, 709] on span "Update" at bounding box center [453, 712] width 270 height 20
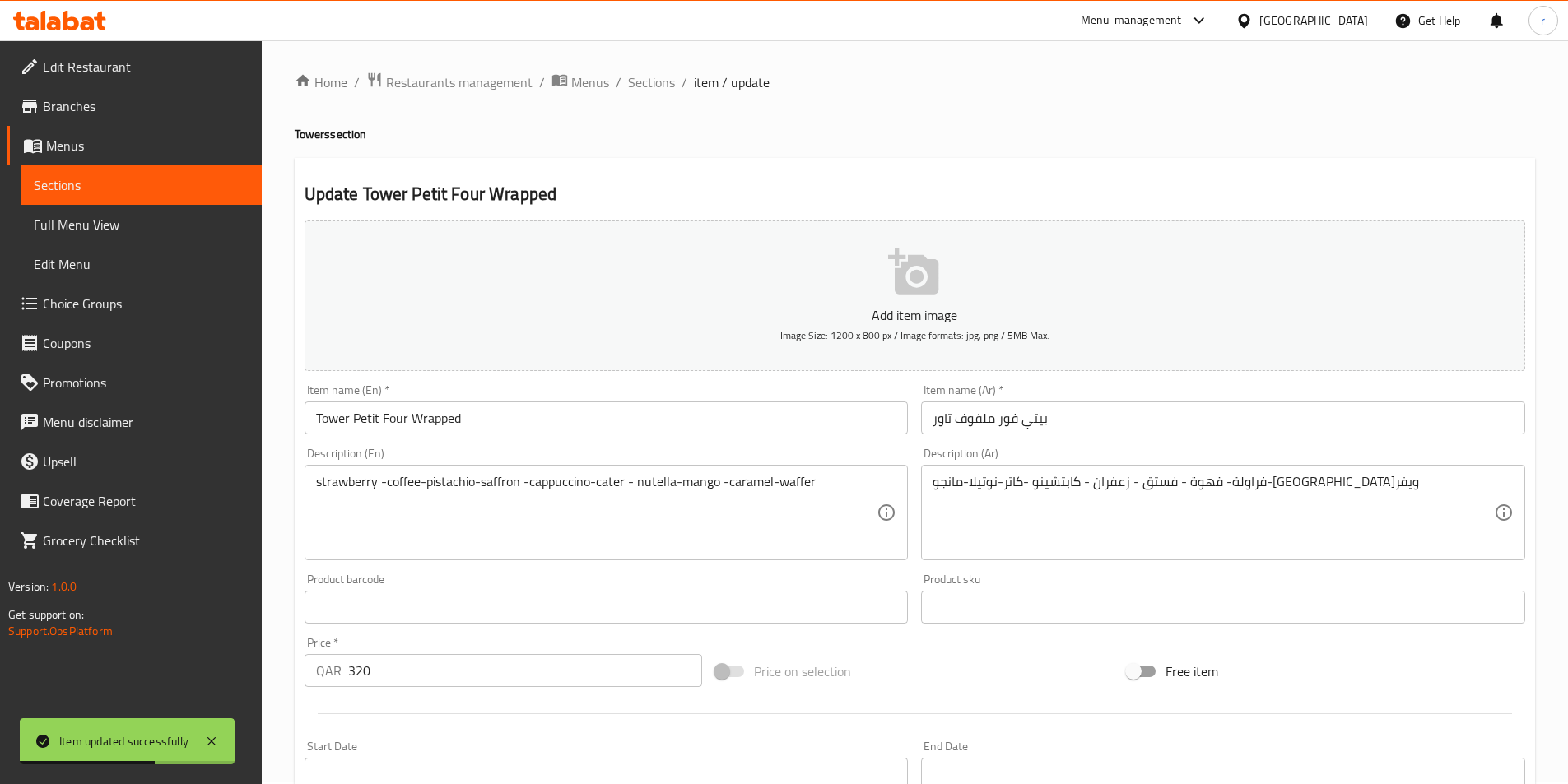
scroll to position [0, 0]
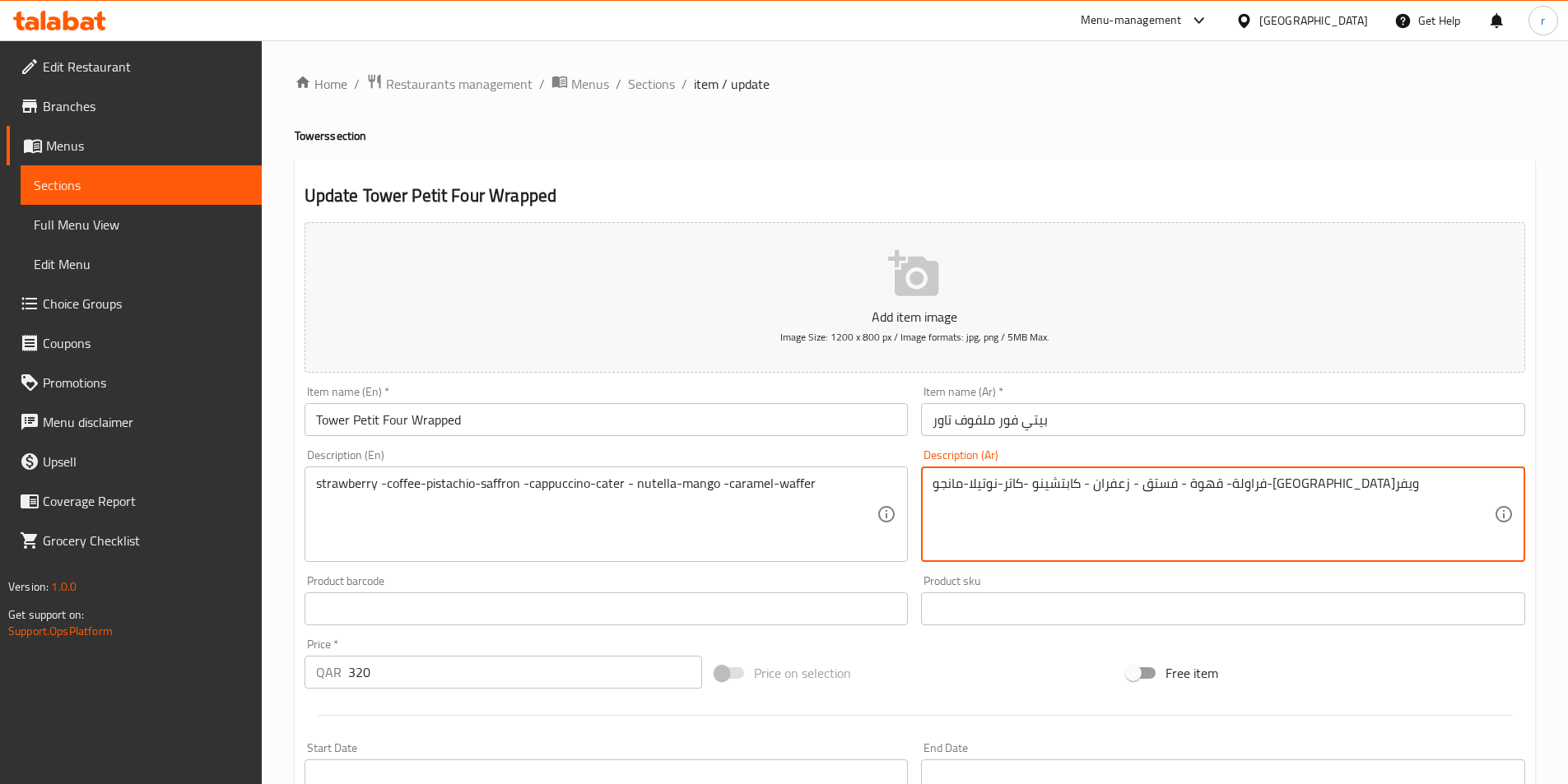
drag, startPoint x: 1413, startPoint y: 491, endPoint x: 886, endPoint y: 530, distance: 528.4
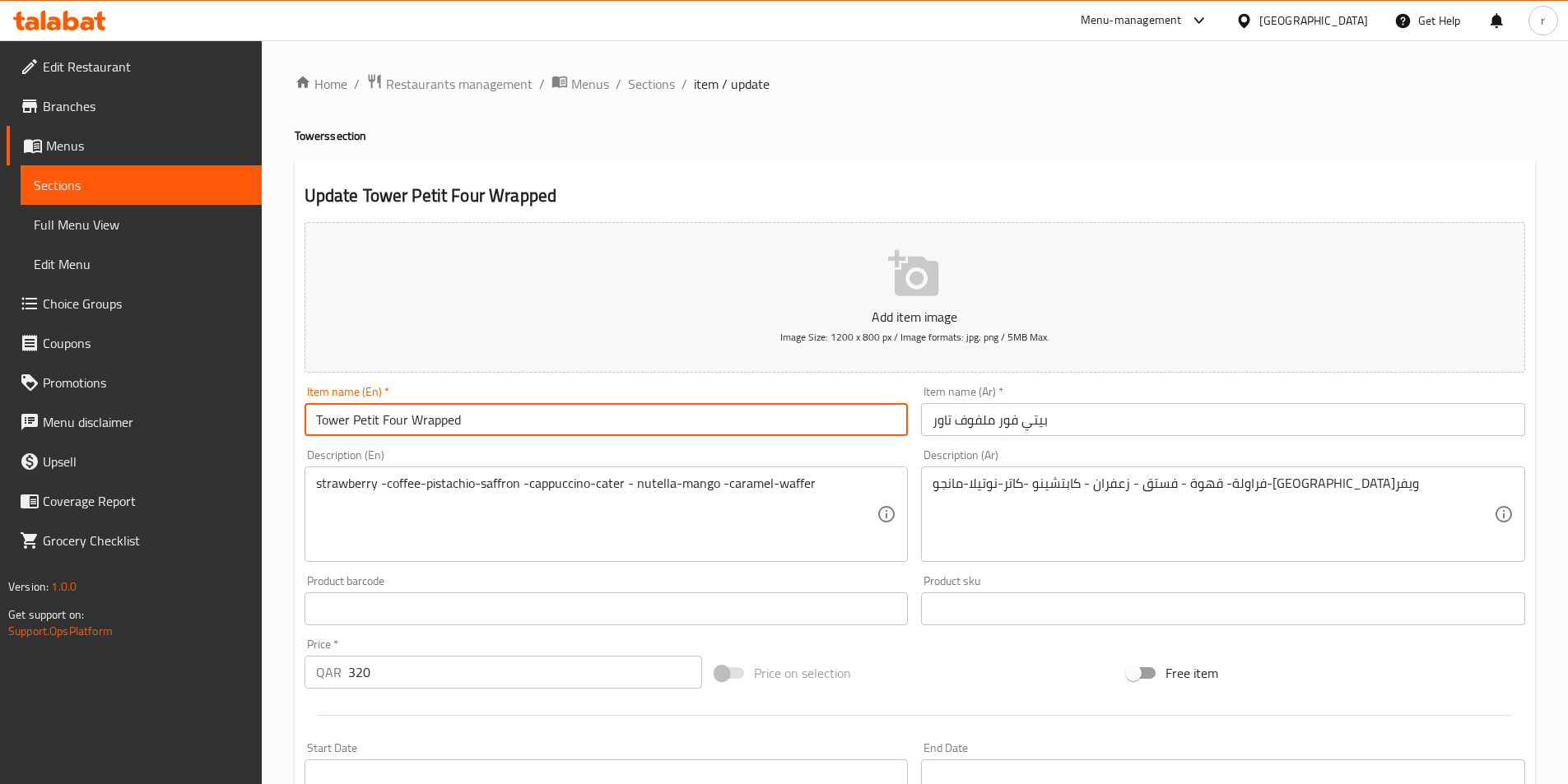
drag, startPoint x: 546, startPoint y: 409, endPoint x: 293, endPoint y: 414, distance: 253.0
click at [293, 414] on div "Home / Restaurants management / Menus / Sections / item / update Towers section…" at bounding box center [914, 602] width 1306 height 1122
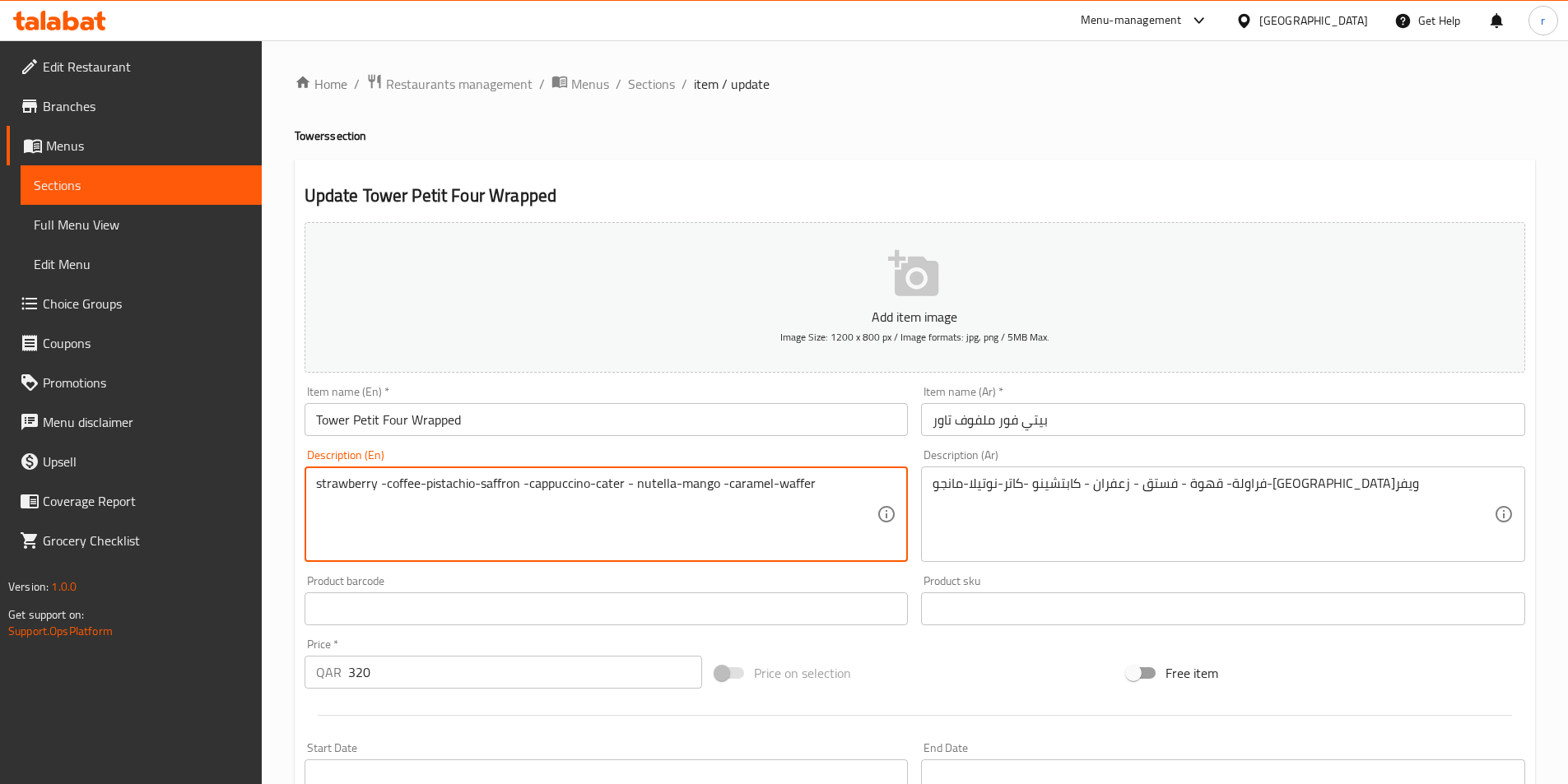
drag, startPoint x: 840, startPoint y: 497, endPoint x: 304, endPoint y: 519, distance: 536.5
click at [304, 519] on div "strawberry -coffee-pistachio-saffron -cappuccino-cater - nutella-mango -caramel…" at bounding box center [606, 514] width 604 height 95
click at [804, 536] on textarea "strawberry -coffee-pistachio-saffron -cappuccino-cater - nutella-mango -caramel…" at bounding box center [596, 515] width 561 height 78
click at [835, 495] on textarea "strawberry -coffee-pistachio-saffron -cappuccino-cater - nutella-mango -caramel…" at bounding box center [596, 515] width 561 height 78
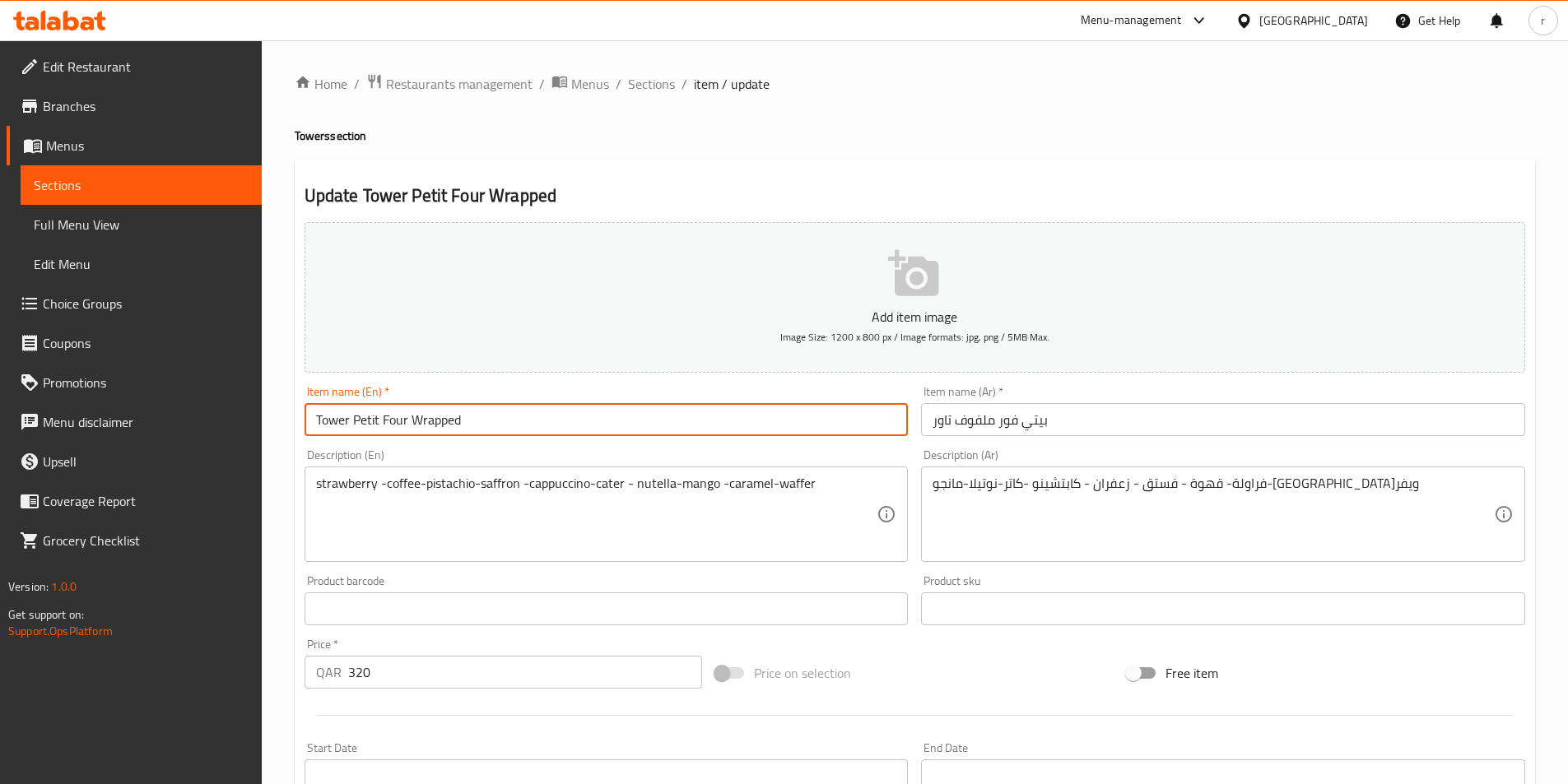
drag, startPoint x: 525, startPoint y: 426, endPoint x: 285, endPoint y: 442, distance: 240.5
click at [285, 442] on div "Home / Restaurants management / Menus / Sections / item / update Towers section…" at bounding box center [914, 602] width 1306 height 1122
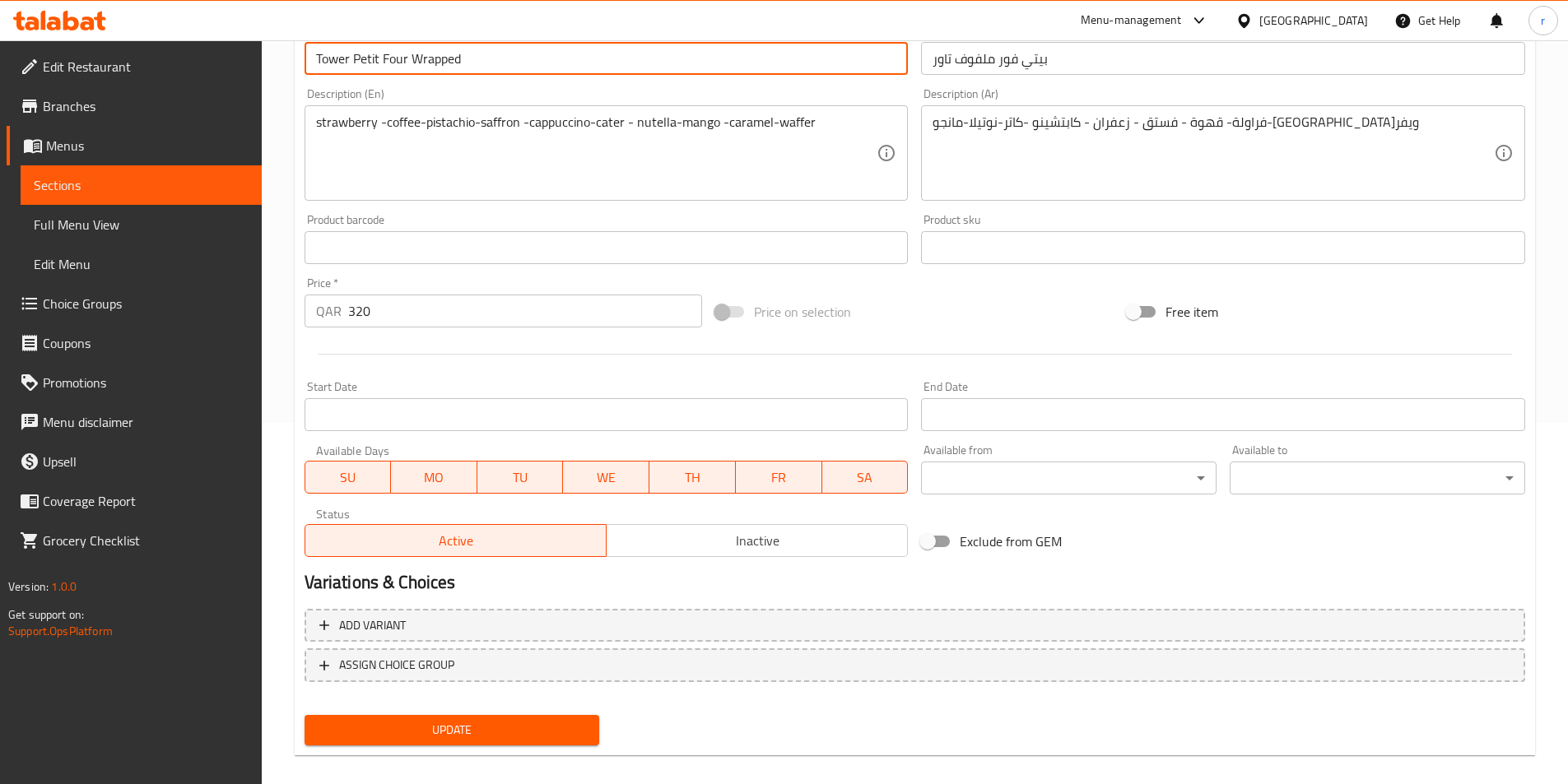
scroll to position [378, 0]
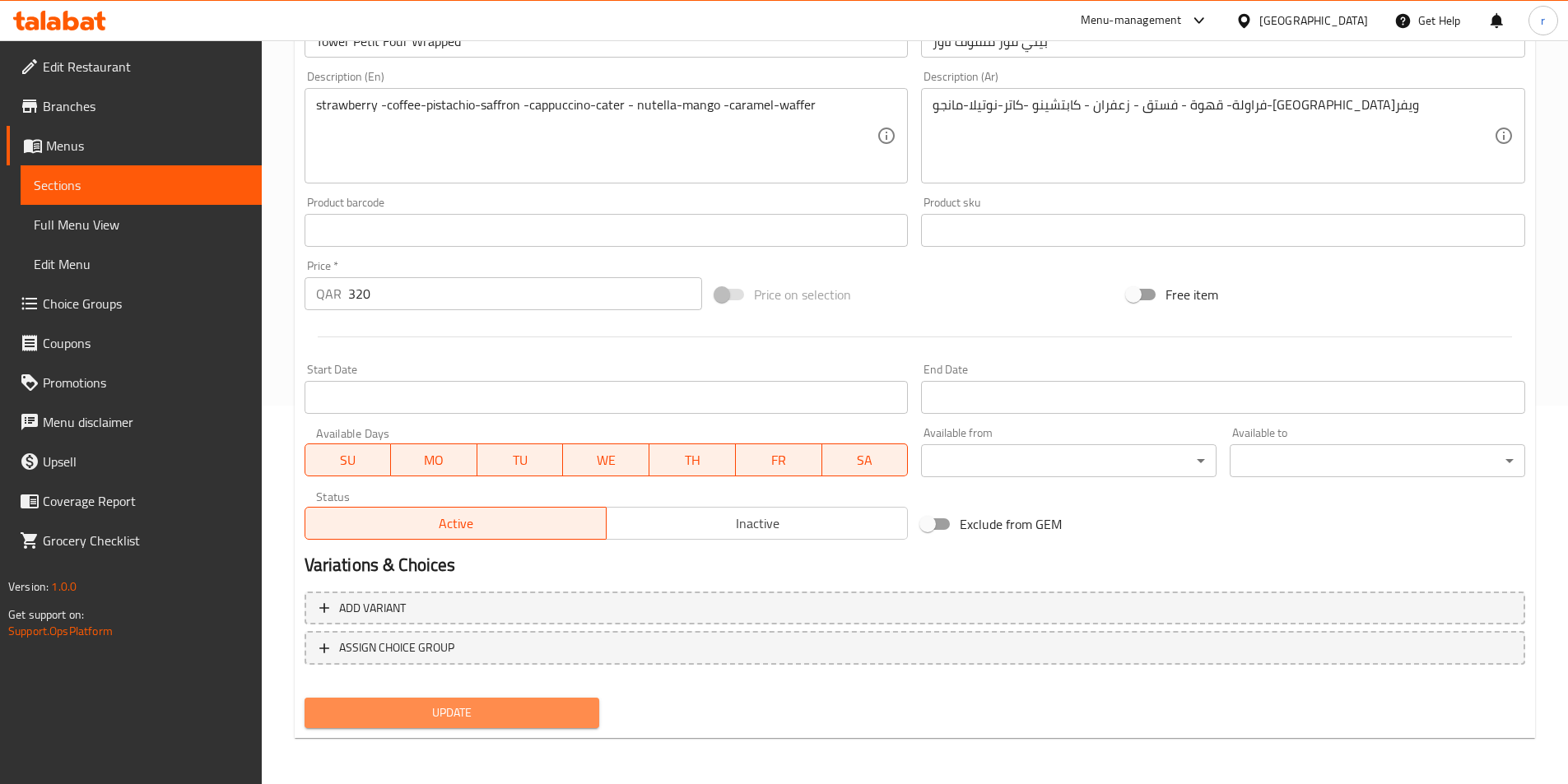
click at [528, 707] on span "Update" at bounding box center [453, 712] width 270 height 20
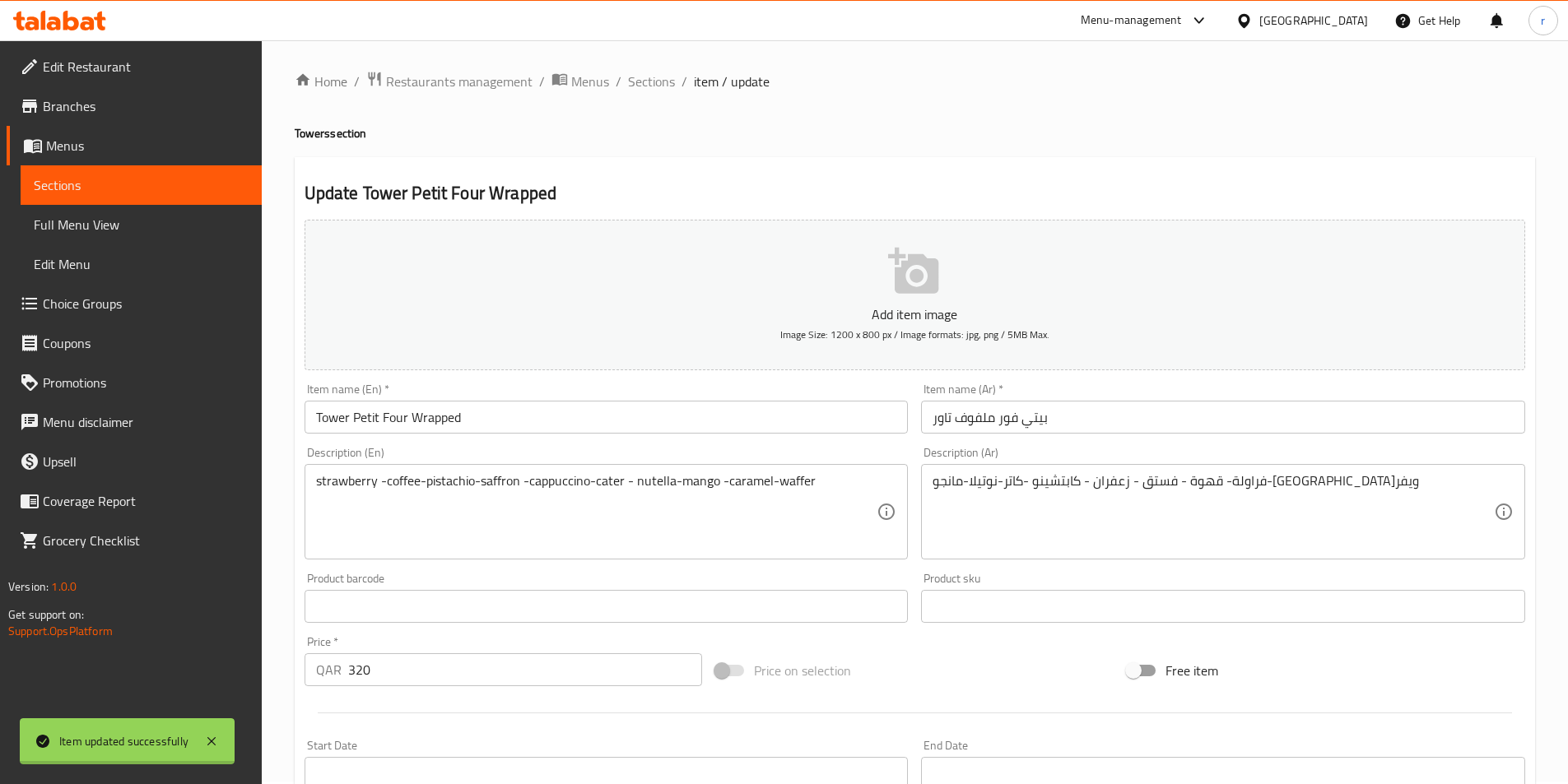
scroll to position [0, 0]
click at [663, 78] on span "Sections" at bounding box center [652, 83] width 47 height 19
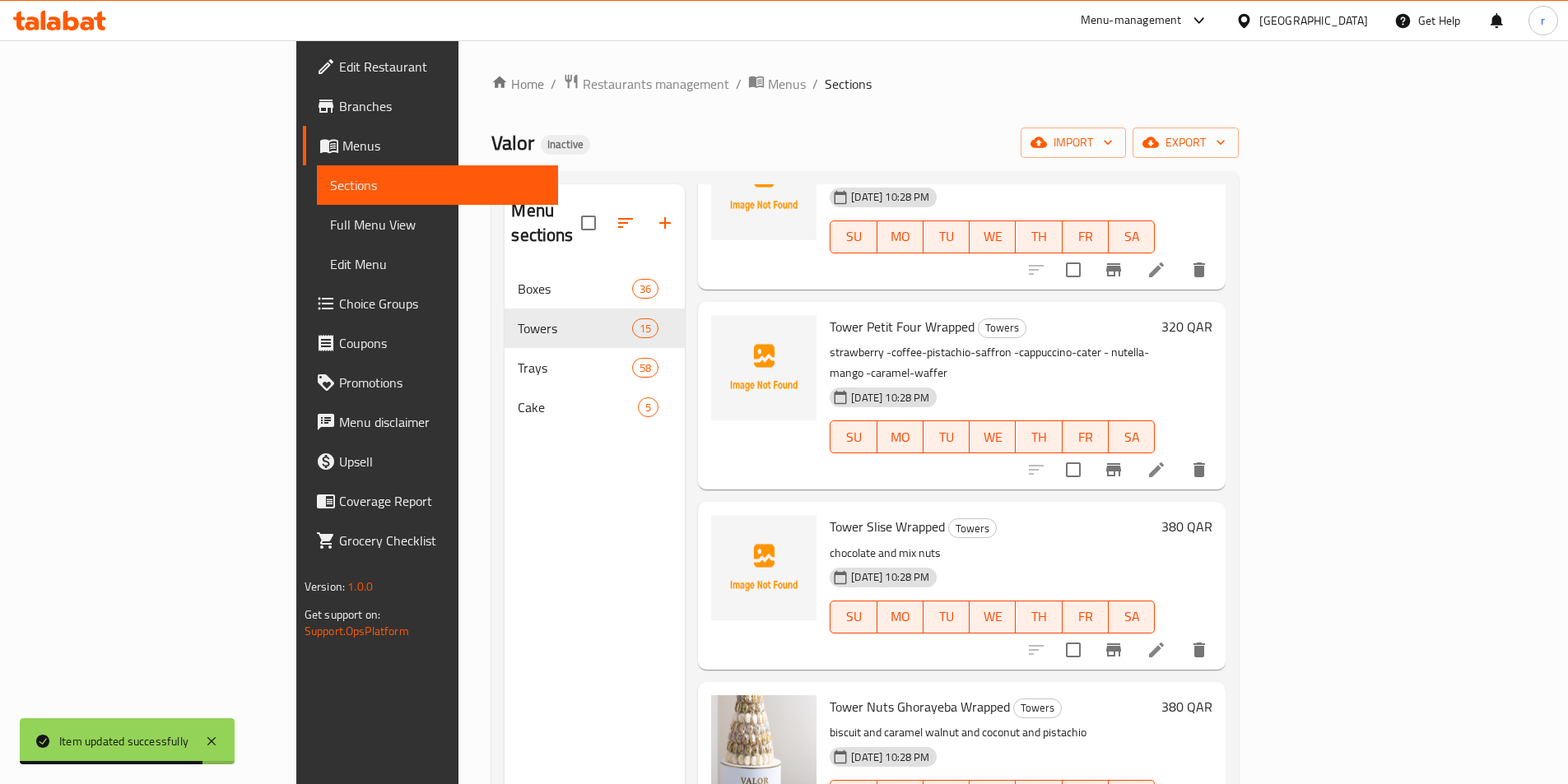
scroll to position [1398, 0]
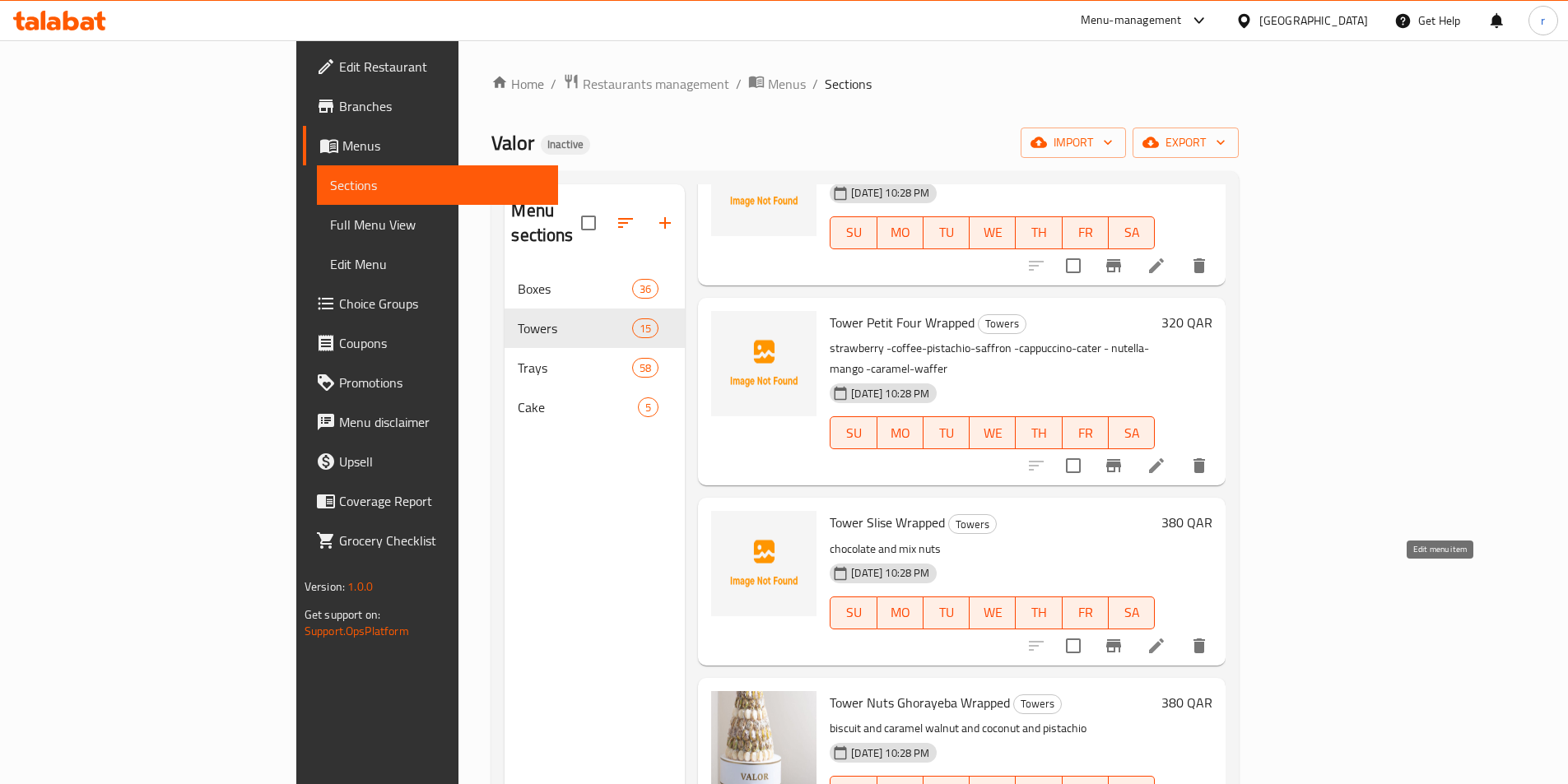
click at [1167, 636] on icon at bounding box center [1156, 645] width 19 height 19
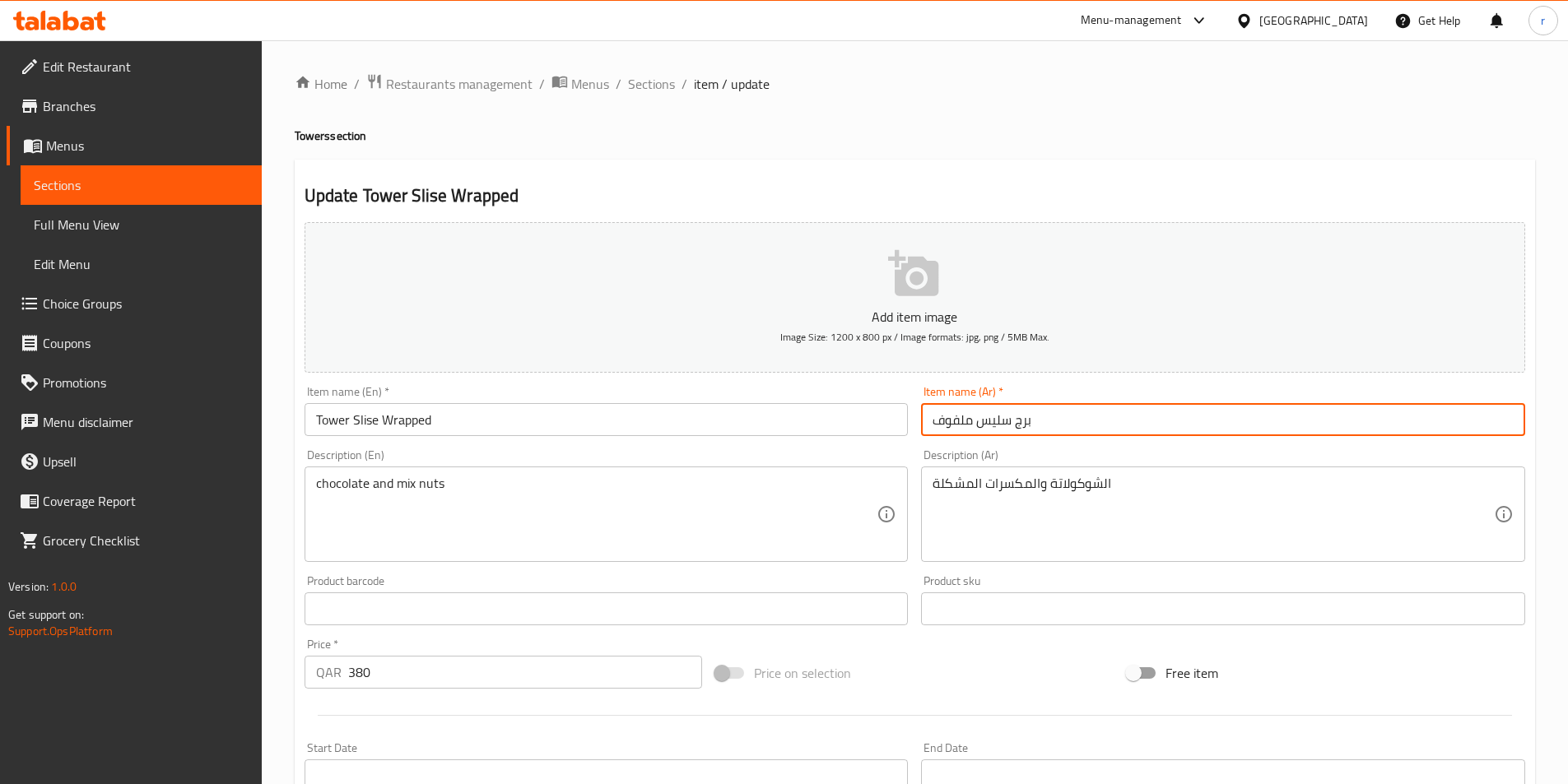
drag, startPoint x: 1014, startPoint y: 423, endPoint x: 1053, endPoint y: 430, distance: 39.6
click at [1051, 431] on input "برج سليس ملفوف" at bounding box center [1223, 420] width 604 height 33
click at [1021, 420] on input "سليس ملفوف" at bounding box center [1223, 420] width 604 height 33
type input "[PERSON_NAME] تاور"
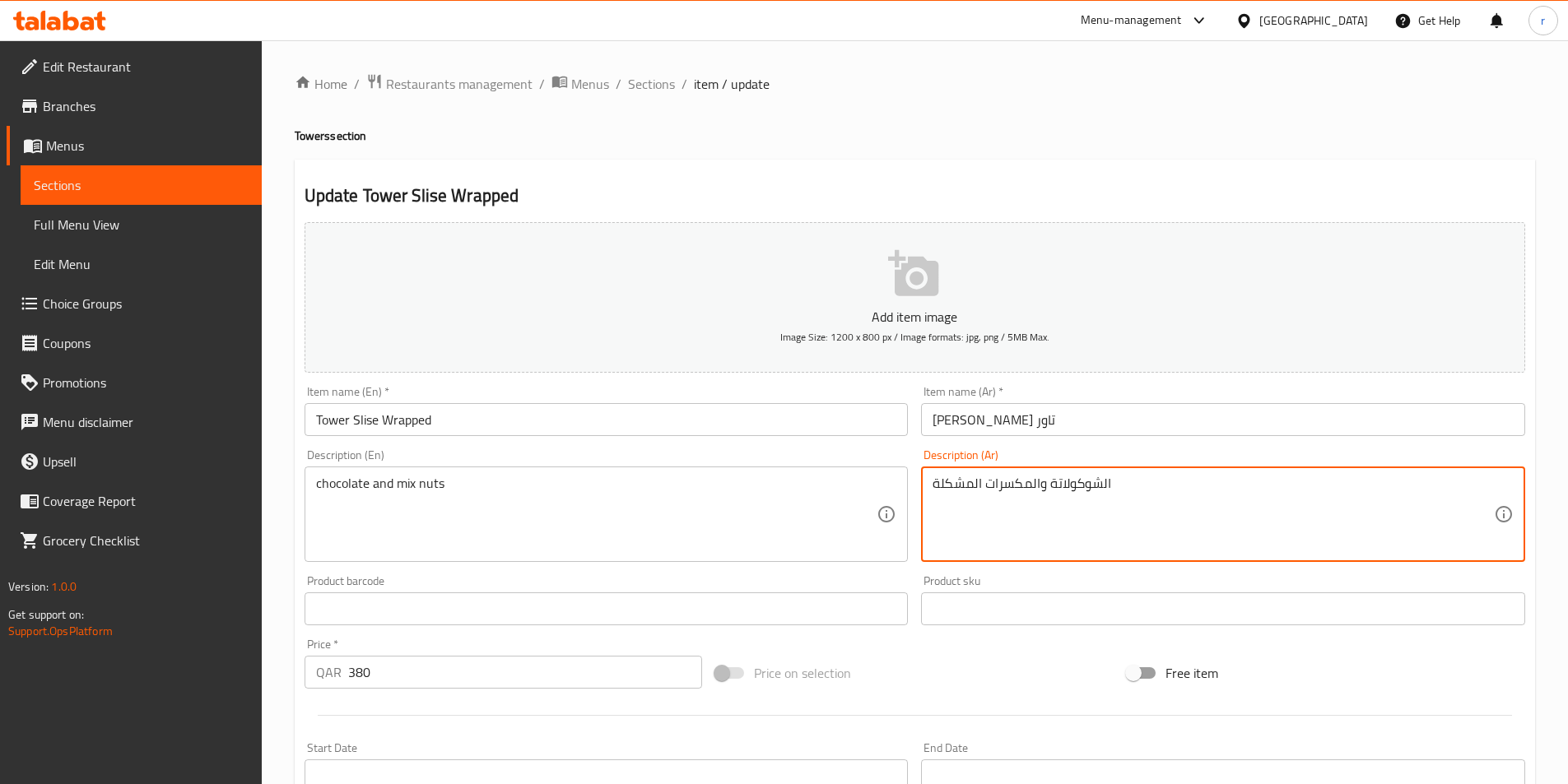
drag, startPoint x: 984, startPoint y: 486, endPoint x: 912, endPoint y: 486, distance: 72.0
type textarea "الشوكولاتة والمكسرات الميكس"
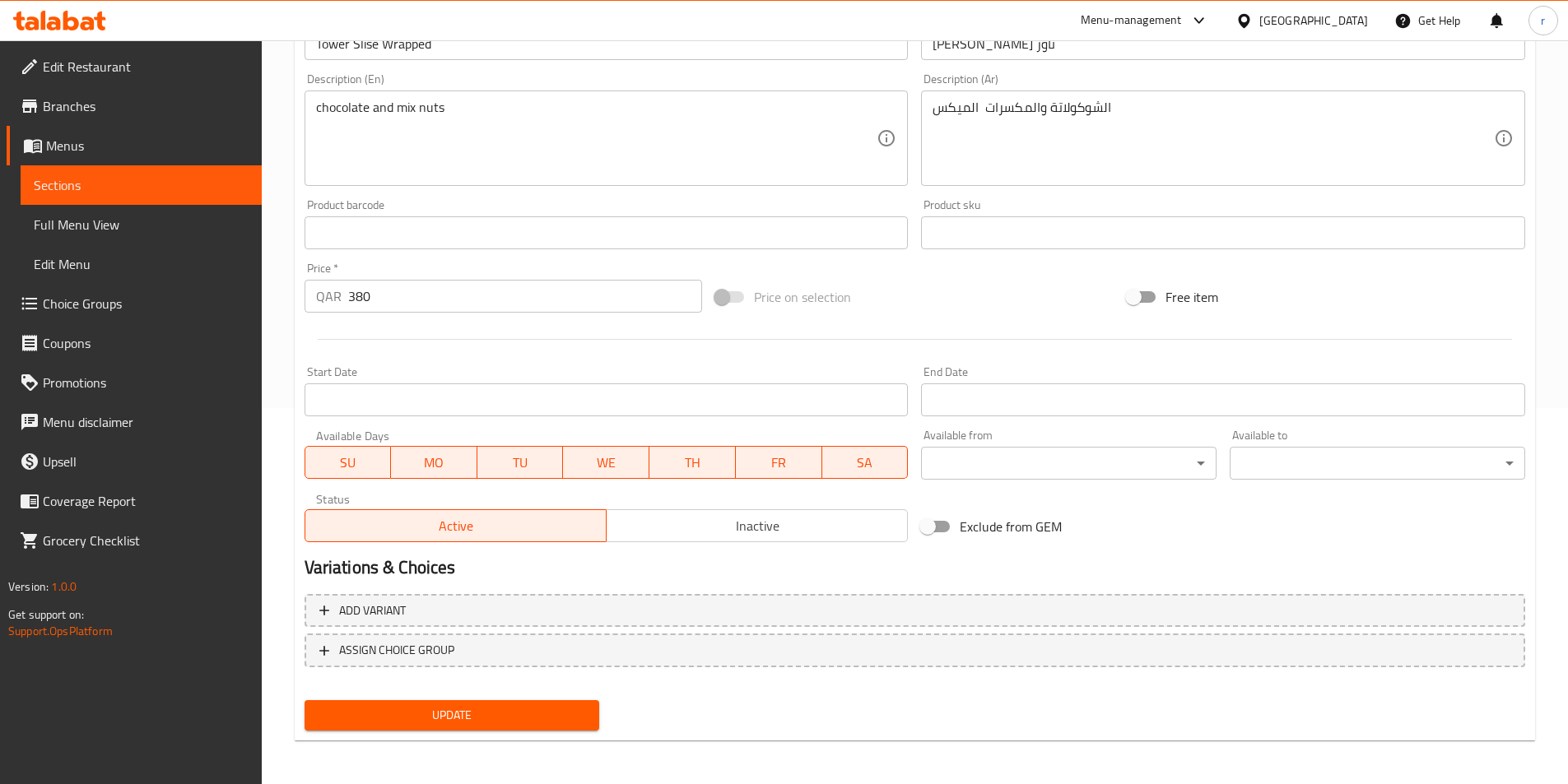
scroll to position [378, 0]
click at [578, 709] on span "Update" at bounding box center [453, 712] width 270 height 20
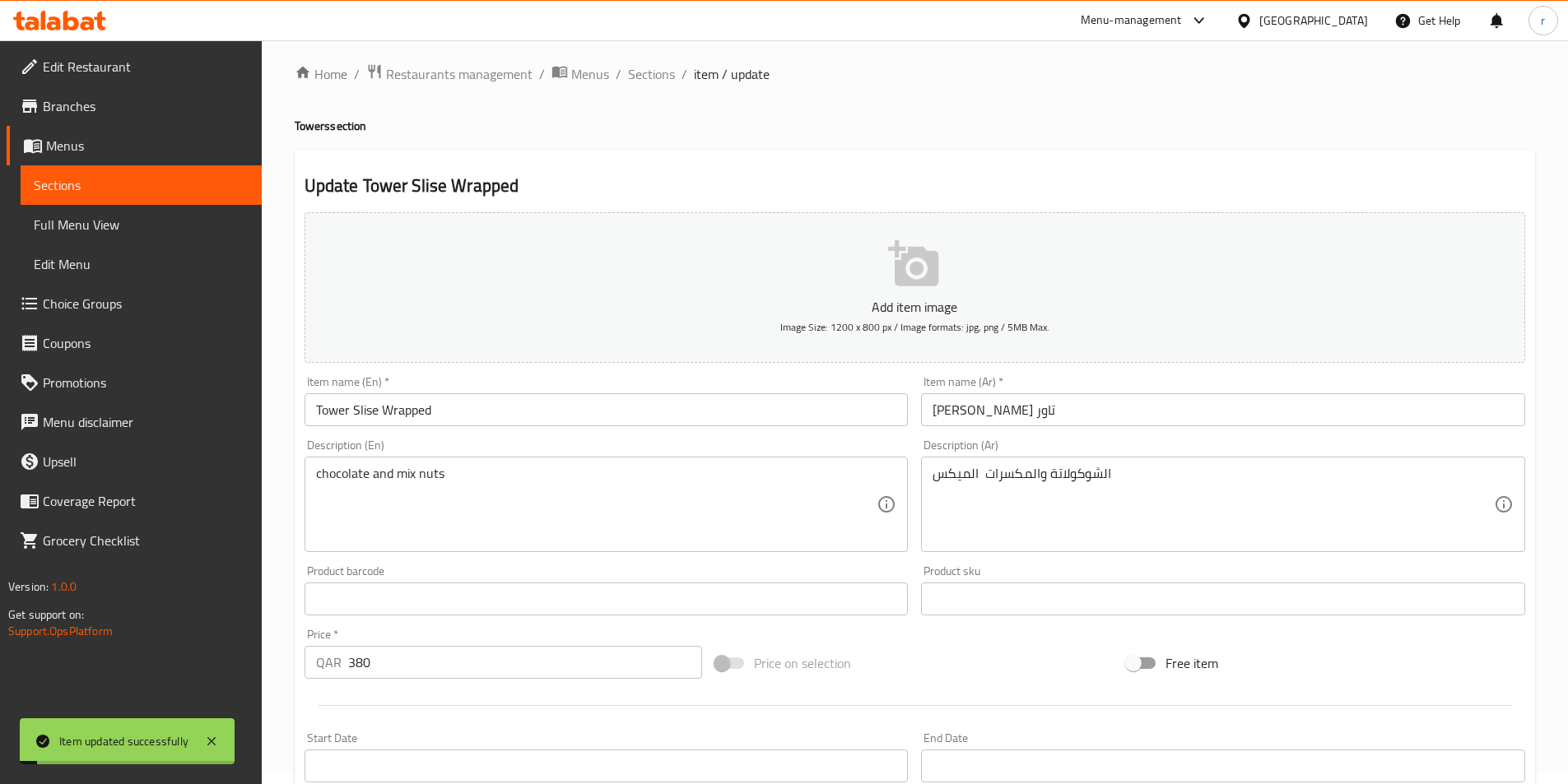
scroll to position [0, 0]
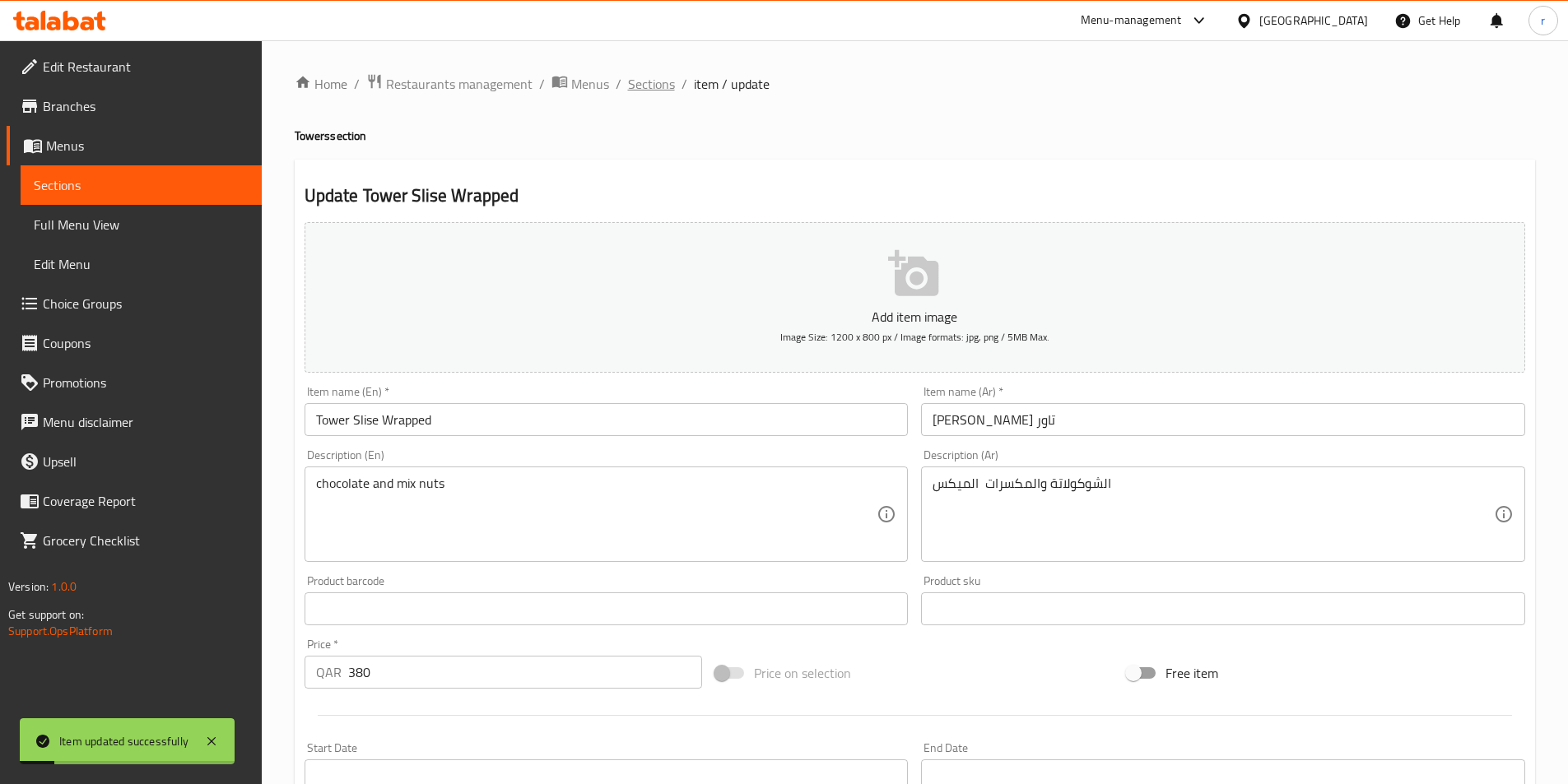
click at [668, 84] on span "Sections" at bounding box center [652, 83] width 47 height 19
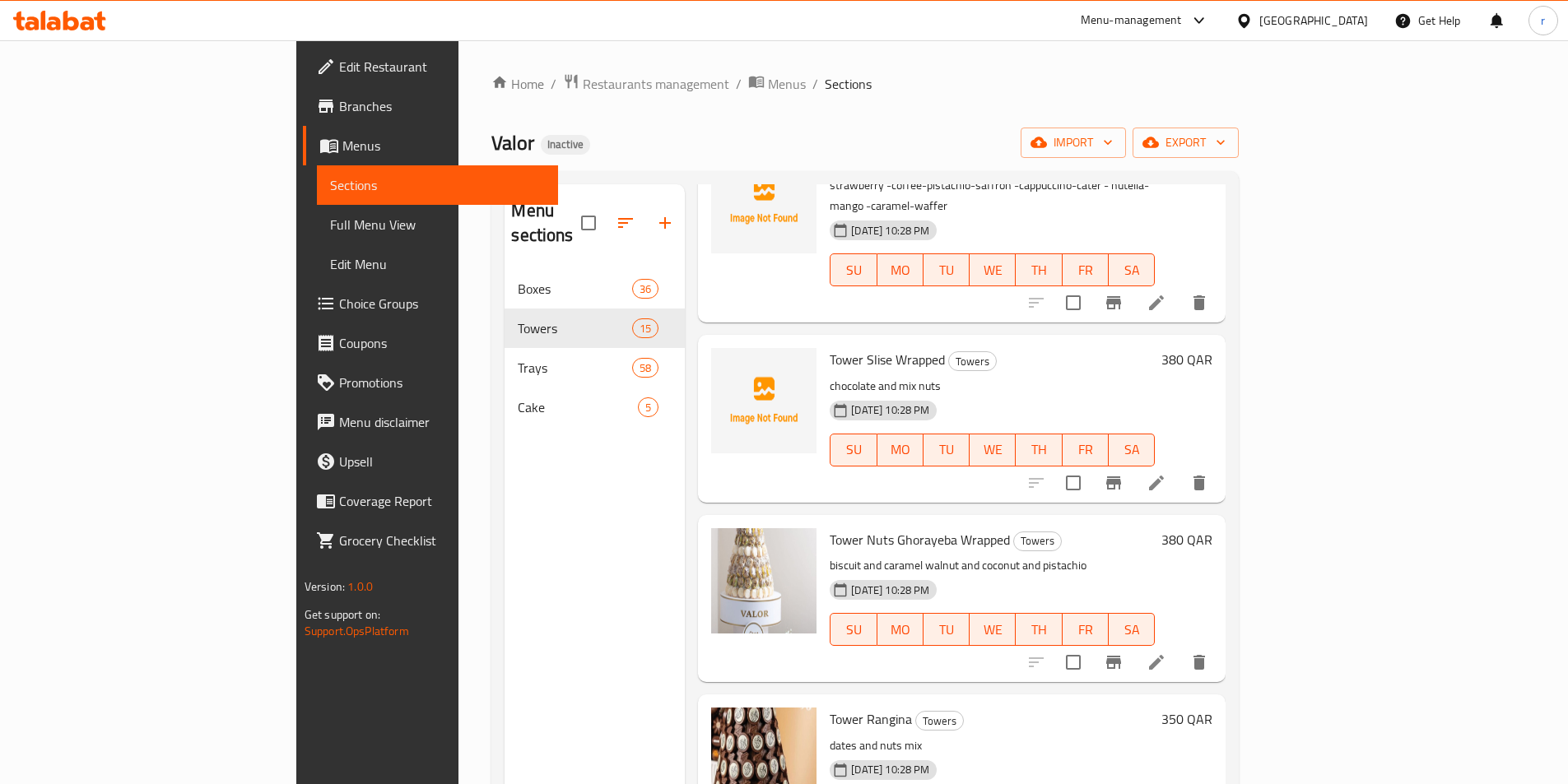
scroll to position [1563, 0]
click at [1167, 650] on icon at bounding box center [1156, 660] width 19 height 19
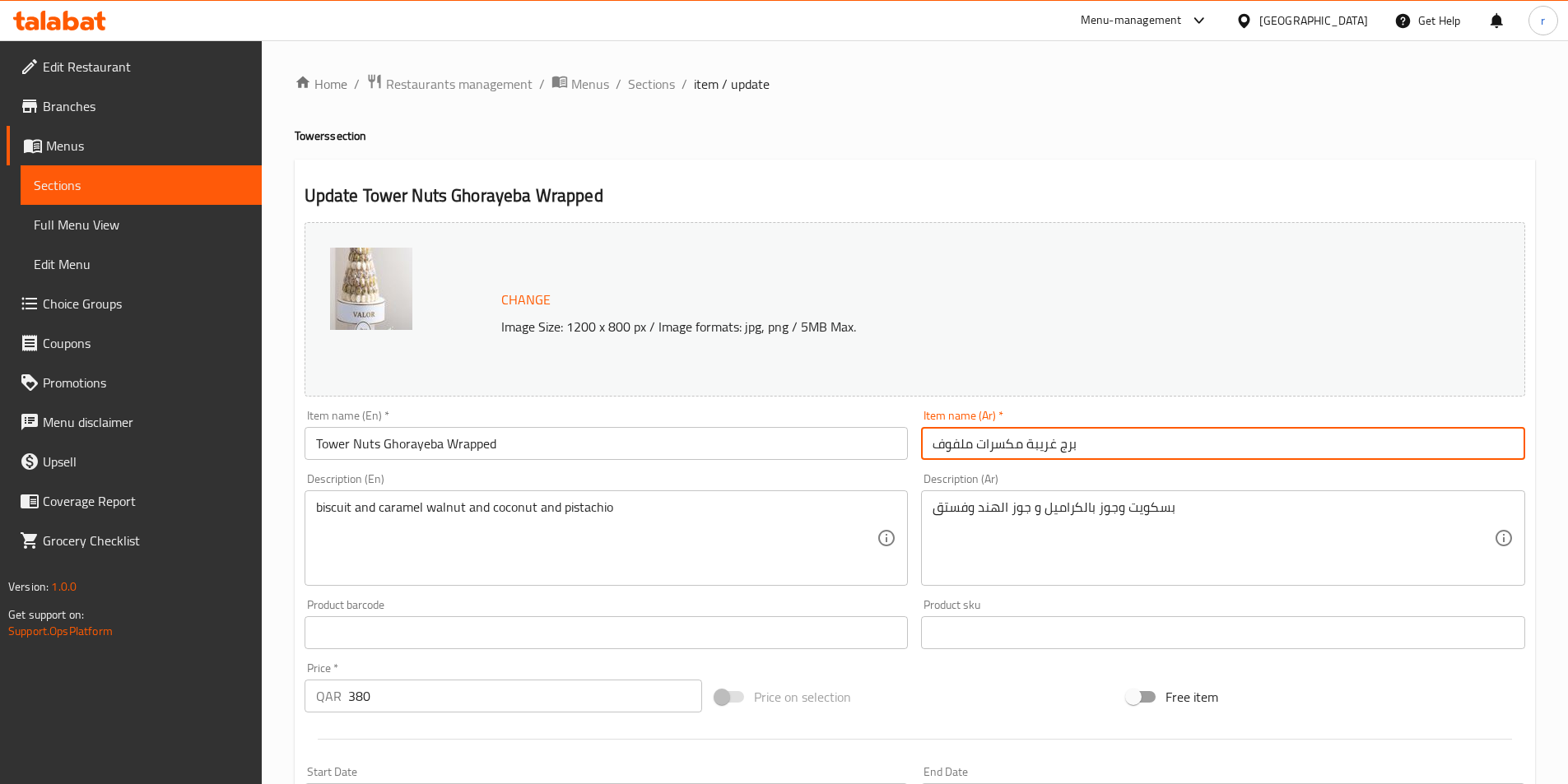
drag, startPoint x: 1058, startPoint y: 449, endPoint x: 1091, endPoint y: 449, distance: 33.0
click at [1091, 449] on input "برج غريبة مكسرات ملفوف" at bounding box center [1223, 443] width 604 height 33
click at [1061, 446] on input "غريبة مكسرات ملفوف" at bounding box center [1223, 443] width 604 height 33
type input "غريبة مكسرات ملفوف تاور"
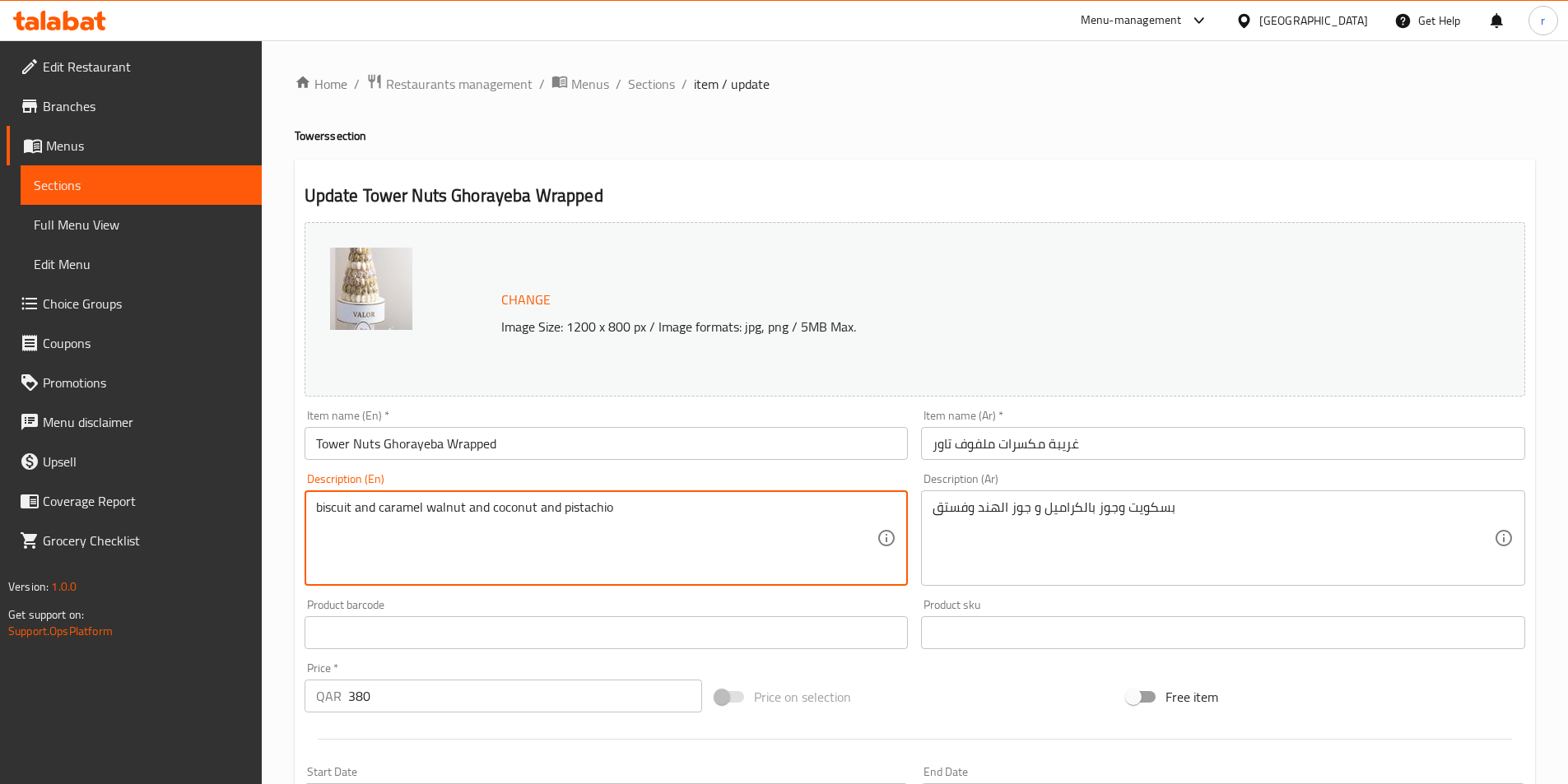
drag, startPoint x: 429, startPoint y: 507, endPoint x: 462, endPoint y: 512, distance: 33.4
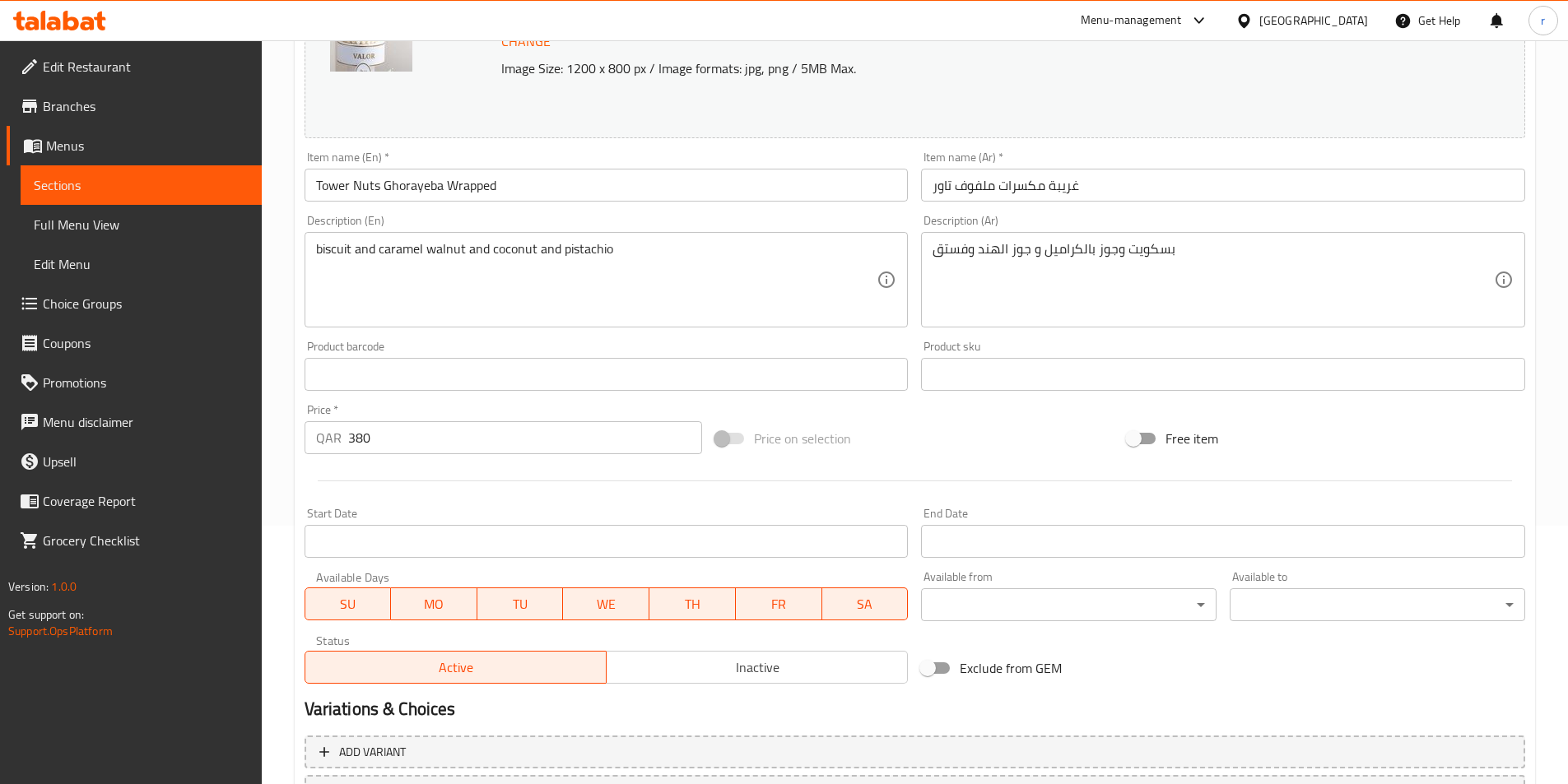
scroll to position [402, 0]
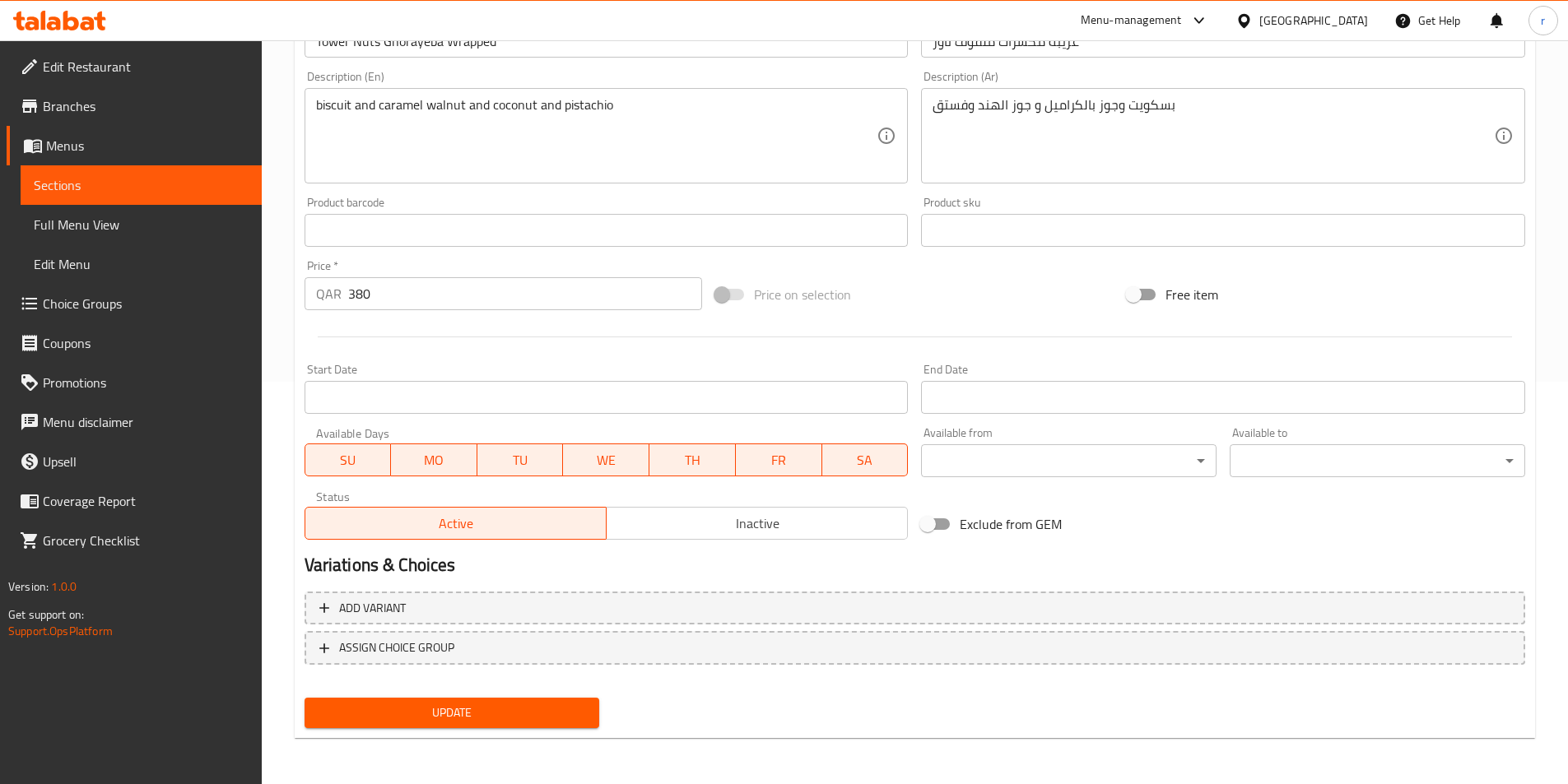
click at [528, 709] on span "Update" at bounding box center [453, 712] width 270 height 20
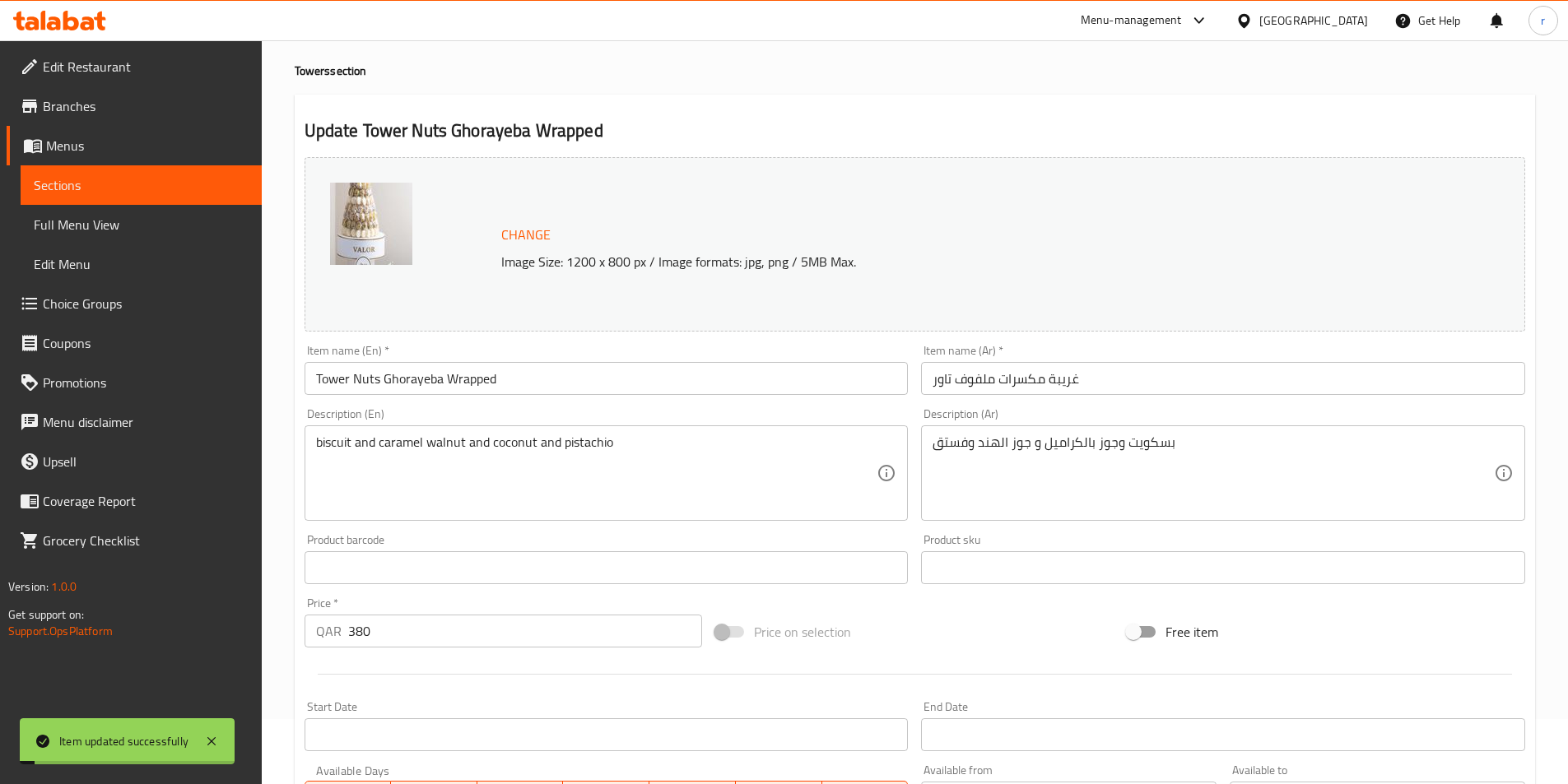
scroll to position [0, 0]
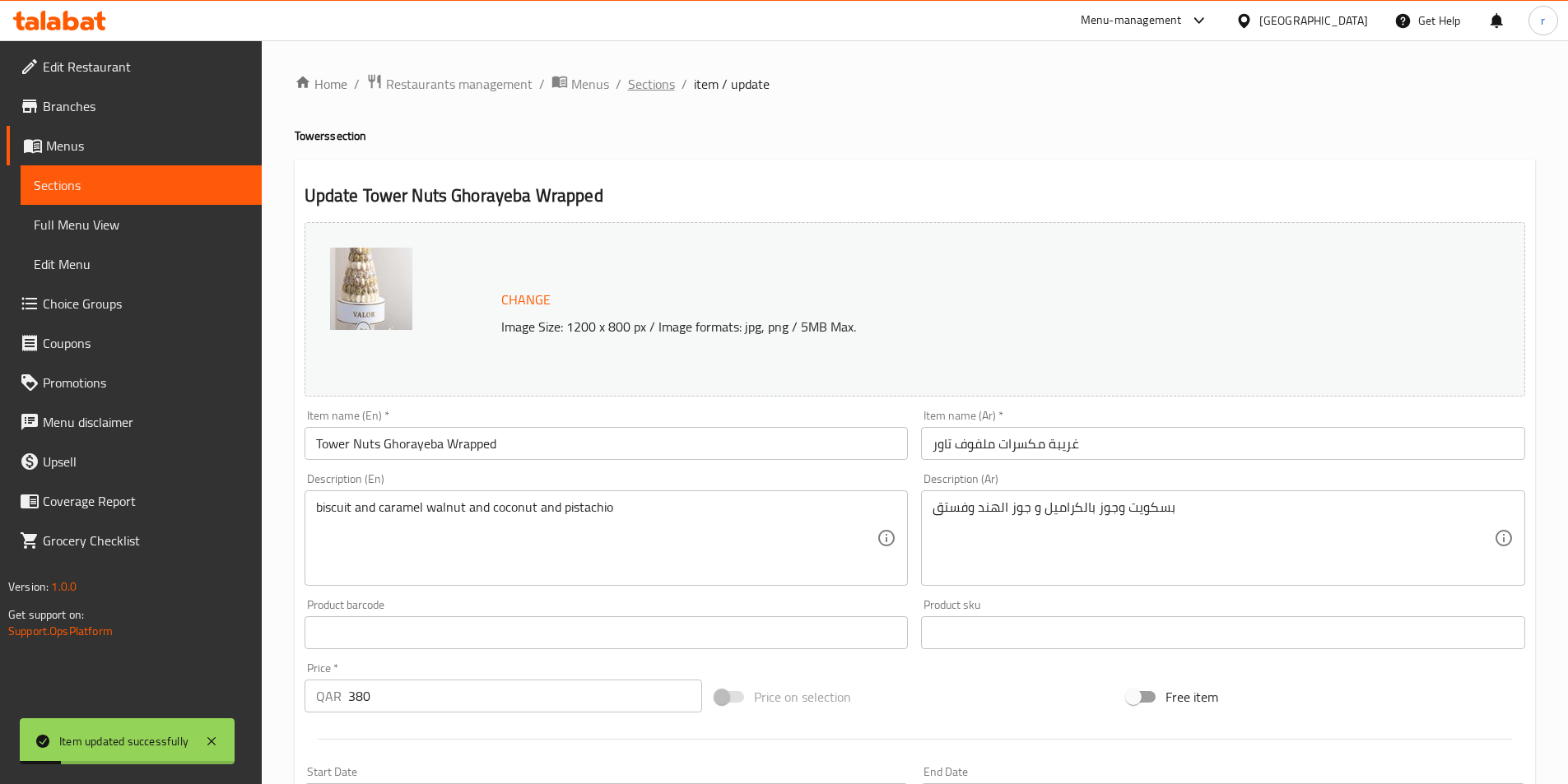
click at [649, 80] on span "Sections" at bounding box center [652, 83] width 47 height 19
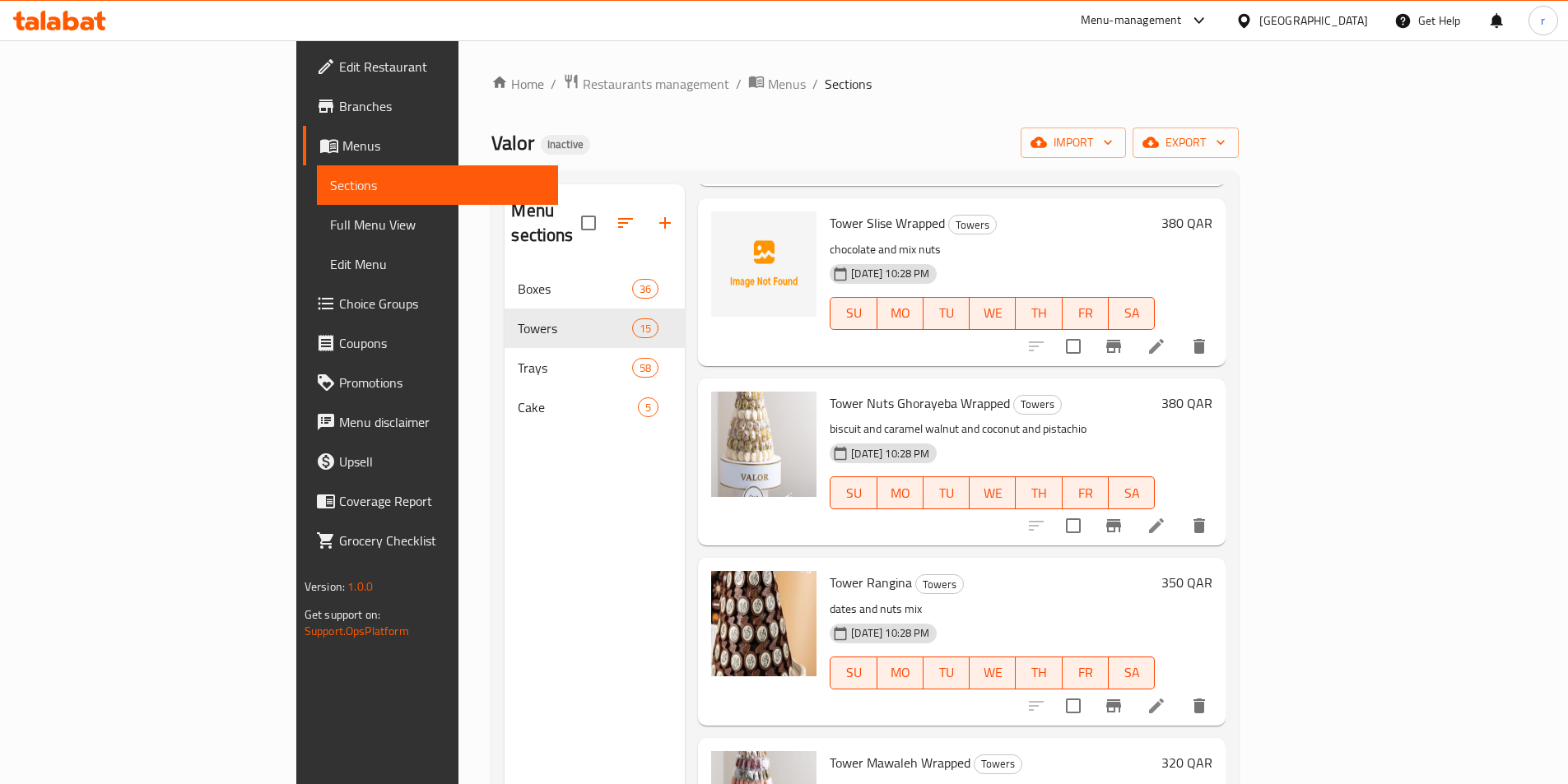
scroll to position [1727, 0]
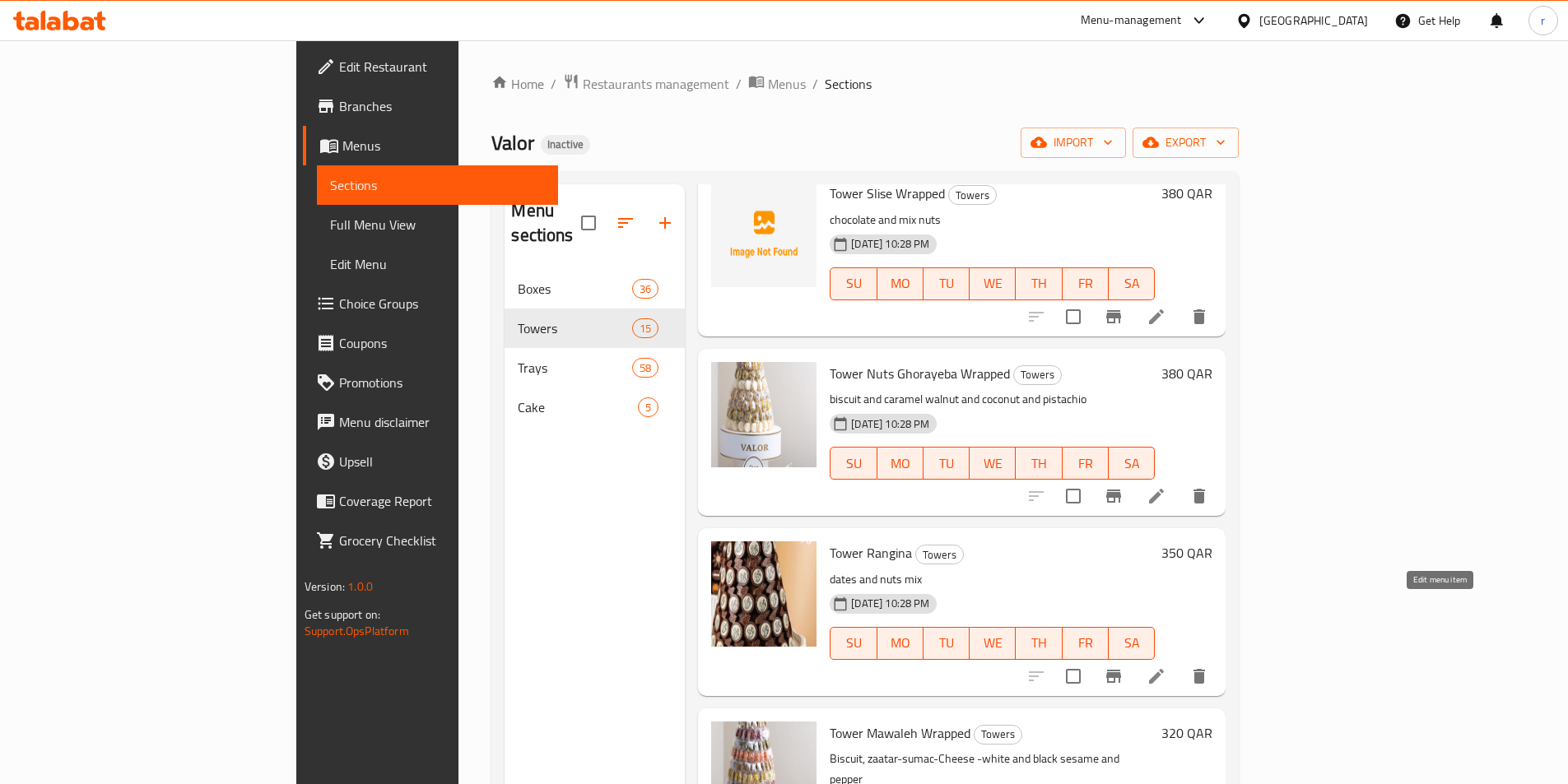
click at [1167, 666] on icon at bounding box center [1156, 675] width 19 height 19
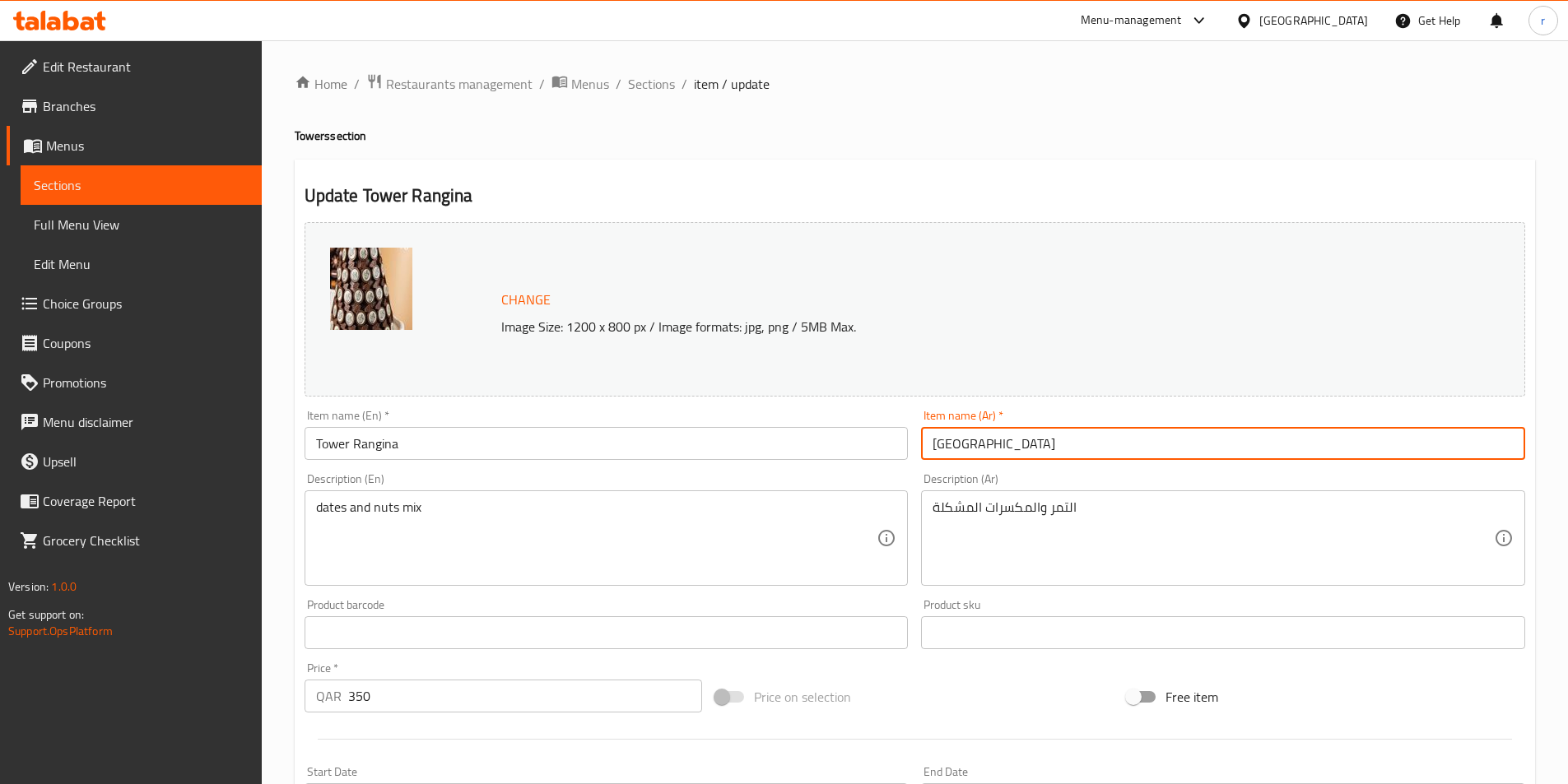
drag, startPoint x: 964, startPoint y: 442, endPoint x: 1004, endPoint y: 444, distance: 40.0
click at [1004, 444] on input "برج رنجينا" at bounding box center [1223, 443] width 604 height 33
click at [977, 453] on input "رنجينا" at bounding box center [1223, 443] width 604 height 33
type input "رنجينا تاور"
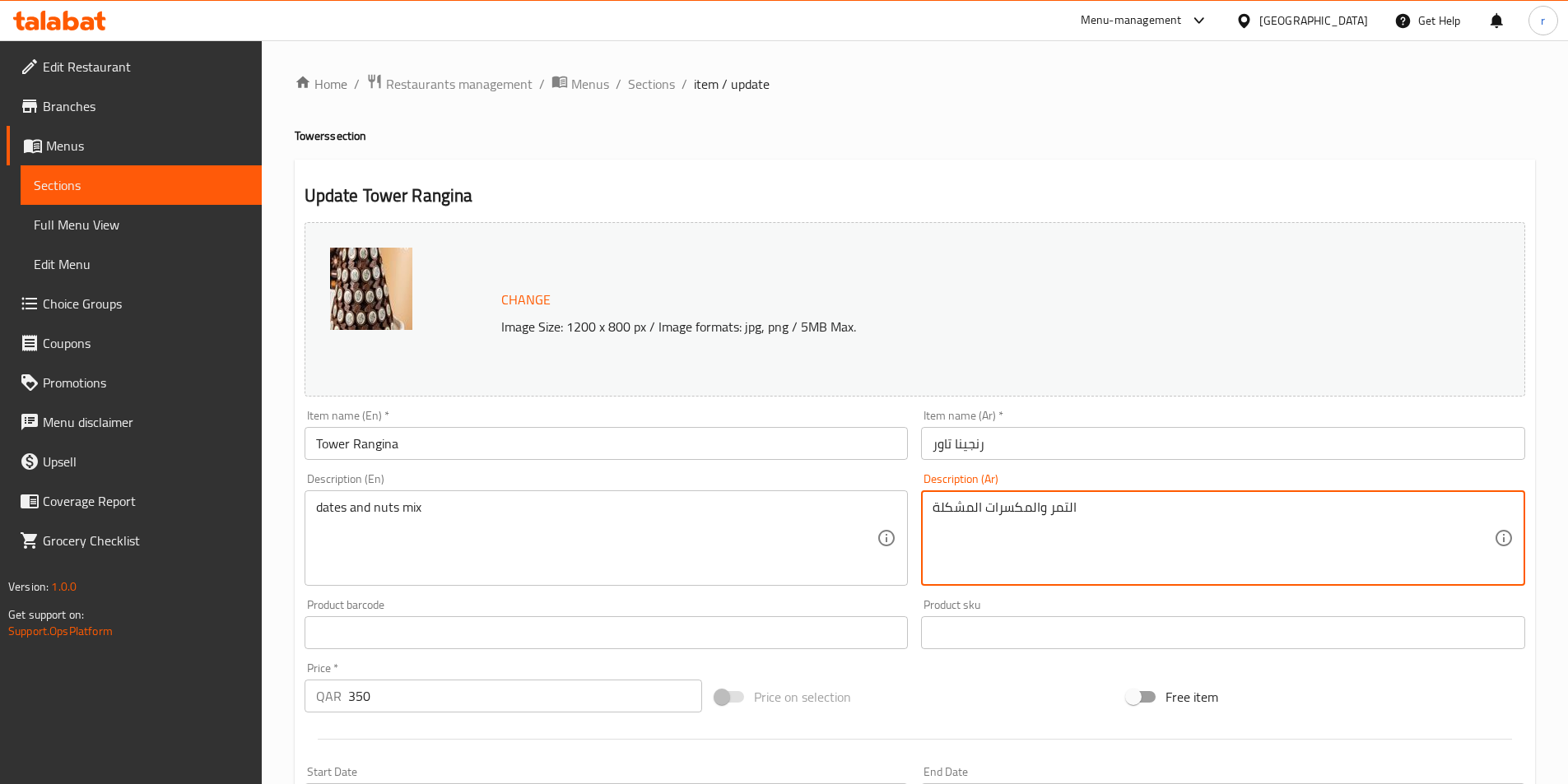
drag, startPoint x: 984, startPoint y: 508, endPoint x: 921, endPoint y: 519, distance: 64.0
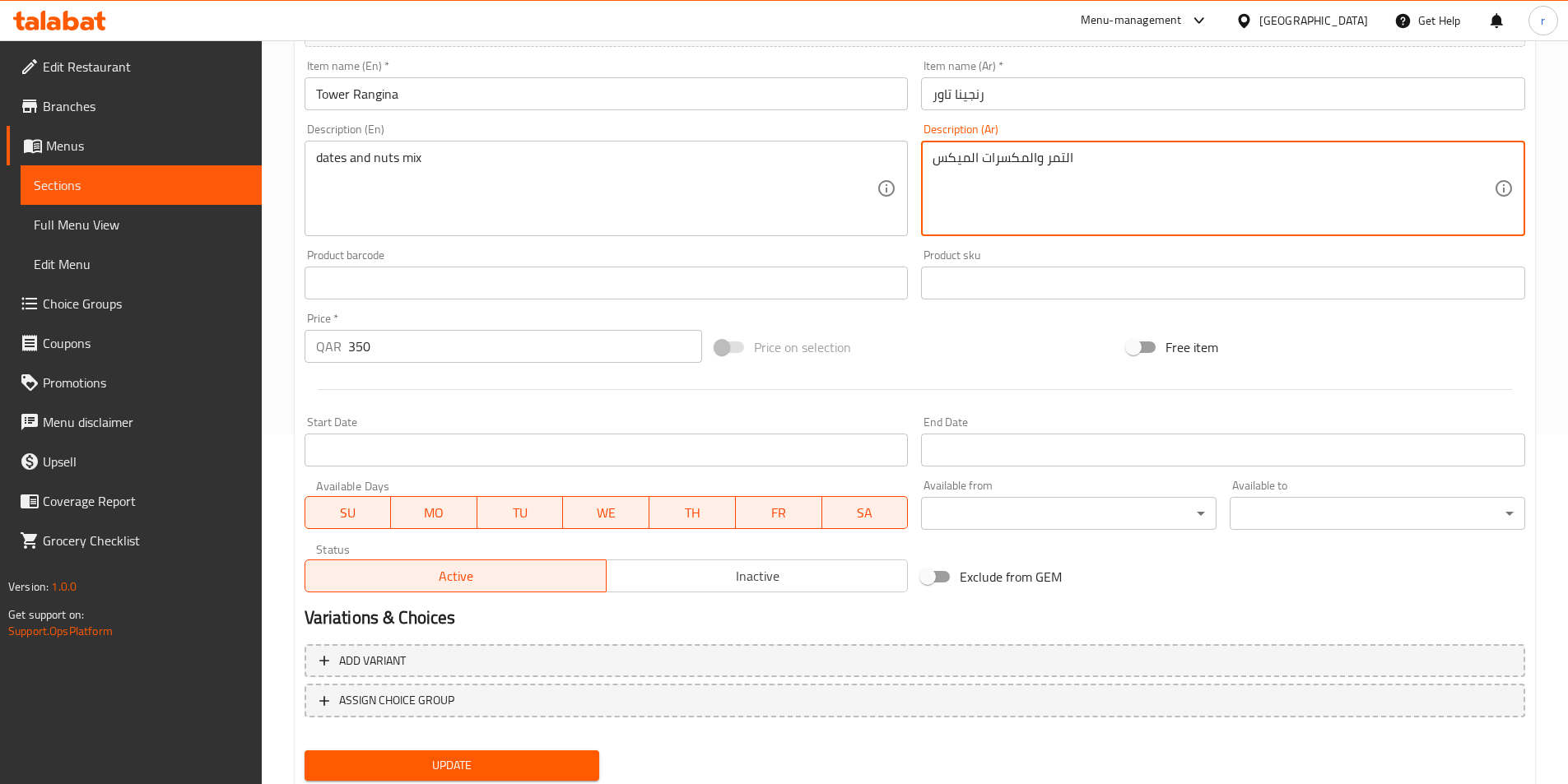
scroll to position [320, 0]
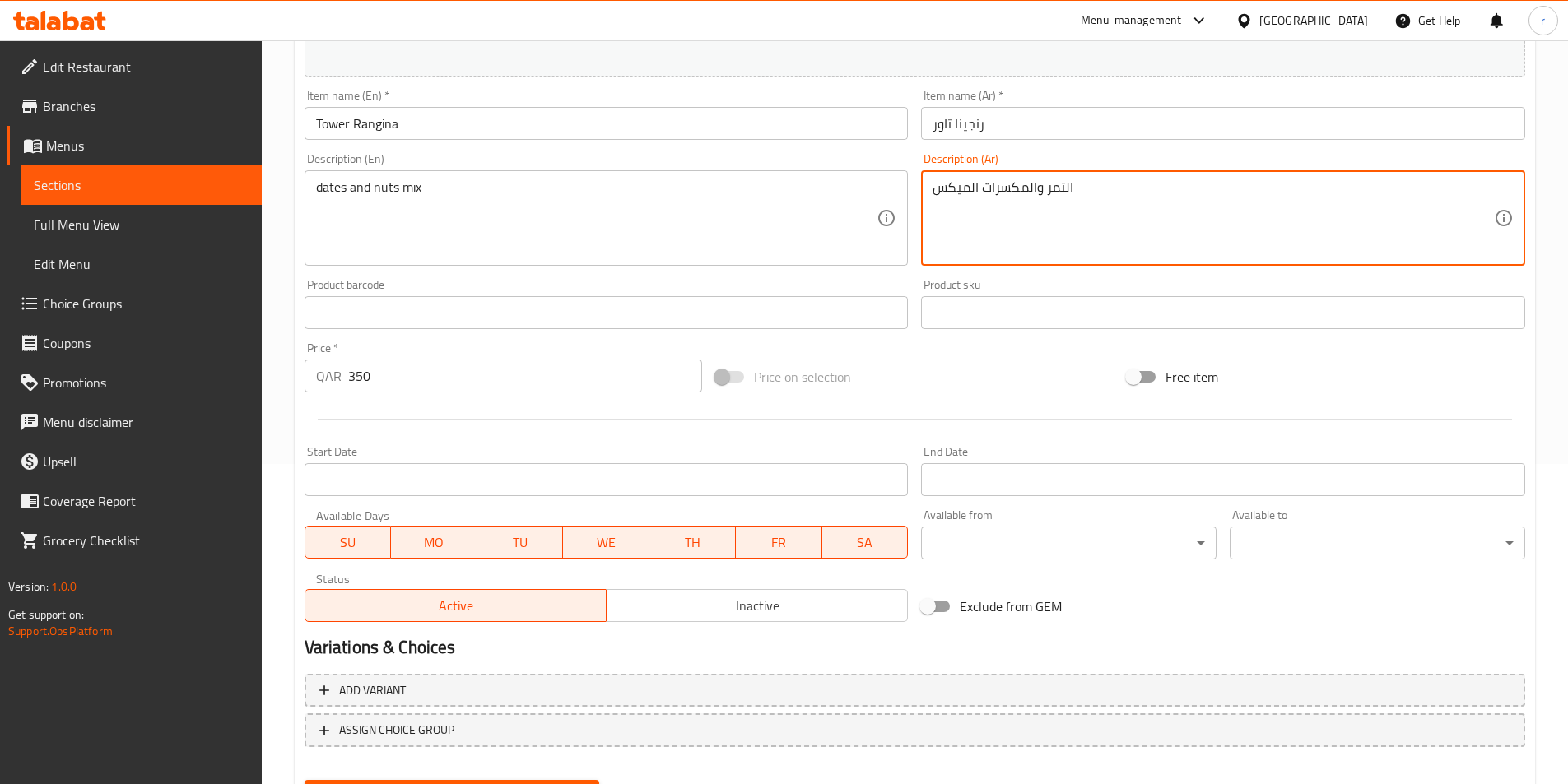
type textarea "التمر والمكسرات الميكس"
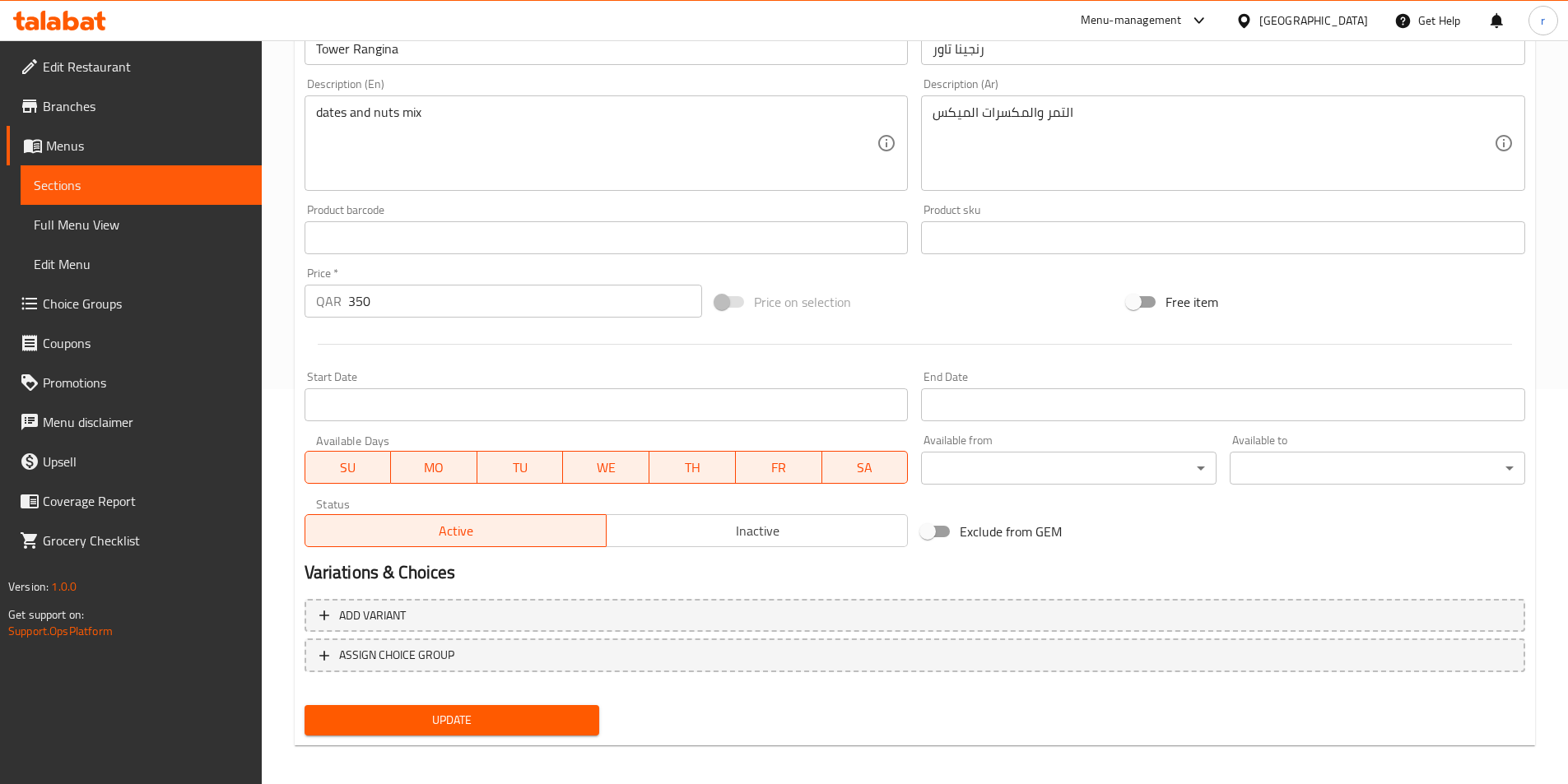
scroll to position [402, 0]
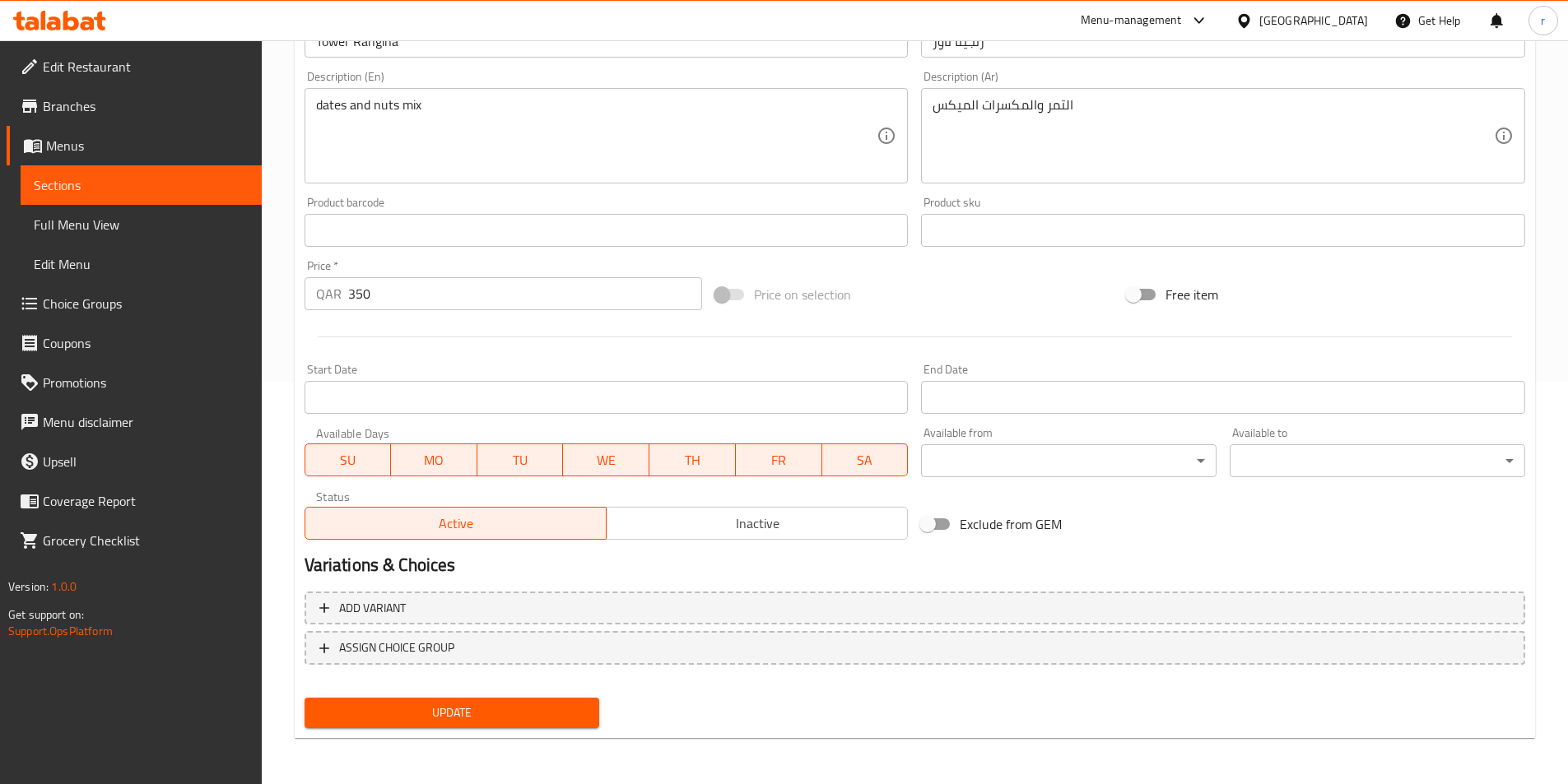
click at [544, 704] on span "Update" at bounding box center [453, 712] width 270 height 20
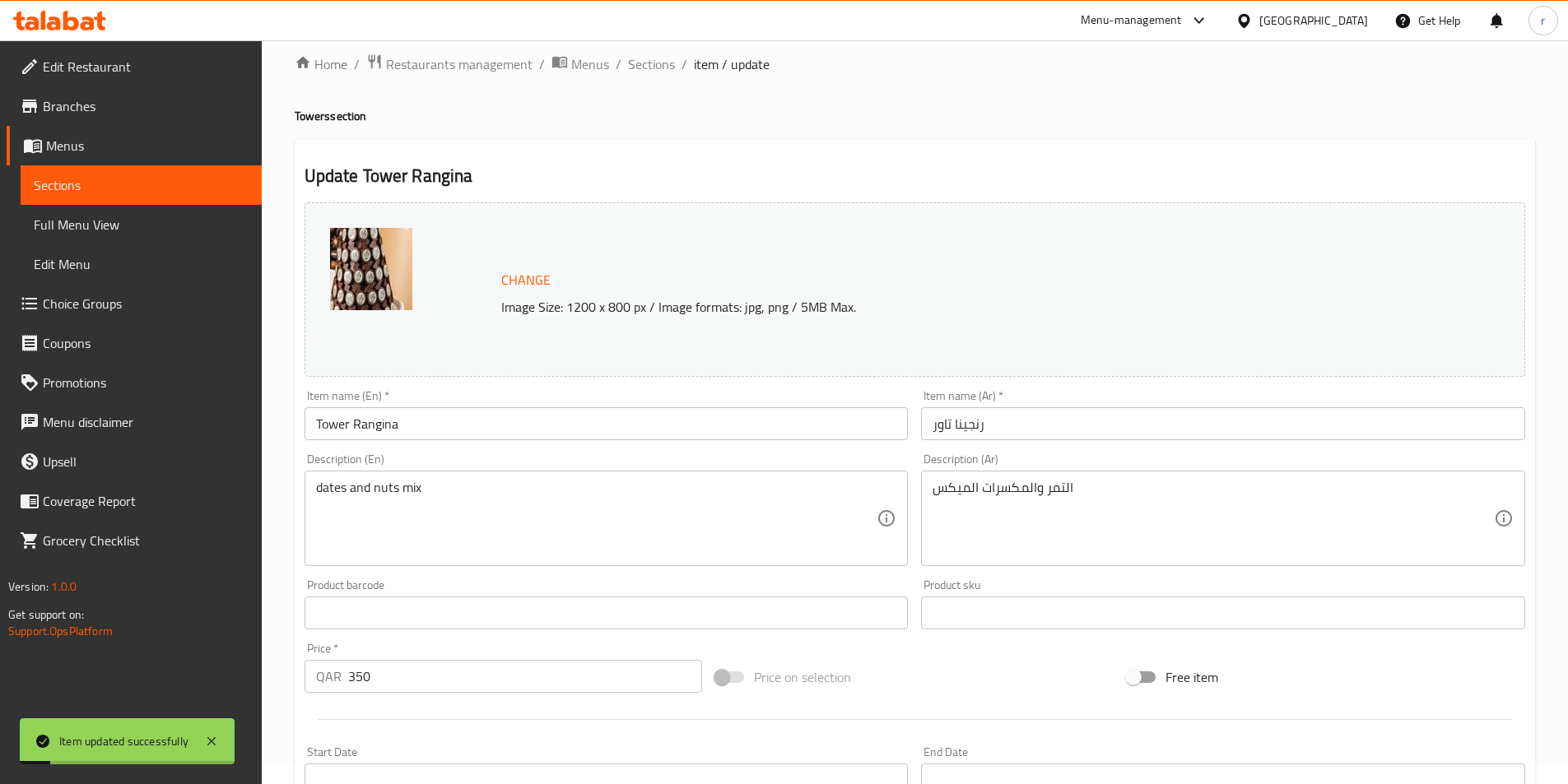
scroll to position [0, 0]
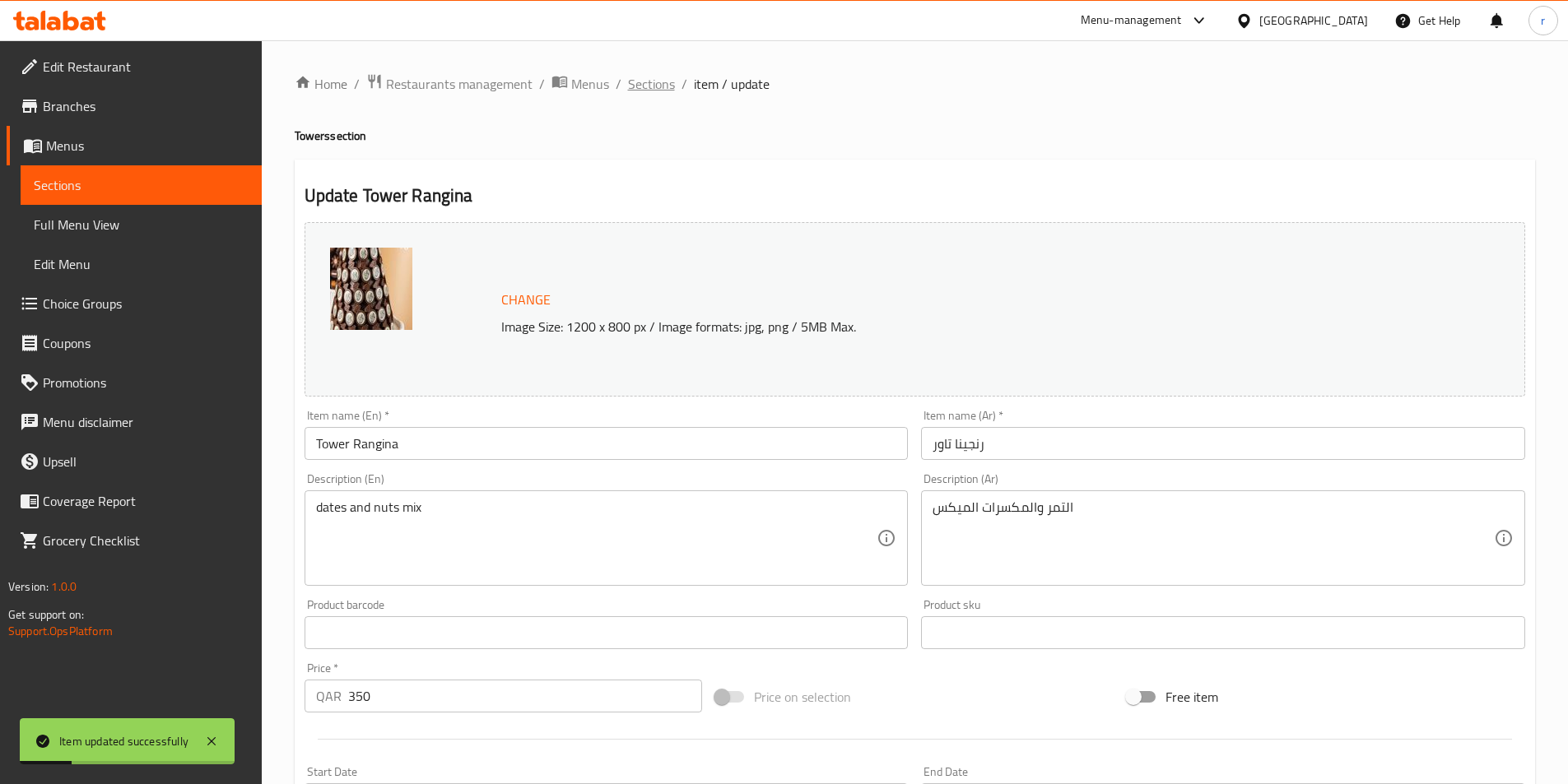
click at [647, 84] on span "Sections" at bounding box center [652, 83] width 47 height 19
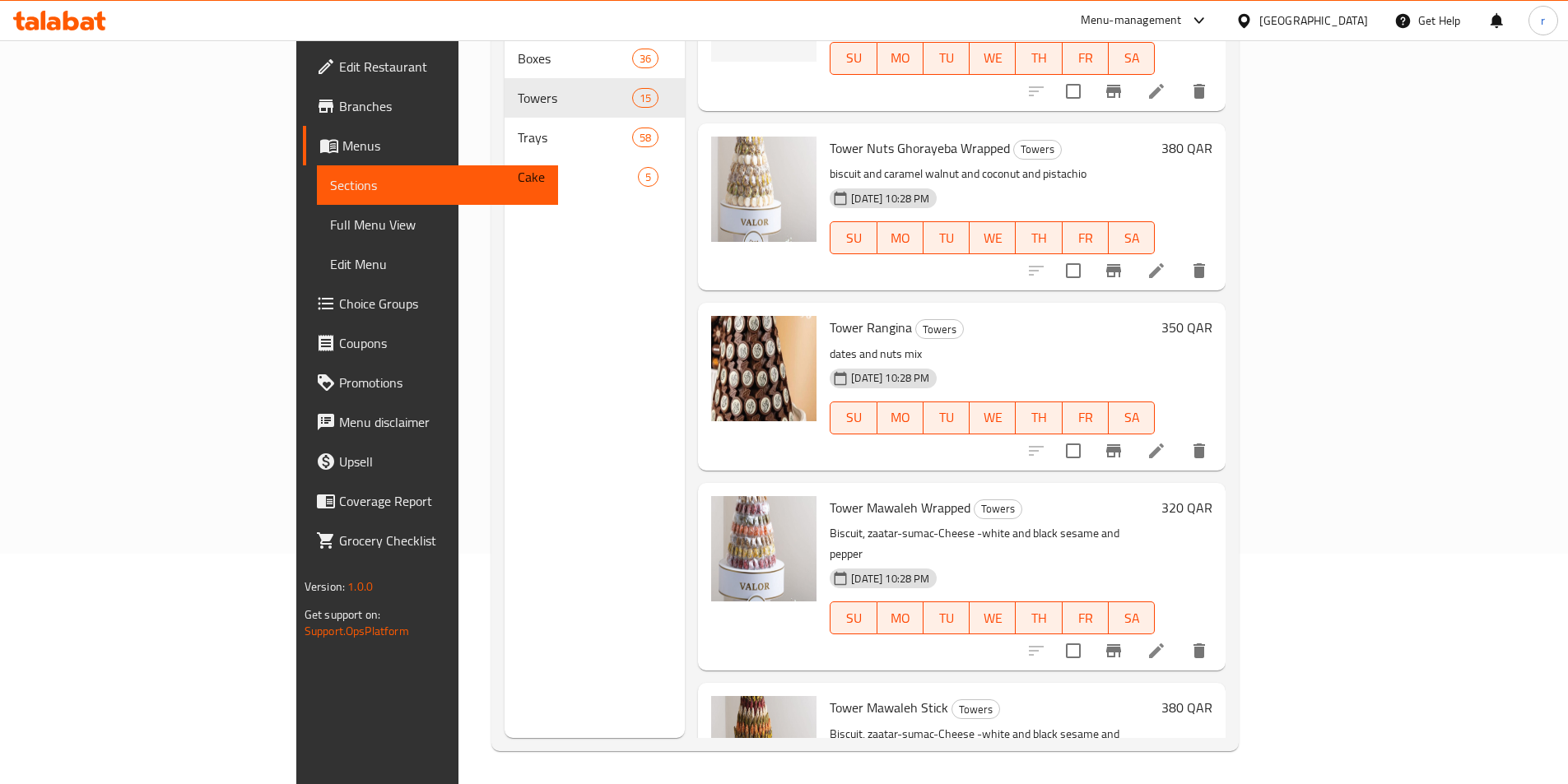
scroll to position [1681, 0]
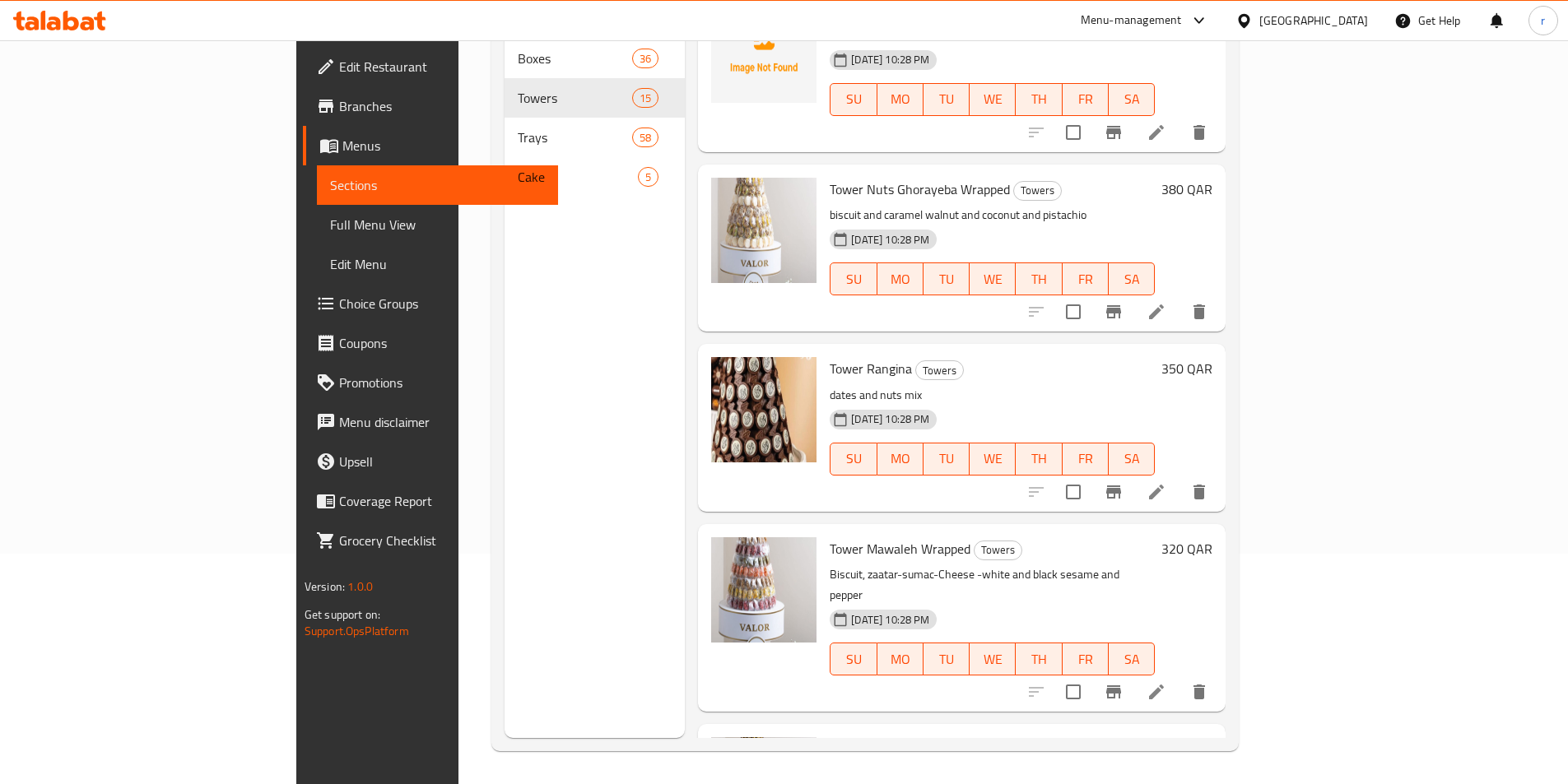
click at [1179, 676] on li at bounding box center [1157, 691] width 47 height 30
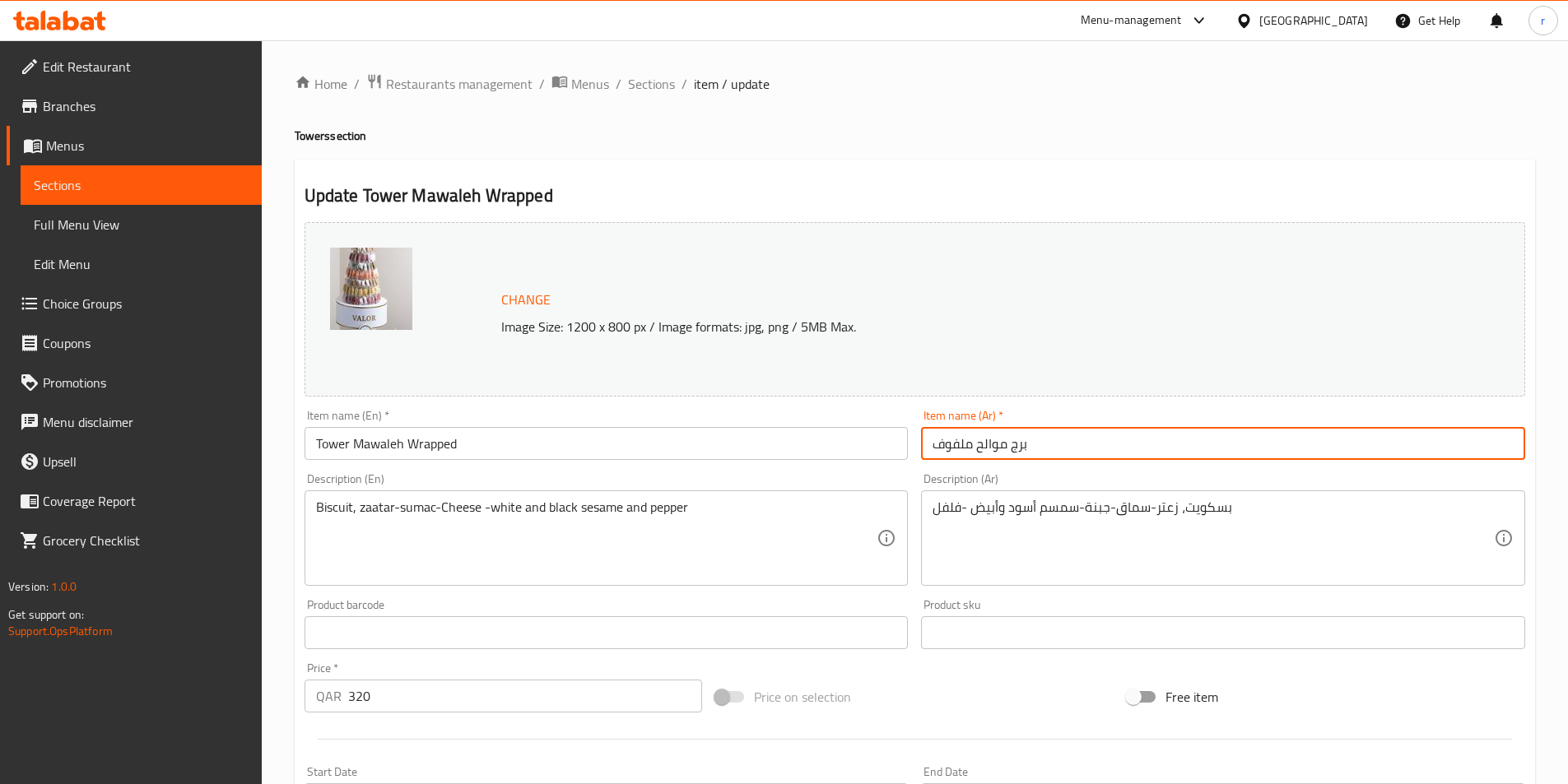
drag, startPoint x: 1014, startPoint y: 447, endPoint x: 1033, endPoint y: 448, distance: 19.0
click at [1033, 448] on input "برج موالح ملفوف" at bounding box center [1223, 443] width 604 height 33
drag, startPoint x: 1012, startPoint y: 446, endPoint x: 1041, endPoint y: 446, distance: 29.0
click at [1041, 446] on input "ج موالح ملفوف" at bounding box center [1223, 443] width 604 height 33
click at [1022, 440] on input "موالح ملفوف" at bounding box center [1223, 443] width 604 height 33
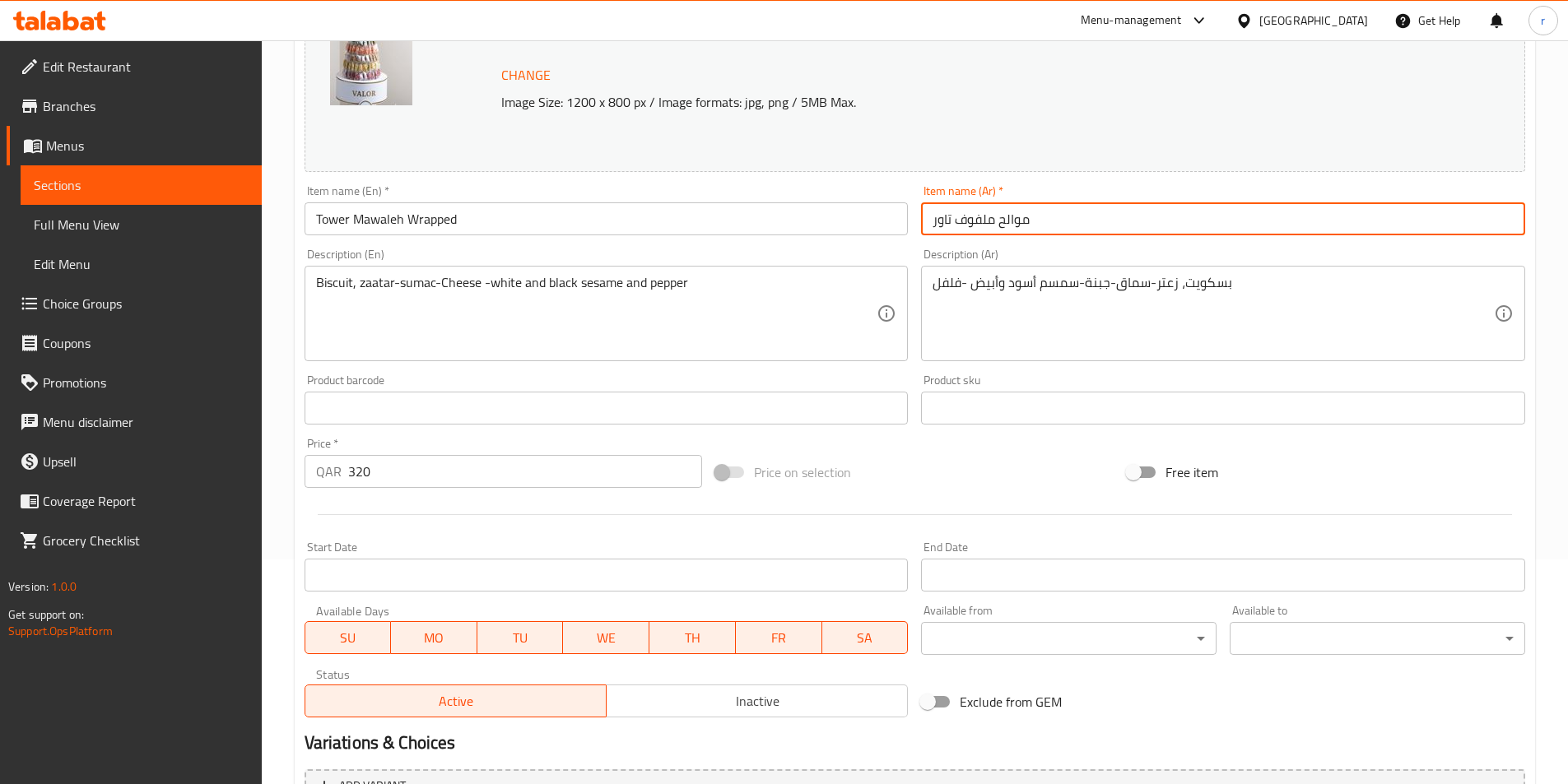
scroll to position [402, 0]
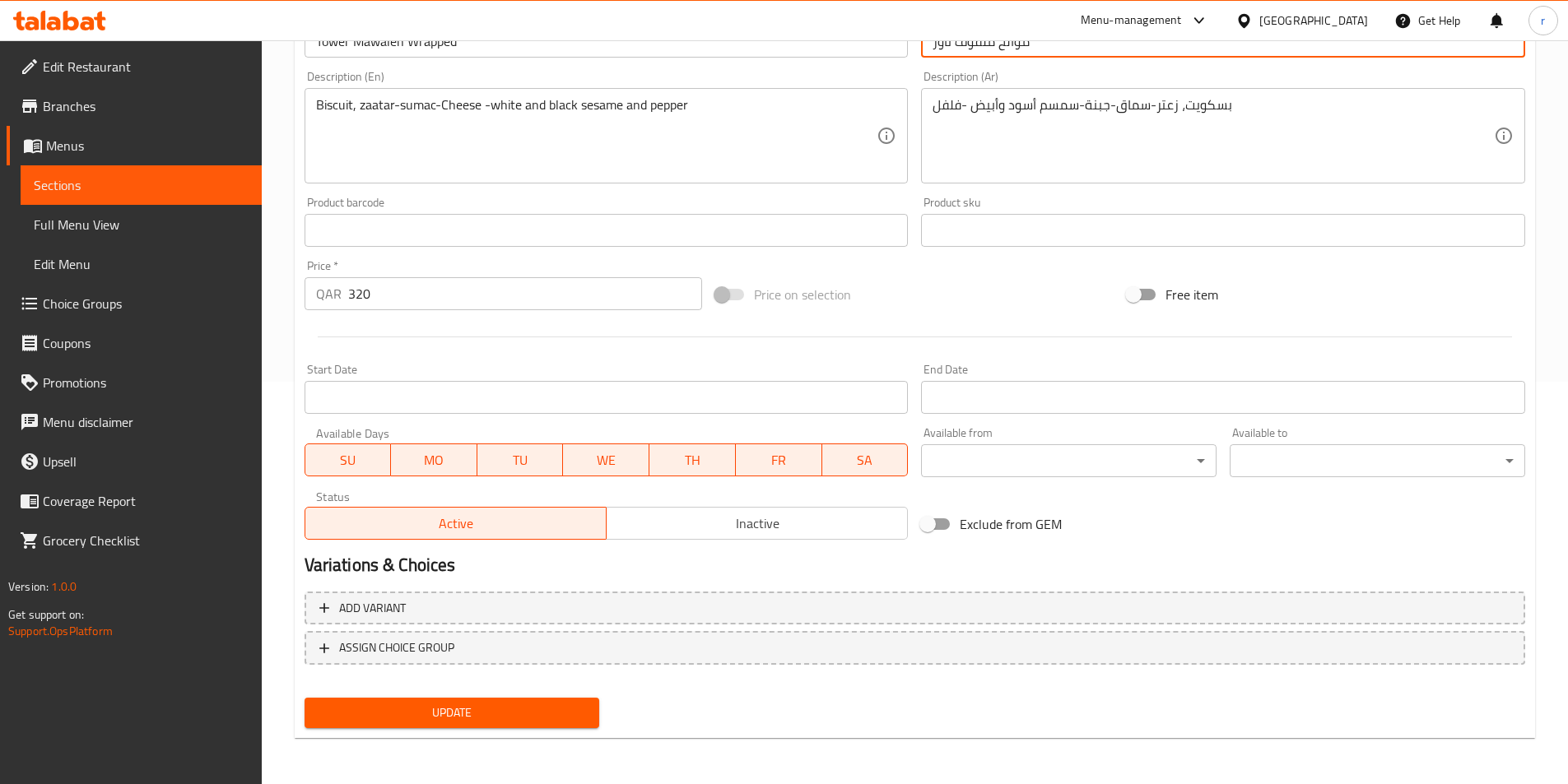
type input "موالح ملفوف تاور"
click at [482, 710] on span "Update" at bounding box center [453, 712] width 270 height 20
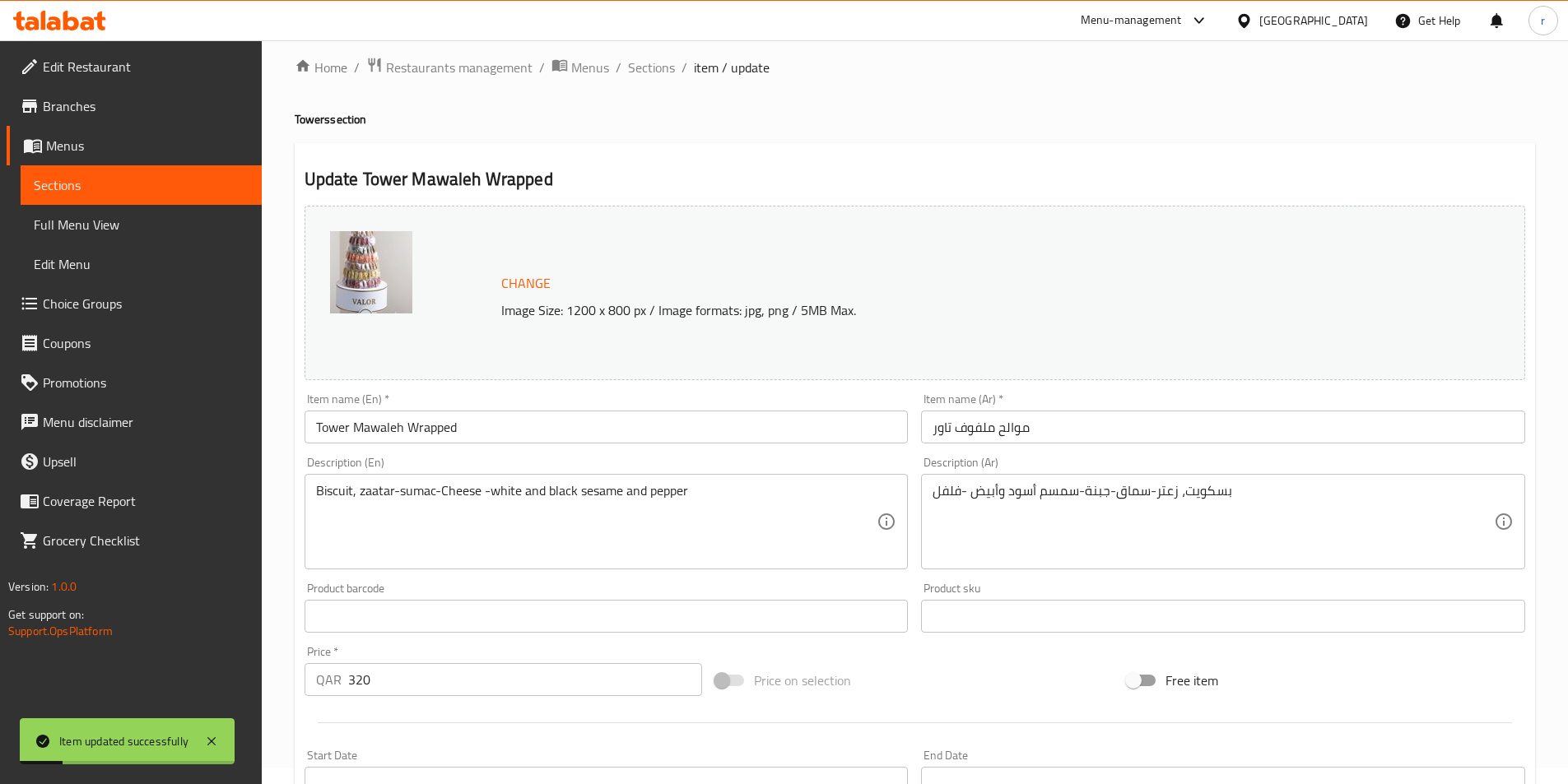
scroll to position [0, 0]
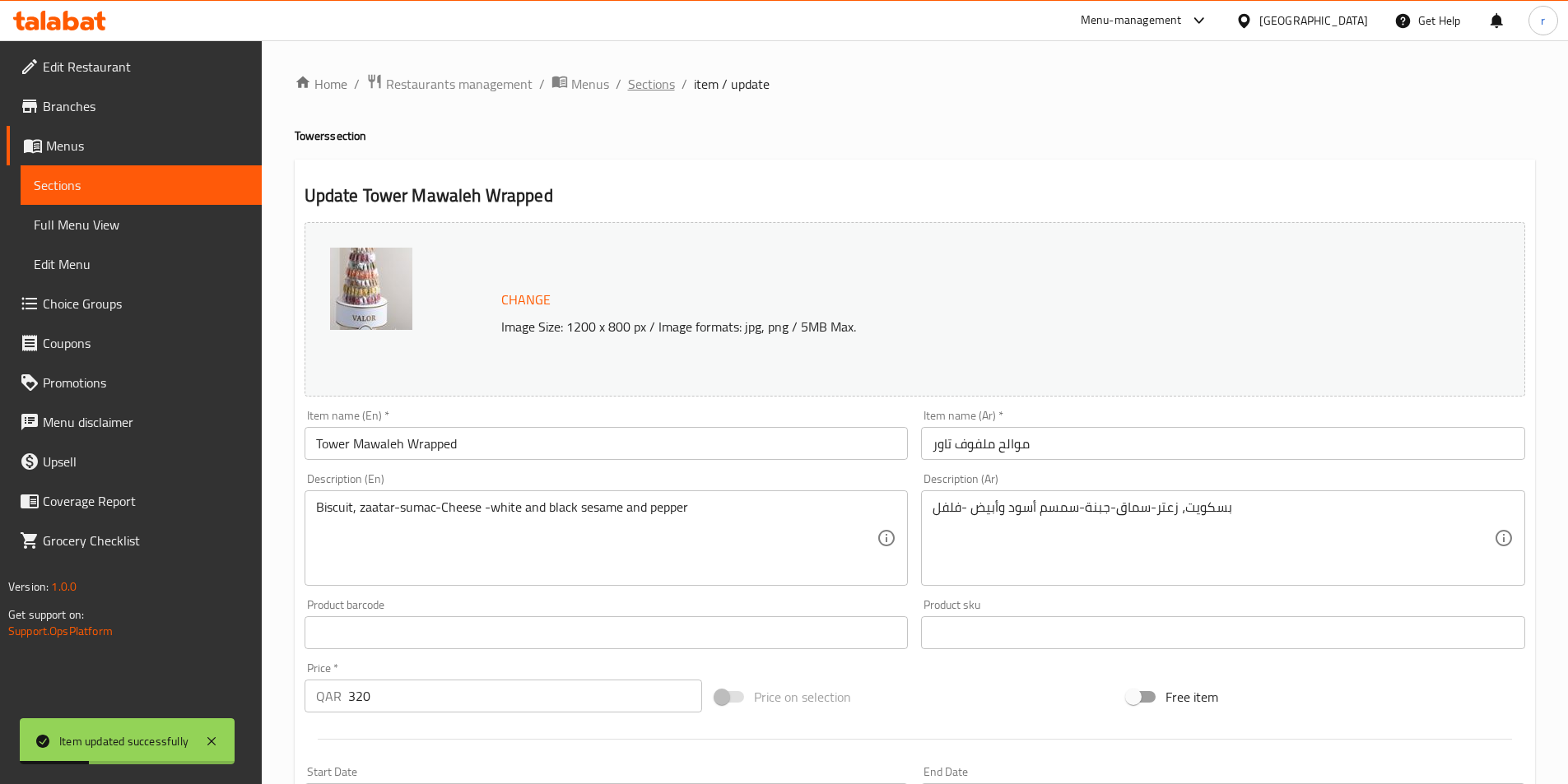
click at [656, 82] on span "Sections" at bounding box center [652, 83] width 47 height 19
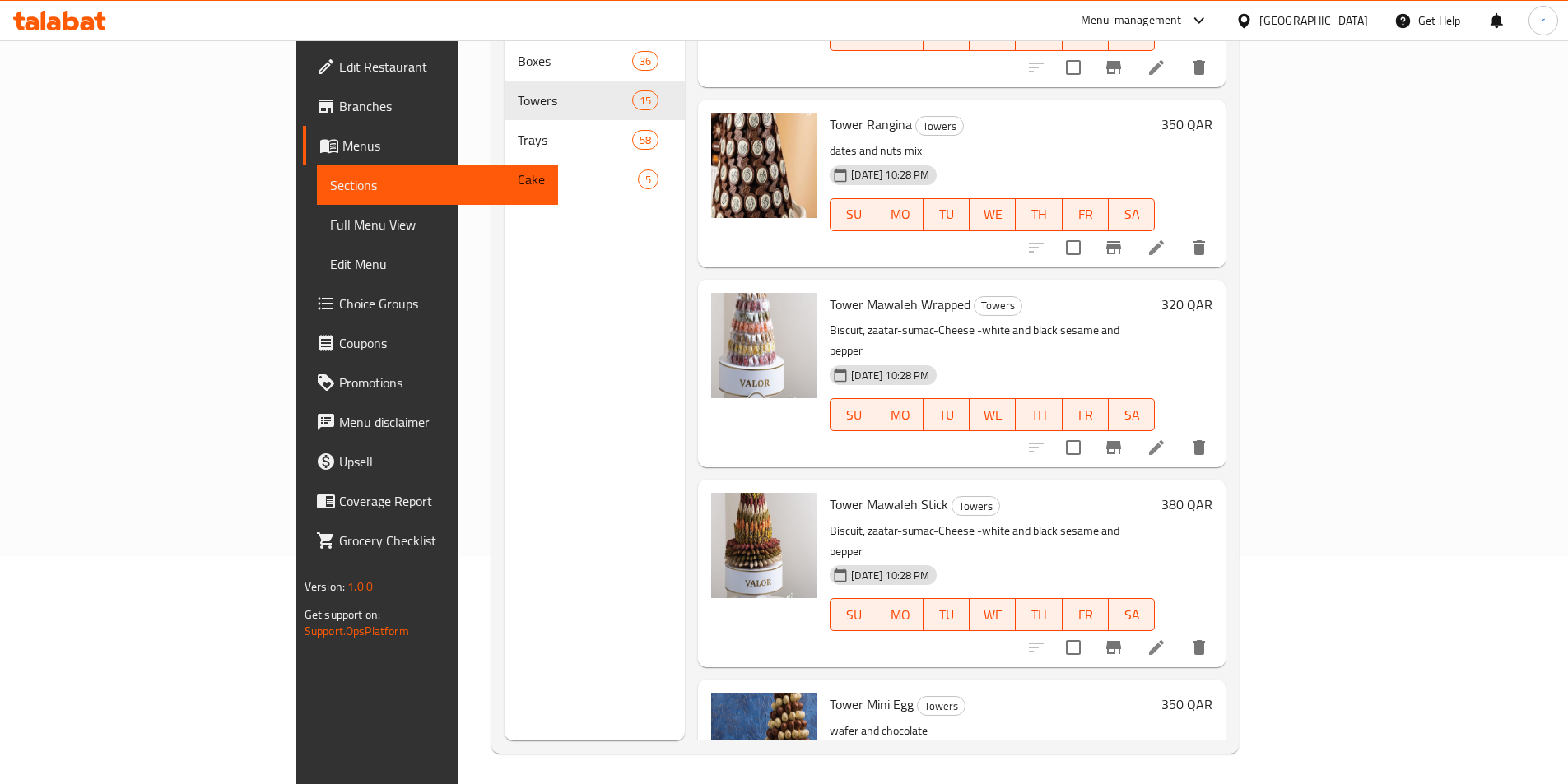
scroll to position [231, 0]
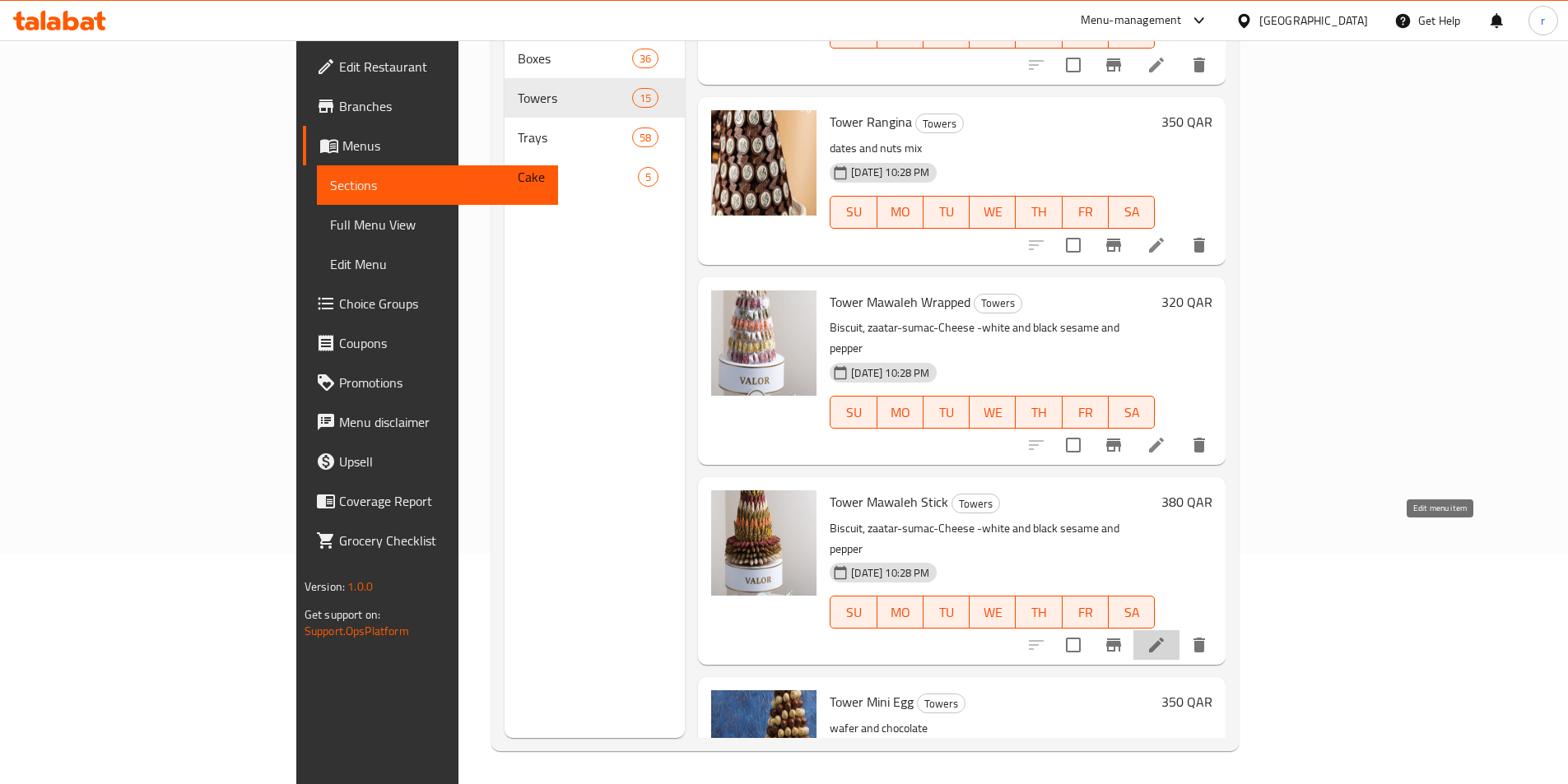
click at [1167, 635] on icon at bounding box center [1156, 644] width 19 height 19
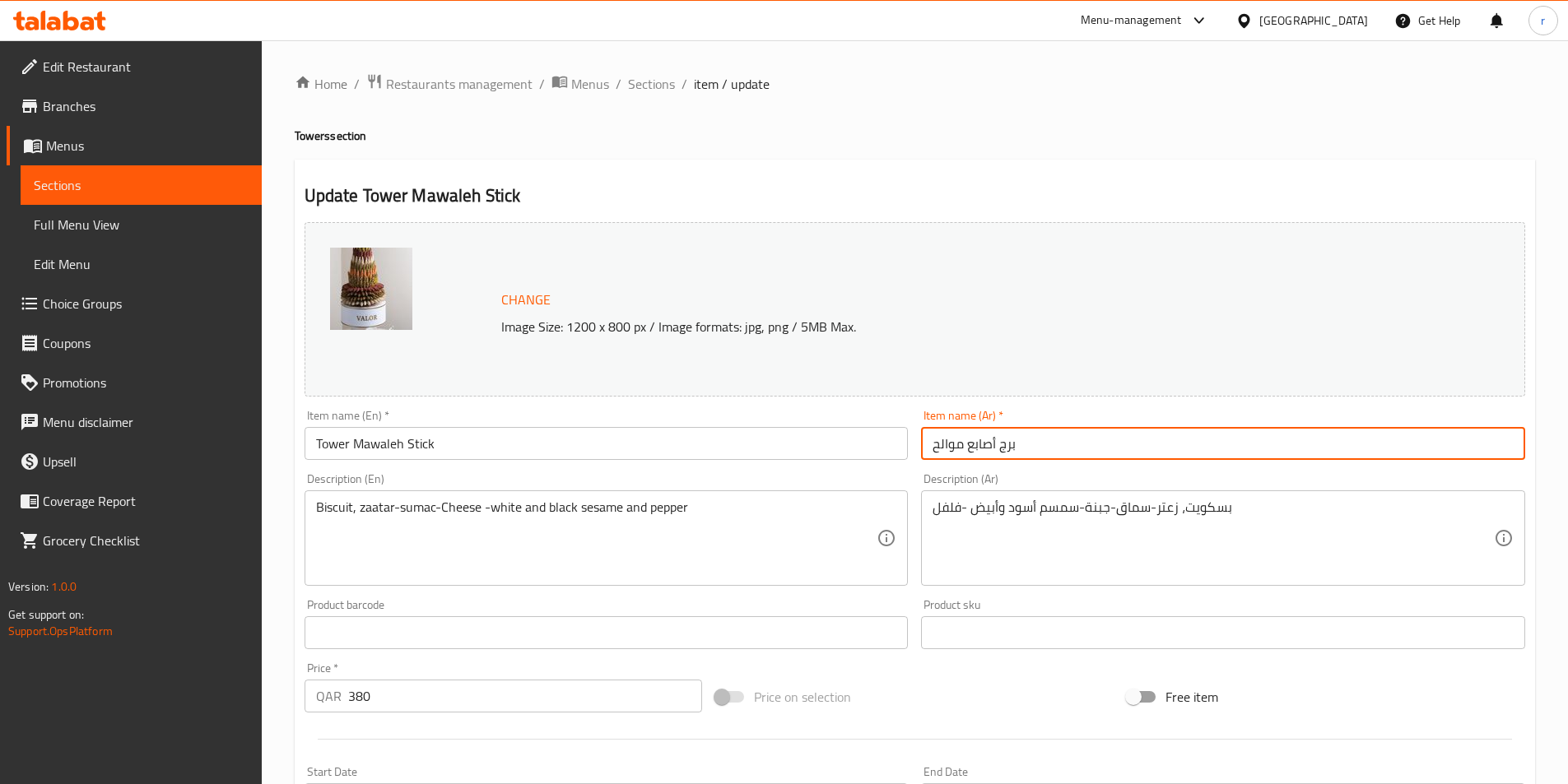
drag, startPoint x: 997, startPoint y: 445, endPoint x: 1026, endPoint y: 449, distance: 29.3
click at [1026, 449] on input "برج أصابع موالح" at bounding box center [1223, 443] width 604 height 33
click at [1014, 443] on input "أصابع موالح" at bounding box center [1223, 443] width 604 height 33
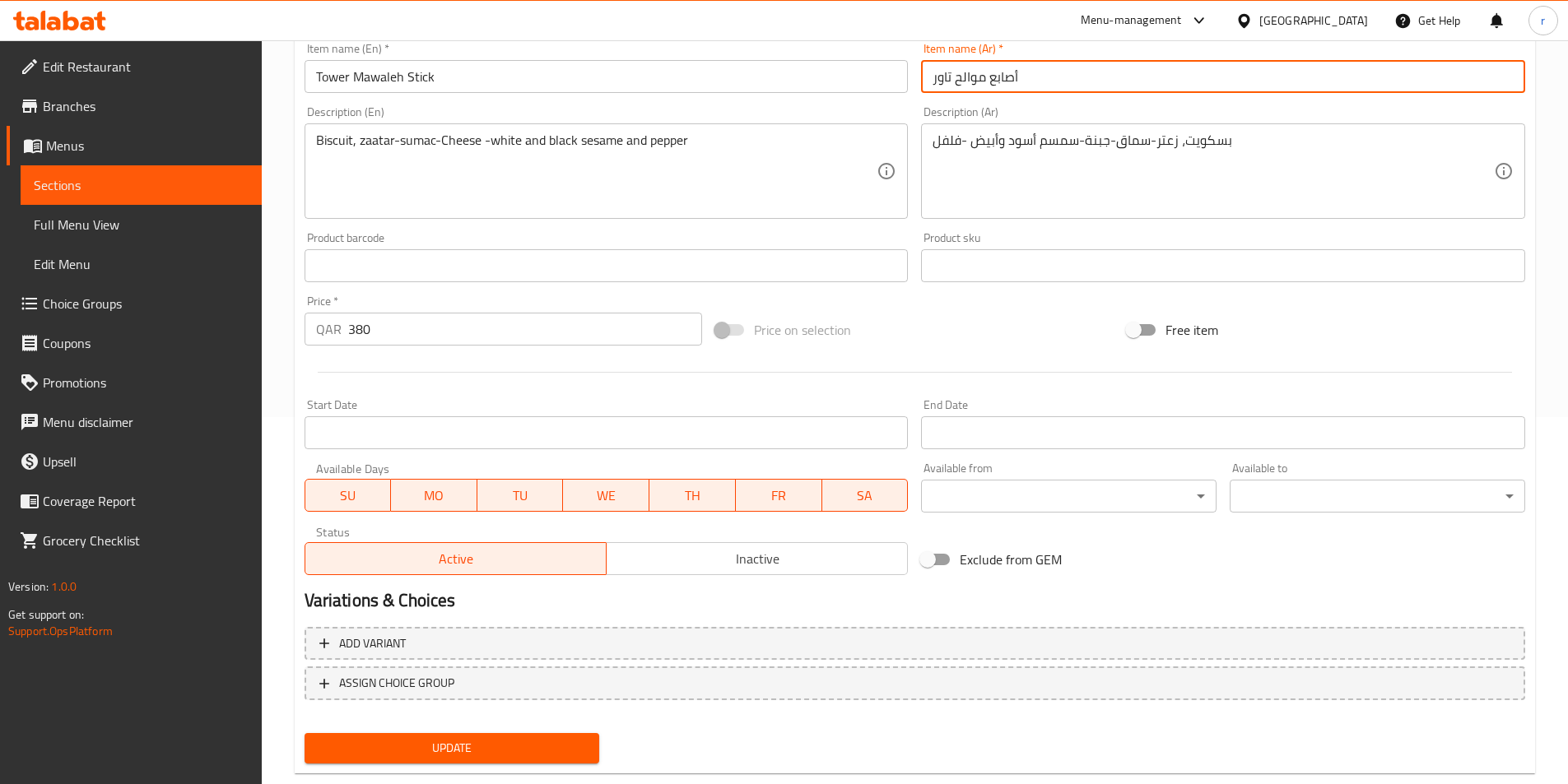
scroll to position [402, 0]
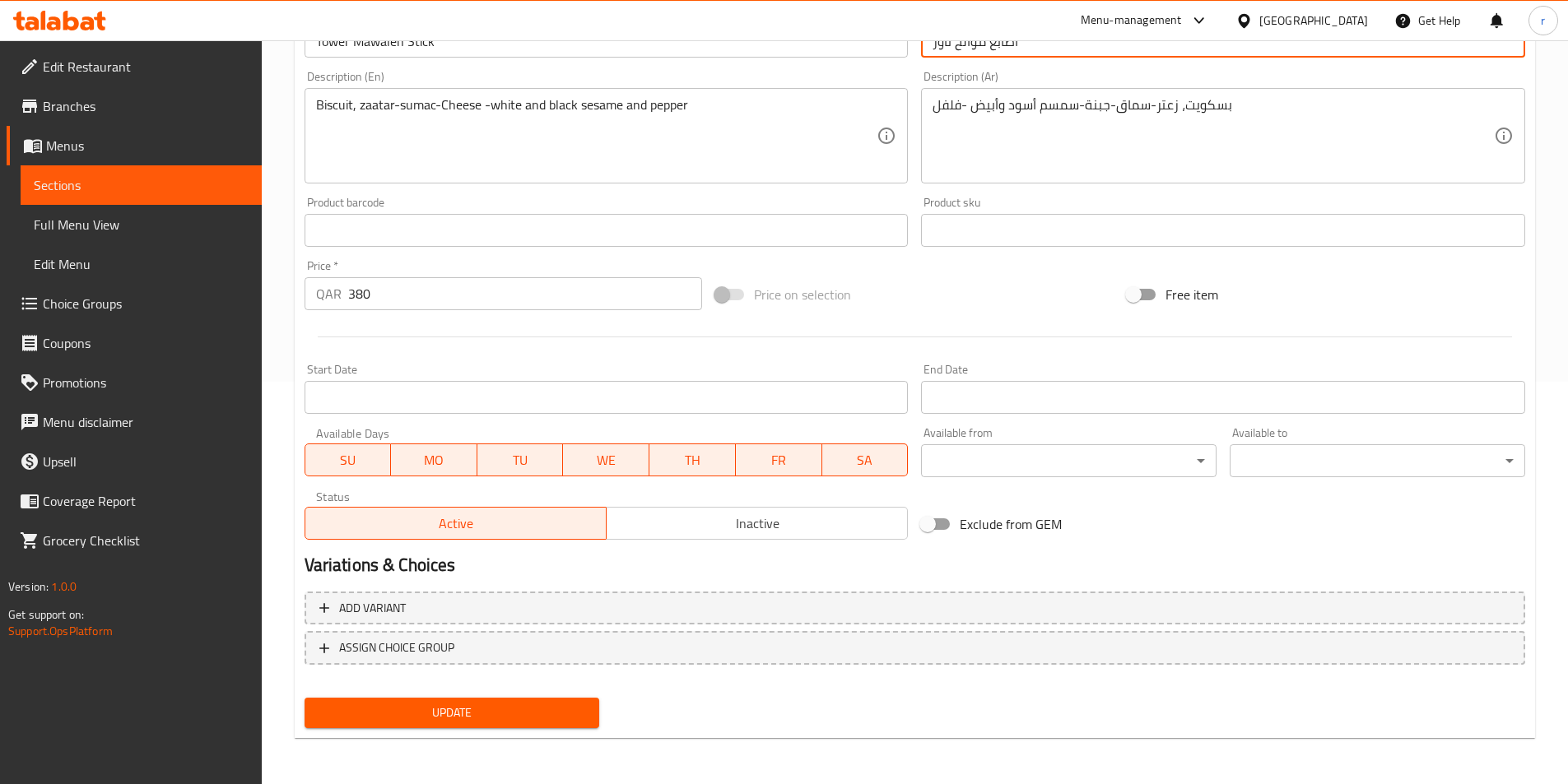
type input "أصابع موالح تاور"
click at [546, 722] on span "Update" at bounding box center [453, 712] width 270 height 20
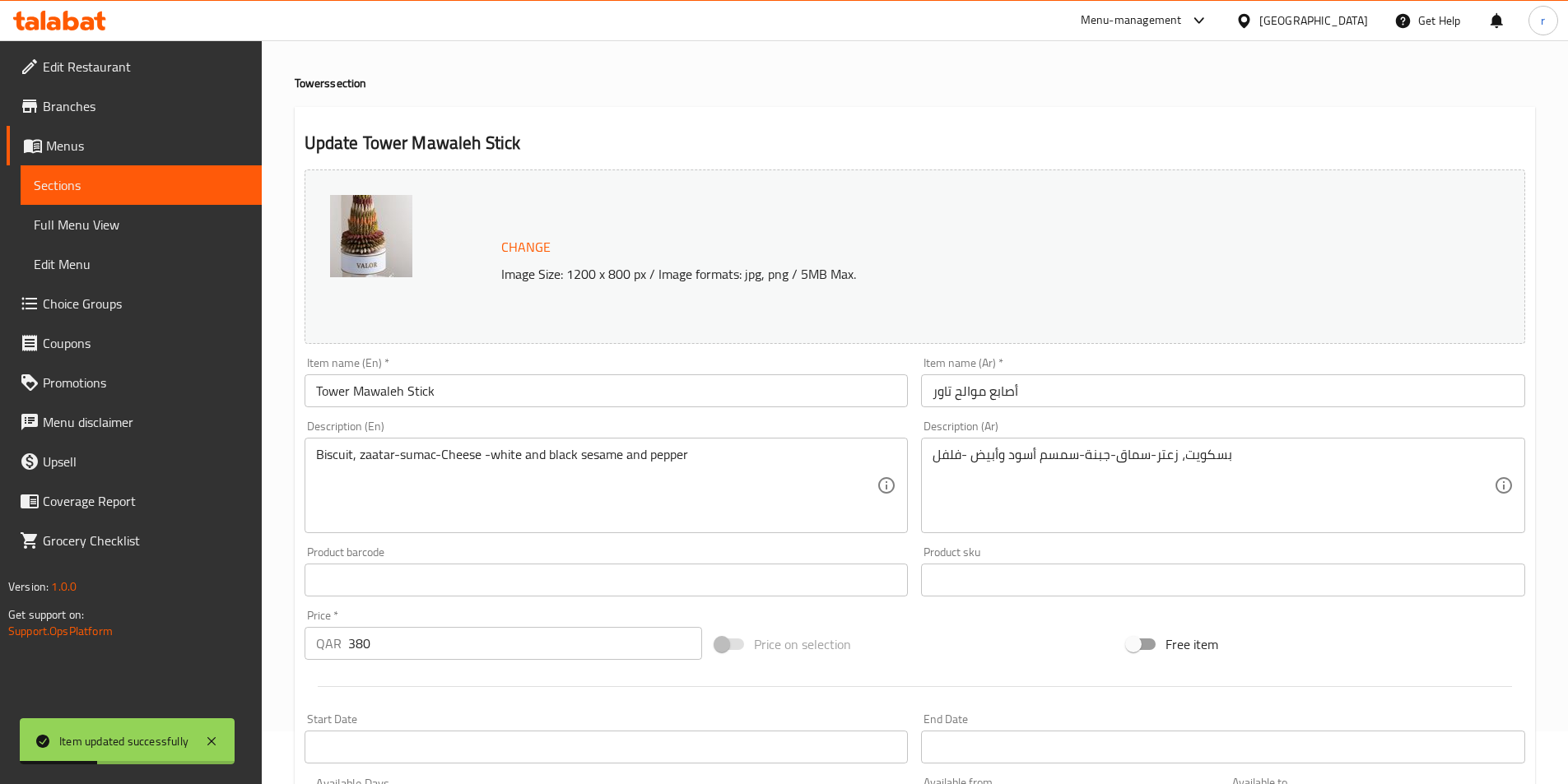
scroll to position [0, 0]
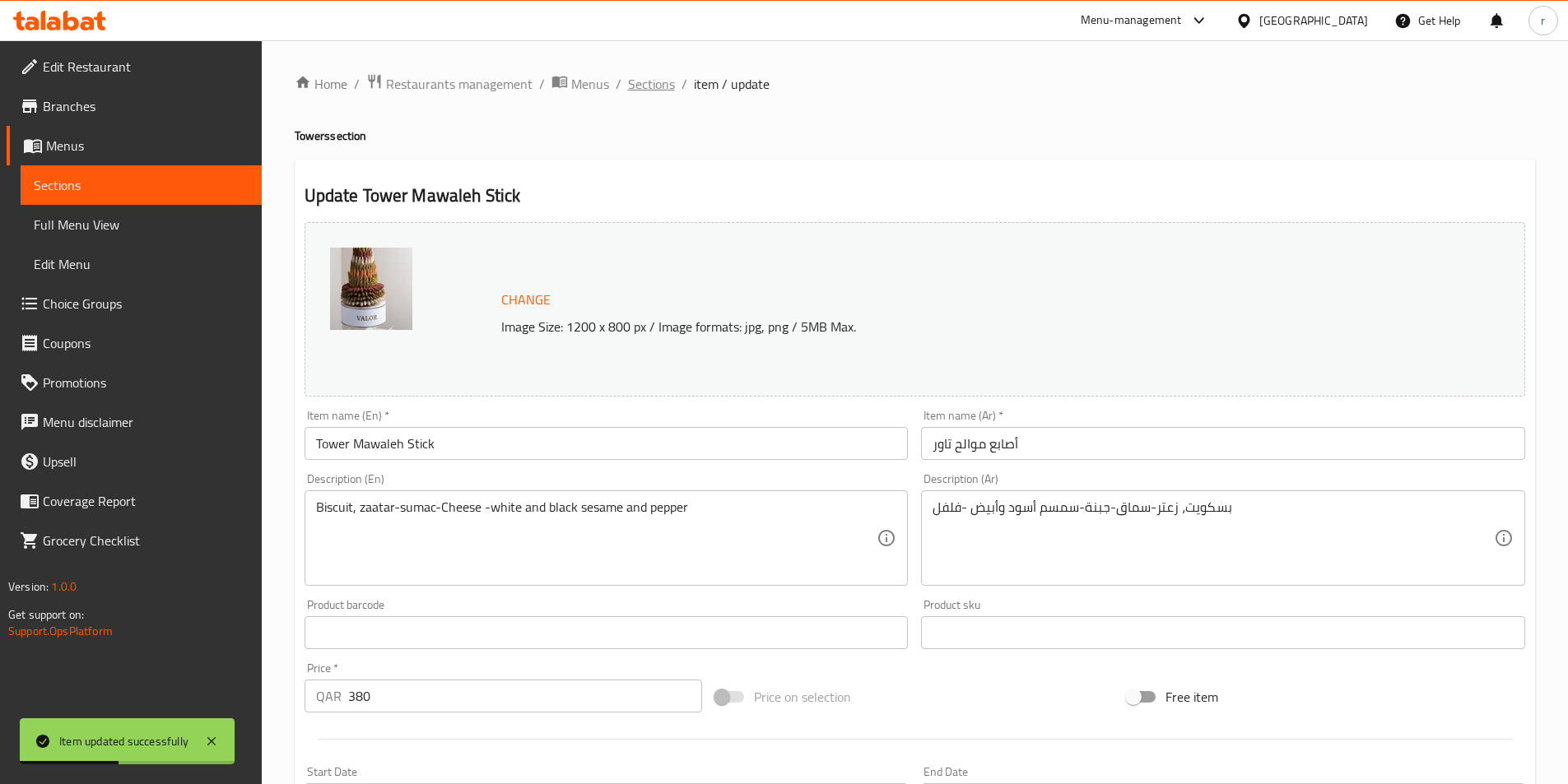
click at [642, 87] on span "Sections" at bounding box center [652, 83] width 47 height 19
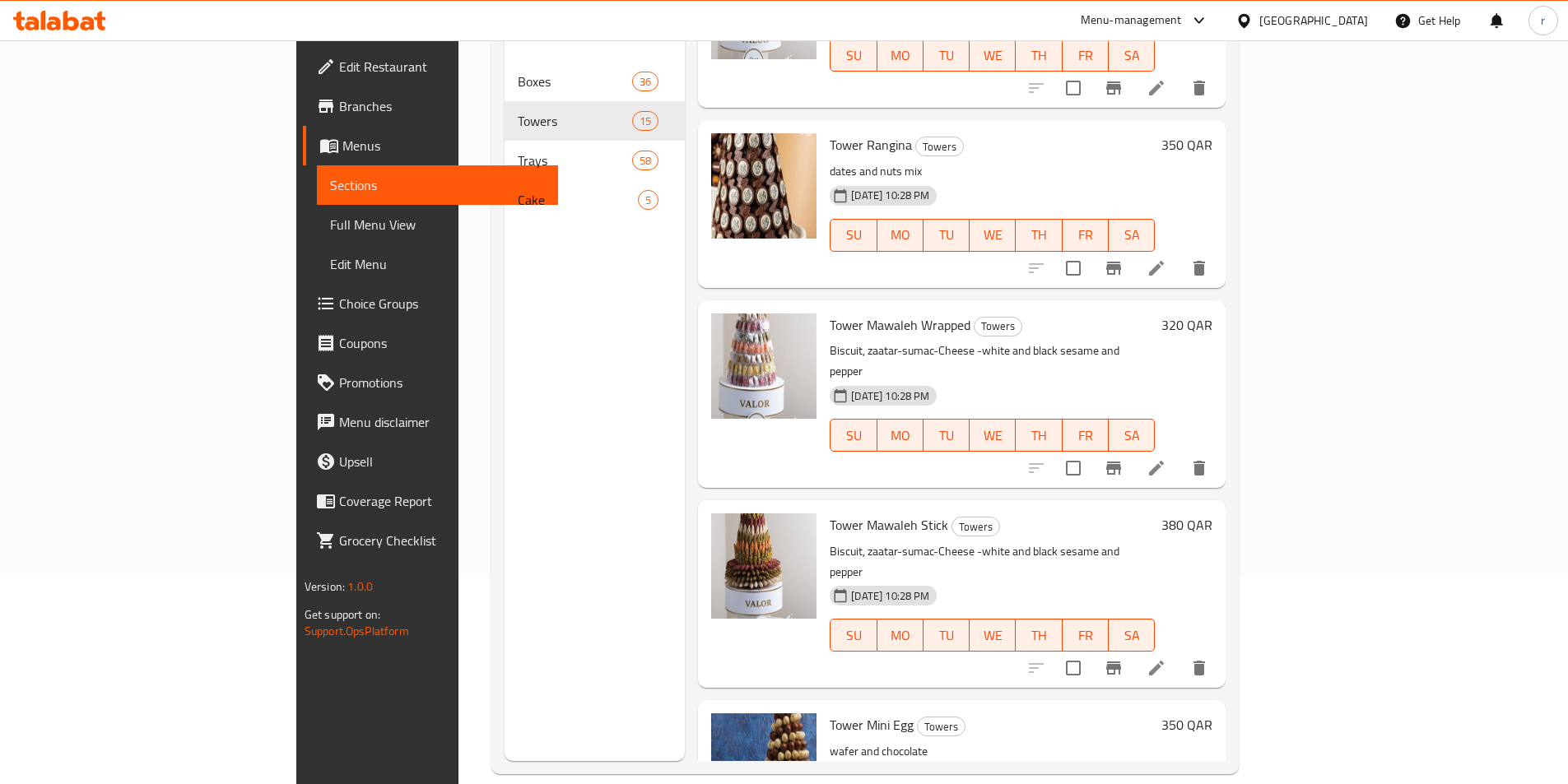
scroll to position [231, 0]
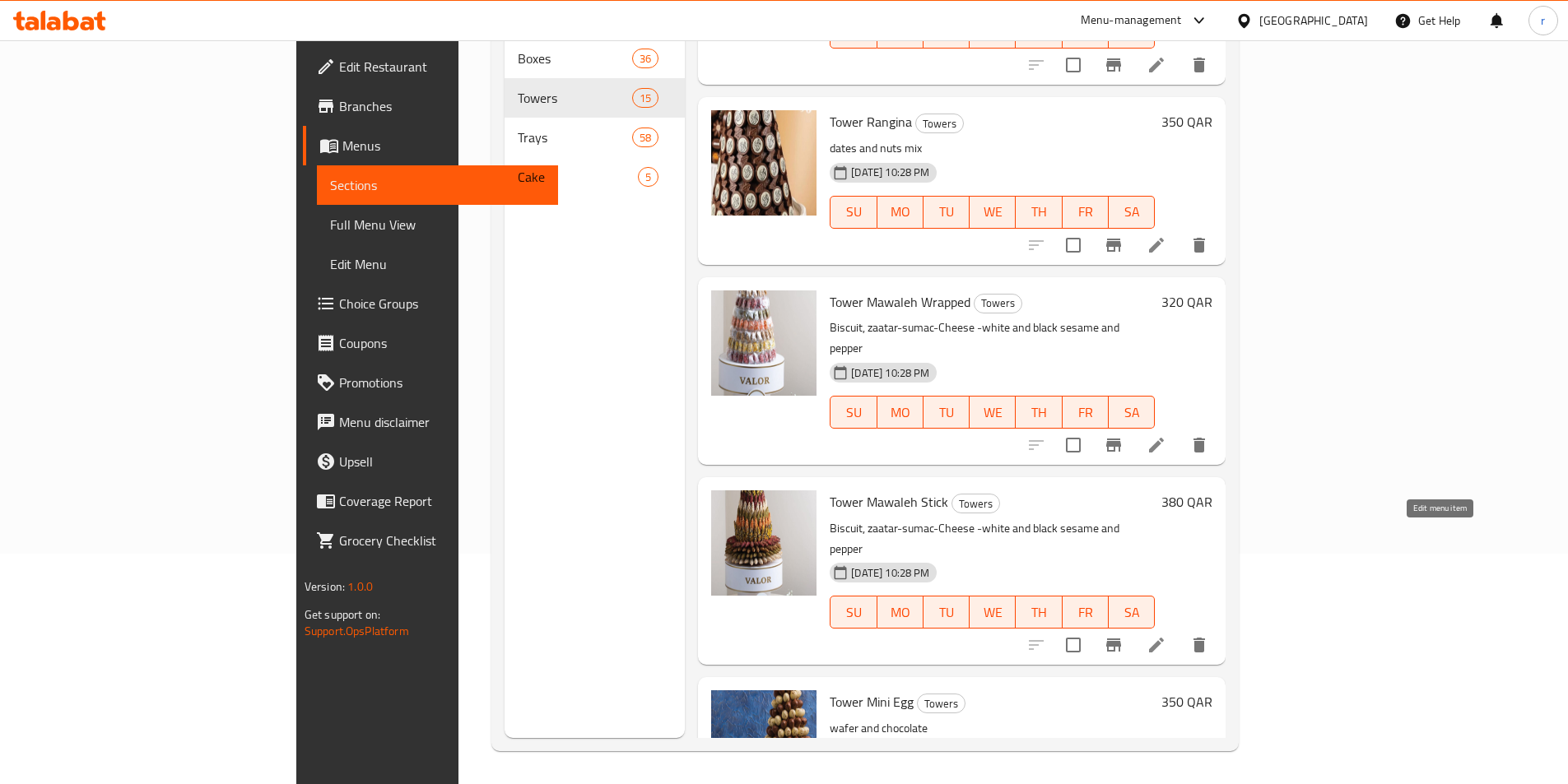
click at [1167, 635] on icon at bounding box center [1156, 644] width 19 height 19
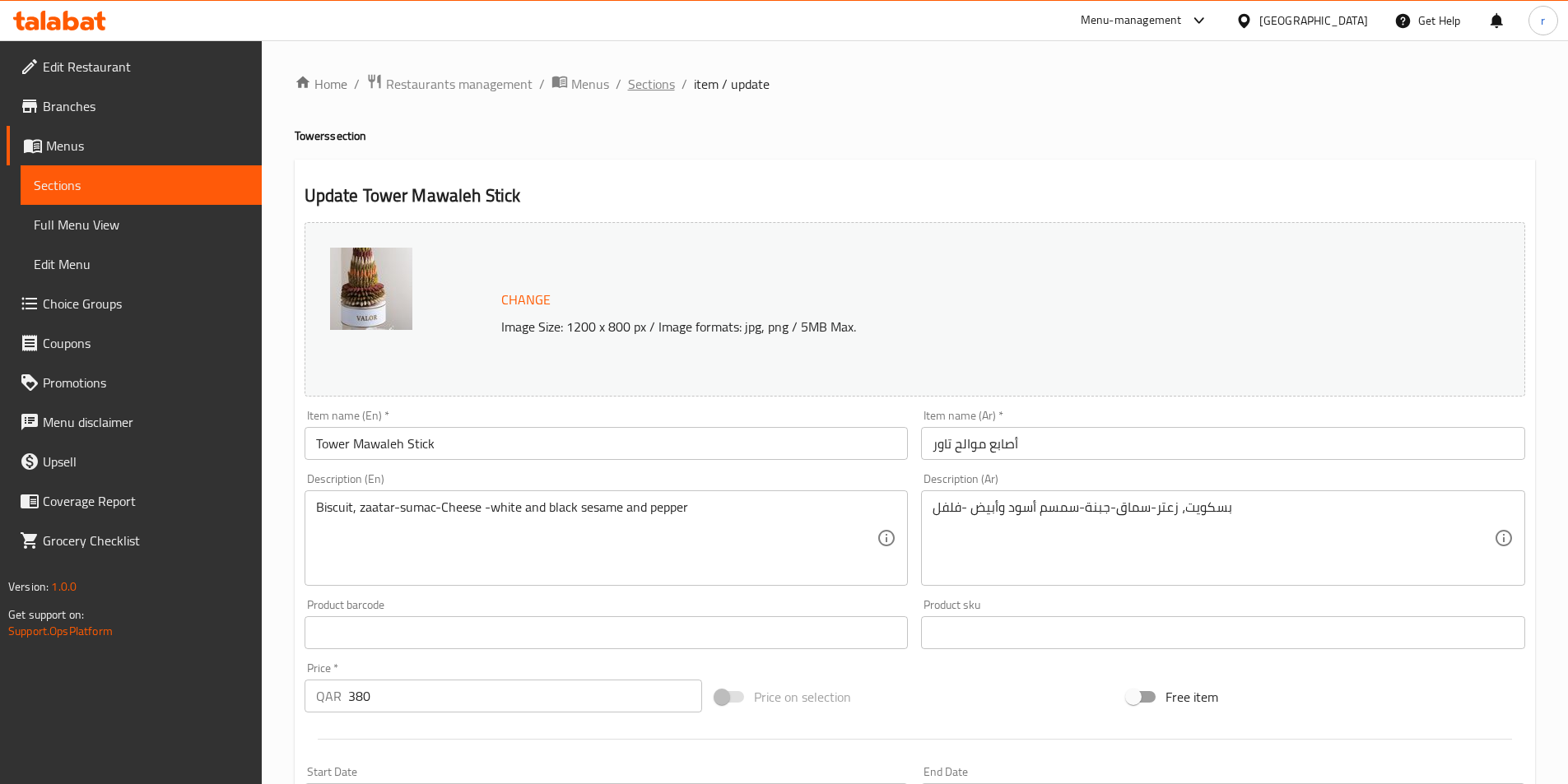
click at [641, 90] on span "Sections" at bounding box center [652, 83] width 47 height 19
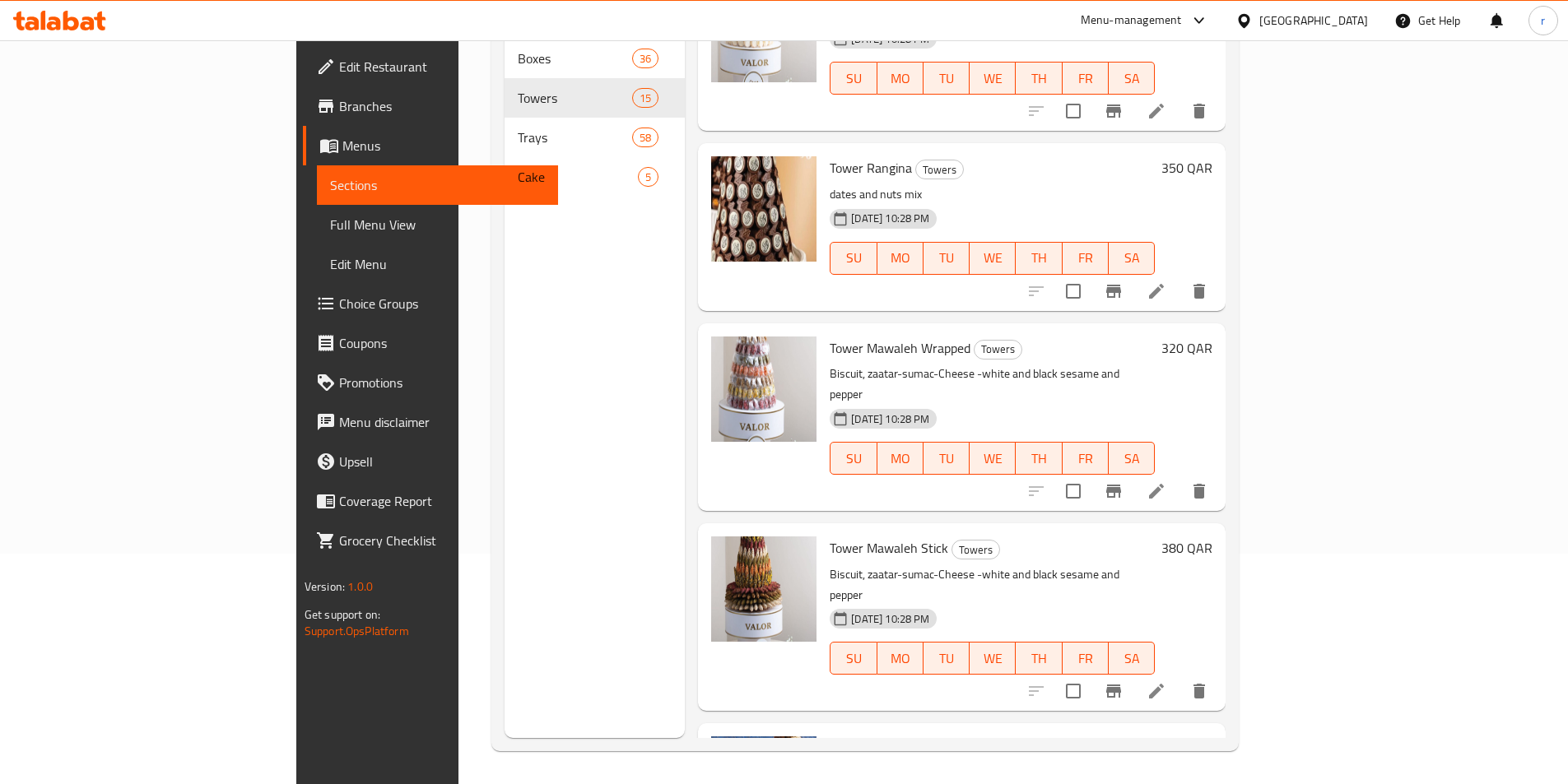
scroll to position [1928, 0]
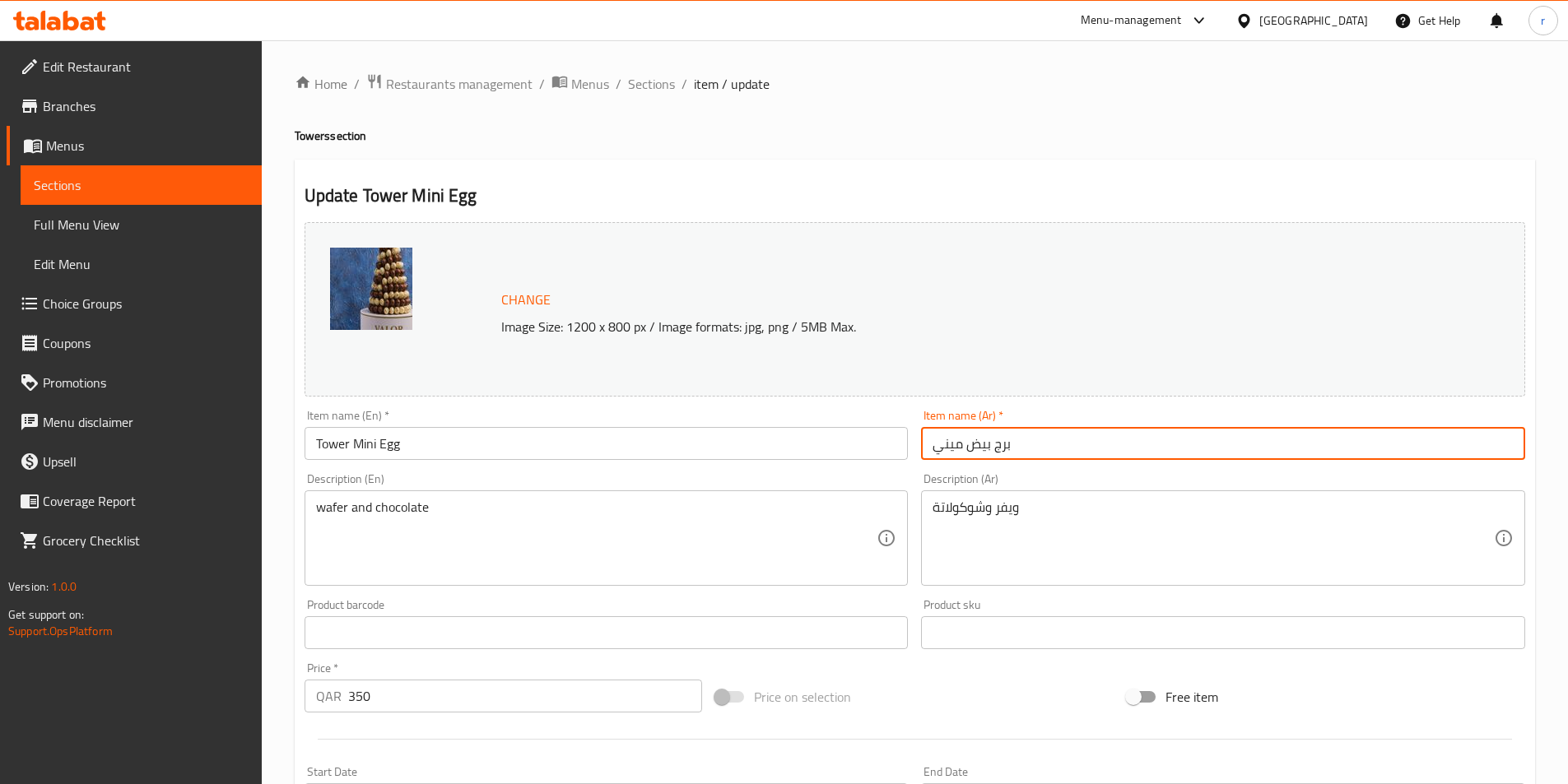
drag, startPoint x: 996, startPoint y: 440, endPoint x: 1042, endPoint y: 454, distance: 48.1
click at [1042, 454] on input "برج بيض ميني" at bounding box center [1223, 443] width 604 height 33
click at [998, 440] on input "بيض ميني" at bounding box center [1223, 443] width 604 height 33
type input "بيض ميني تاور"
click at [363, 296] on img at bounding box center [370, 288] width 82 height 82
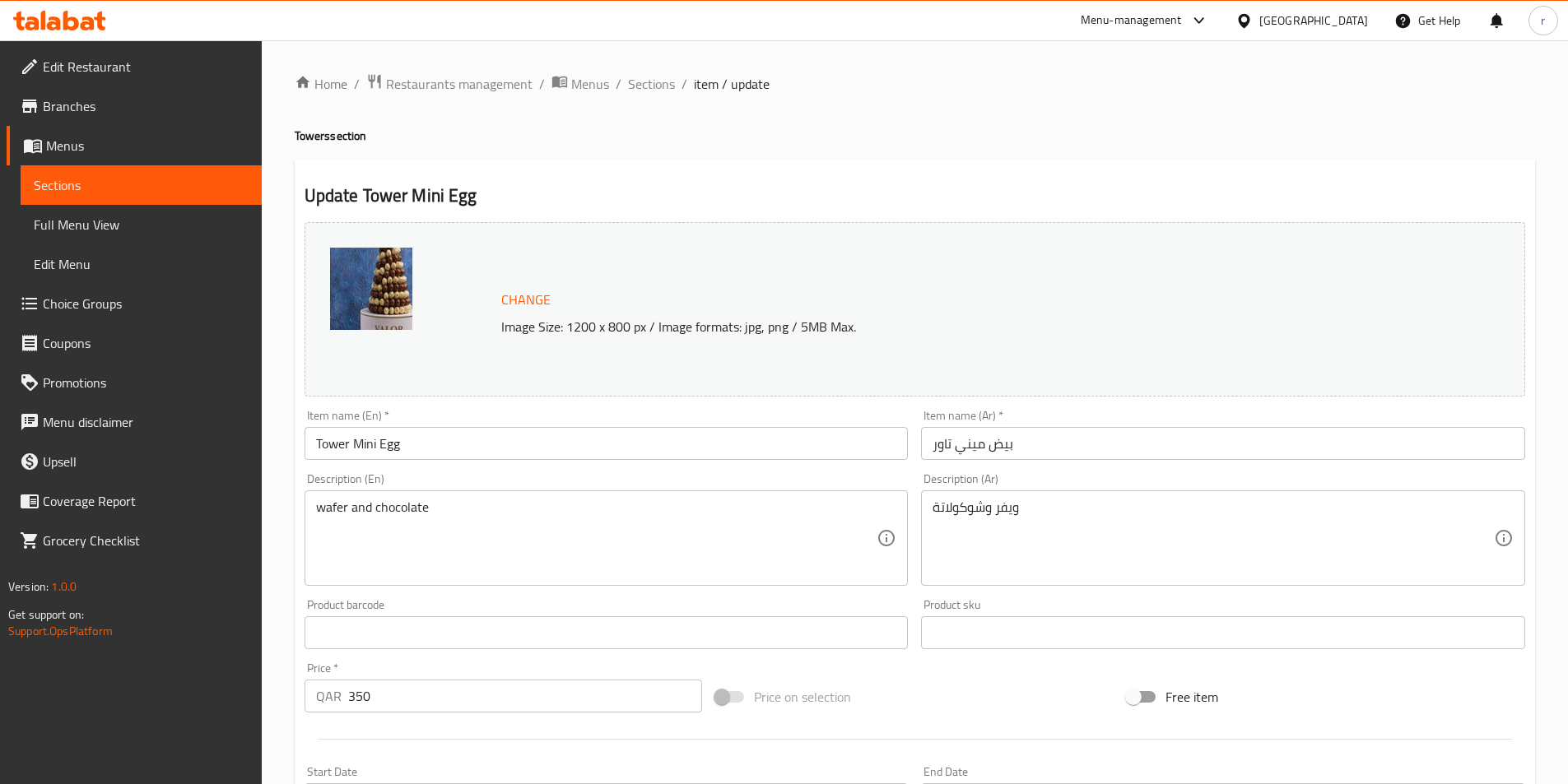
click at [378, 286] on img at bounding box center [370, 288] width 82 height 82
click at [372, 285] on img at bounding box center [370, 288] width 82 height 82
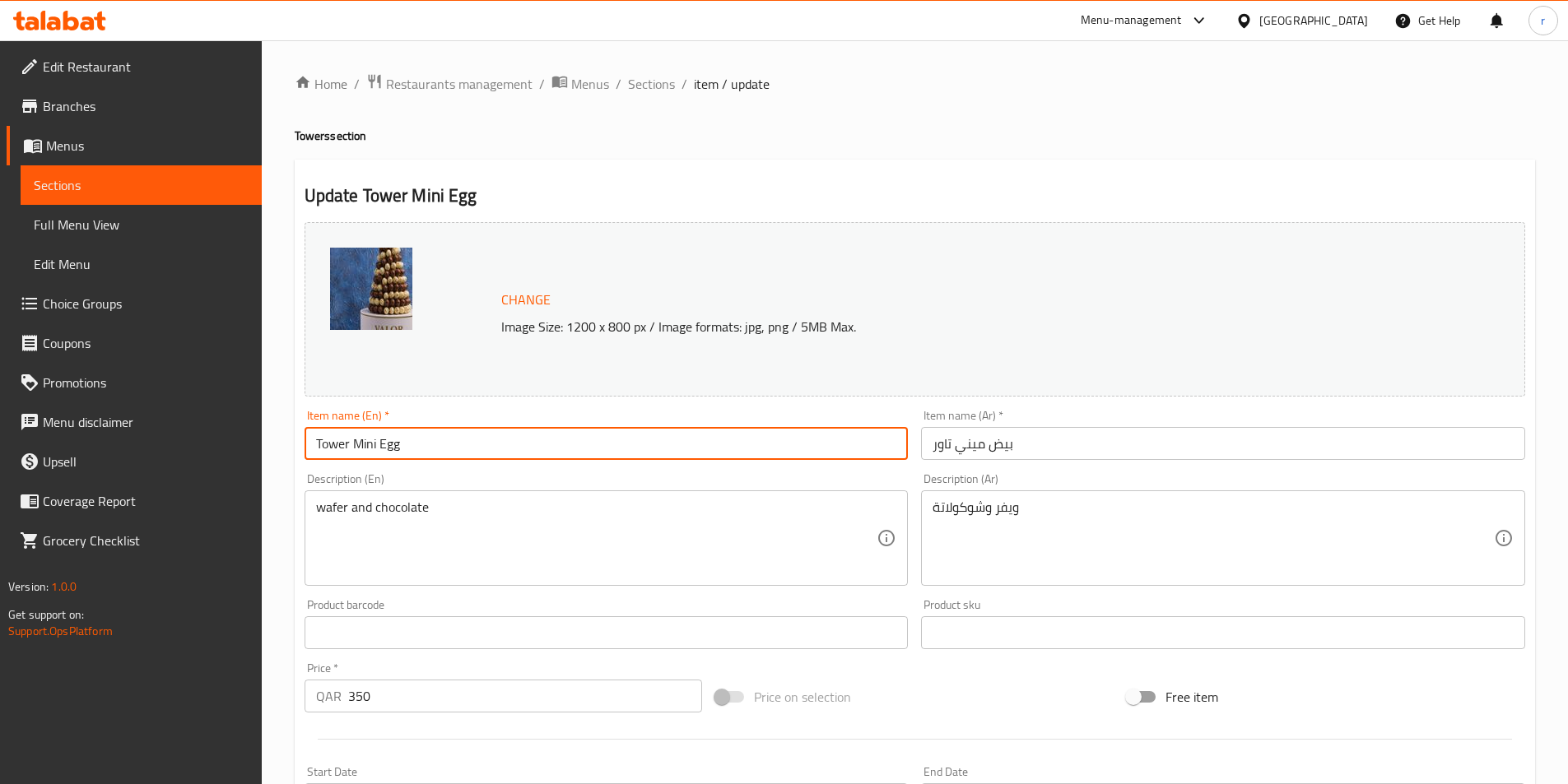
drag, startPoint x: 459, startPoint y: 447, endPoint x: 281, endPoint y: 460, distance: 178.5
click at [281, 460] on div "Home / Restaurants management / Menus / Sections / item / update Towers section…" at bounding box center [914, 613] width 1306 height 1145
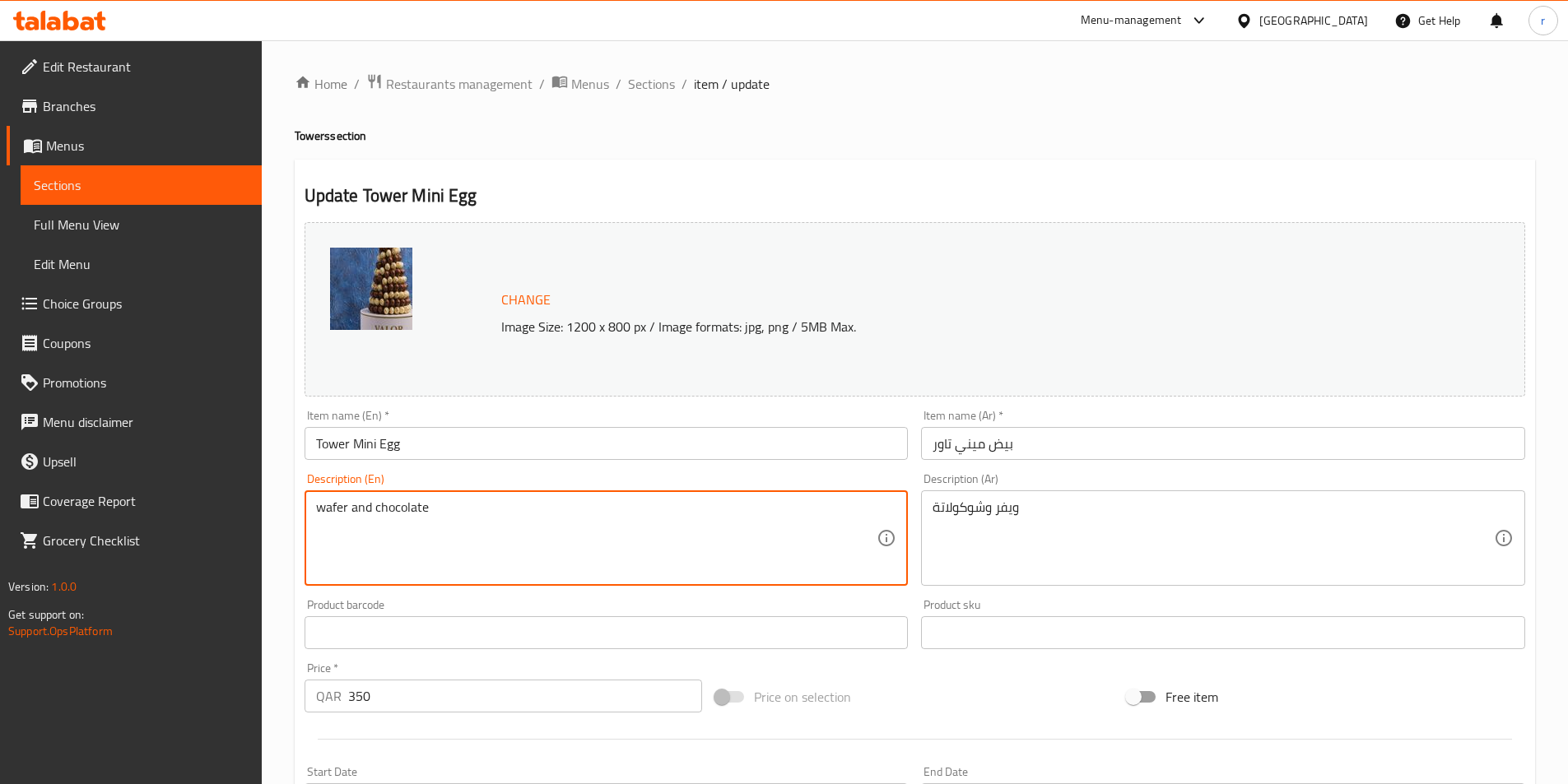
drag, startPoint x: 459, startPoint y: 525, endPoint x: 277, endPoint y: 532, distance: 182.1
click at [635, 525] on textarea "wafer and chocolate" at bounding box center [596, 538] width 561 height 78
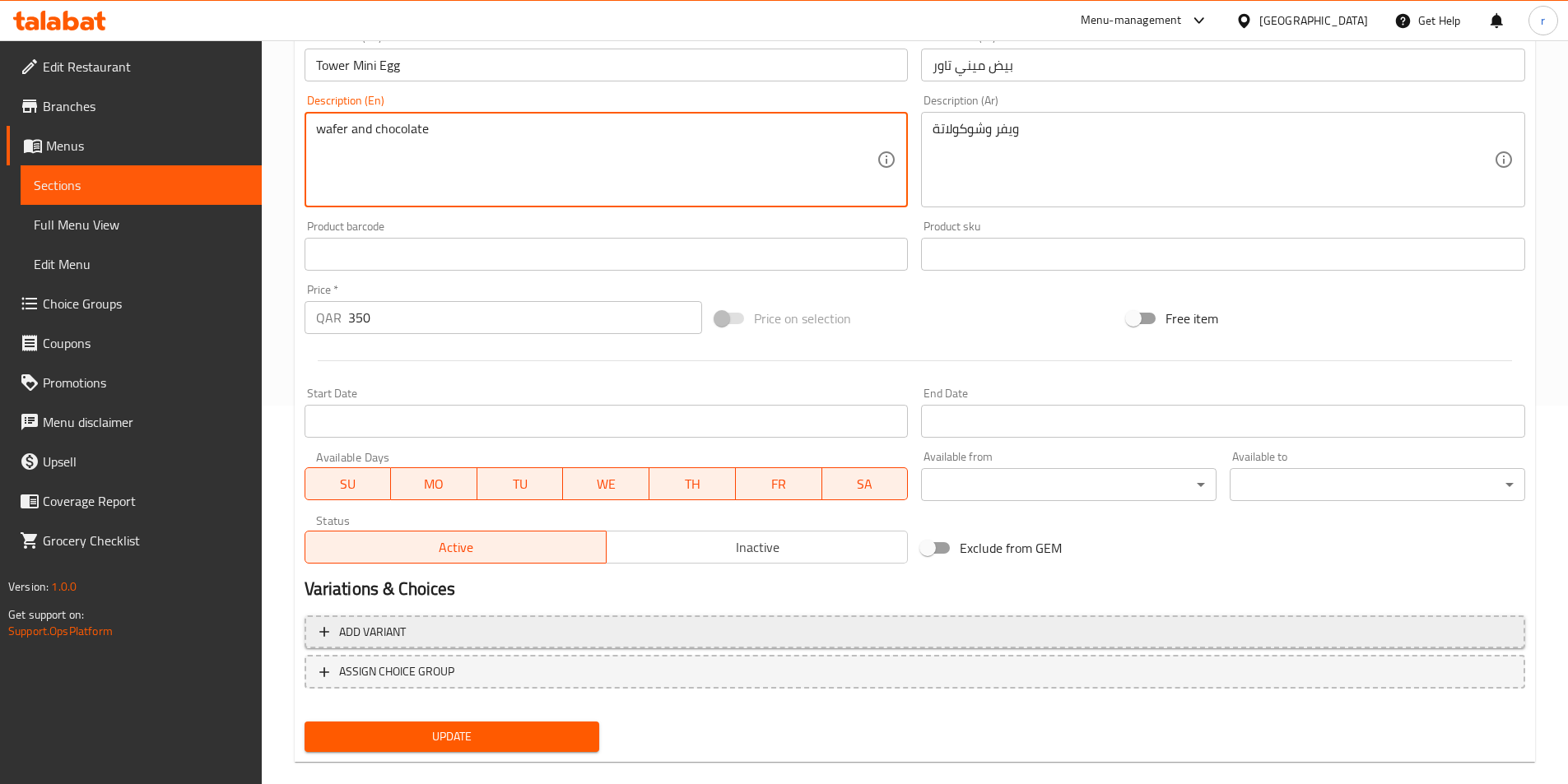
scroll to position [402, 0]
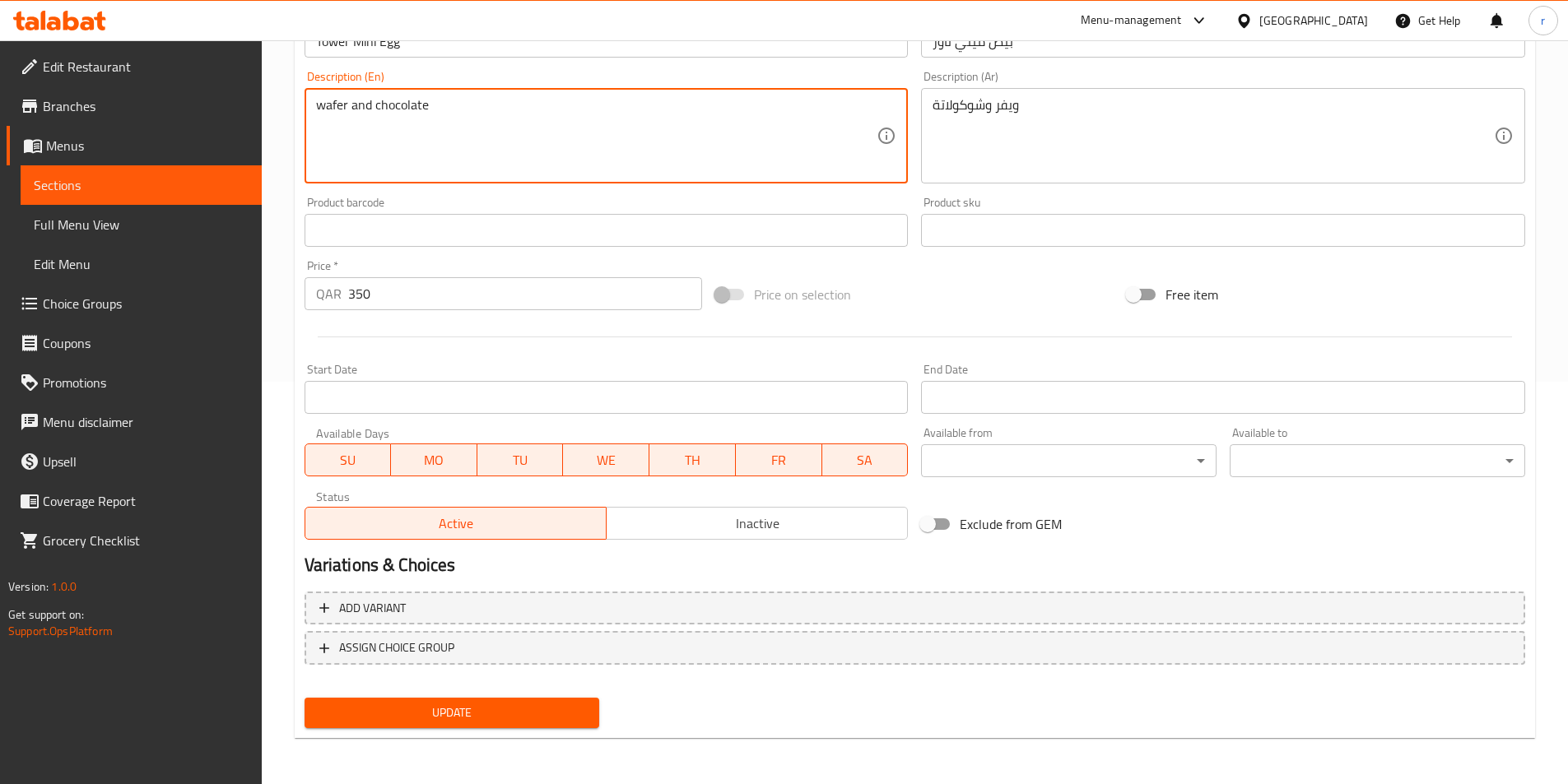
click at [537, 705] on span "Update" at bounding box center [453, 712] width 270 height 20
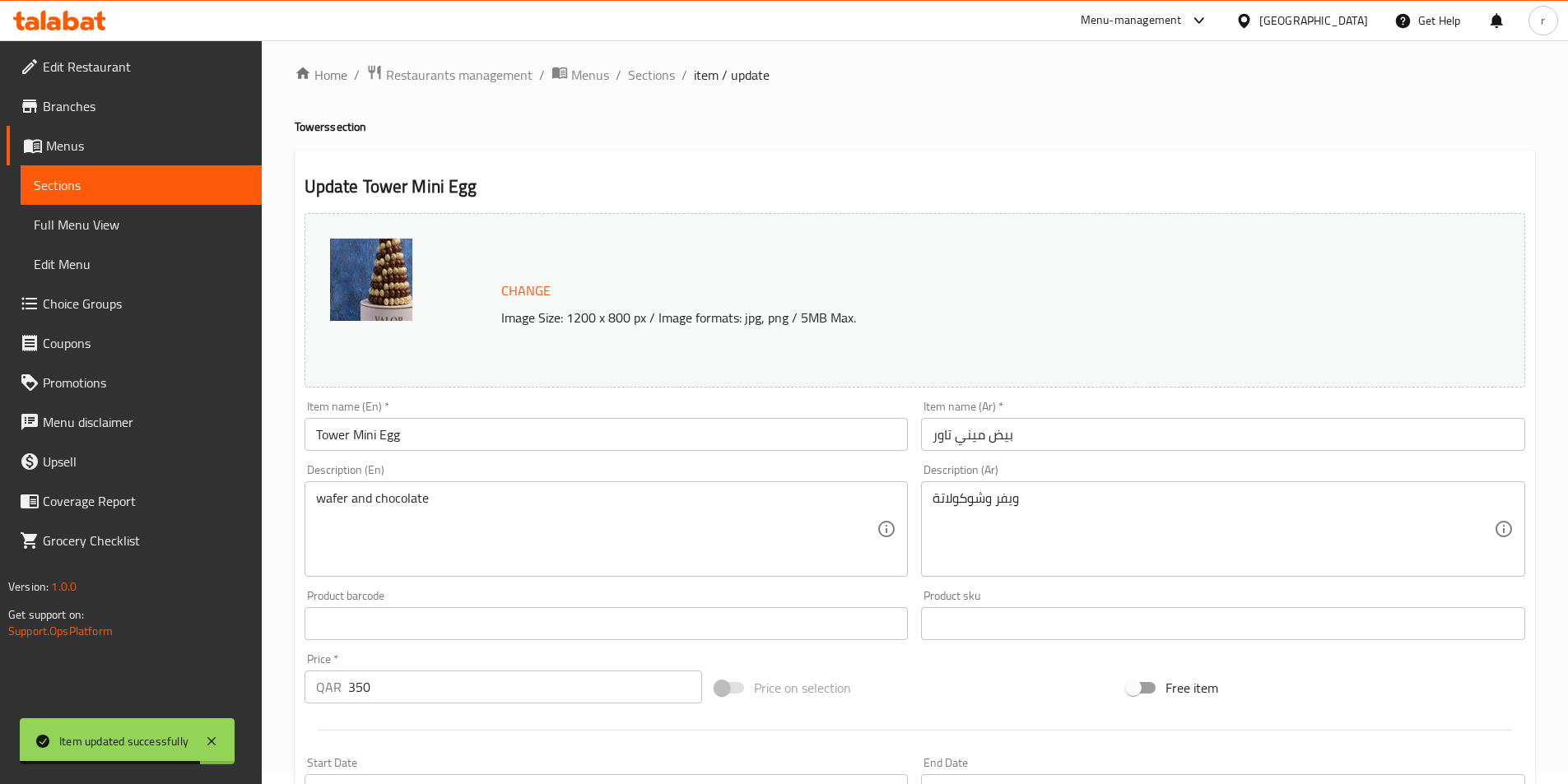
scroll to position [0, 0]
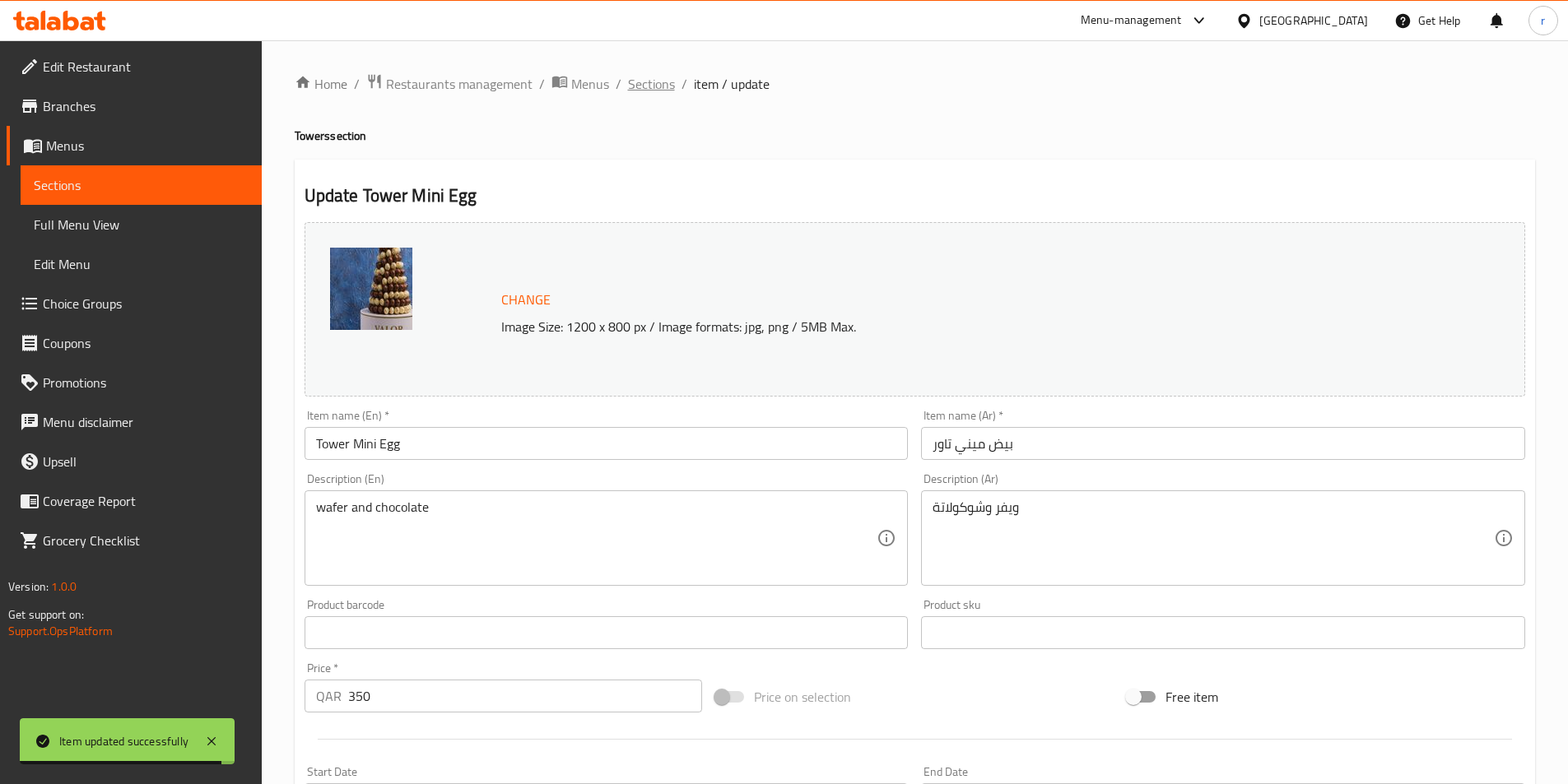
click at [658, 83] on span "Sections" at bounding box center [652, 83] width 47 height 19
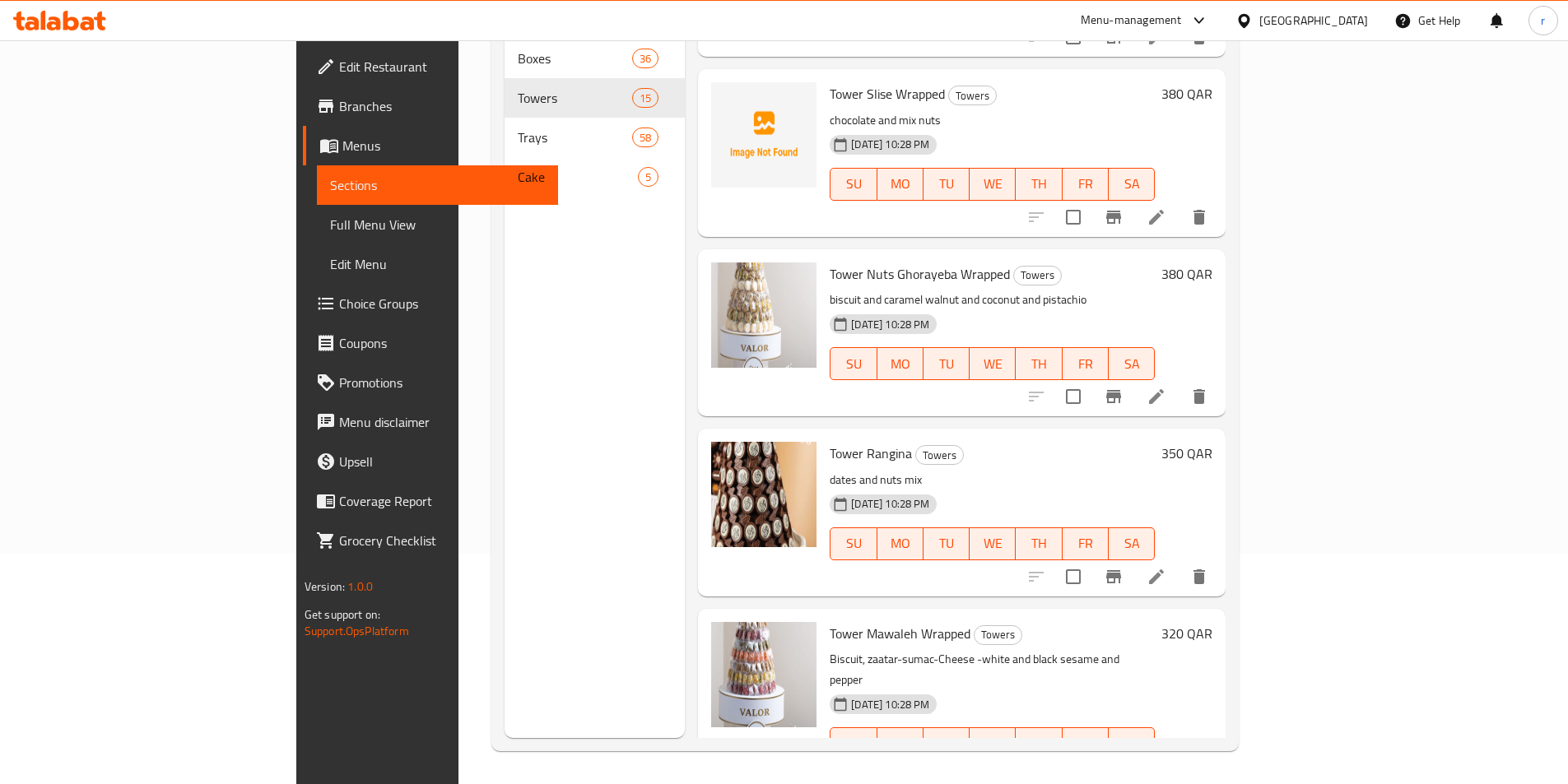
scroll to position [1517, 0]
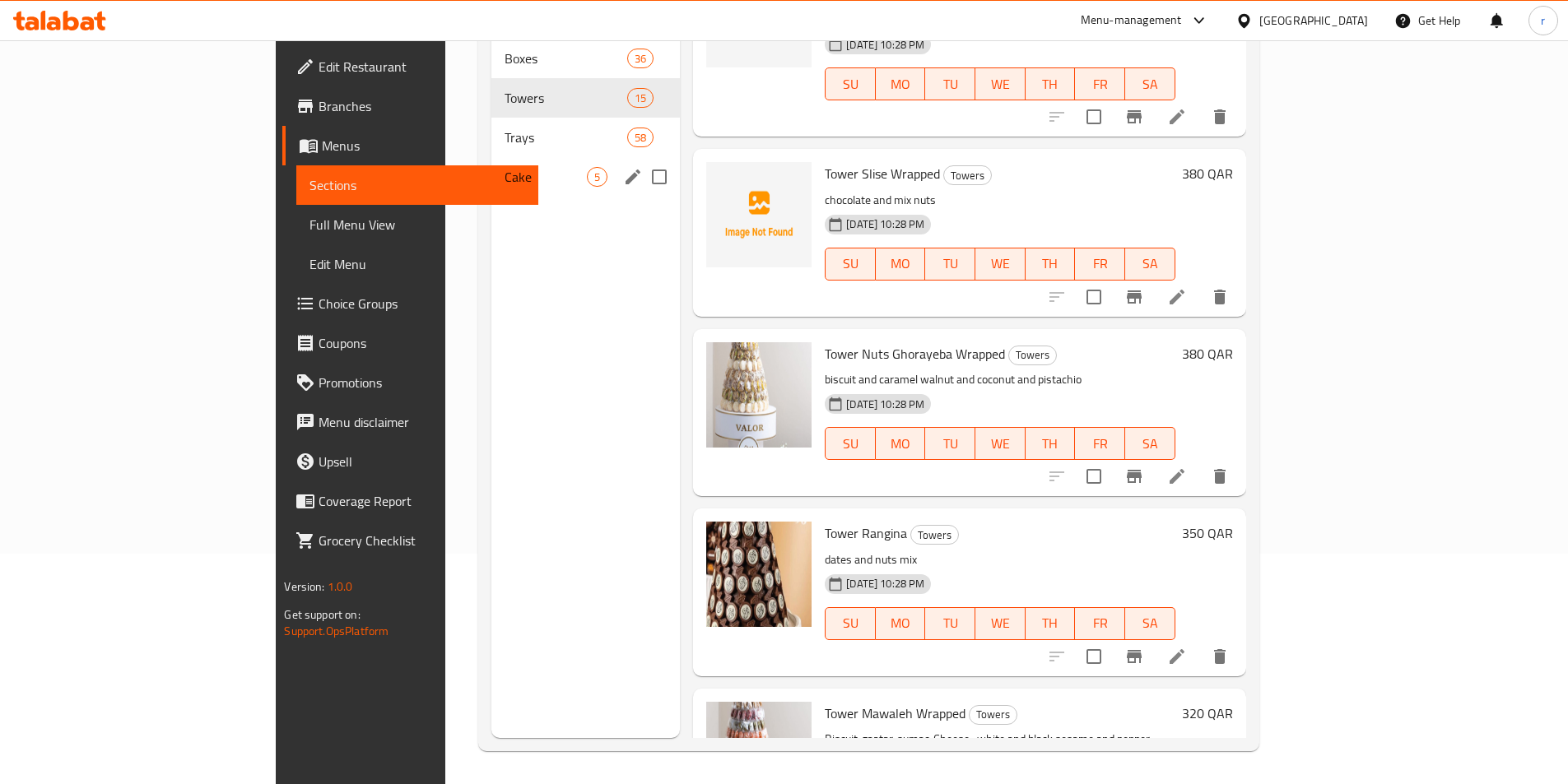
click at [492, 157] on div "Cake 5" at bounding box center [586, 176] width 188 height 40
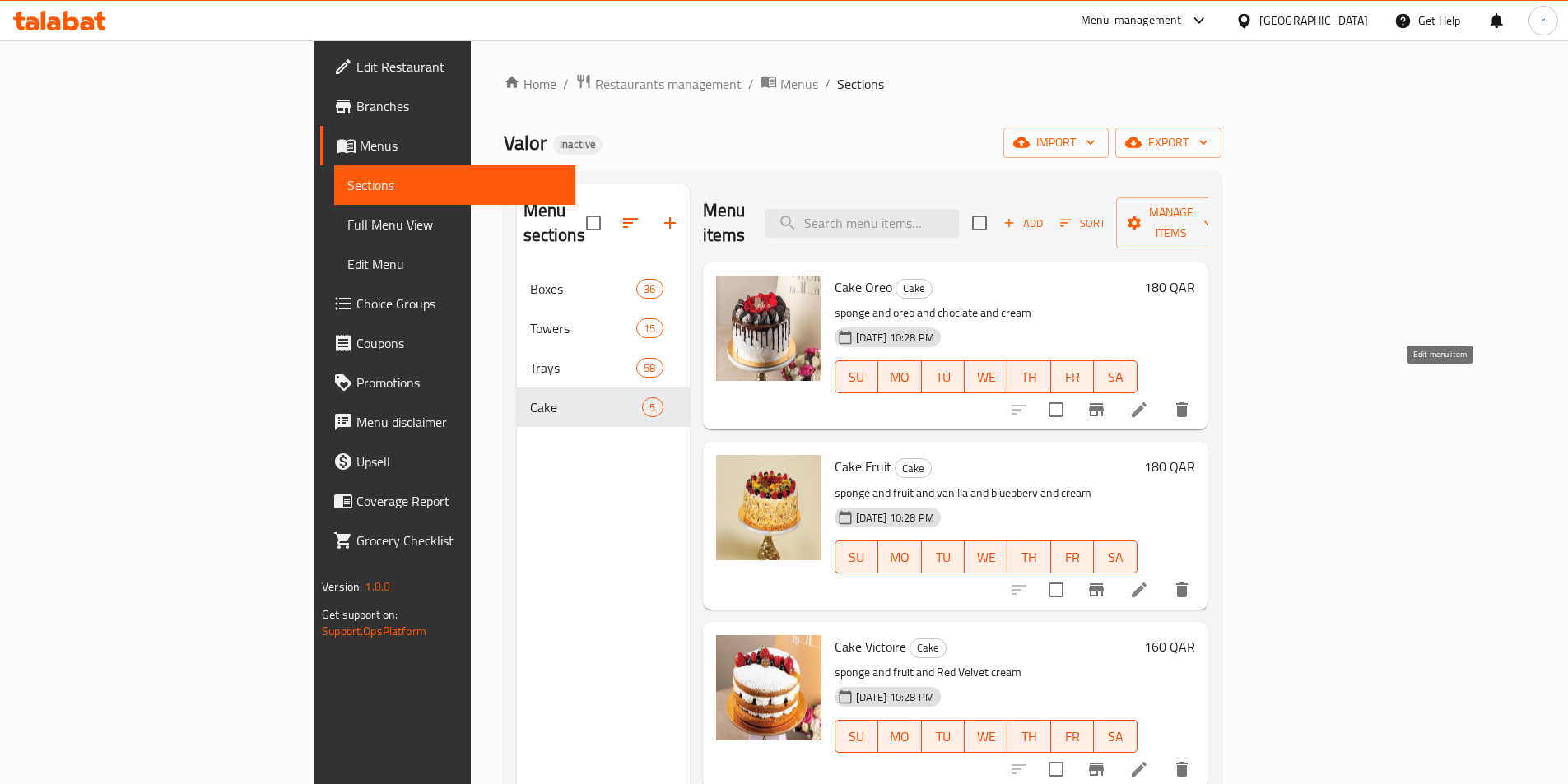
click at [1149, 399] on icon at bounding box center [1138, 409] width 19 height 19
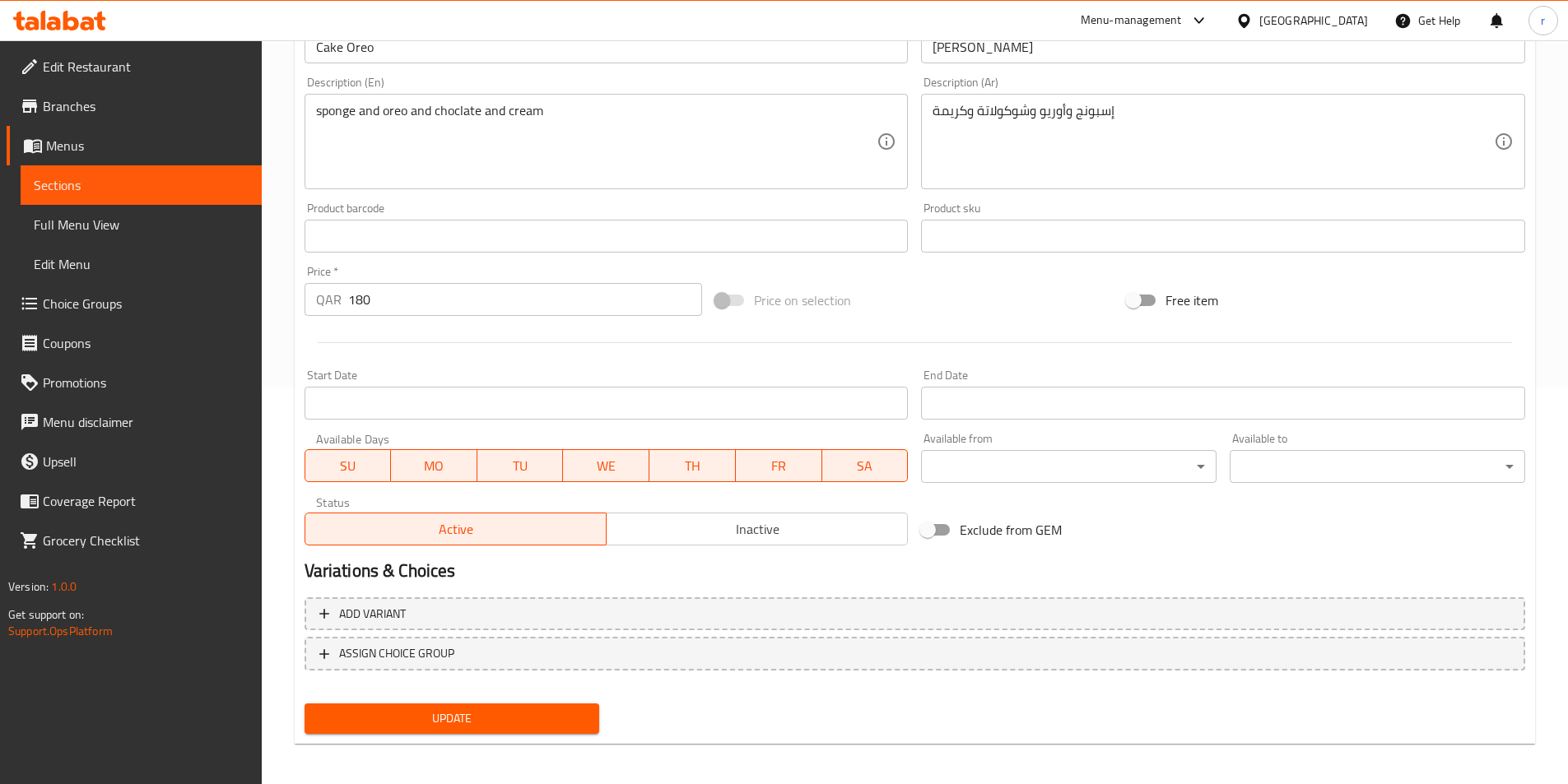
scroll to position [402, 0]
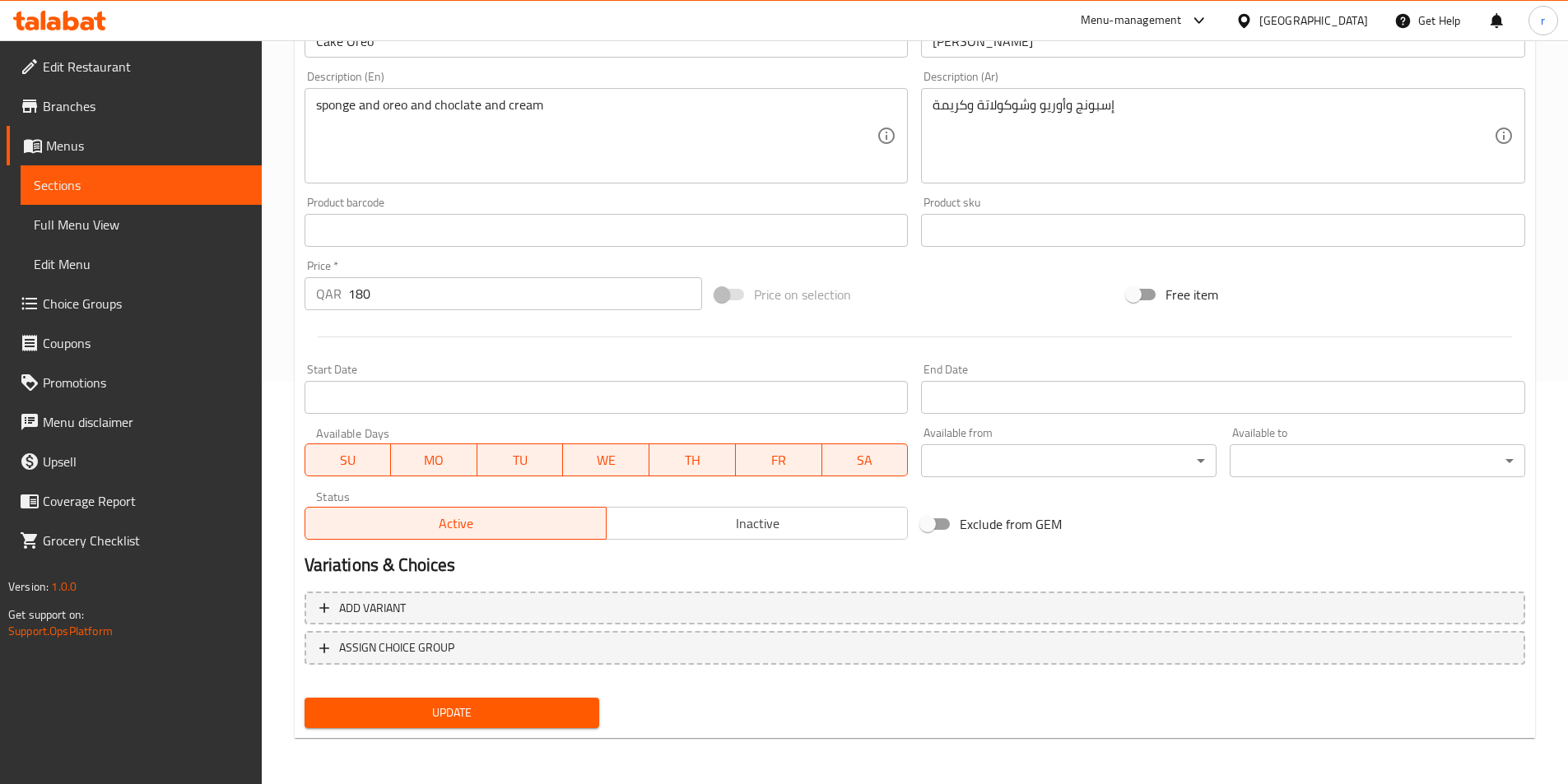
drag, startPoint x: 449, startPoint y: 706, endPoint x: 458, endPoint y: 702, distance: 9.8
click at [451, 706] on span "Update" at bounding box center [453, 712] width 270 height 20
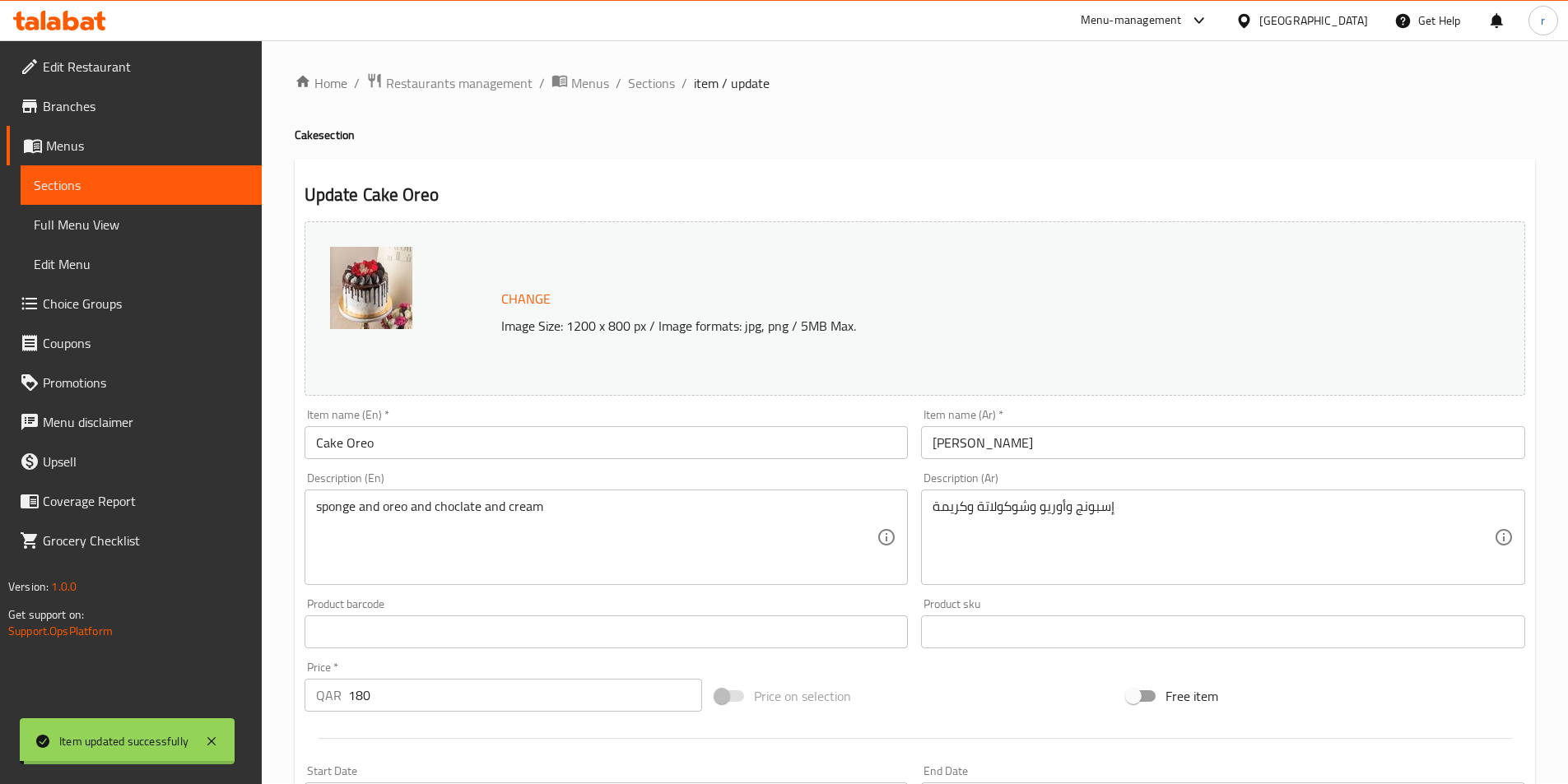
scroll to position [0, 0]
click at [639, 82] on span "Sections" at bounding box center [652, 83] width 47 height 19
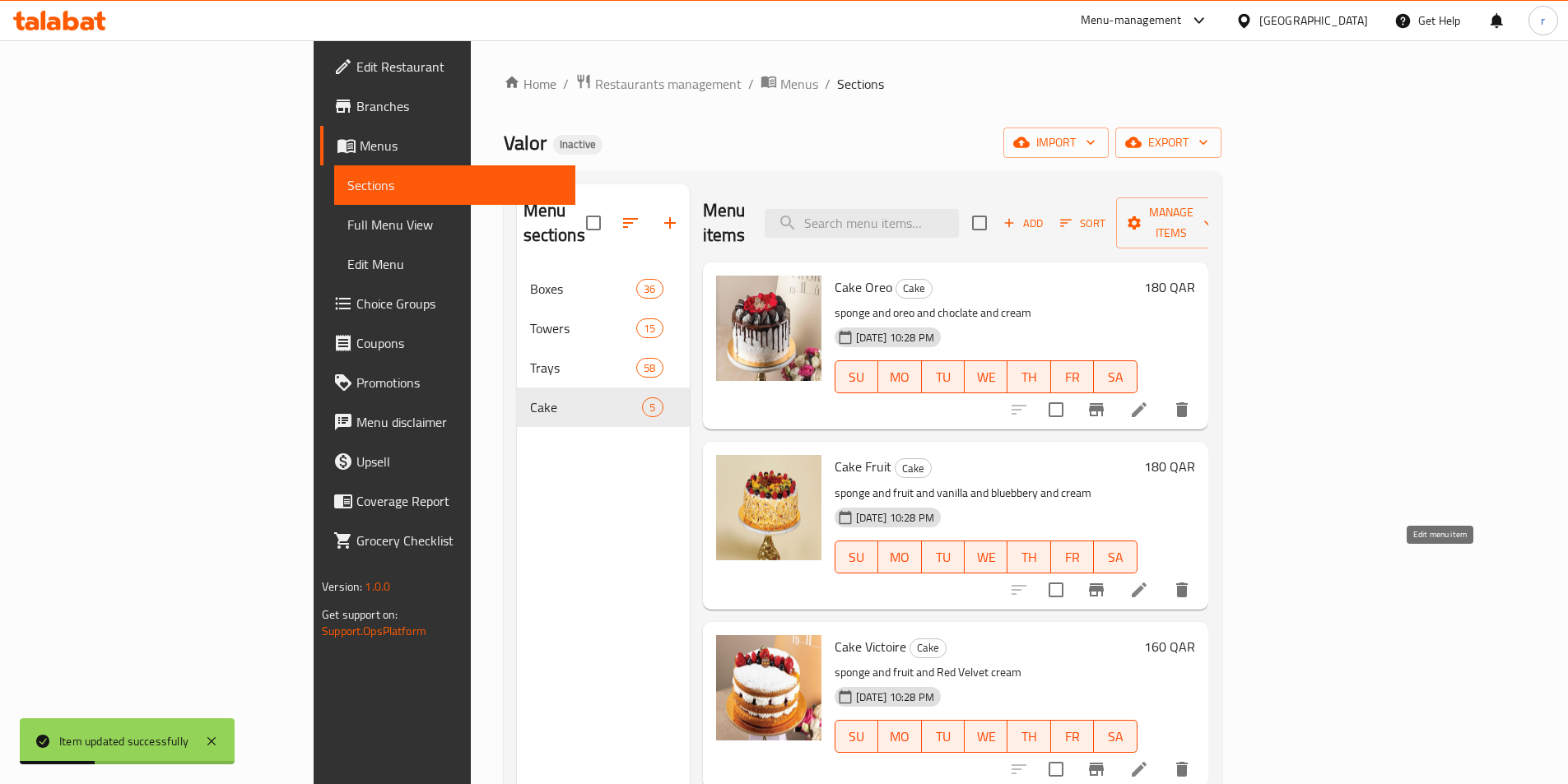
click at [1149, 580] on icon at bounding box center [1138, 589] width 19 height 19
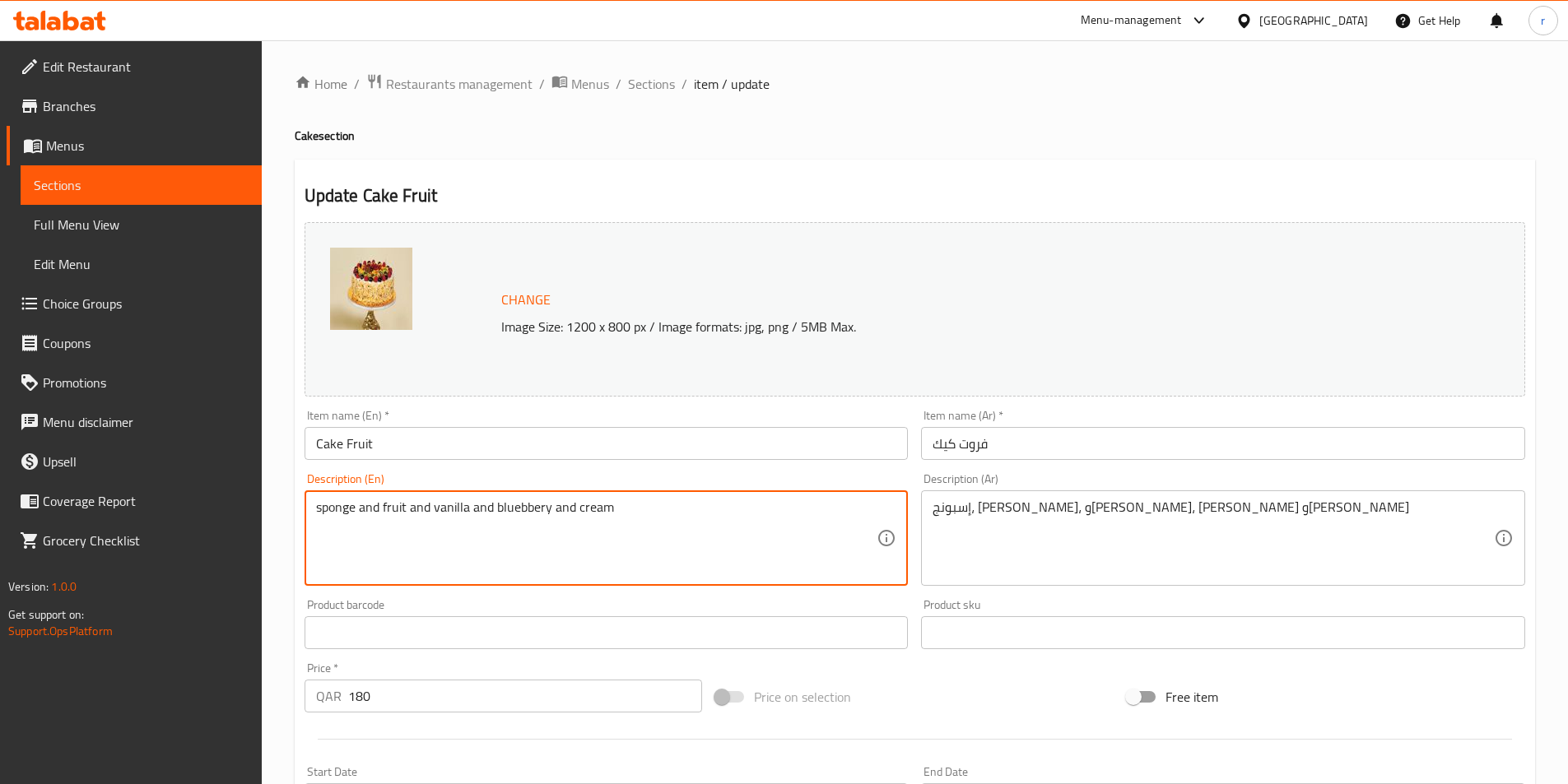
drag, startPoint x: 405, startPoint y: 508, endPoint x: 381, endPoint y: 508, distance: 24.0
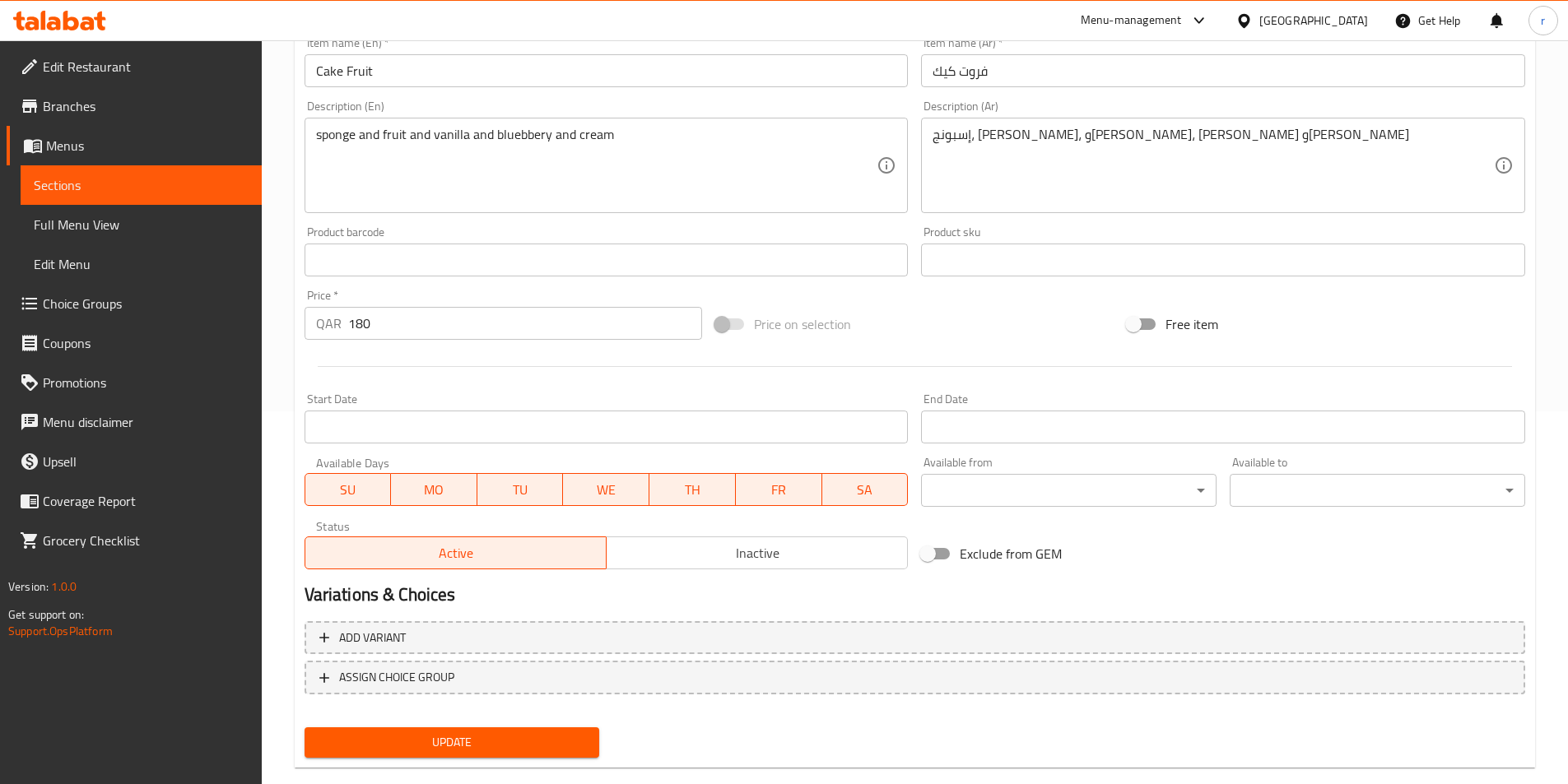
scroll to position [402, 0]
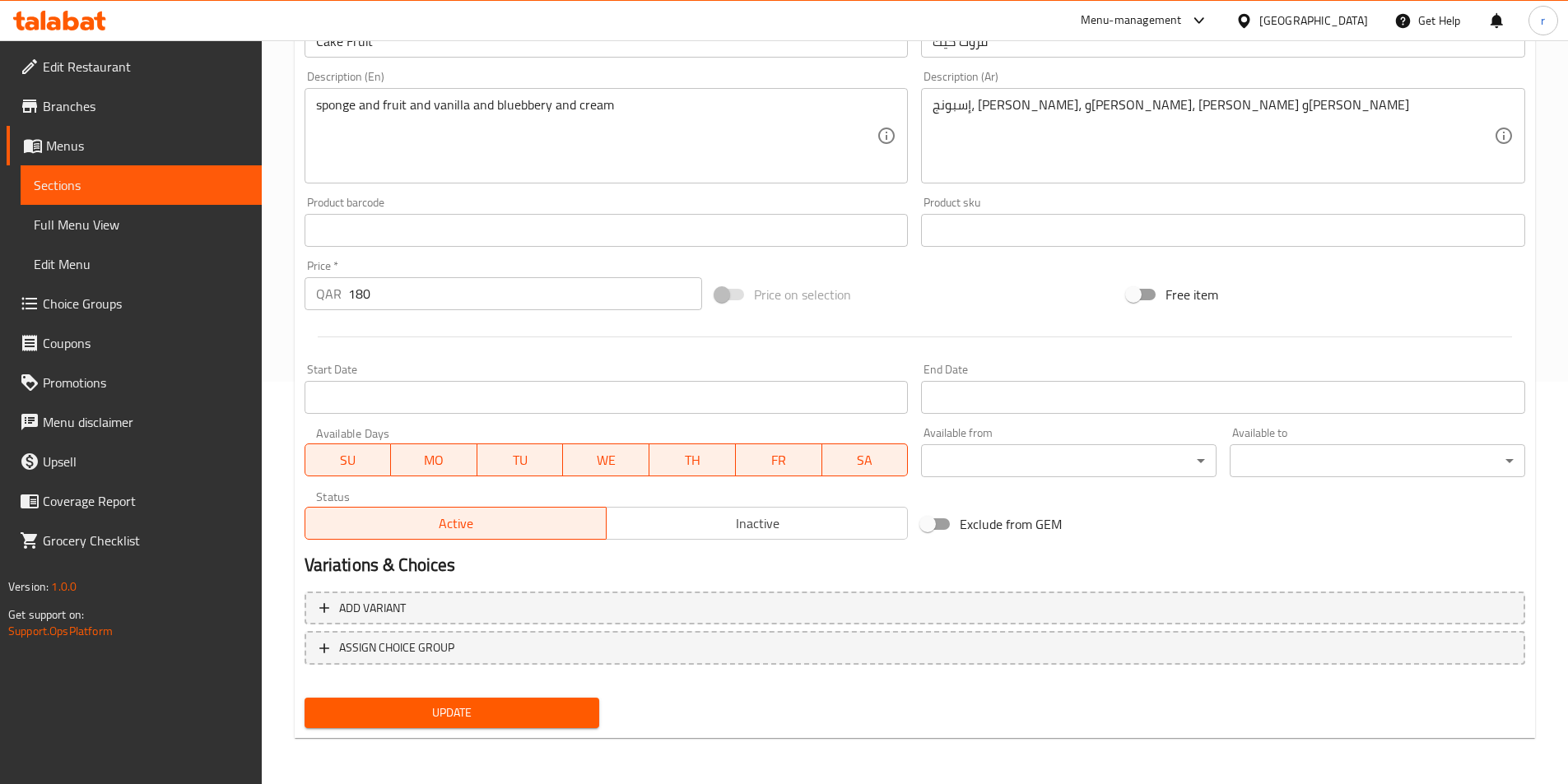
click at [545, 705] on span "Update" at bounding box center [453, 712] width 270 height 20
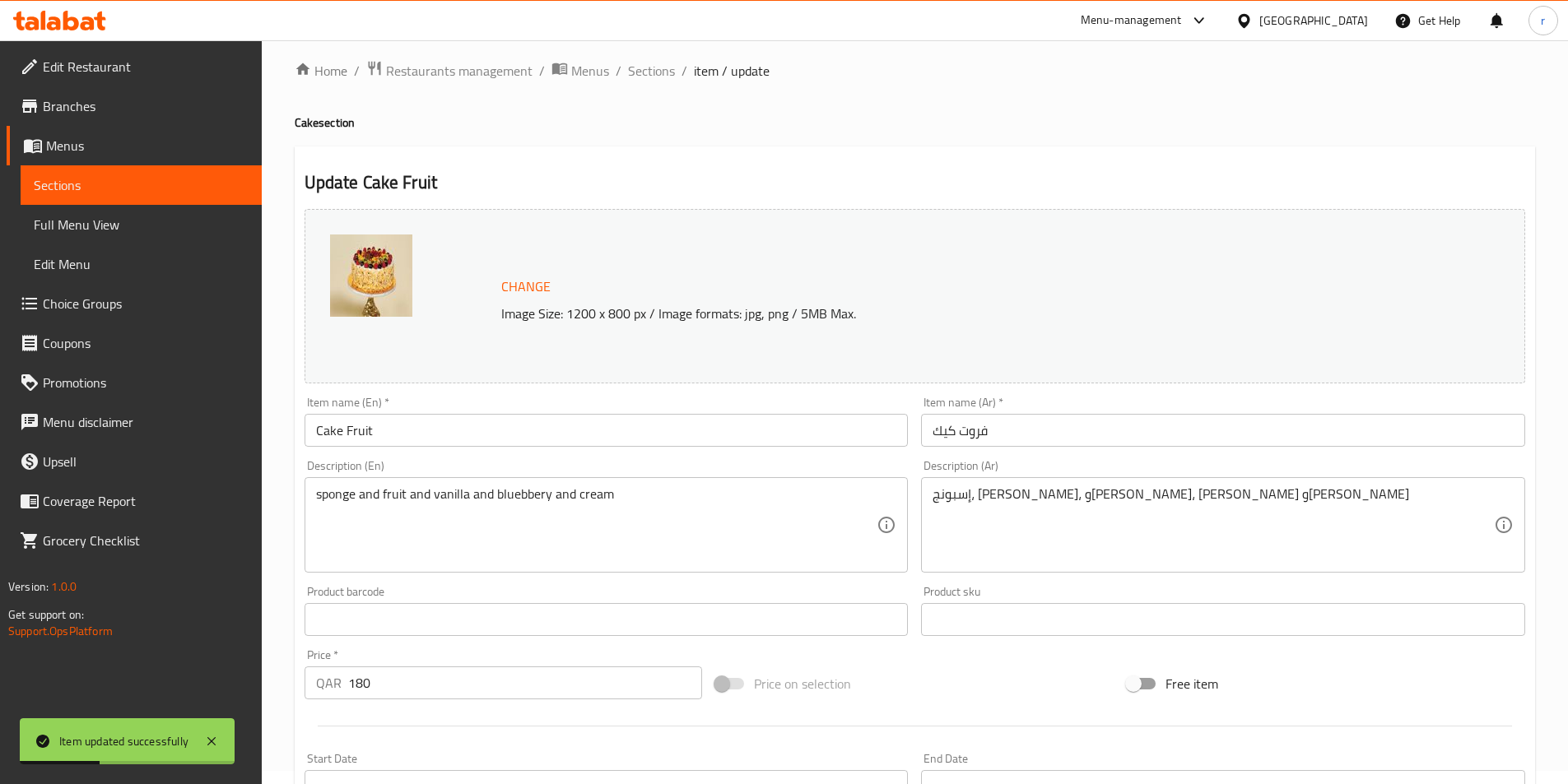
scroll to position [0, 0]
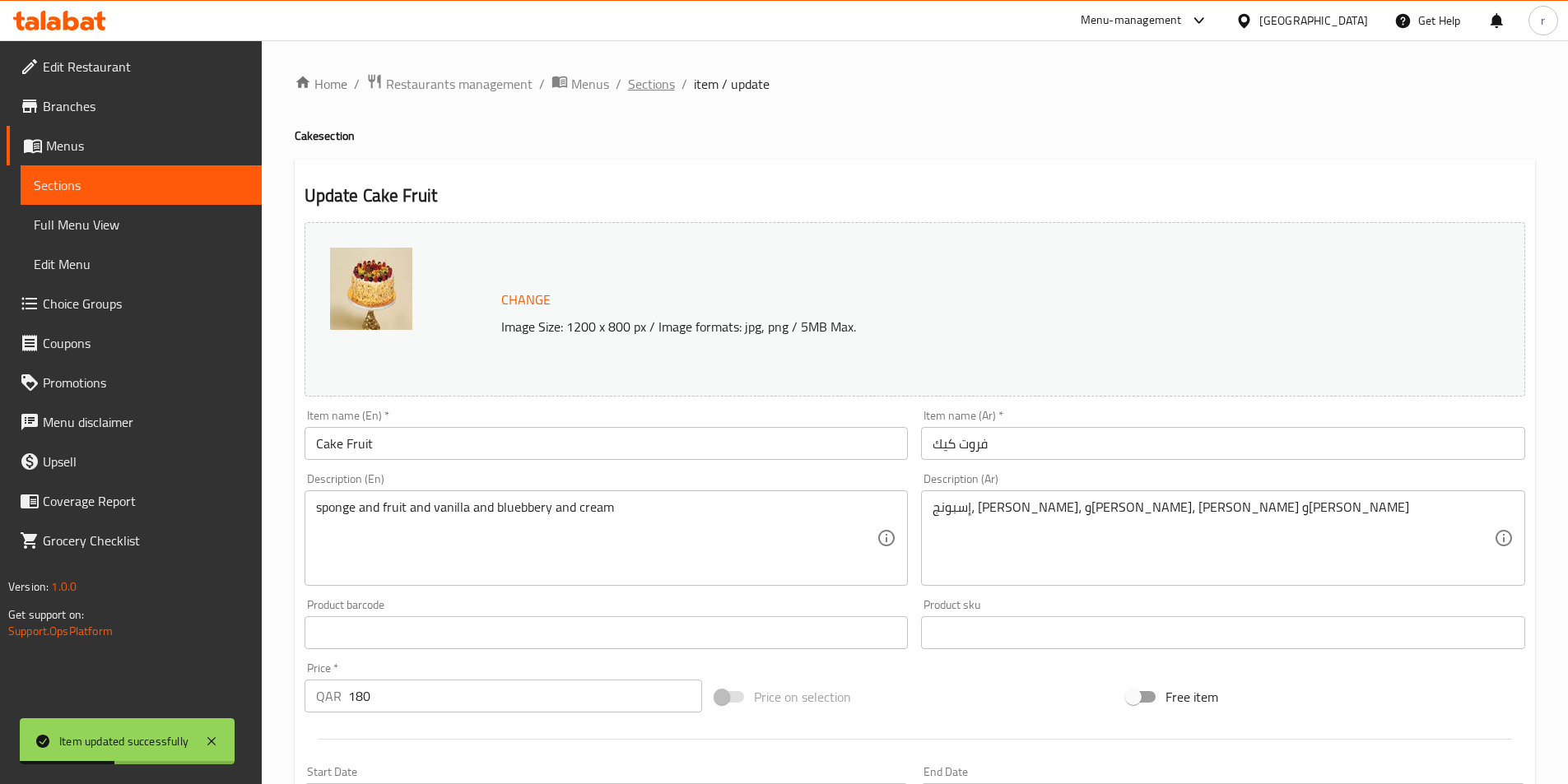
click at [639, 91] on span "Sections" at bounding box center [652, 83] width 47 height 19
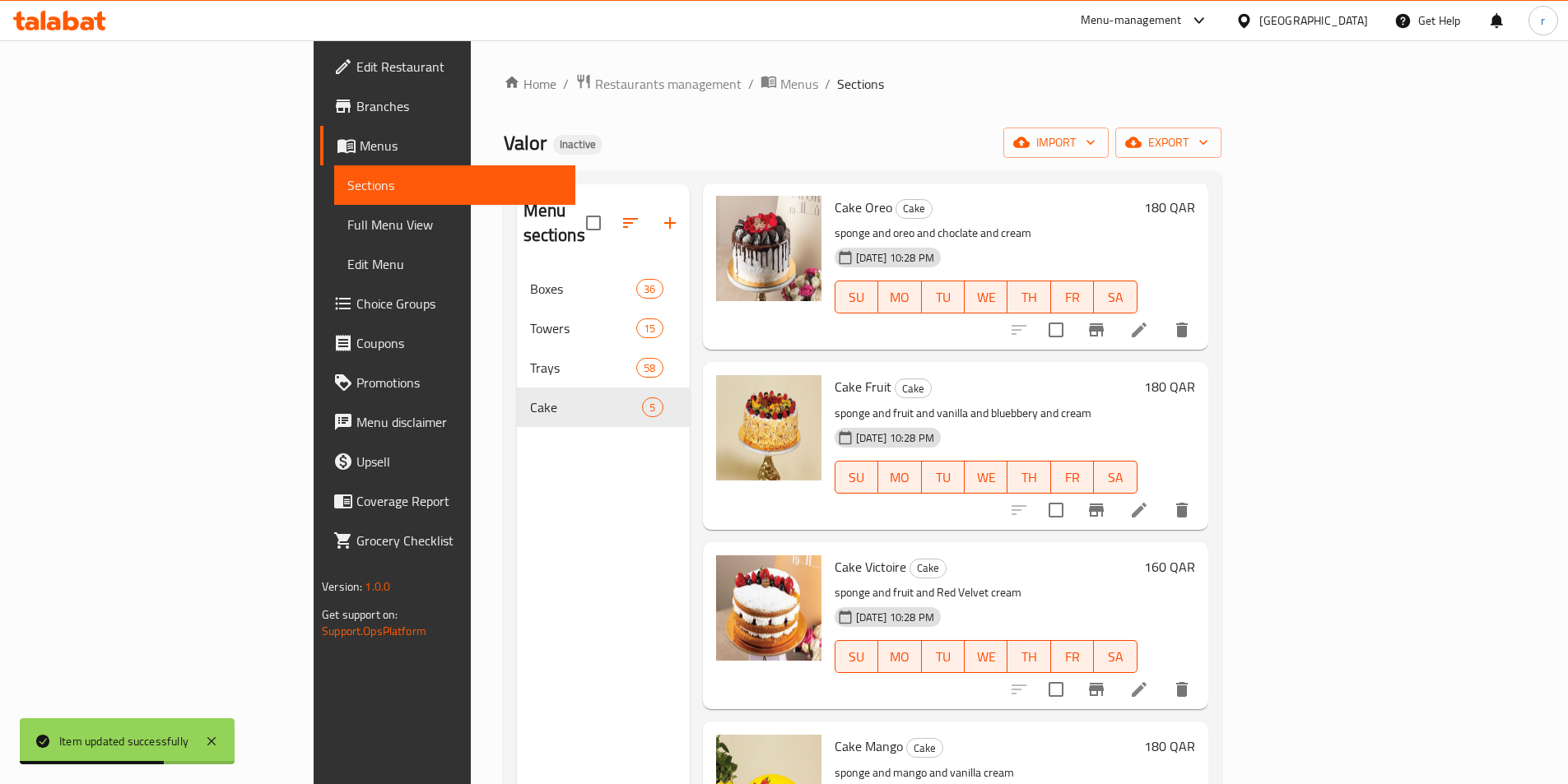
scroll to position [82, 0]
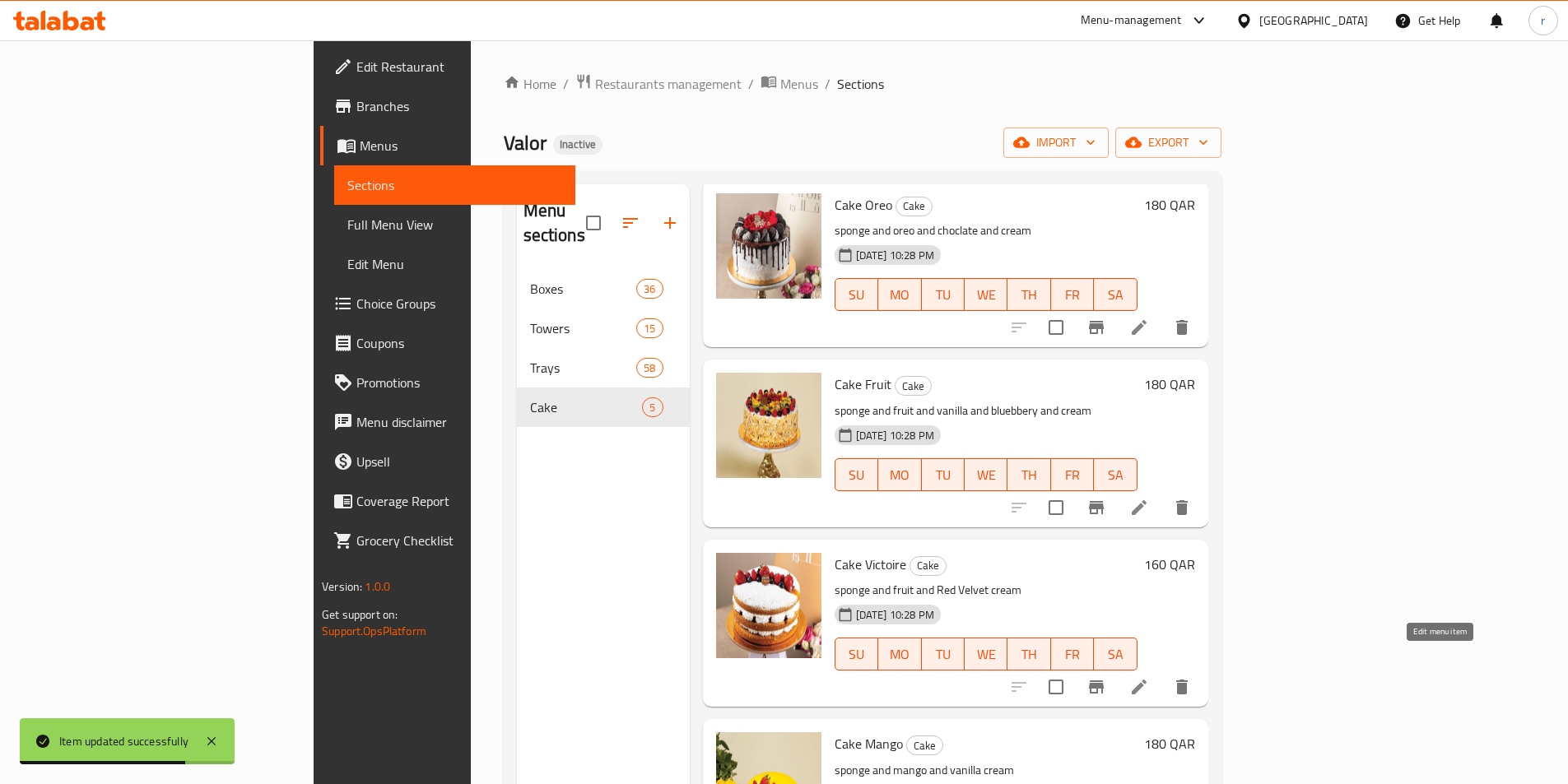
click at [1149, 676] on icon at bounding box center [1138, 686] width 19 height 19
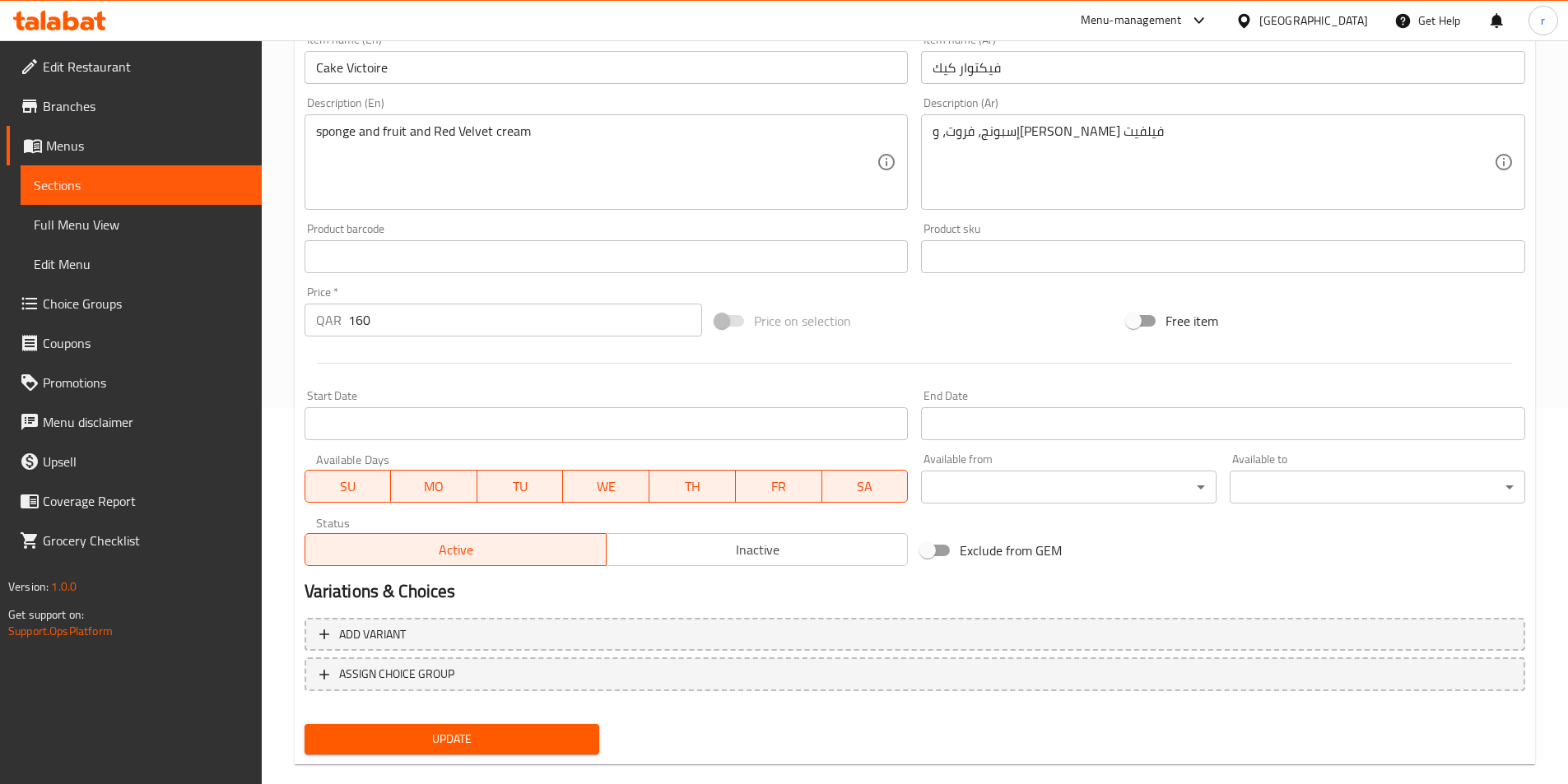
scroll to position [402, 0]
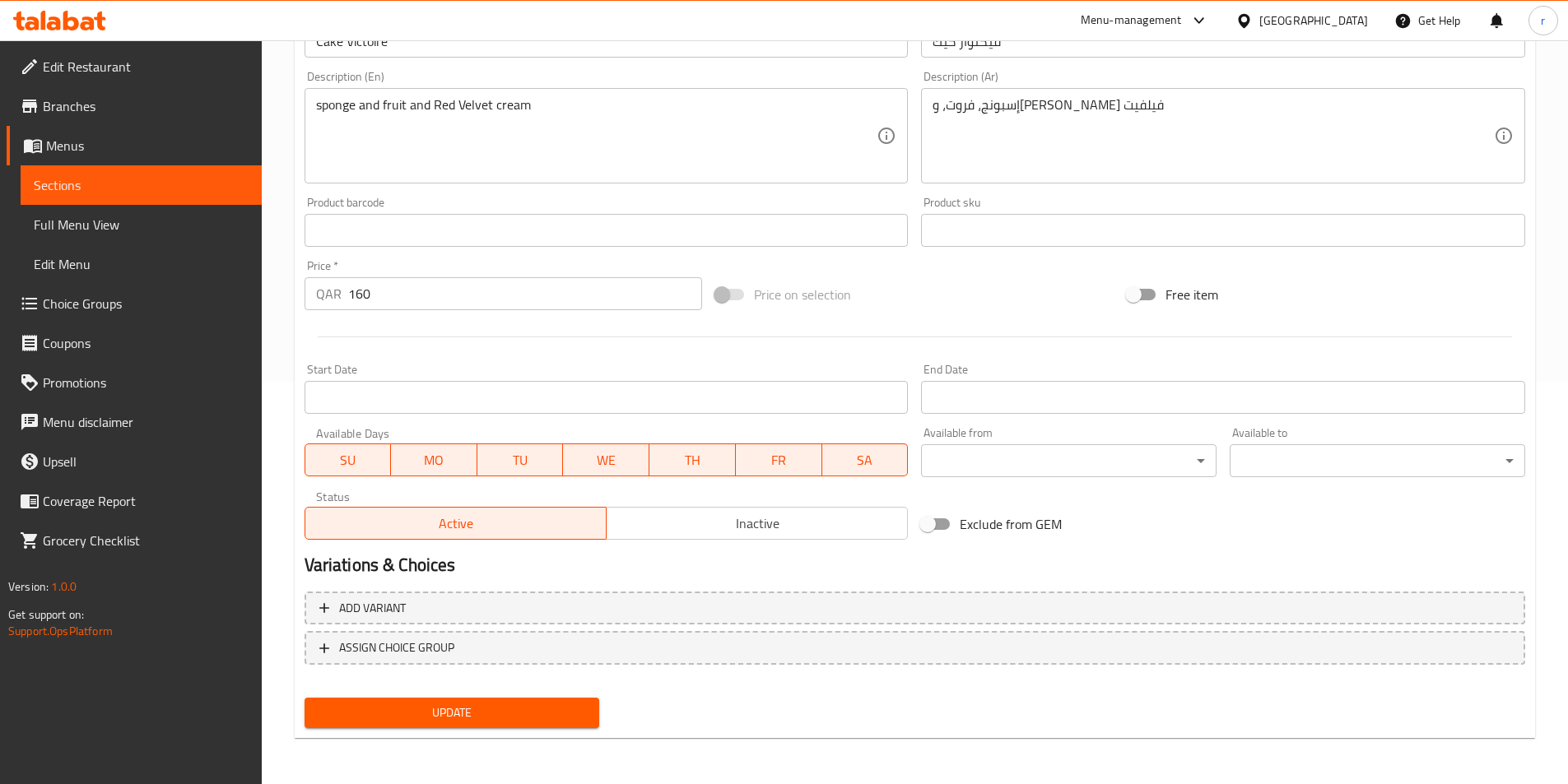
click at [498, 719] on span "Update" at bounding box center [453, 712] width 270 height 20
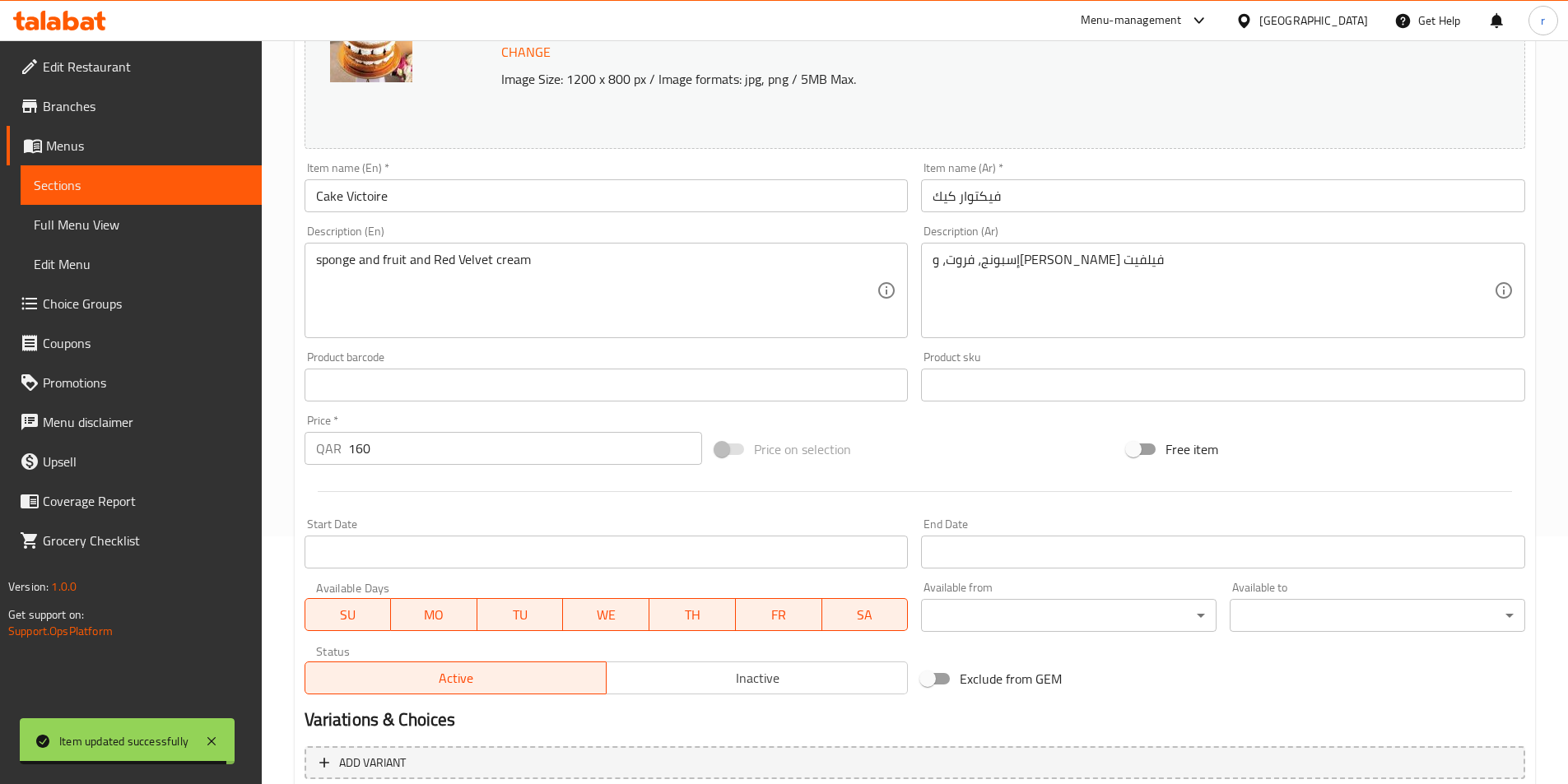
scroll to position [155, 0]
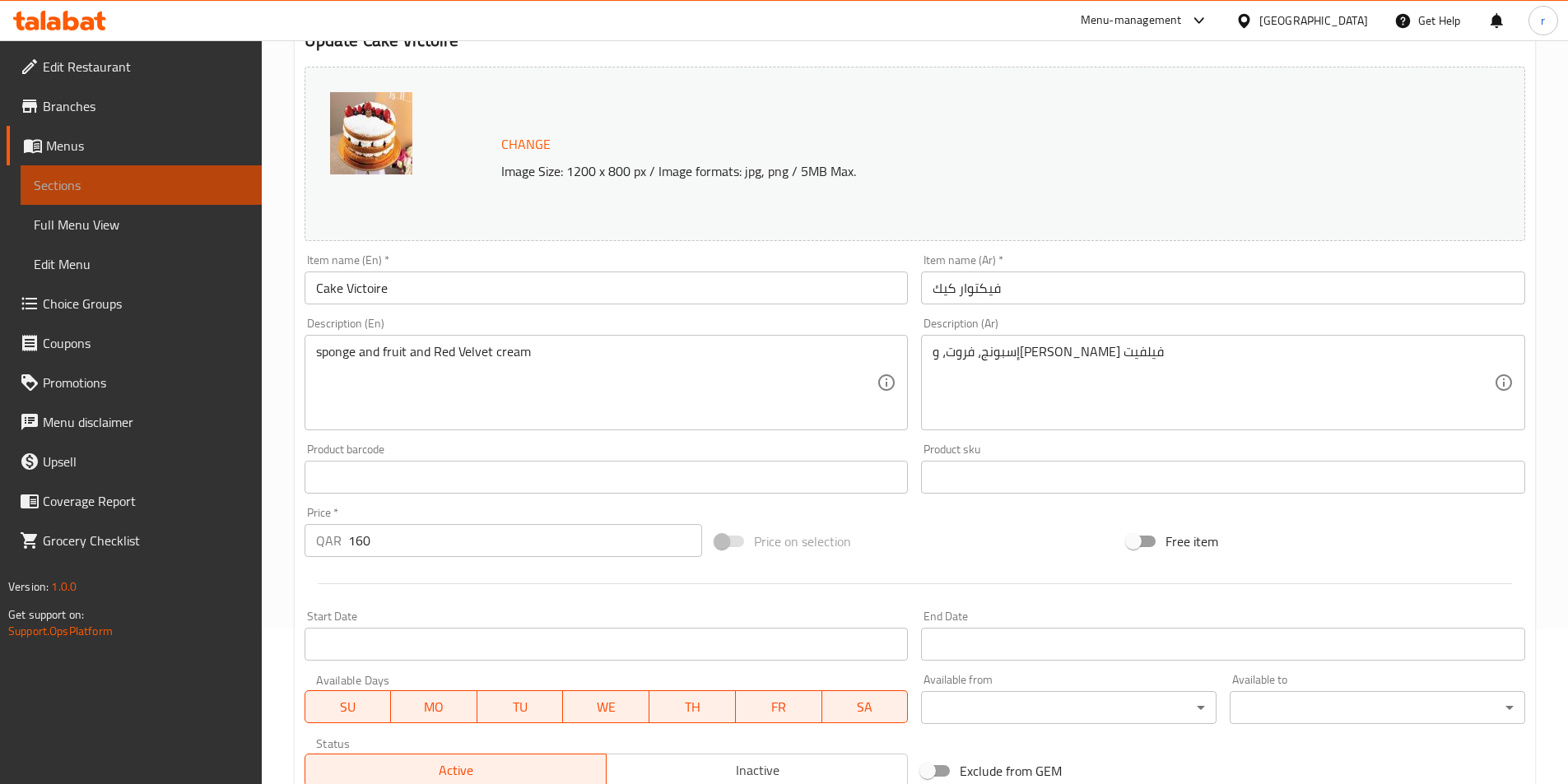
click at [175, 185] on span "Sections" at bounding box center [142, 185] width 215 height 19
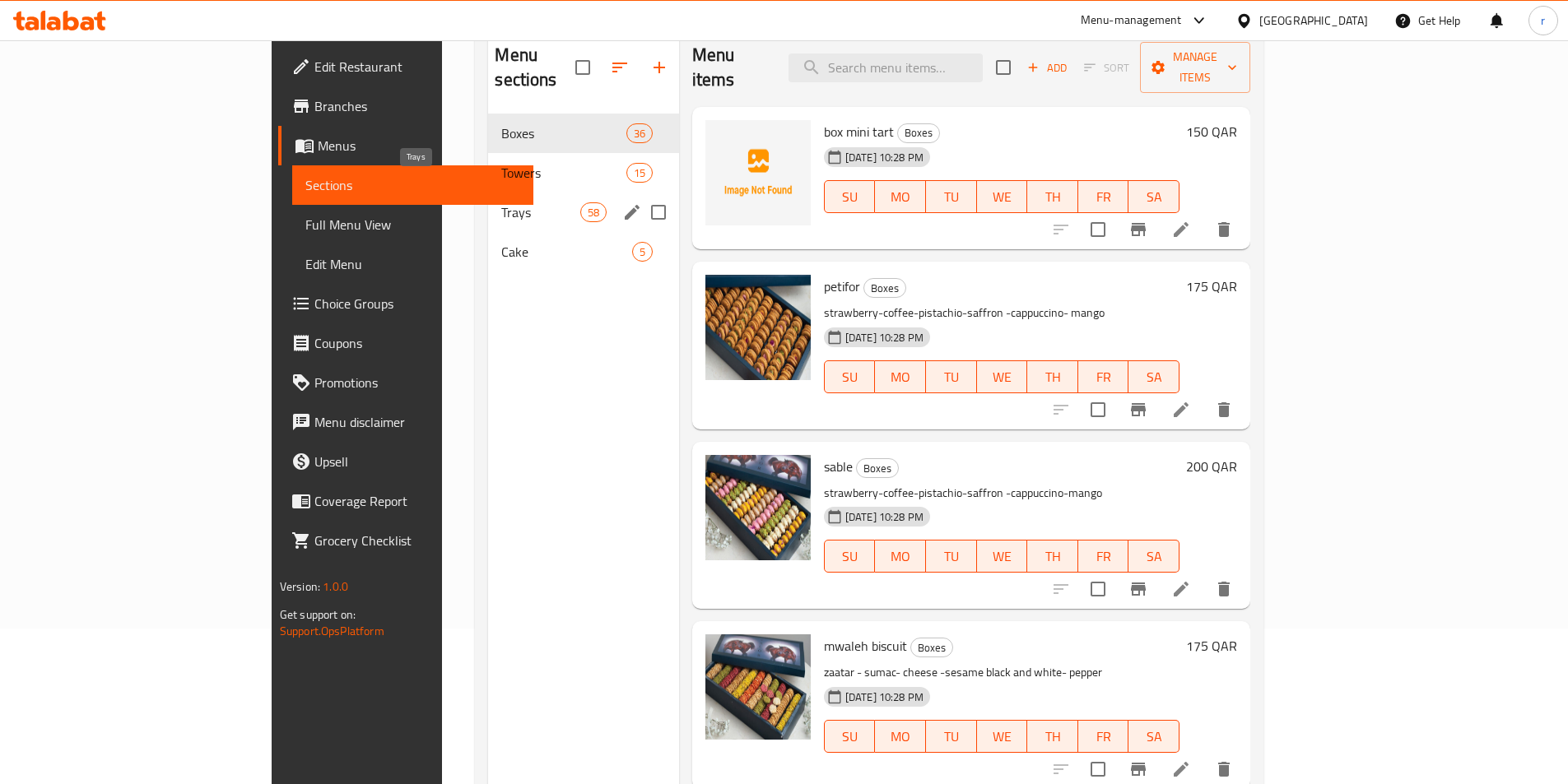
scroll to position [82, 0]
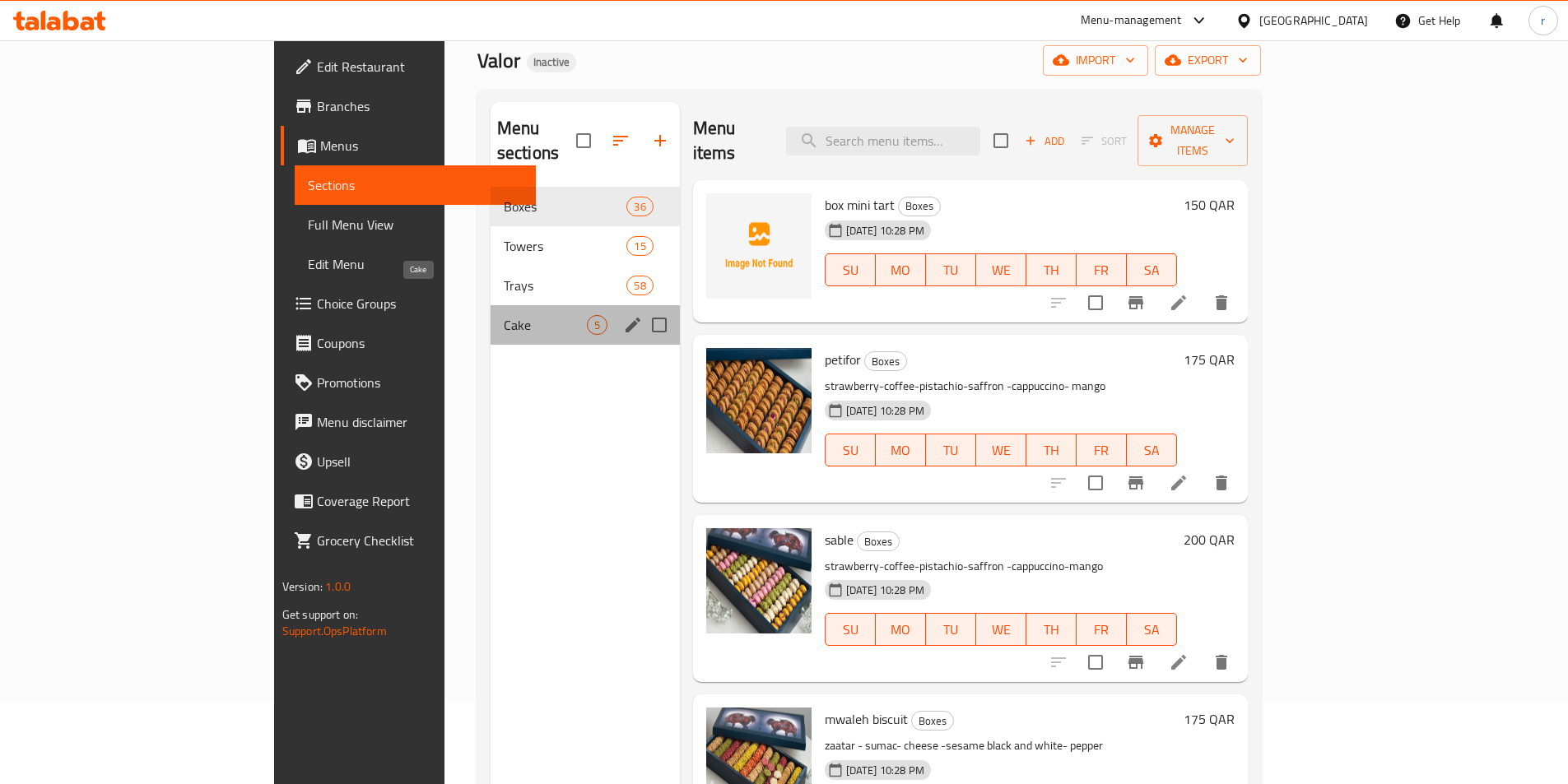
drag, startPoint x: 439, startPoint y: 314, endPoint x: 315, endPoint y: 307, distance: 124.2
click at [491, 307] on div "Cake 5" at bounding box center [585, 325] width 189 height 40
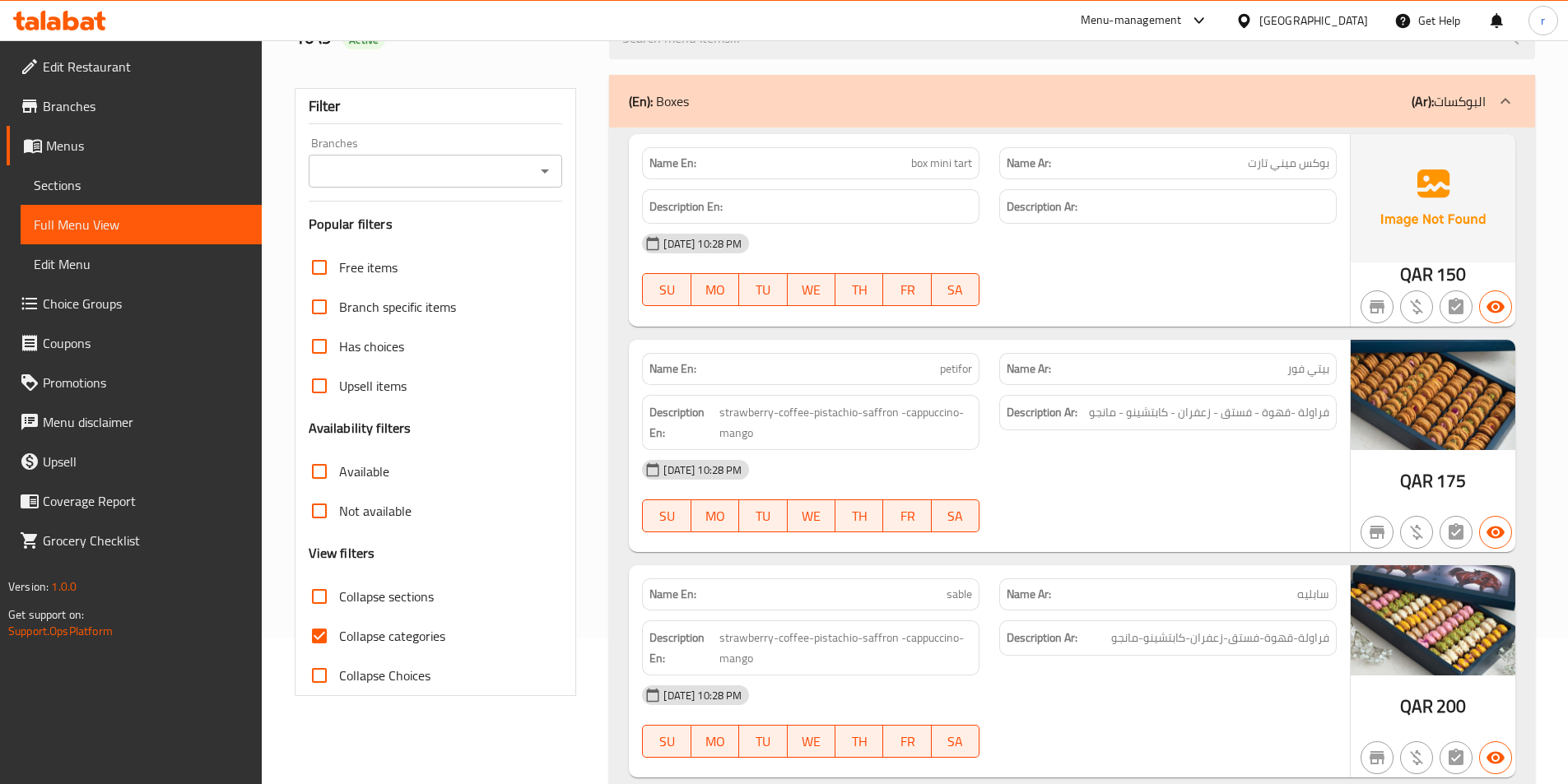
scroll to position [173, 0]
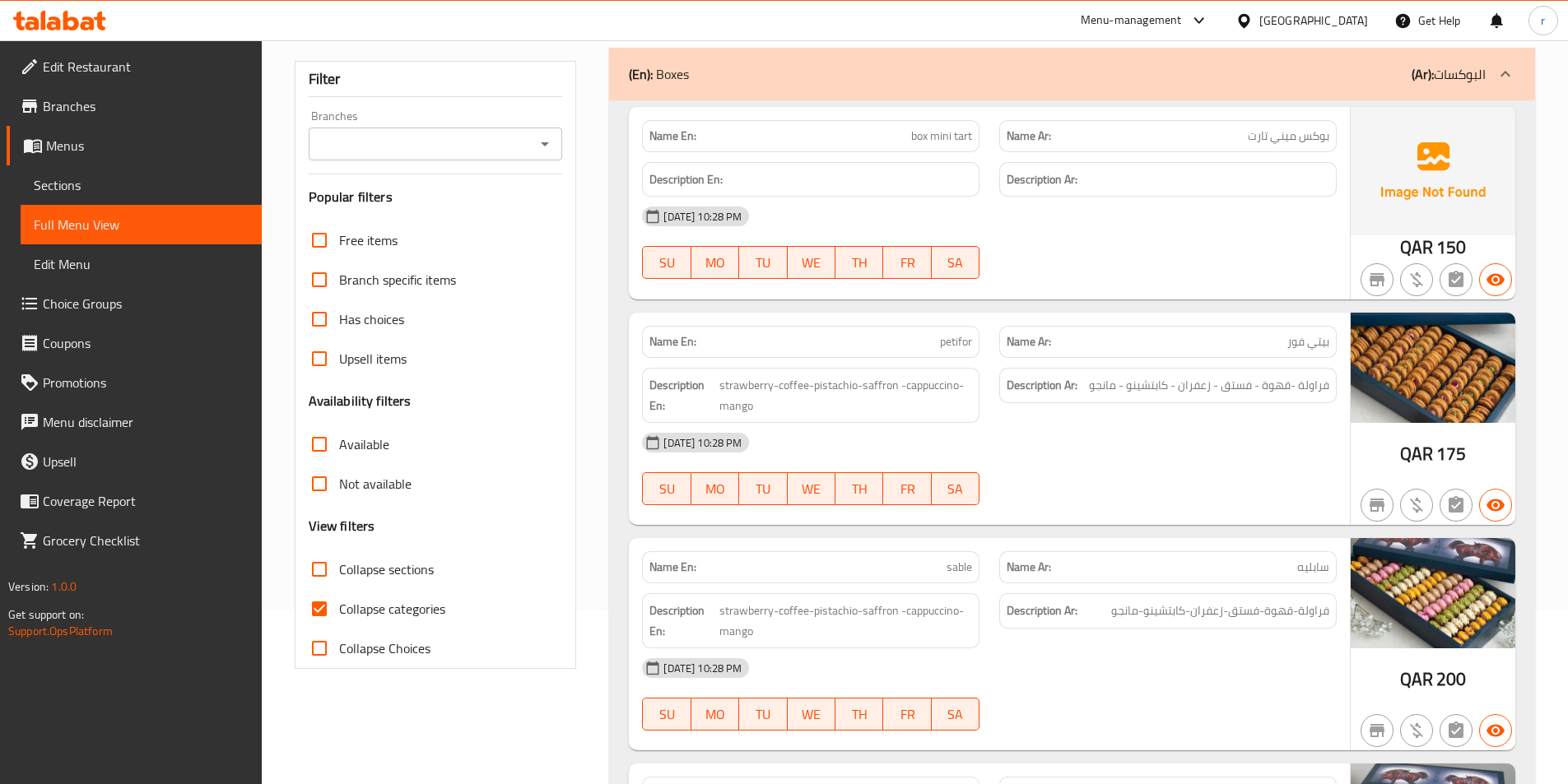
click at [378, 568] on span "Collapse sections" at bounding box center [387, 569] width 95 height 19
click at [339, 568] on input "Collapse sections" at bounding box center [319, 569] width 40 height 40
checkbox input "true"
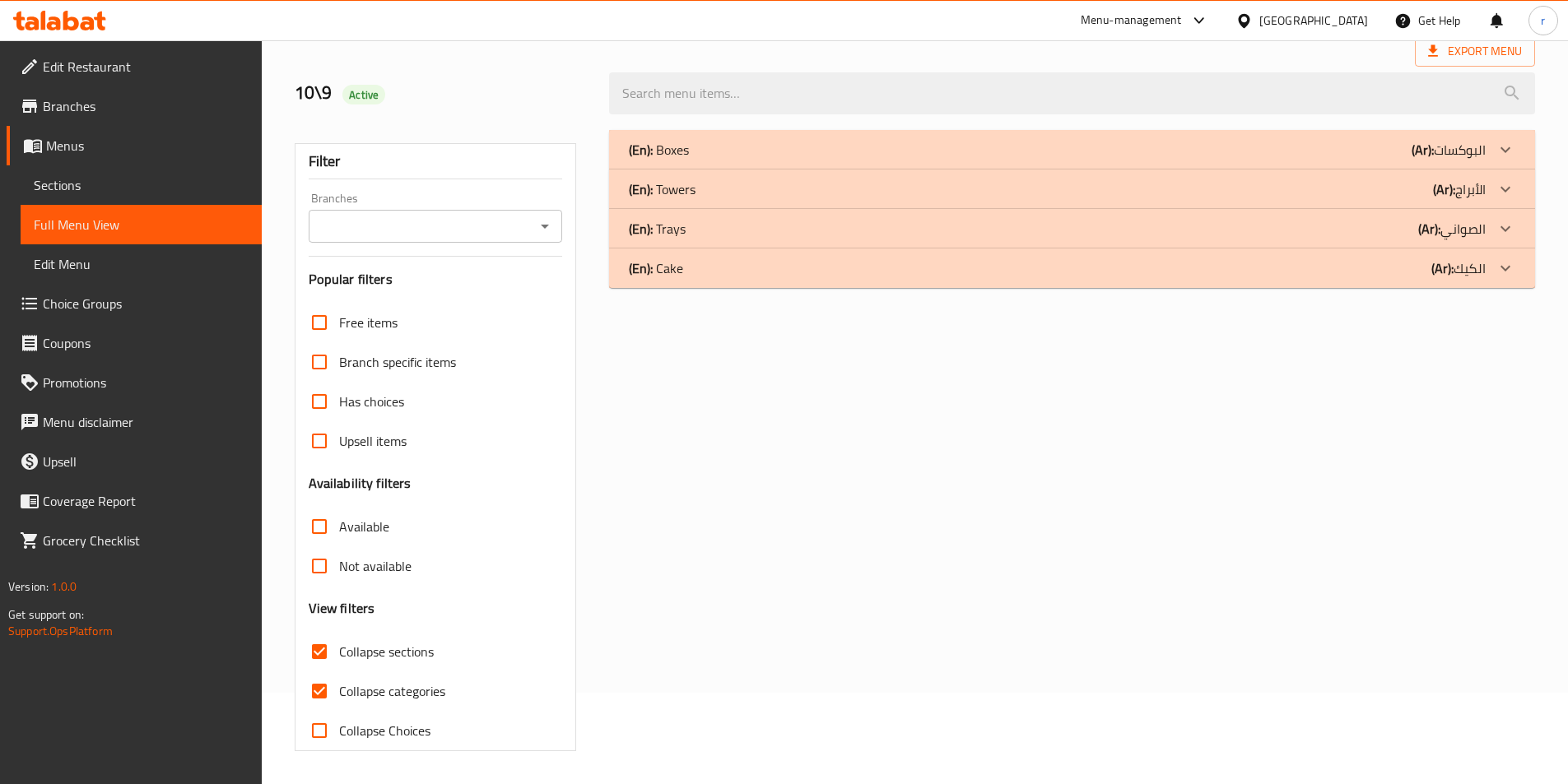
scroll to position [91, 0]
click at [1504, 269] on icon at bounding box center [1505, 267] width 10 height 6
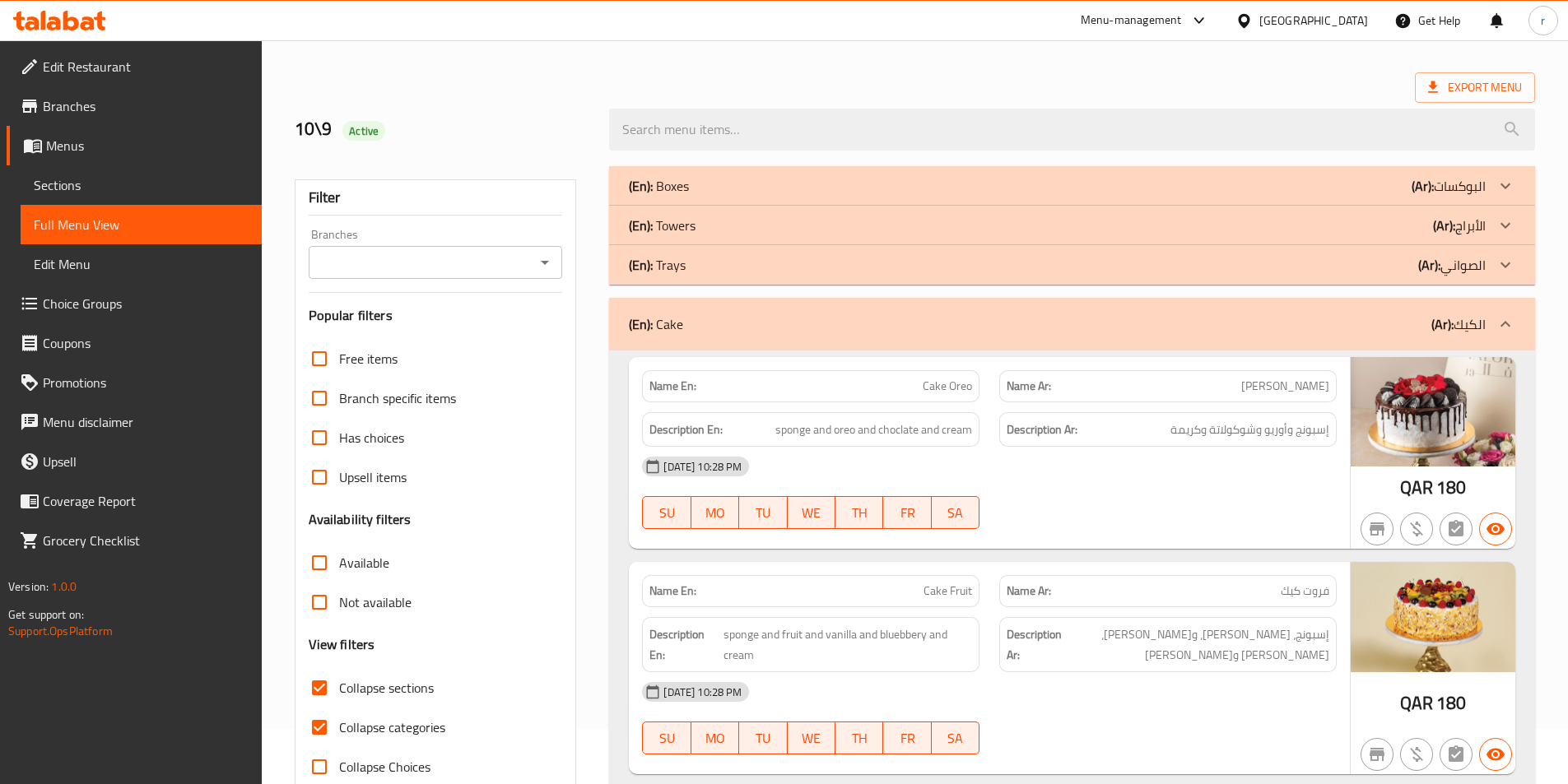
scroll to position [82, 0]
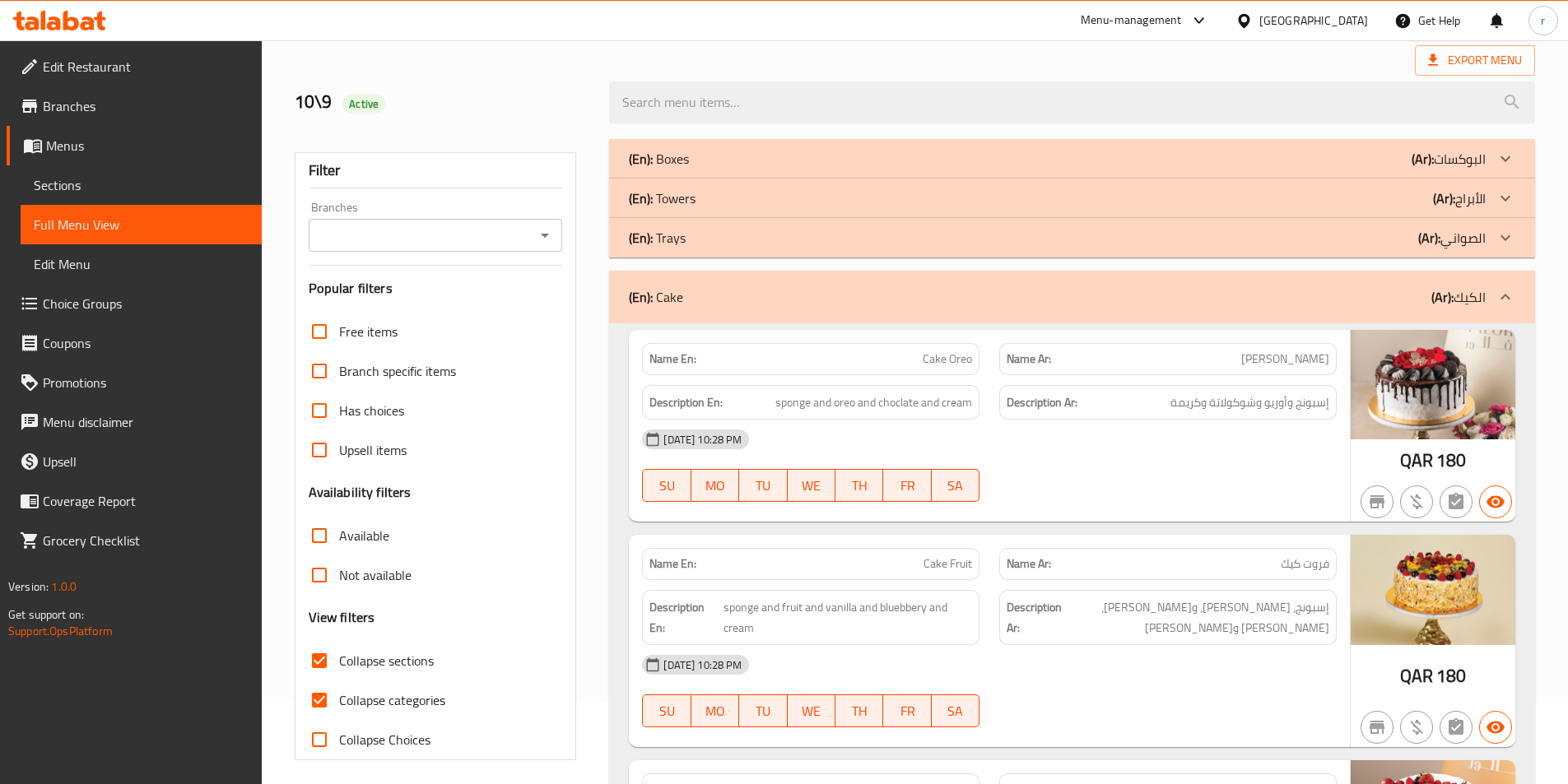
drag, startPoint x: 734, startPoint y: 303, endPoint x: 650, endPoint y: 307, distance: 84.1
click at [650, 307] on div "(En): Cake (Ar): الكيك" at bounding box center [1056, 297] width 856 height 19
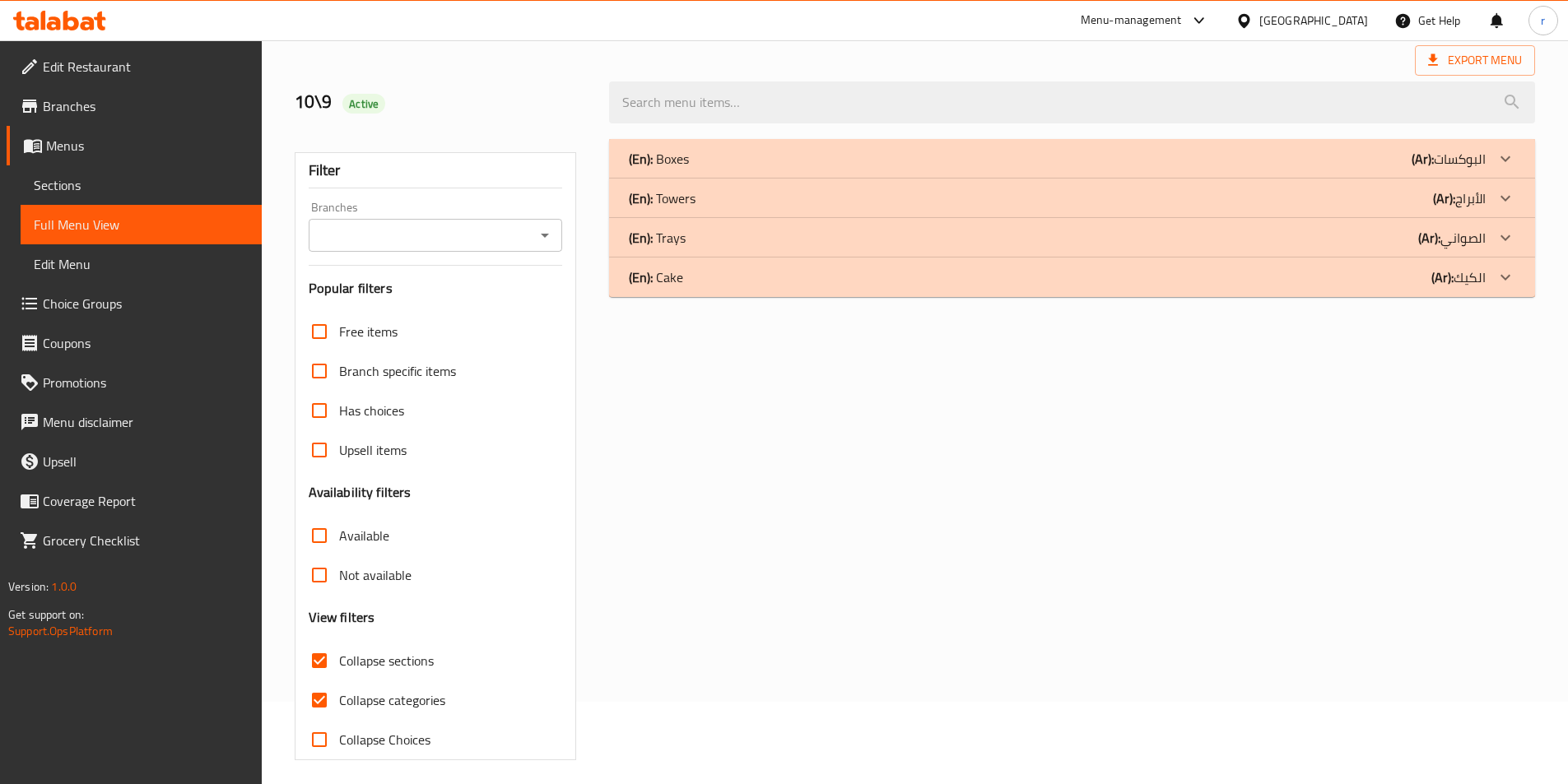
click at [1069, 491] on div "(En): Boxes (Ar): البوكسات Name En: box mini tart Name Ar: بوكس ميني تارت Descr…" at bounding box center [1072, 449] width 945 height 641
click at [1511, 205] on icon at bounding box center [1505, 198] width 19 height 19
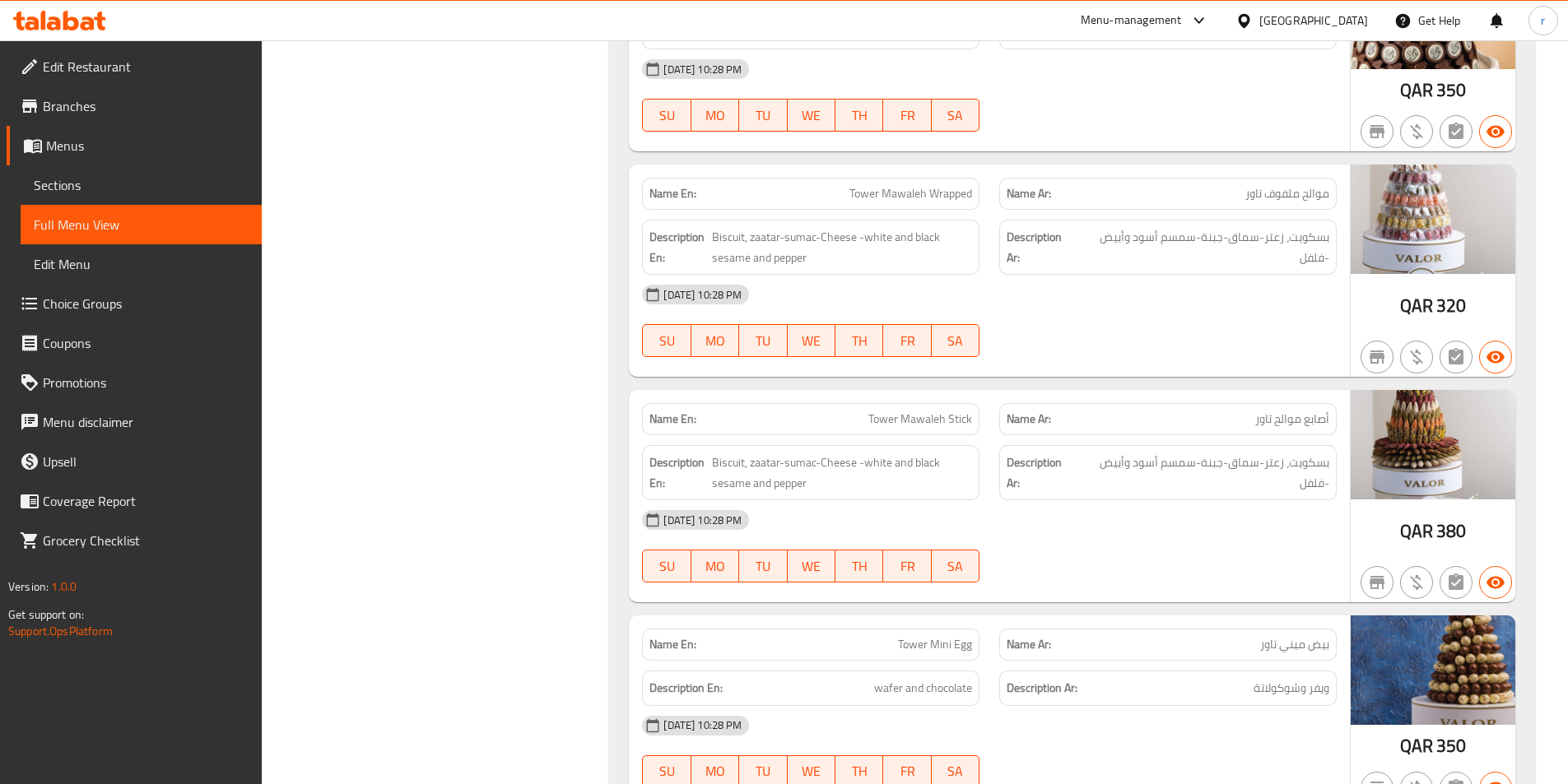
scroll to position [2897, 0]
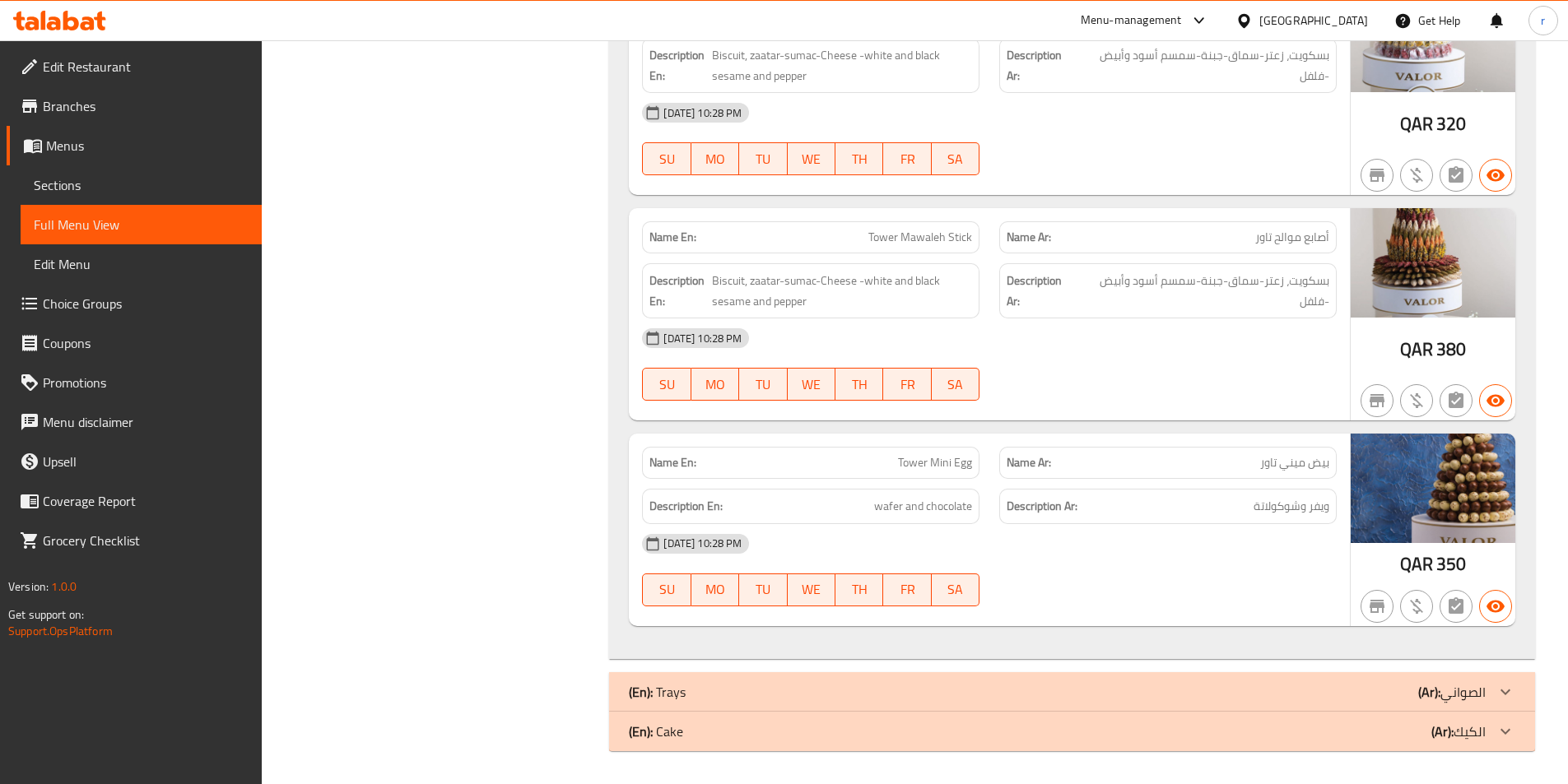
click at [1511, 728] on icon at bounding box center [1505, 731] width 19 height 19
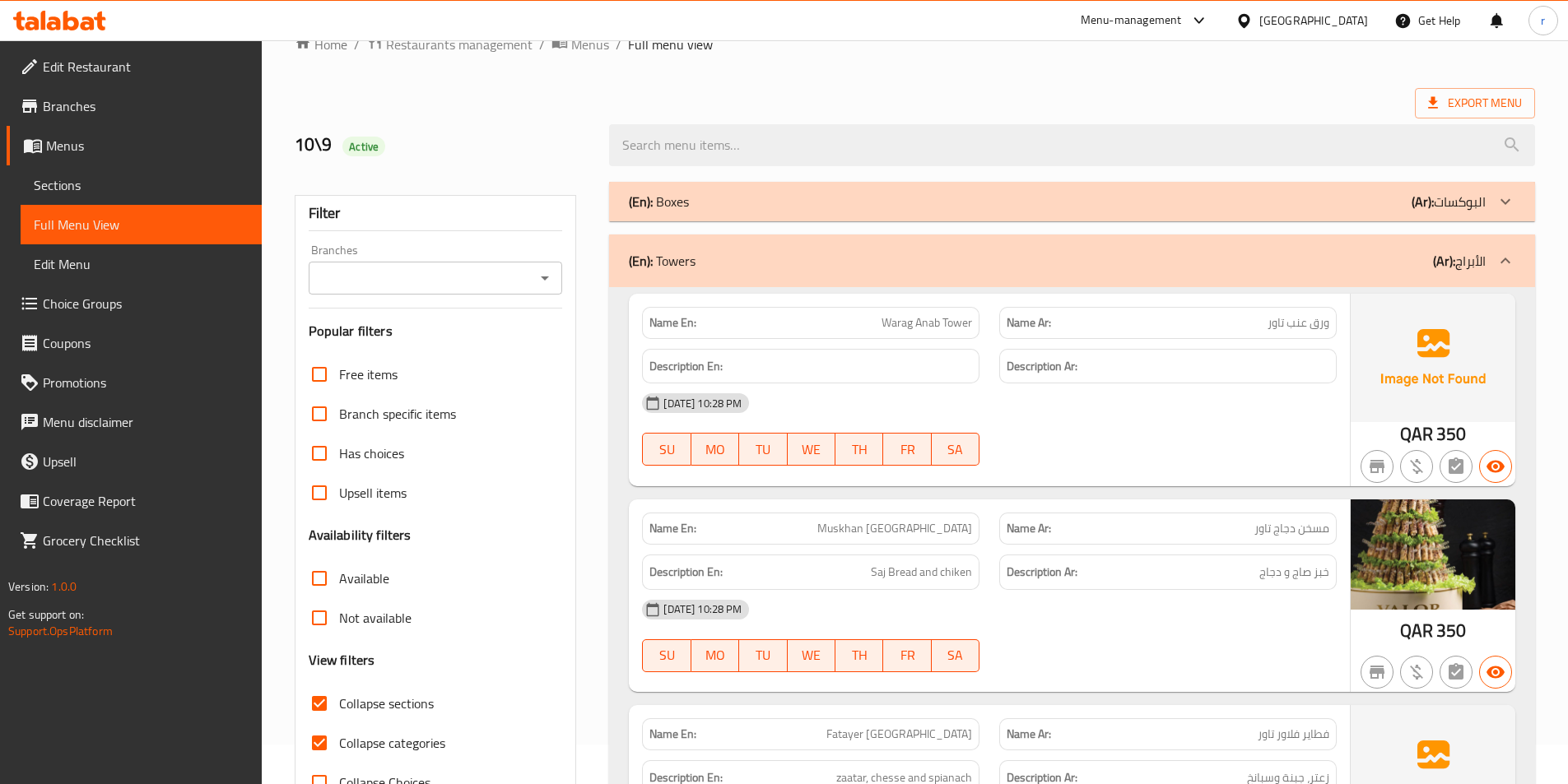
scroll to position [0, 0]
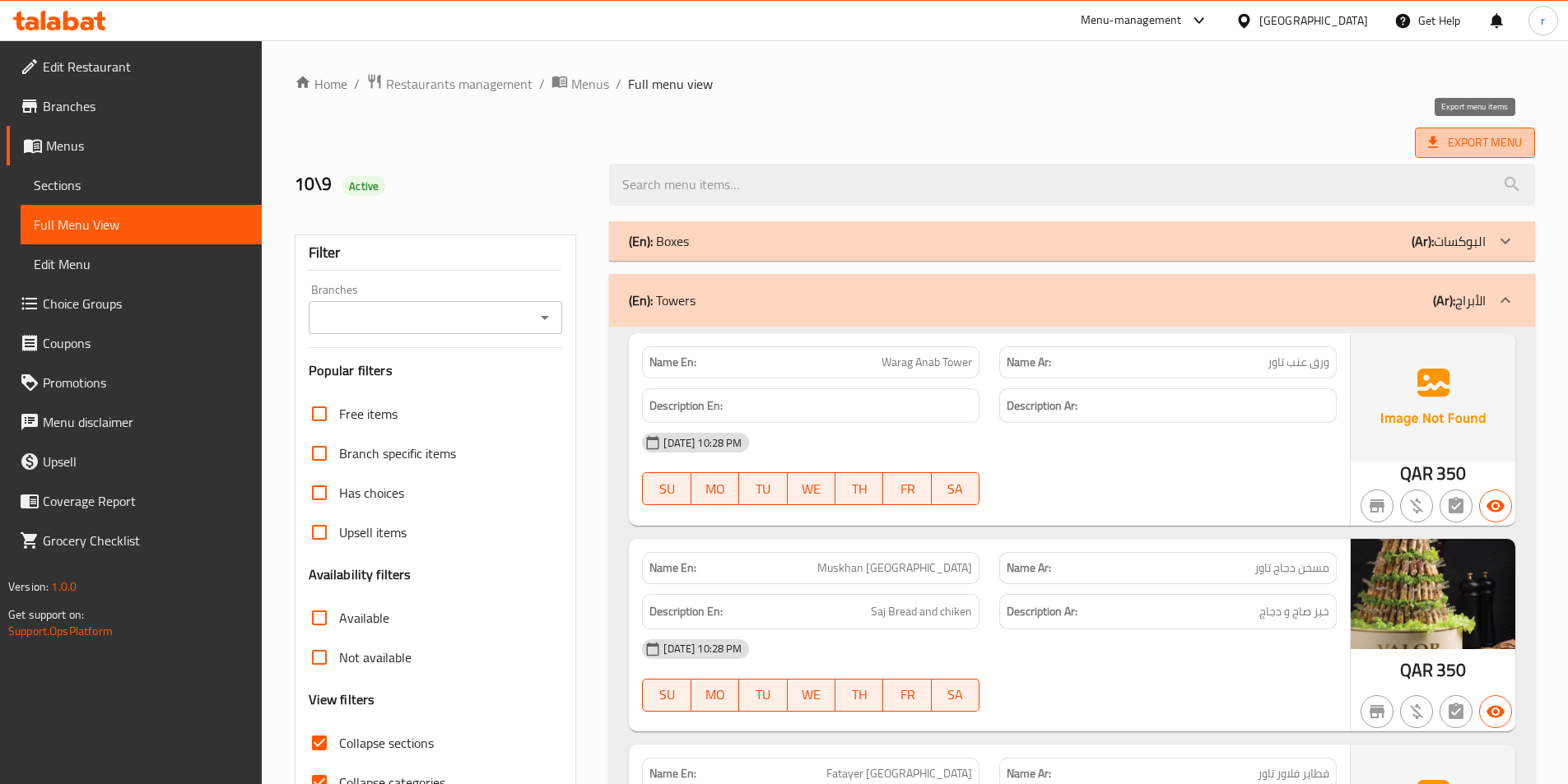
drag, startPoint x: 1481, startPoint y: 133, endPoint x: 1480, endPoint y: 142, distance: 9.1
click at [1480, 142] on span "Export Menu" at bounding box center [1474, 142] width 94 height 20
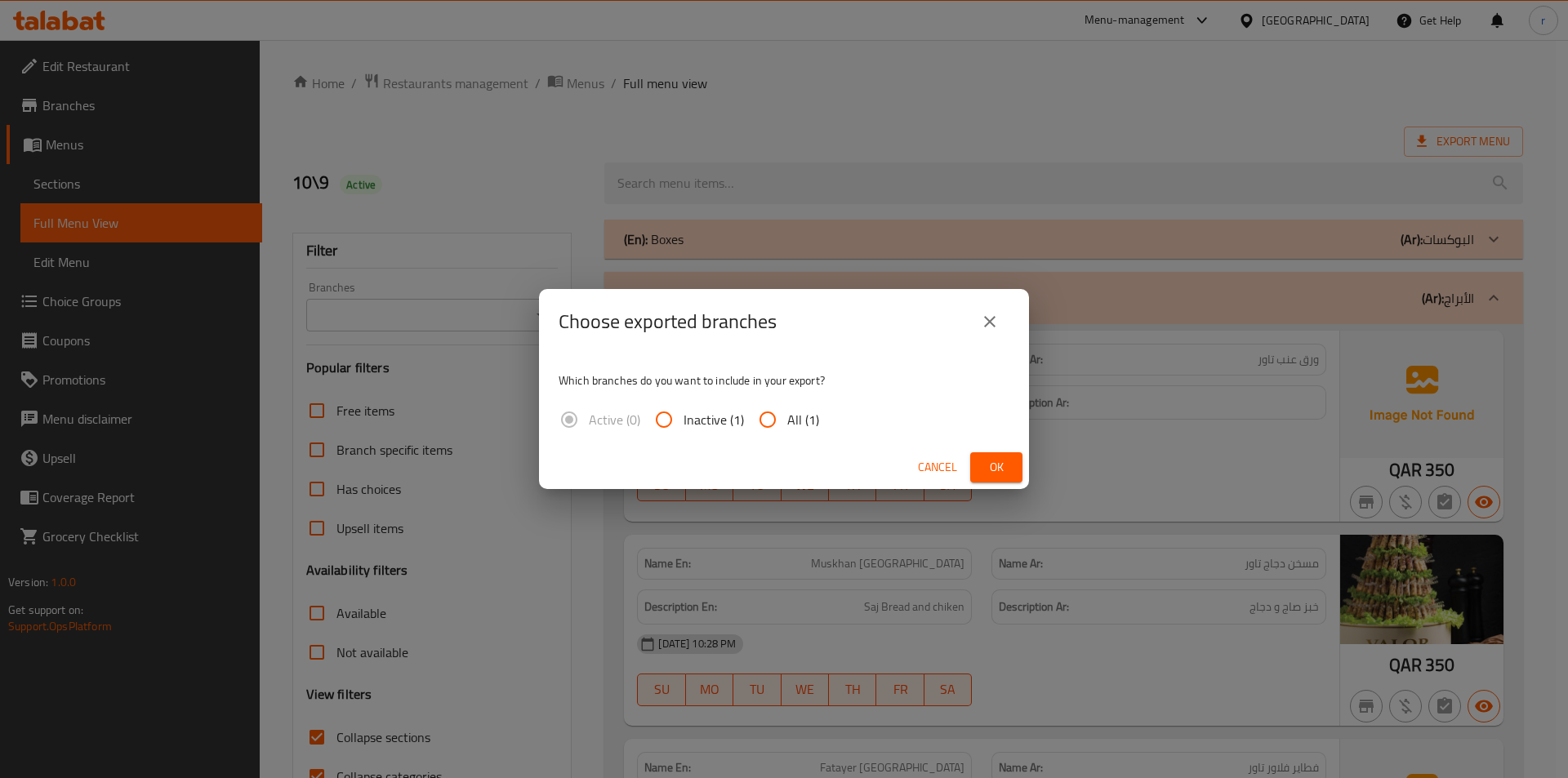
click at [798, 416] on span "All (1)" at bounding box center [802, 419] width 32 height 19
click at [787, 416] on input "All (1)" at bounding box center [767, 419] width 39 height 39
radio input "true"
click at [990, 471] on span "Ok" at bounding box center [996, 466] width 26 height 20
